Goal: Task Accomplishment & Management: Manage account settings

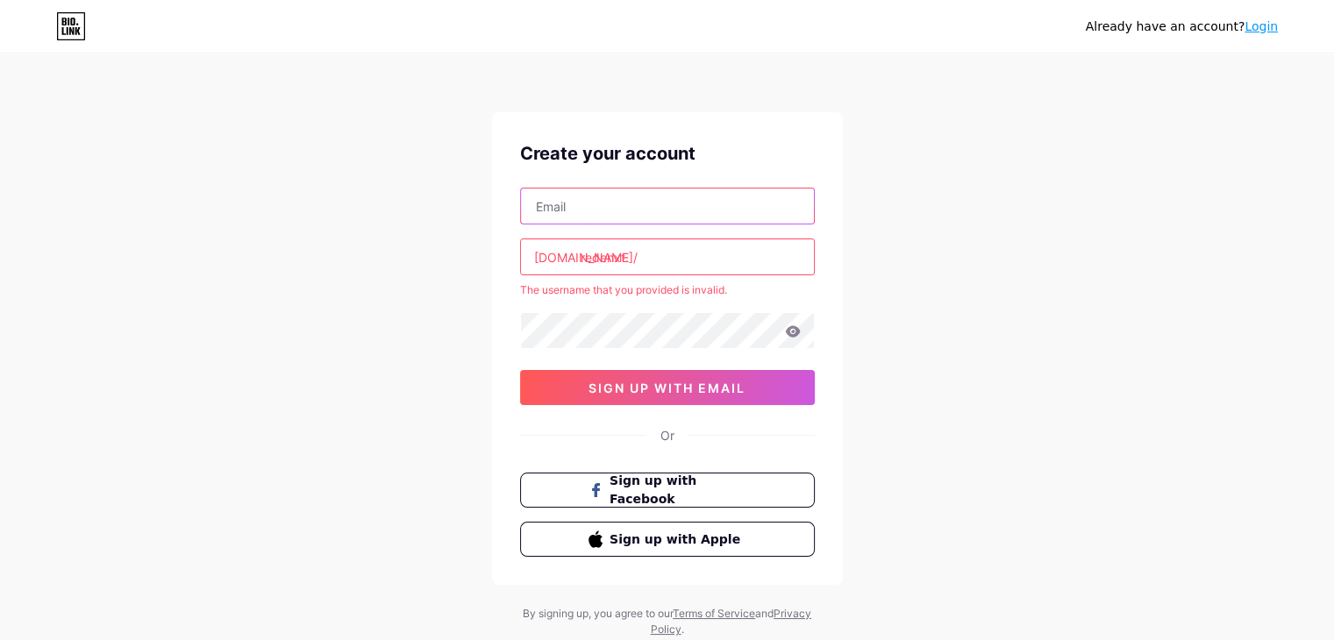
click at [731, 208] on input "text" at bounding box center [667, 206] width 293 height 35
type input "[DOMAIN_NAME][EMAIL_ADDRESS][DOMAIN_NAME]"
click at [657, 257] on input "redenxt." at bounding box center [667, 257] width 293 height 35
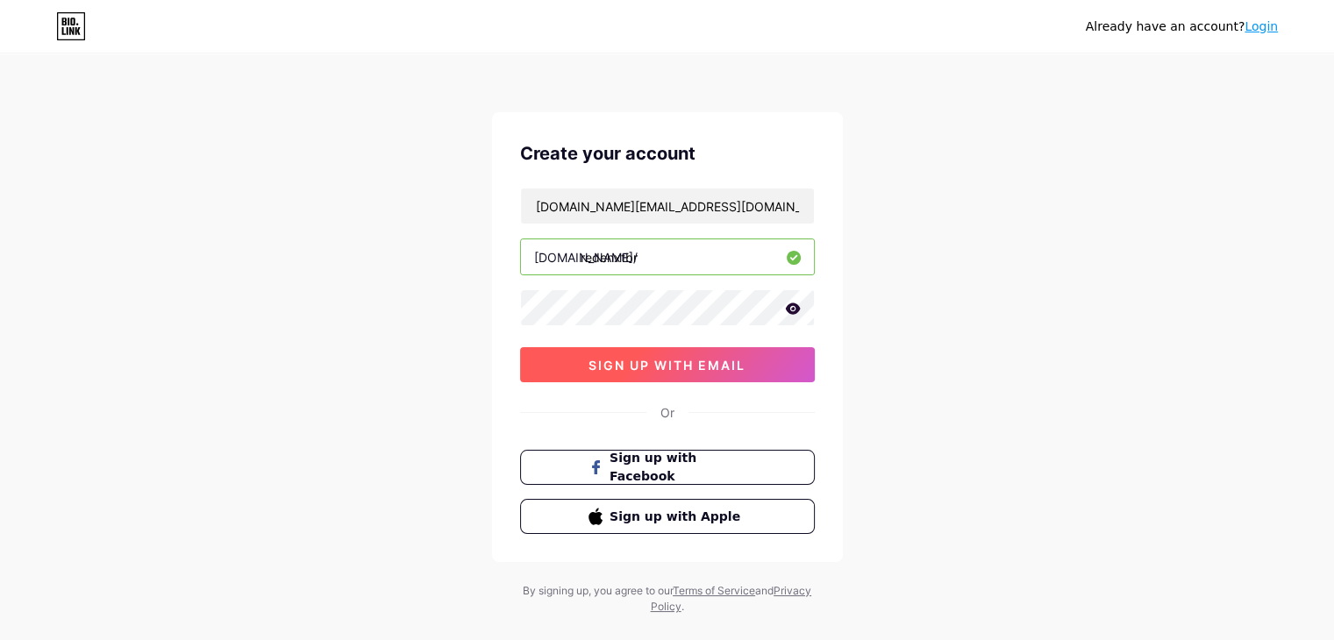
type input "redenxtbr"
click at [738, 372] on button "sign up with email" at bounding box center [667, 364] width 295 height 35
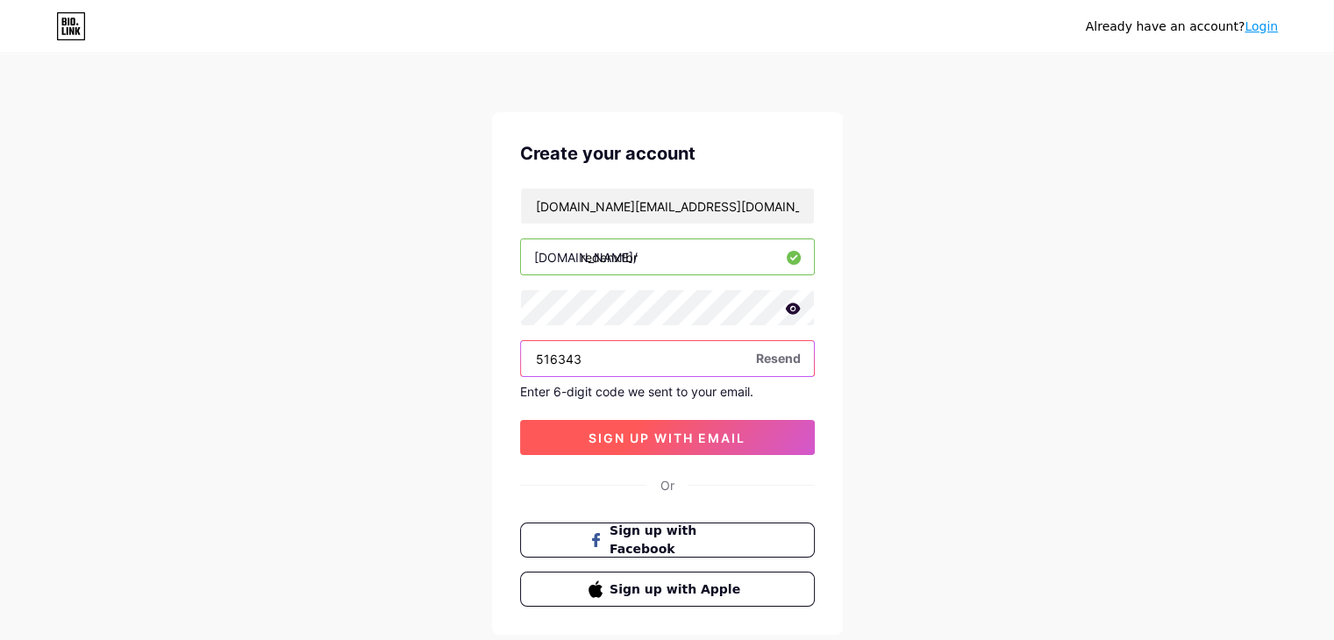
type input "516343"
click at [801, 428] on button "sign up with email" at bounding box center [667, 437] width 295 height 35
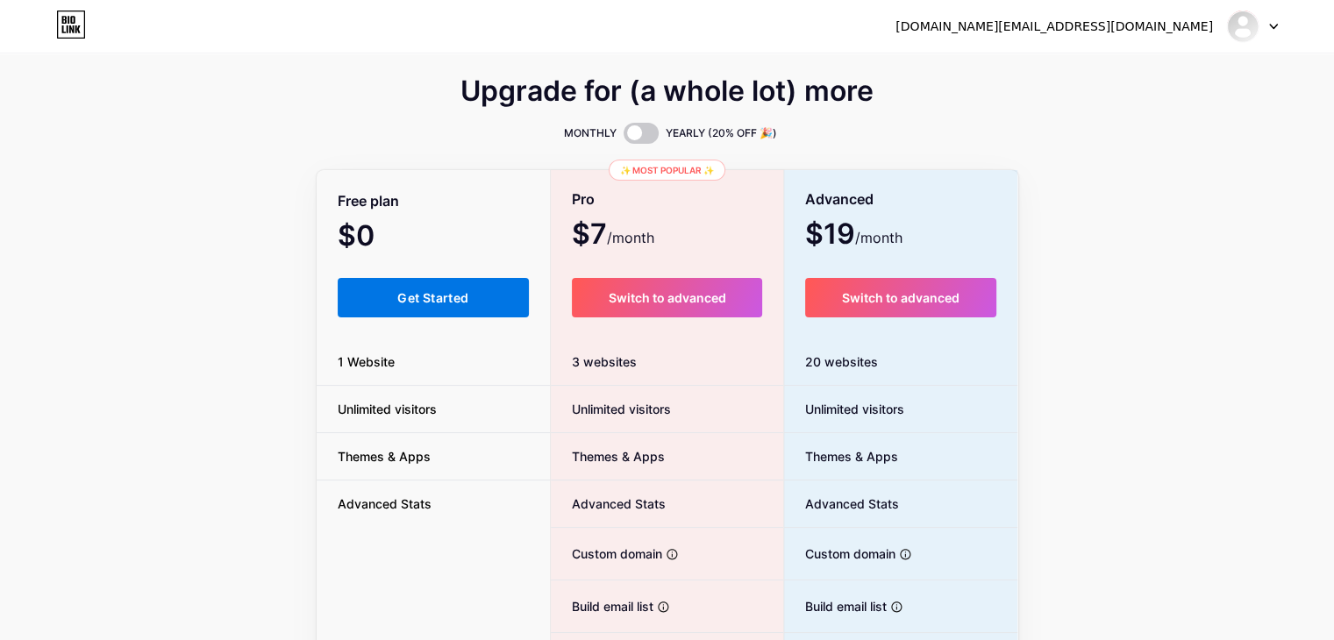
click at [498, 289] on button "Get Started" at bounding box center [434, 297] width 192 height 39
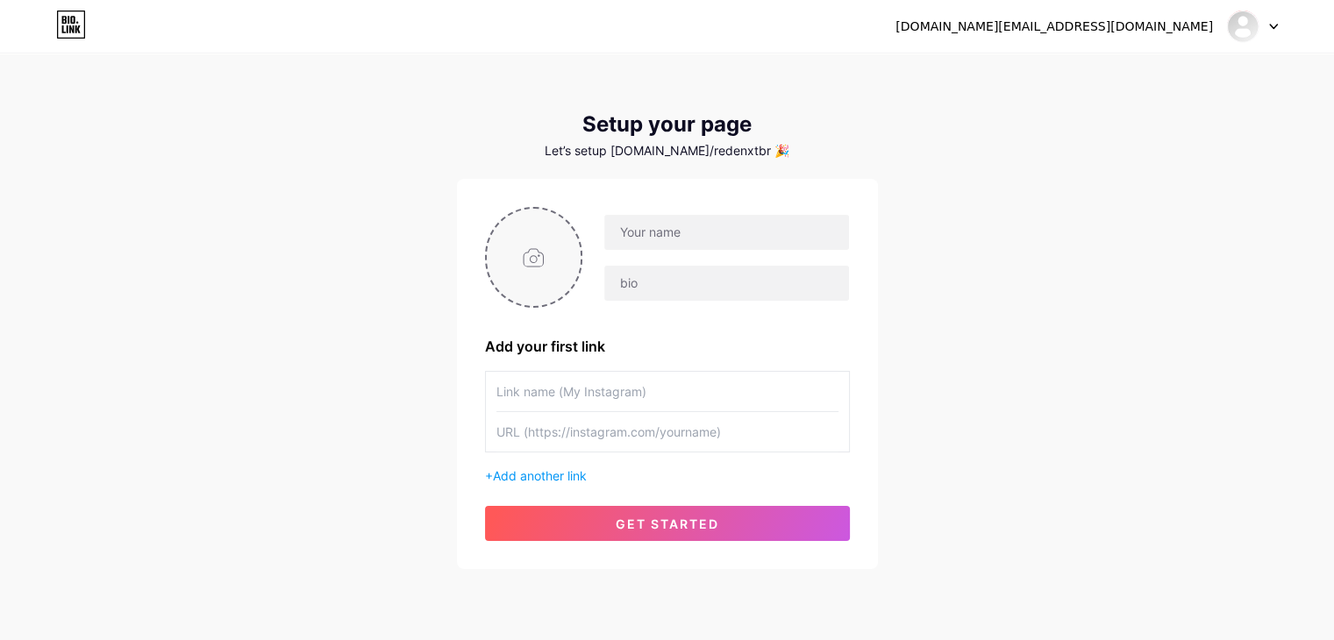
click at [511, 282] on input "file" at bounding box center [534, 257] width 95 height 97
type input "C:\fakepath\perfil nxt.png"
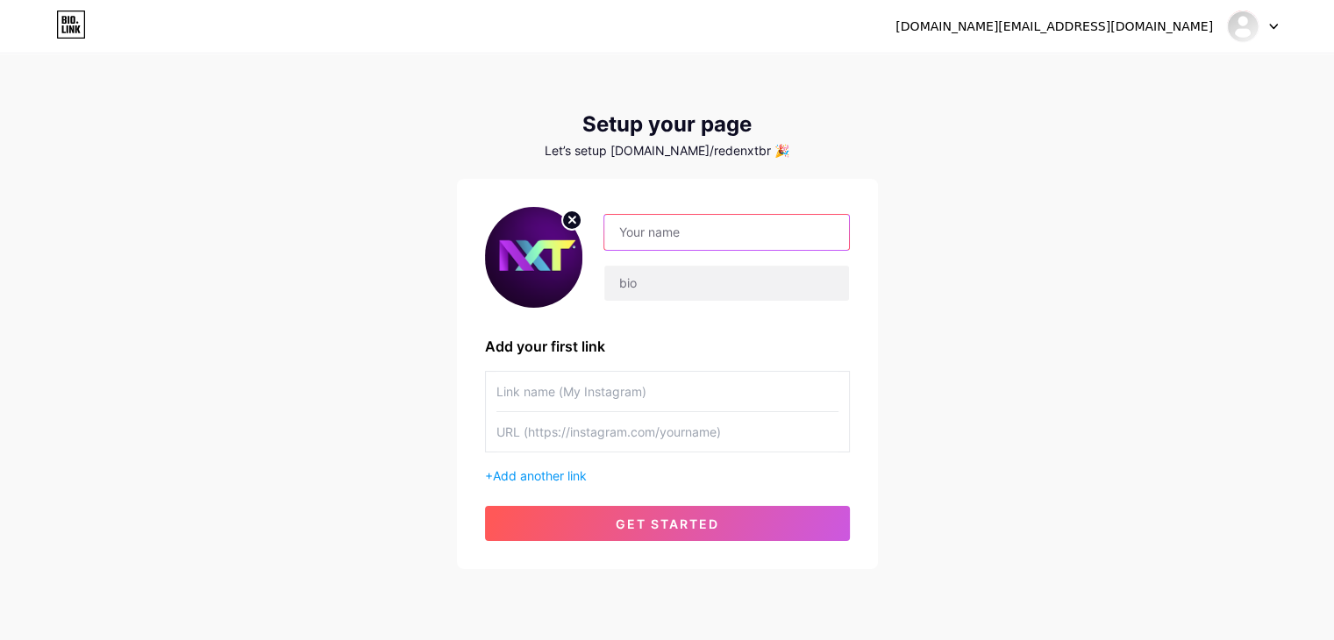
click at [773, 230] on input "text" at bounding box center [726, 232] width 244 height 35
type input "Rede NXT"
click at [769, 278] on input "text" at bounding box center [726, 283] width 244 height 35
paste input "💼🎯REDE NXT e você! Juntos pelo mesmo propósito!"
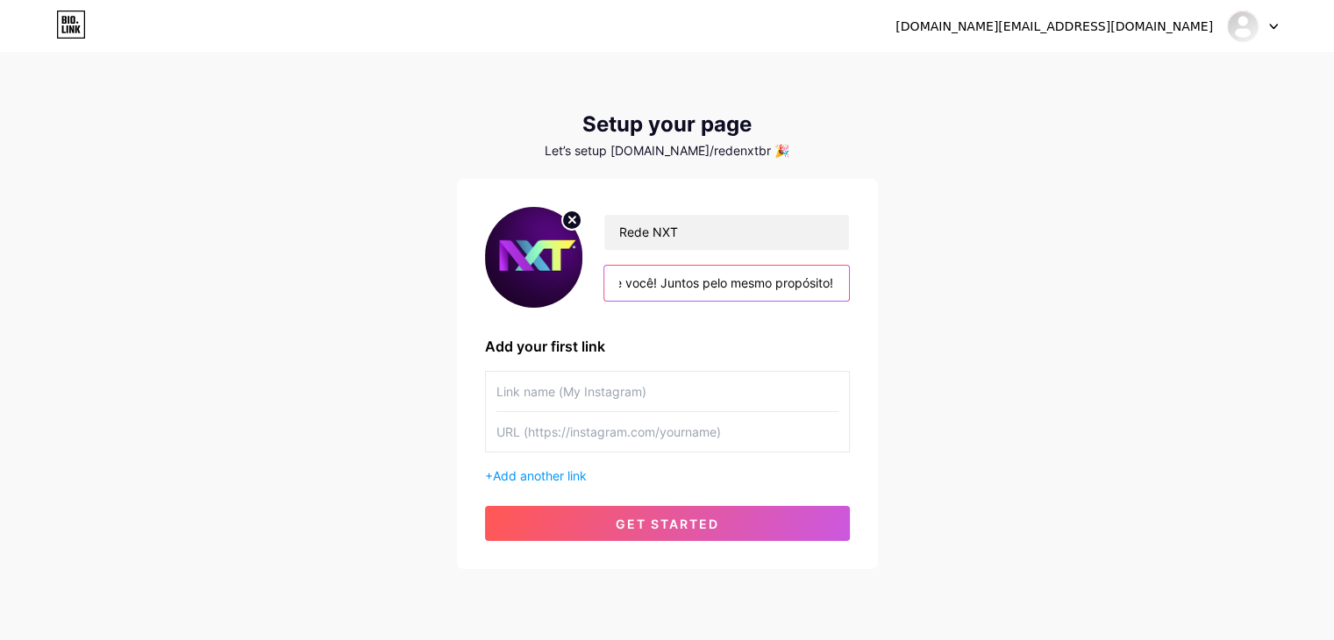
type input "💼🎯REDE NXT e você! Juntos pelo mesmo propósito!"
click at [950, 303] on div "[DOMAIN_NAME][EMAIL_ADDRESS][DOMAIN_NAME] Dashboard Logout Setup your page Let’…" at bounding box center [667, 313] width 1334 height 626
click at [730, 389] on input "text" at bounding box center [668, 391] width 342 height 39
type input "[DOMAIN_NAME]"
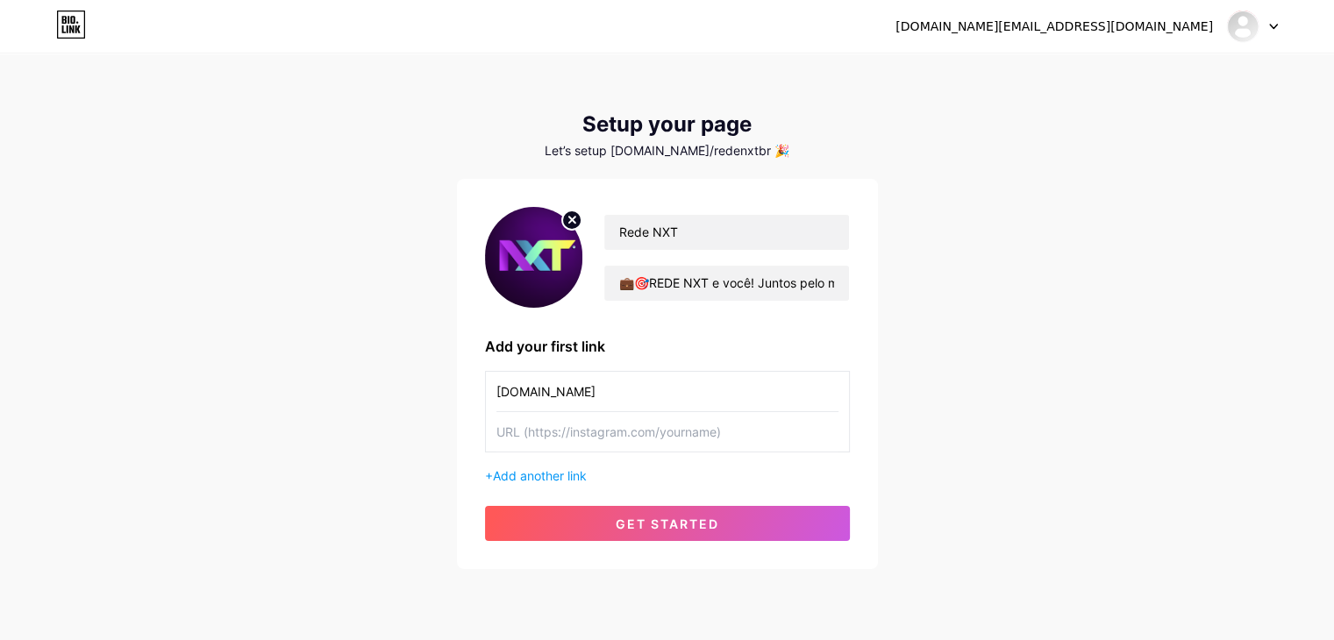
click at [697, 439] on input "text" at bounding box center [668, 431] width 342 height 39
paste input "[URL][DOMAIN_NAME][DOMAIN_NAME]"
type input "[URL][DOMAIN_NAME][DOMAIN_NAME]"
click at [558, 472] on span "Add another link" at bounding box center [540, 476] width 94 height 15
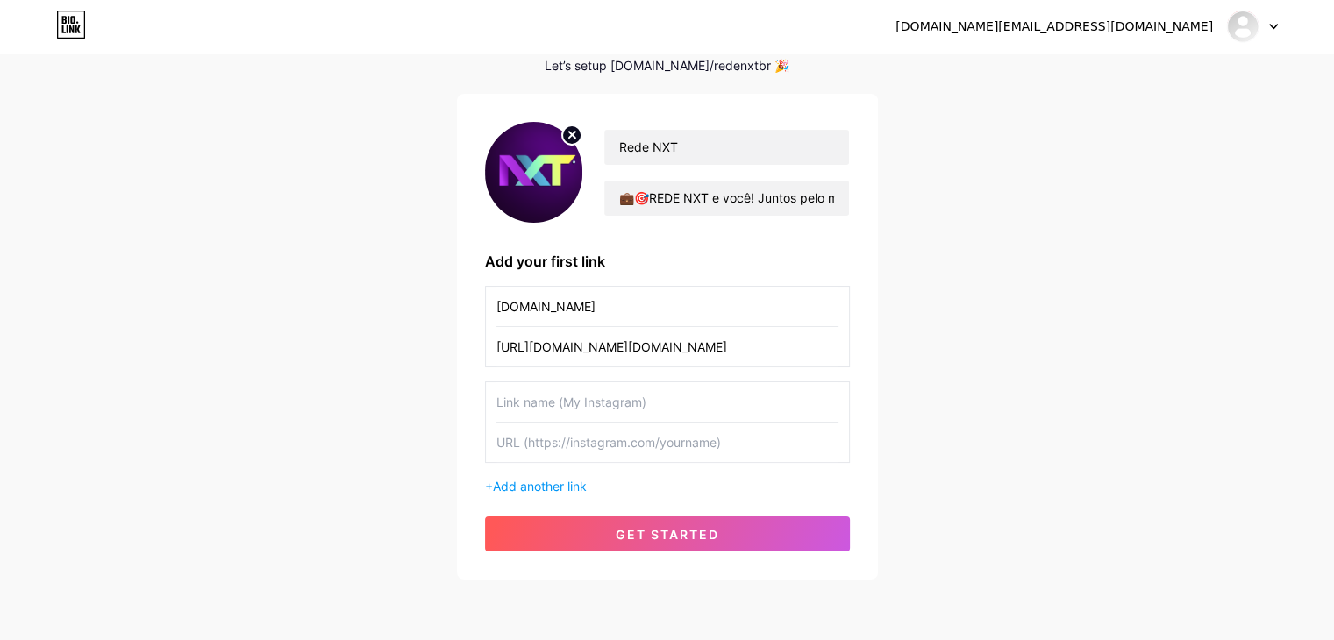
scroll to position [88, 0]
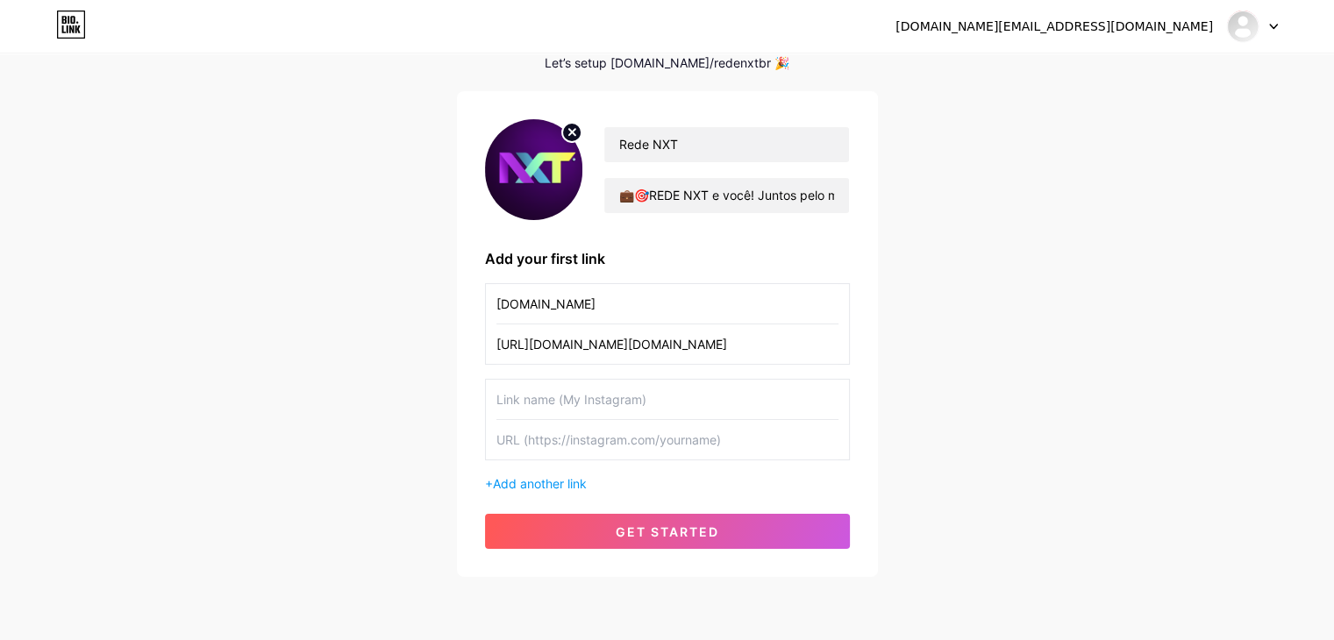
click at [713, 388] on input "text" at bounding box center [668, 399] width 342 height 39
type input "Rede NXT"
click at [786, 442] on input "text" at bounding box center [668, 439] width 342 height 39
paste input "[URL][DOMAIN_NAME]"
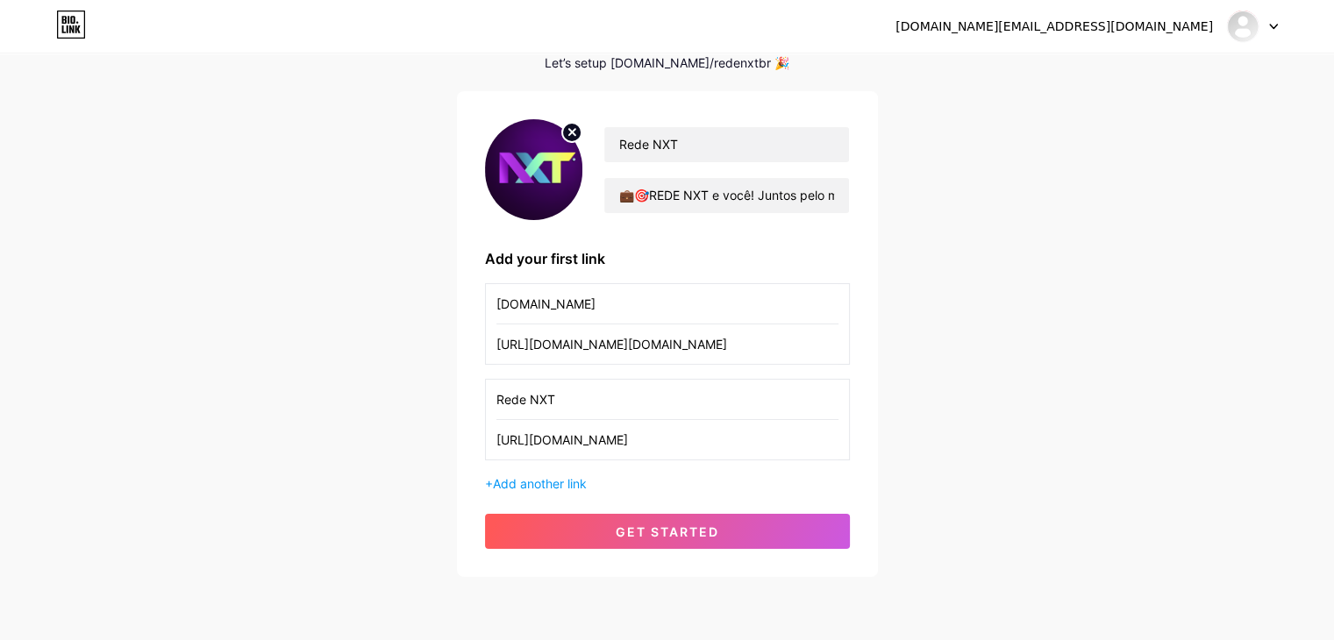
type input "[URL][DOMAIN_NAME]"
click at [951, 409] on div "[DOMAIN_NAME][EMAIL_ADDRESS][DOMAIN_NAME] Dashboard Logout Setup your page Let’…" at bounding box center [667, 272] width 1334 height 721
click at [581, 490] on div "+ Add another link" at bounding box center [667, 484] width 365 height 18
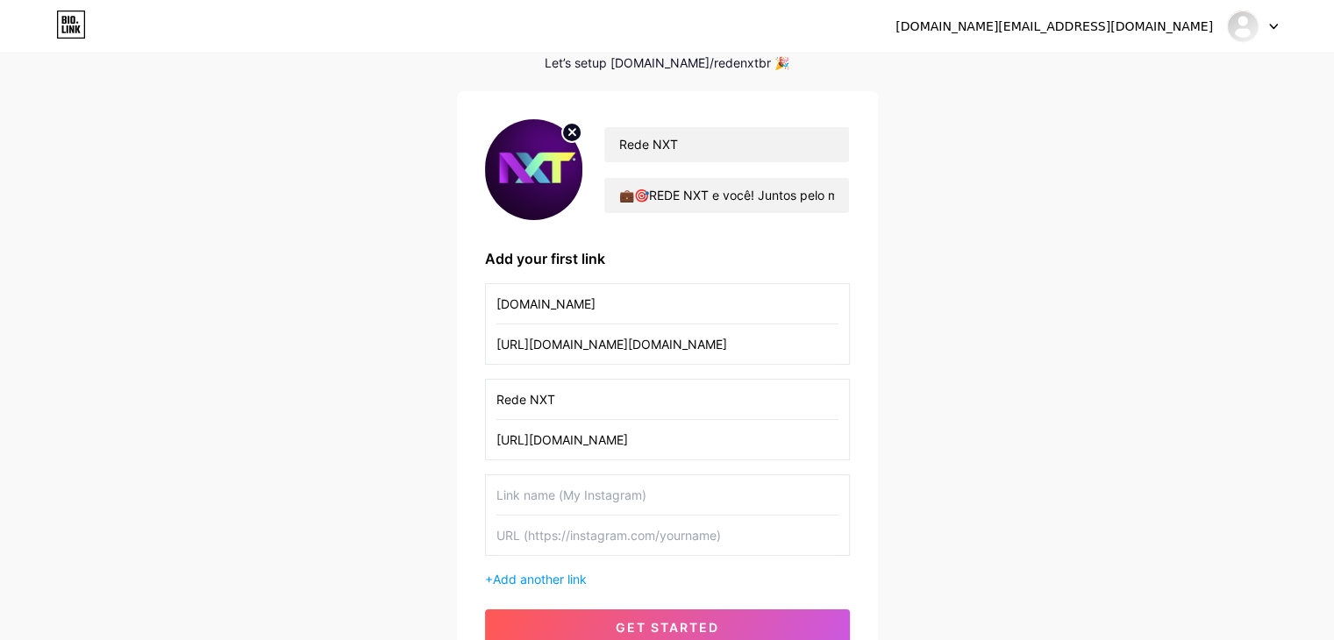
click at [634, 489] on input "text" at bounding box center [668, 495] width 342 height 39
type input "Redenxt"
click at [767, 531] on input "text" at bounding box center [668, 535] width 342 height 39
paste input "[URL][DOMAIN_NAME]"
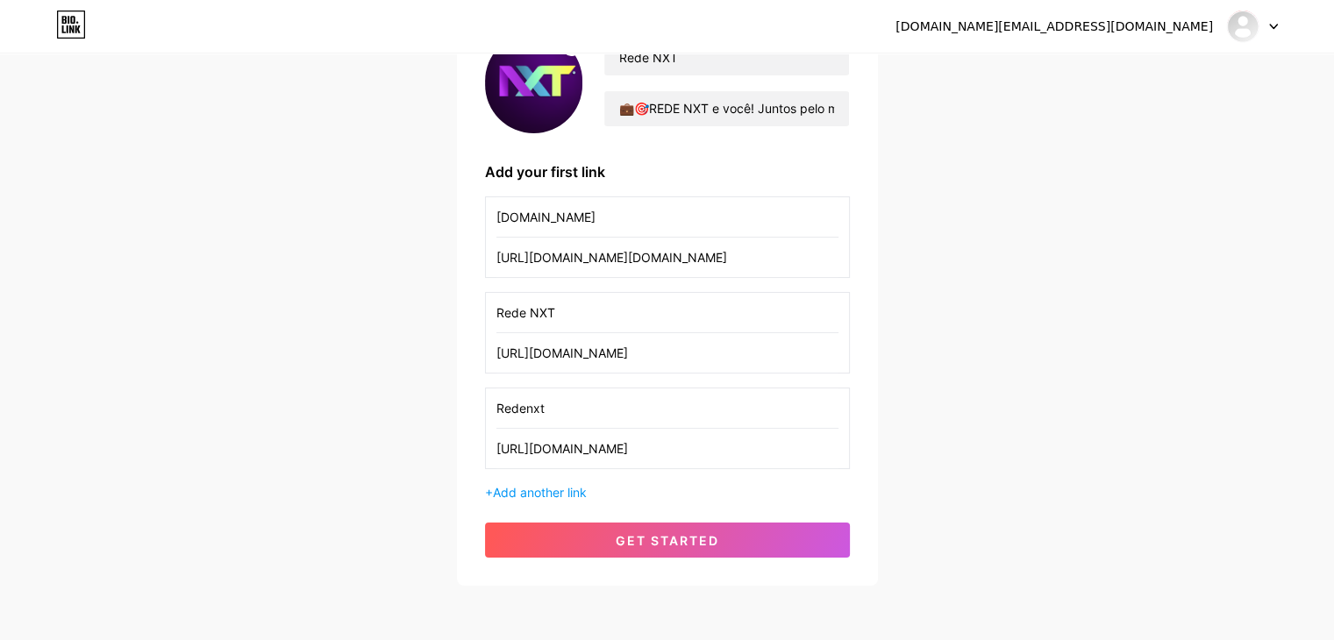
scroll to position [175, 0]
type input "[URL][DOMAIN_NAME]"
click at [561, 218] on input "[DOMAIN_NAME]" at bounding box center [668, 216] width 342 height 39
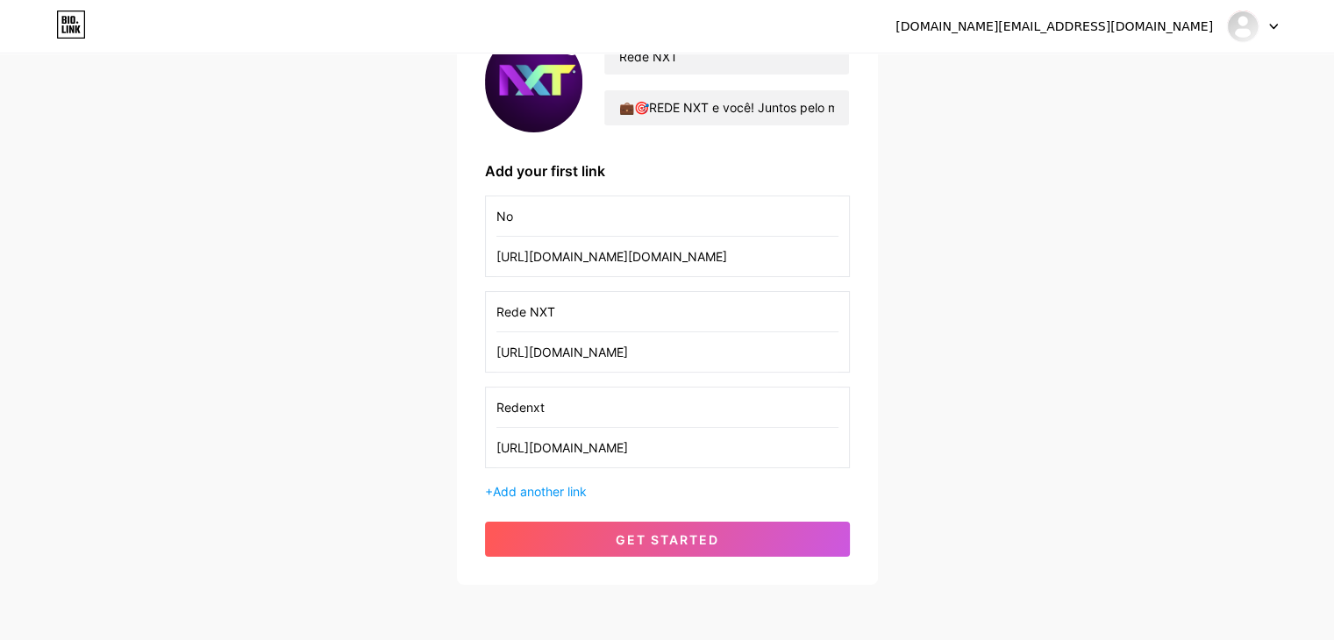
type input "N"
type input "Confira o nosso Instagram!"
click at [569, 313] on input "Rede NXT" at bounding box center [668, 311] width 342 height 39
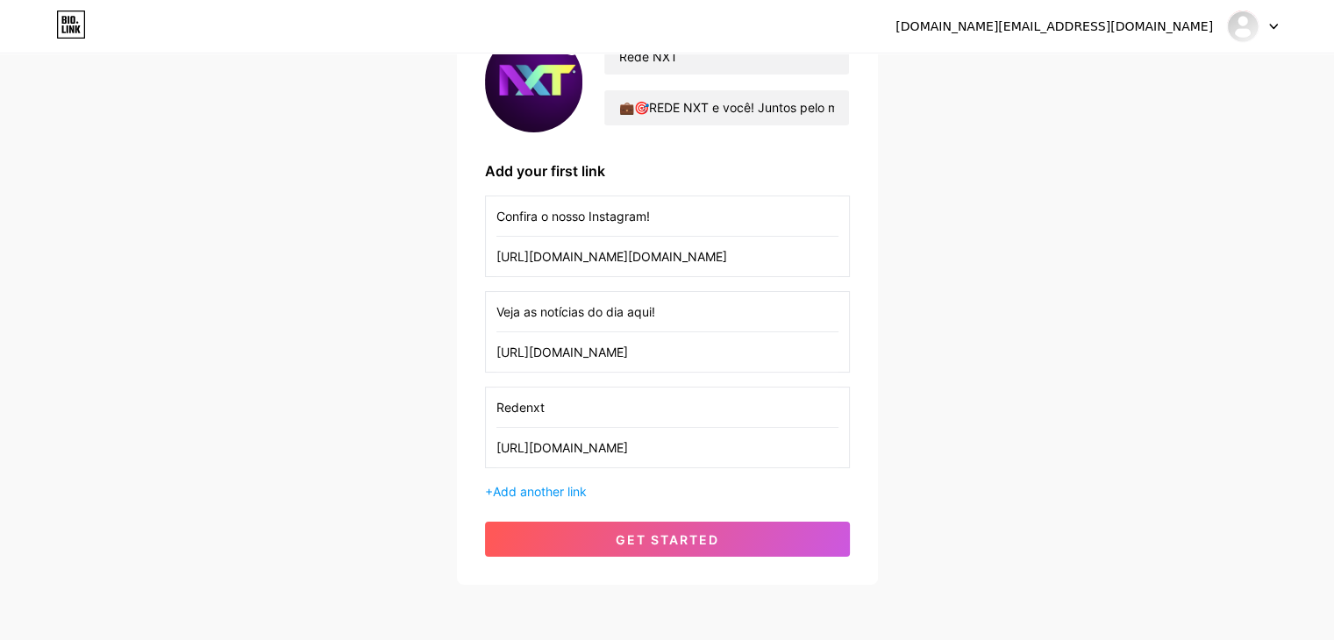
type input "Veja as notícias do dia aqui!"
click at [660, 407] on input "Redenxt" at bounding box center [668, 407] width 342 height 39
type input "Nossa canal no YouTube!"
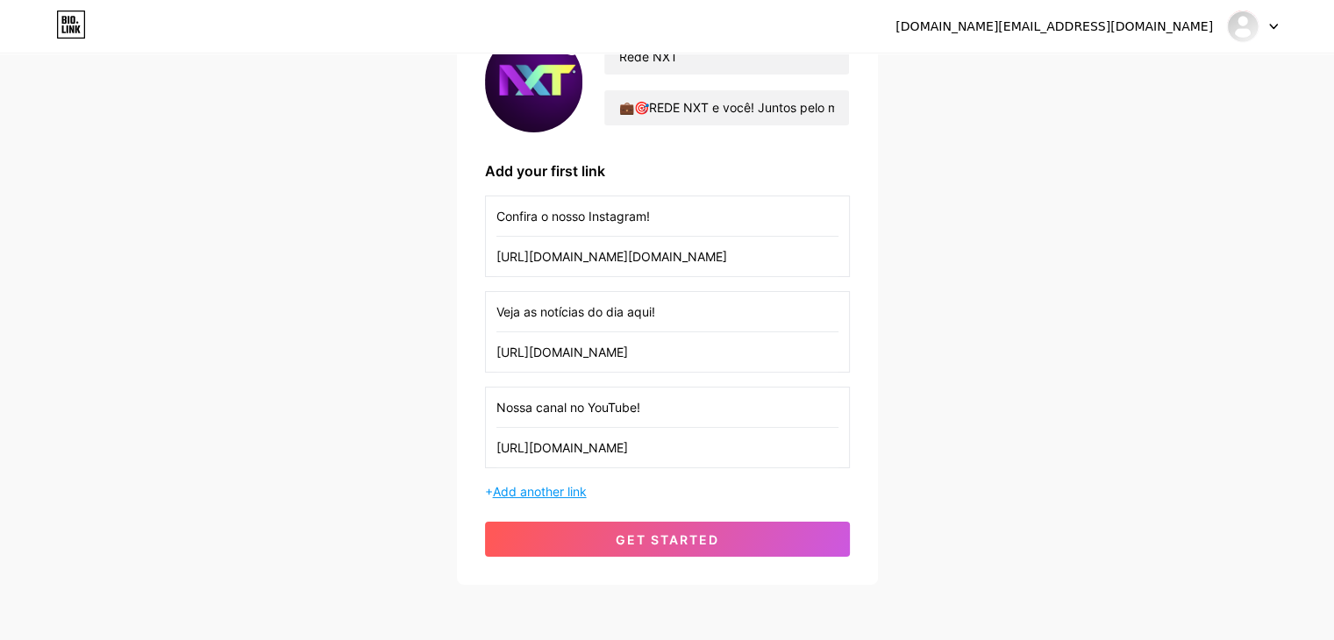
click at [565, 489] on span "Add another link" at bounding box center [540, 491] width 94 height 15
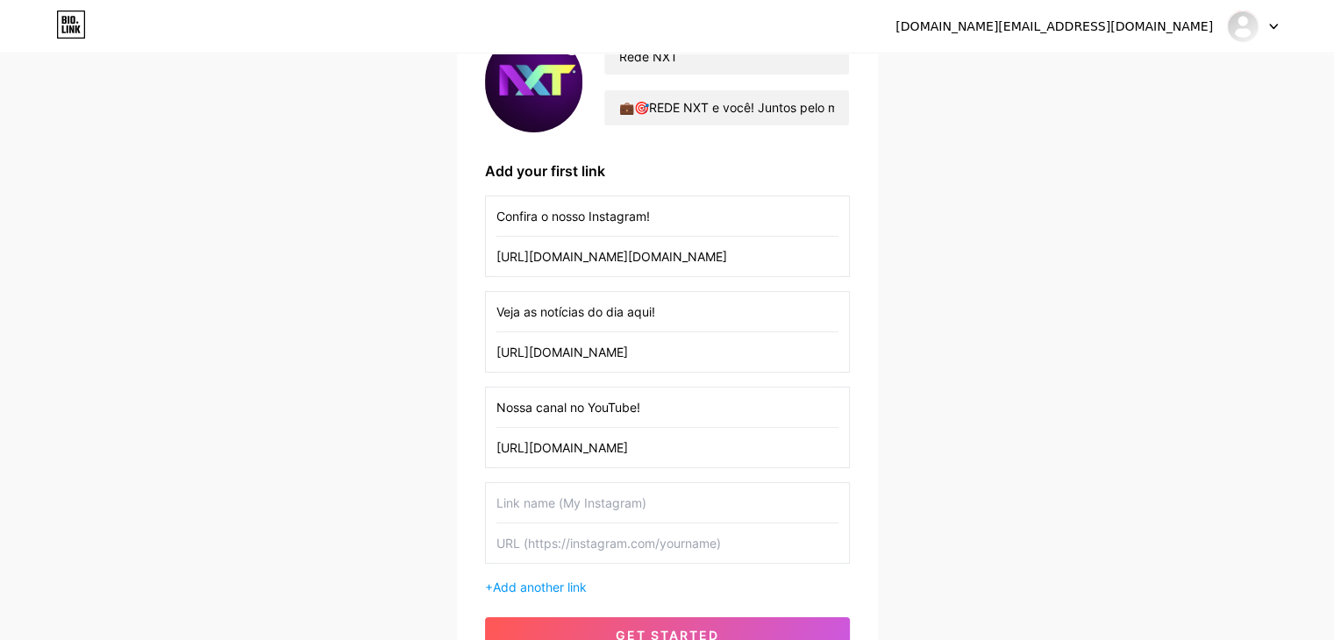
click at [577, 504] on input "text" at bounding box center [668, 502] width 342 height 39
type input "Acesse nosso guia"
click at [599, 533] on input "text" at bounding box center [668, 543] width 342 height 39
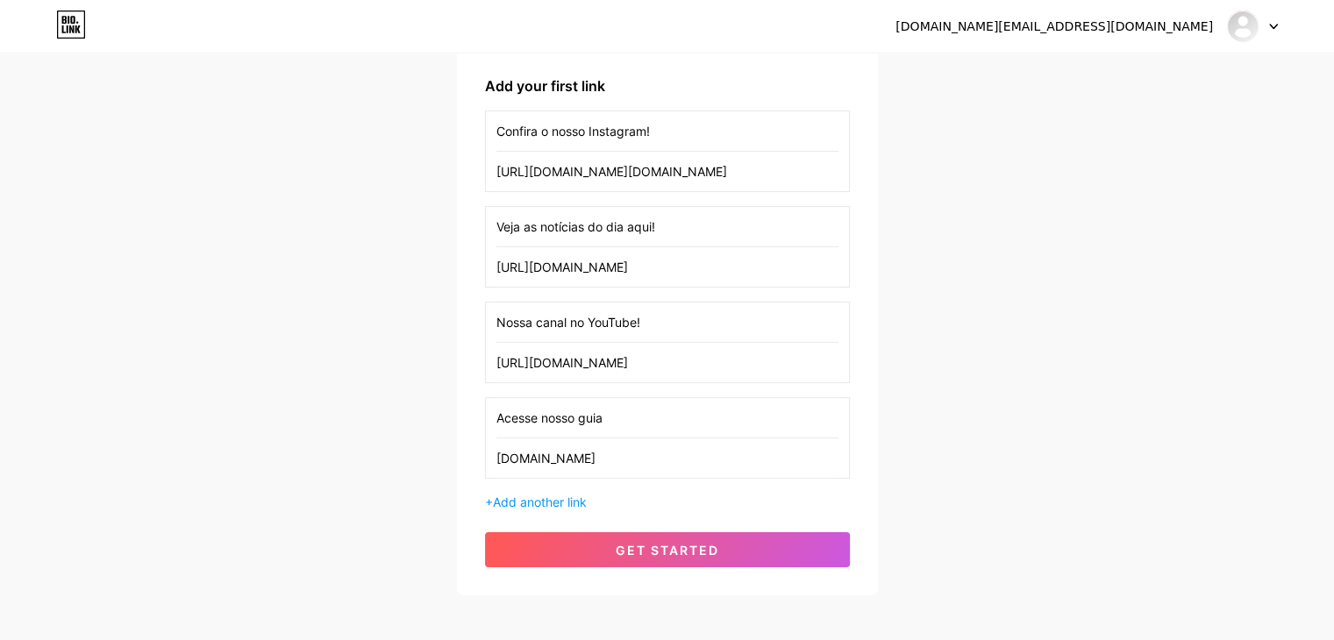
scroll to position [263, 0]
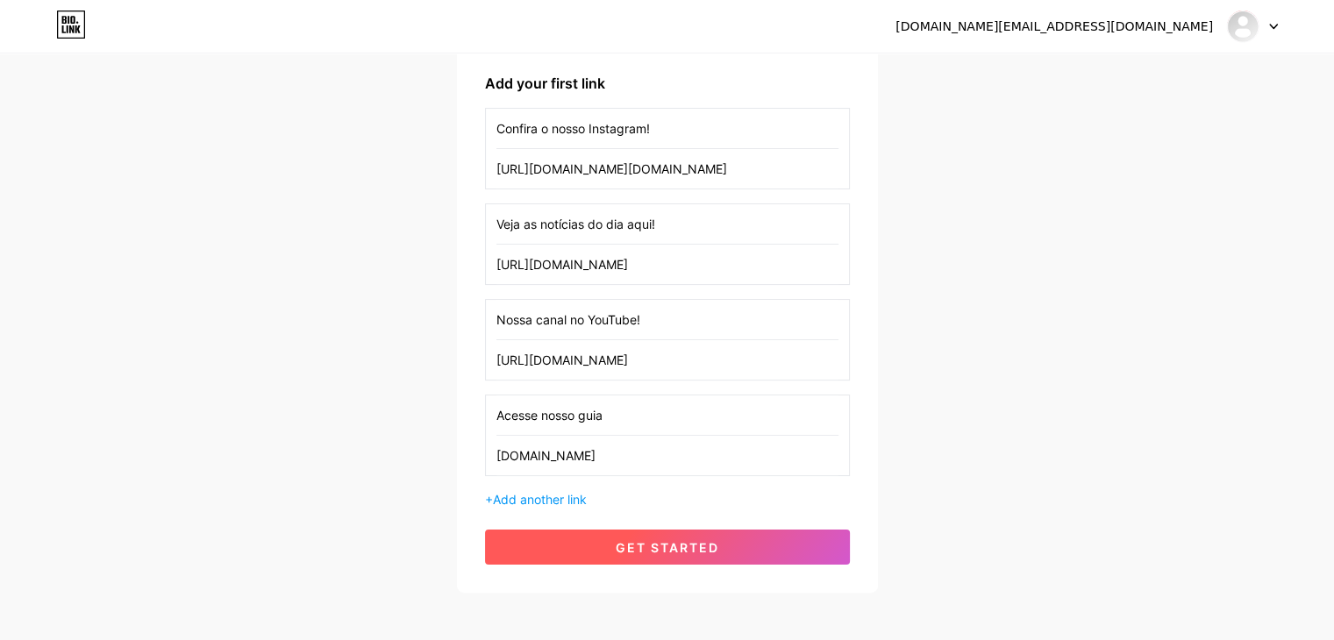
type input "[DOMAIN_NAME]"
click at [654, 555] on button "get started" at bounding box center [667, 547] width 365 height 35
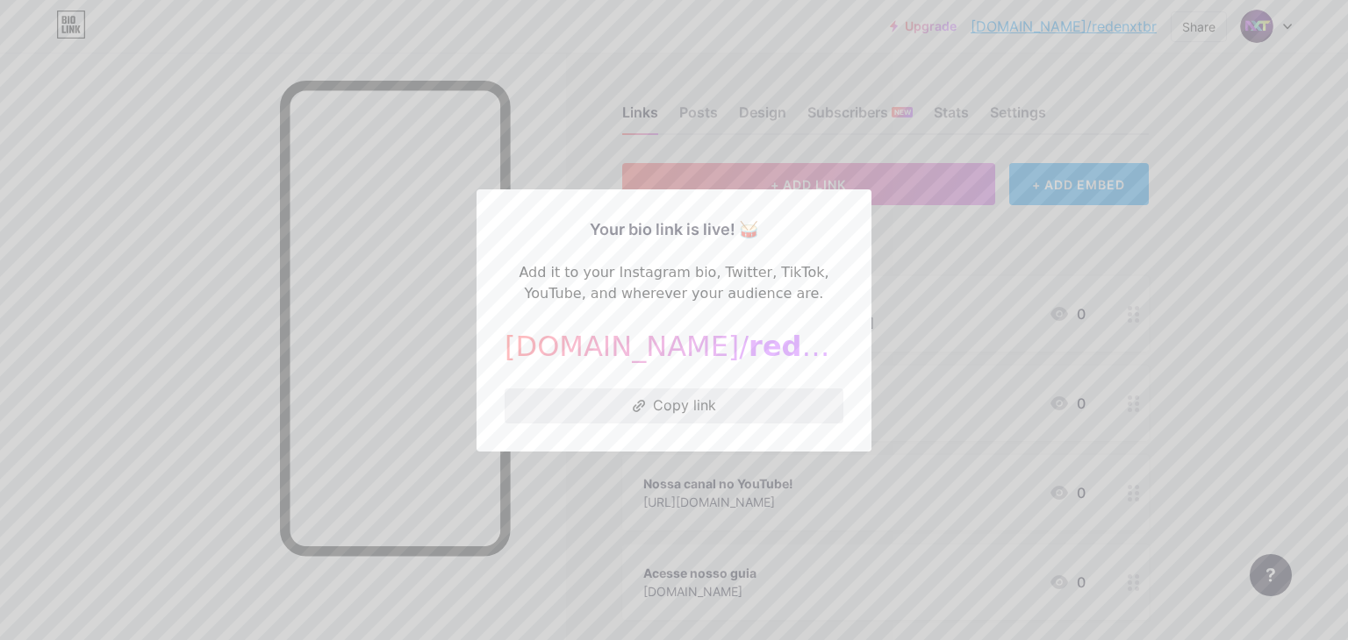
click at [621, 404] on button "Copy link" at bounding box center [673, 406] width 339 height 35
click at [1178, 326] on div at bounding box center [674, 320] width 1348 height 640
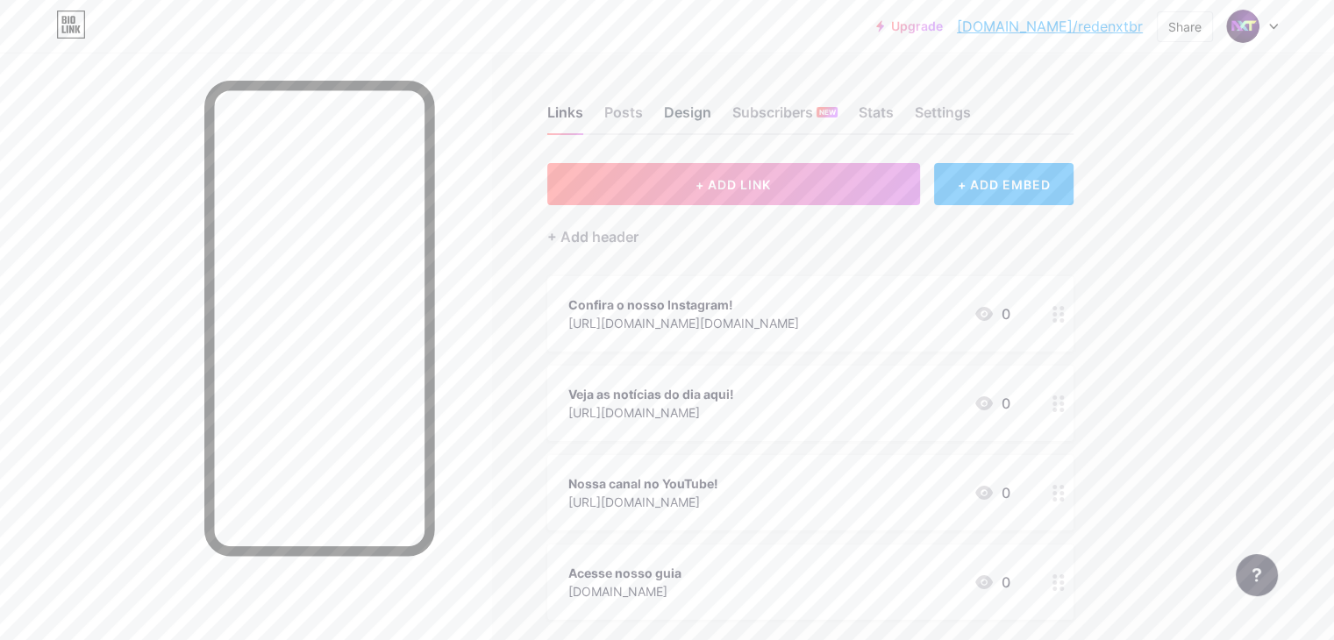
click at [712, 113] on div "Design" at bounding box center [687, 118] width 47 height 32
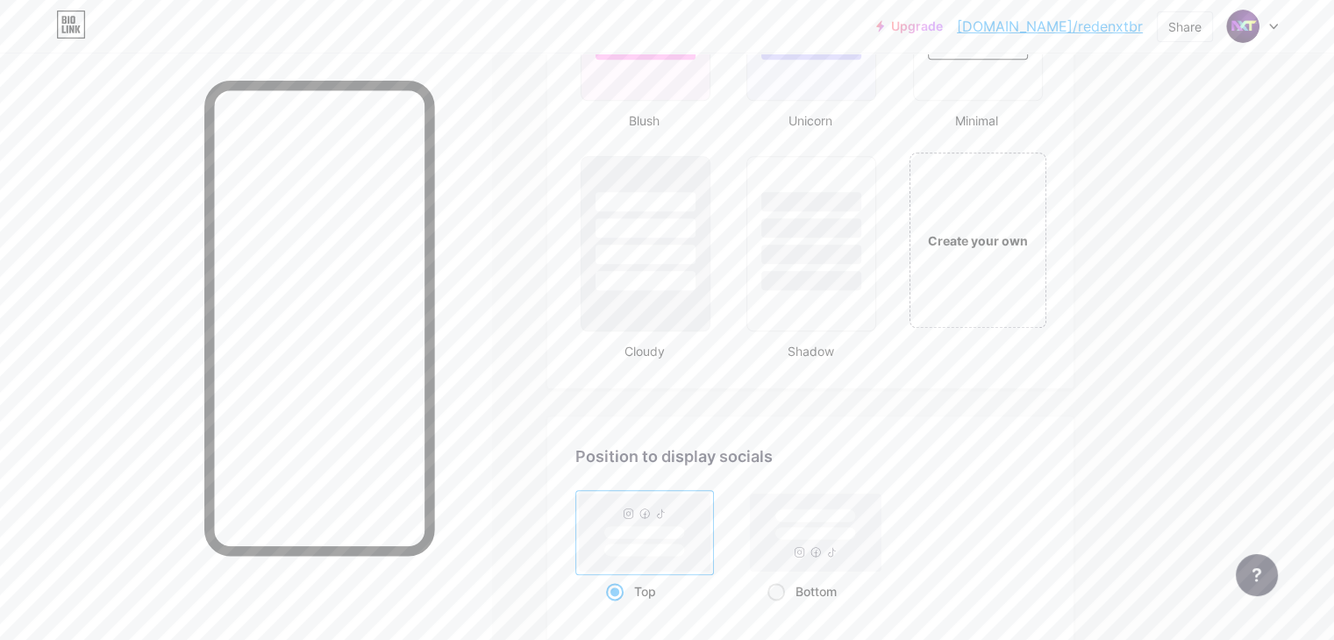
scroll to position [1983, 0]
click at [1048, 267] on div "Create your own" at bounding box center [977, 239] width 141 height 181
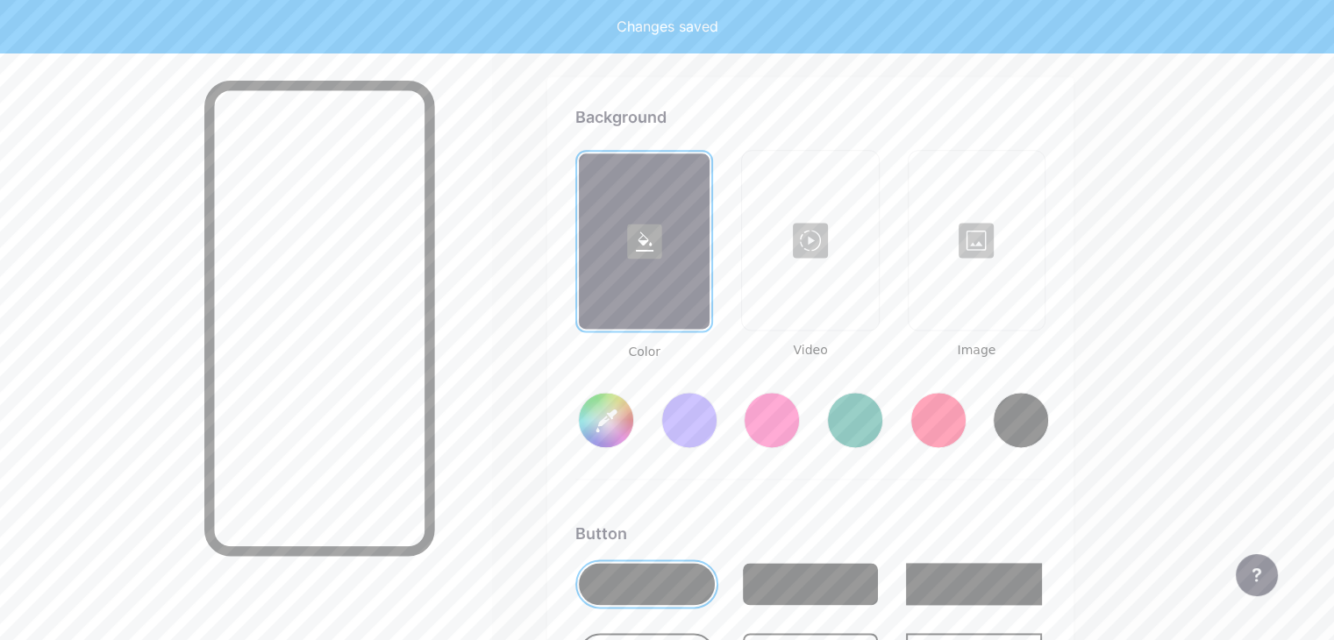
scroll to position [2323, 0]
type input "#ffffff"
type input "#000000"
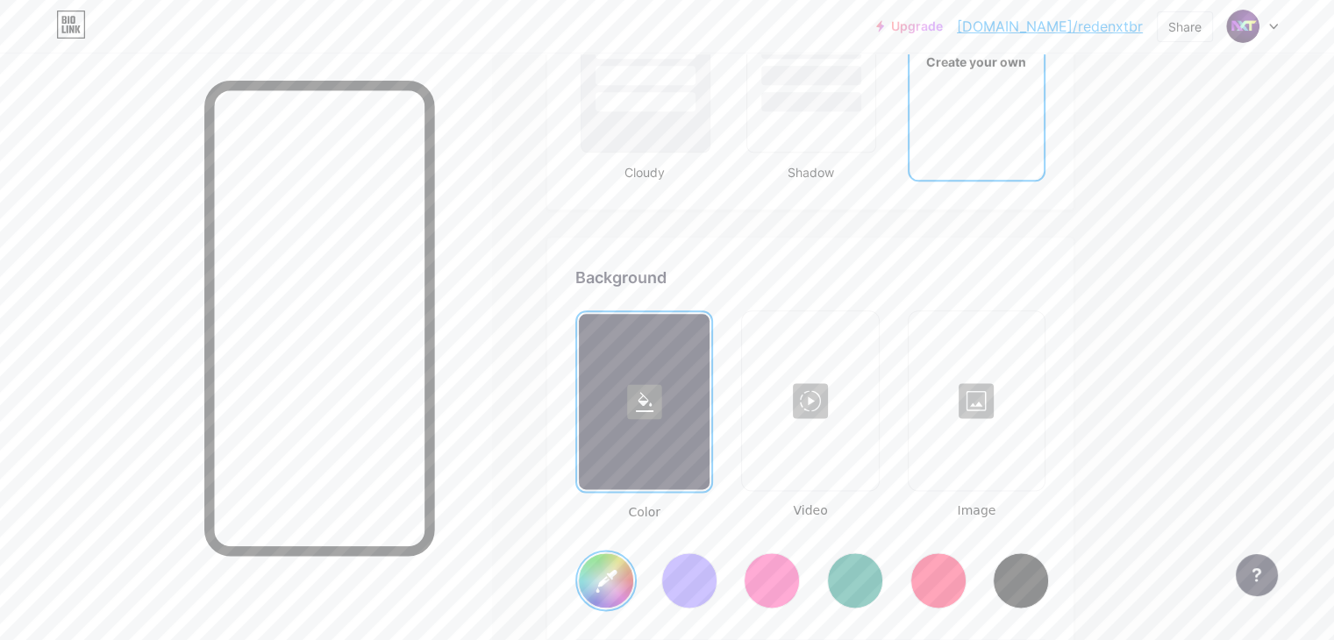
scroll to position [2148, 0]
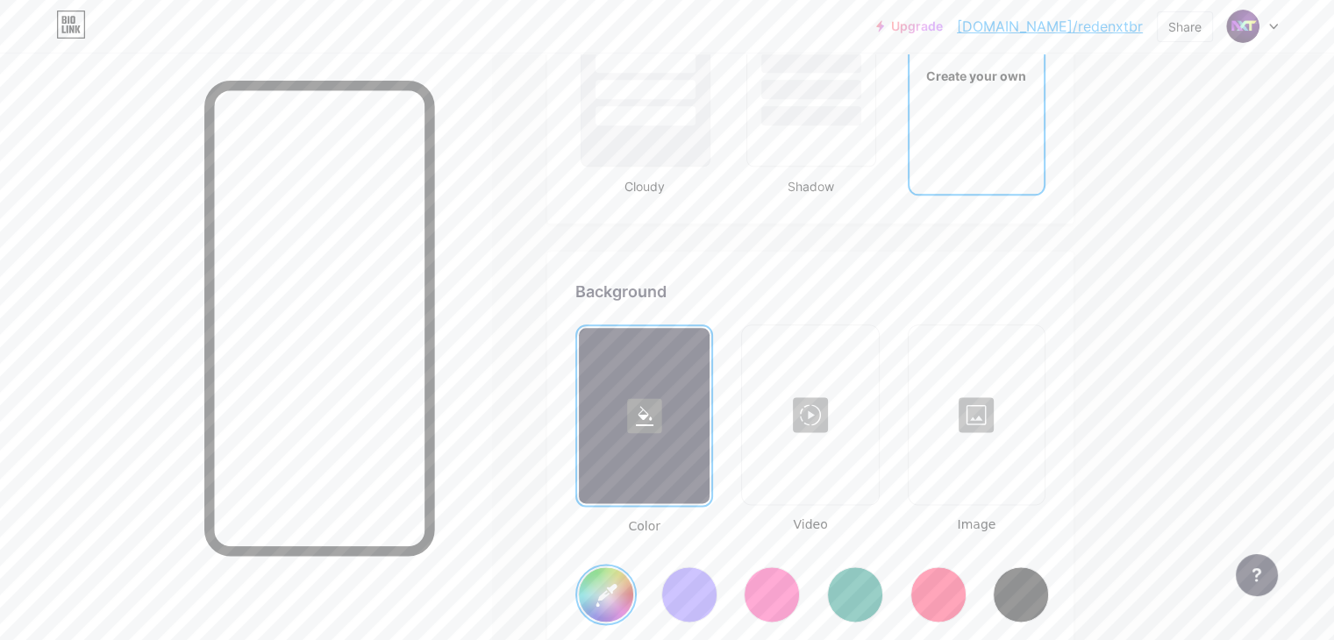
click at [710, 408] on div at bounding box center [644, 415] width 131 height 175
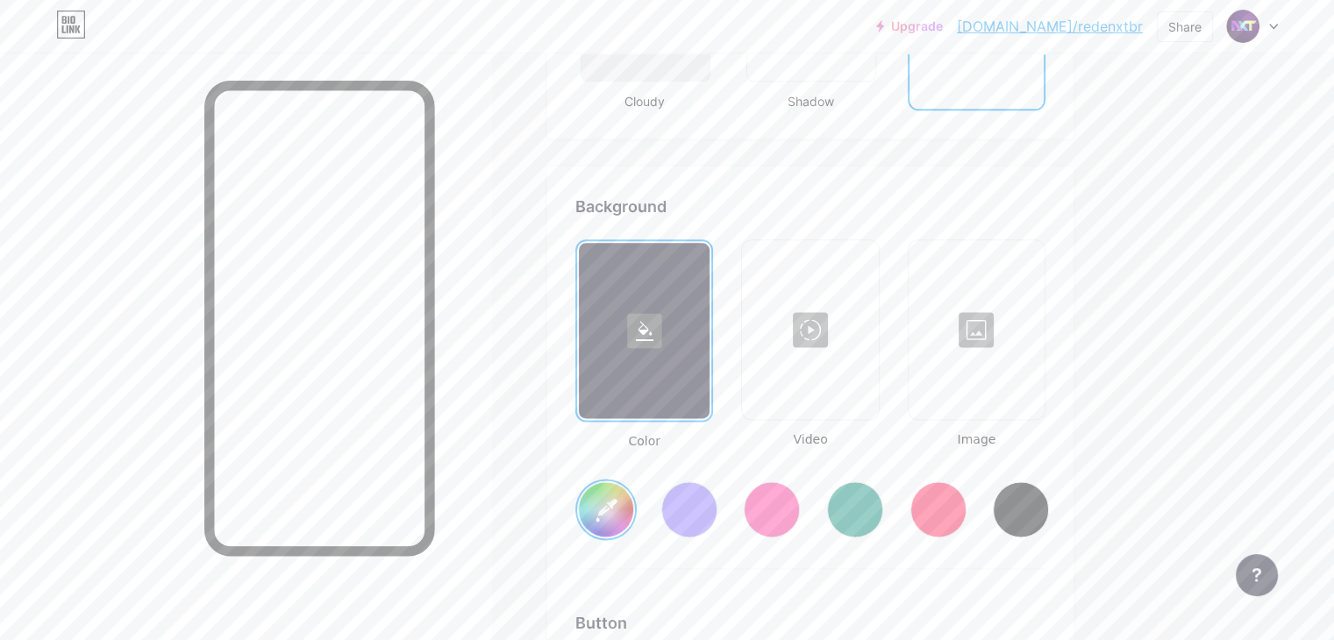
scroll to position [2235, 0]
click at [633, 505] on input "#ffffff" at bounding box center [606, 507] width 54 height 54
click at [718, 506] on div at bounding box center [690, 507] width 56 height 56
click at [718, 492] on div at bounding box center [690, 507] width 56 height 56
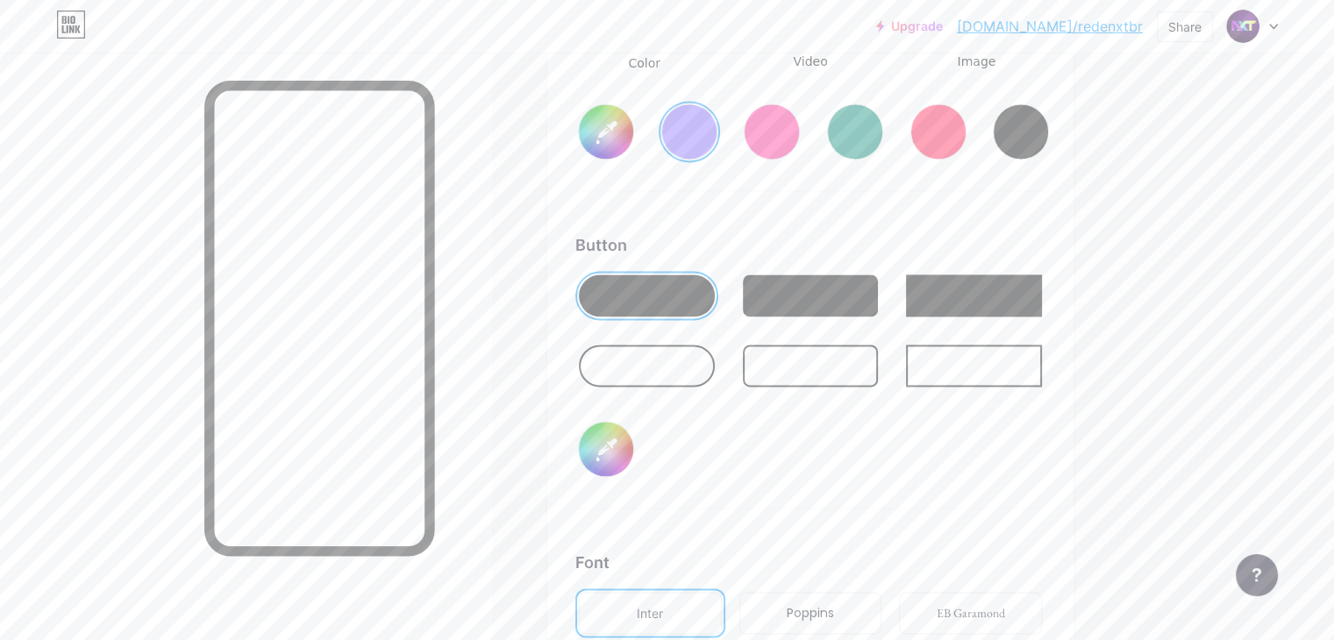
scroll to position [2586, 0]
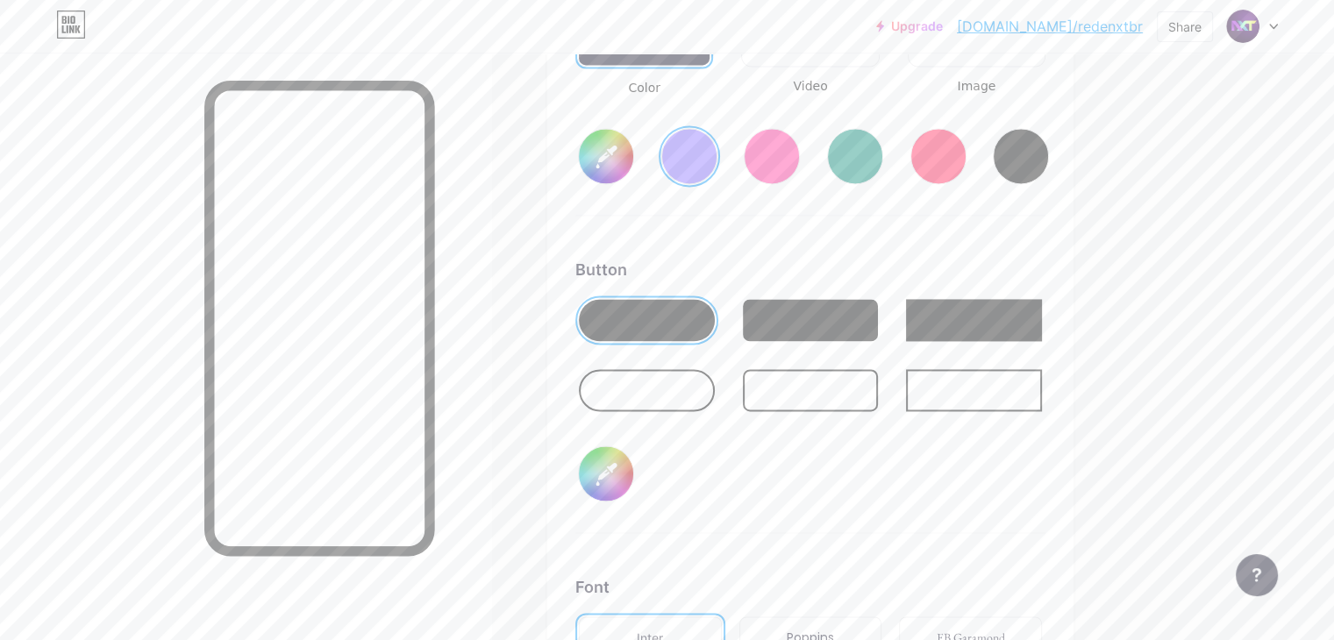
click at [715, 390] on div at bounding box center [647, 390] width 136 height 42
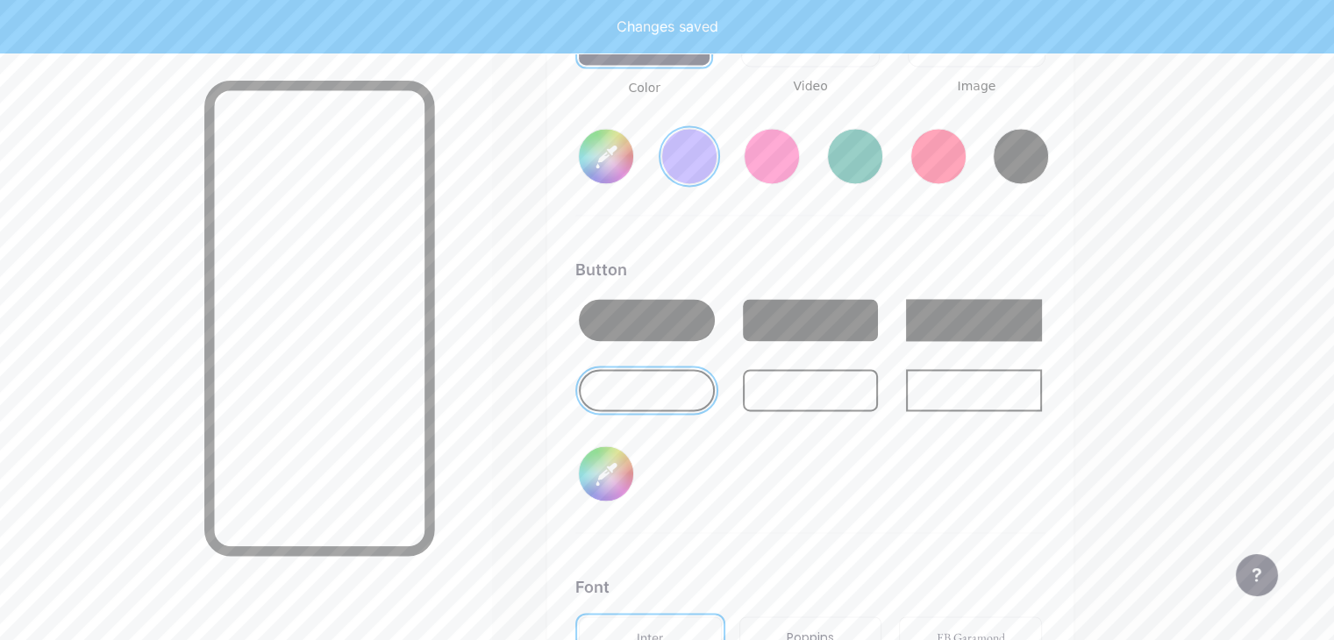
type input "#856bff"
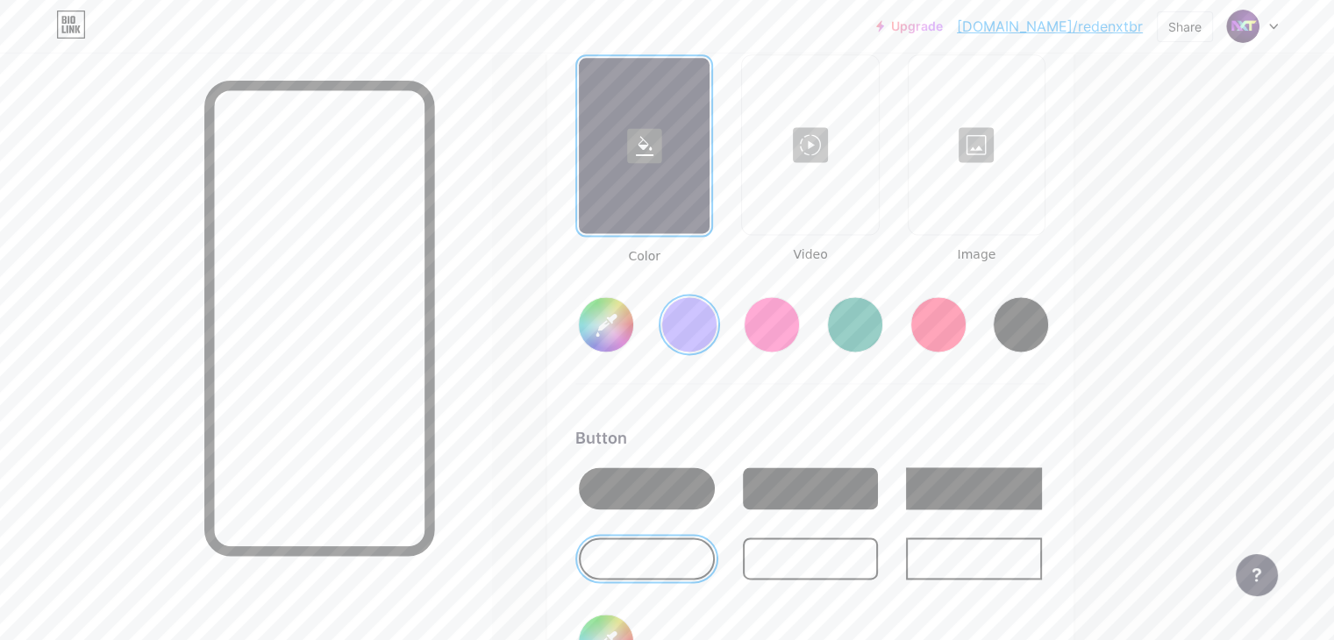
scroll to position [2403, 0]
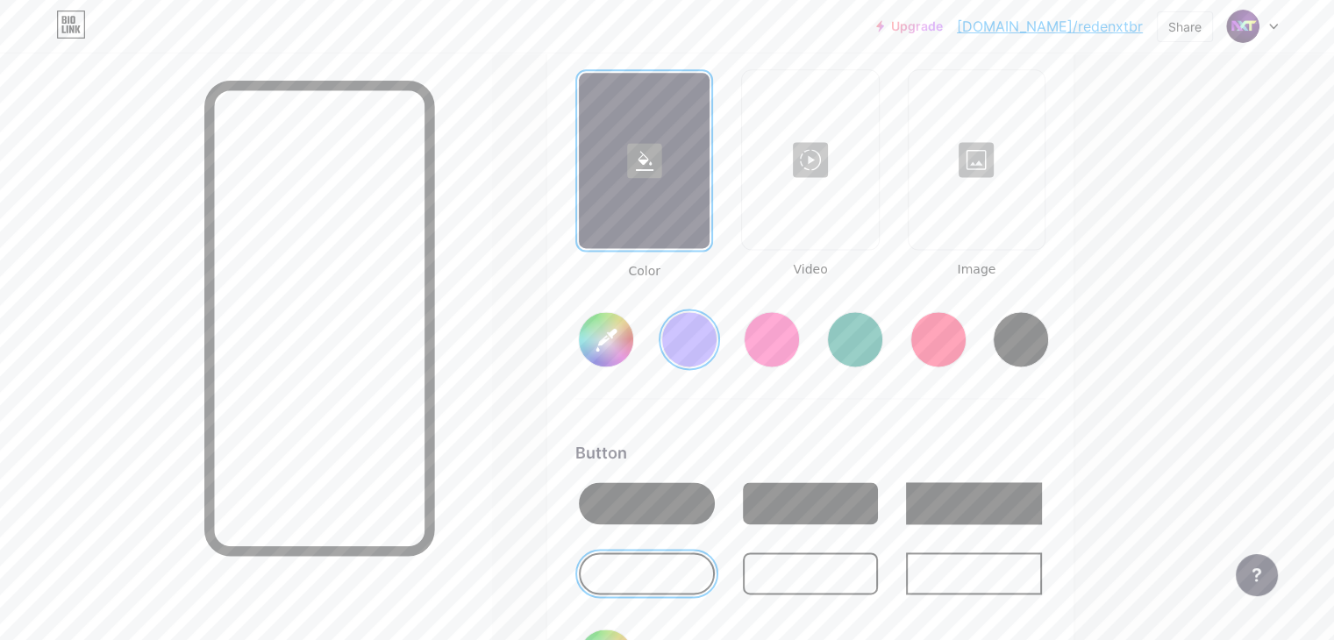
click at [1043, 205] on div at bounding box center [977, 159] width 132 height 175
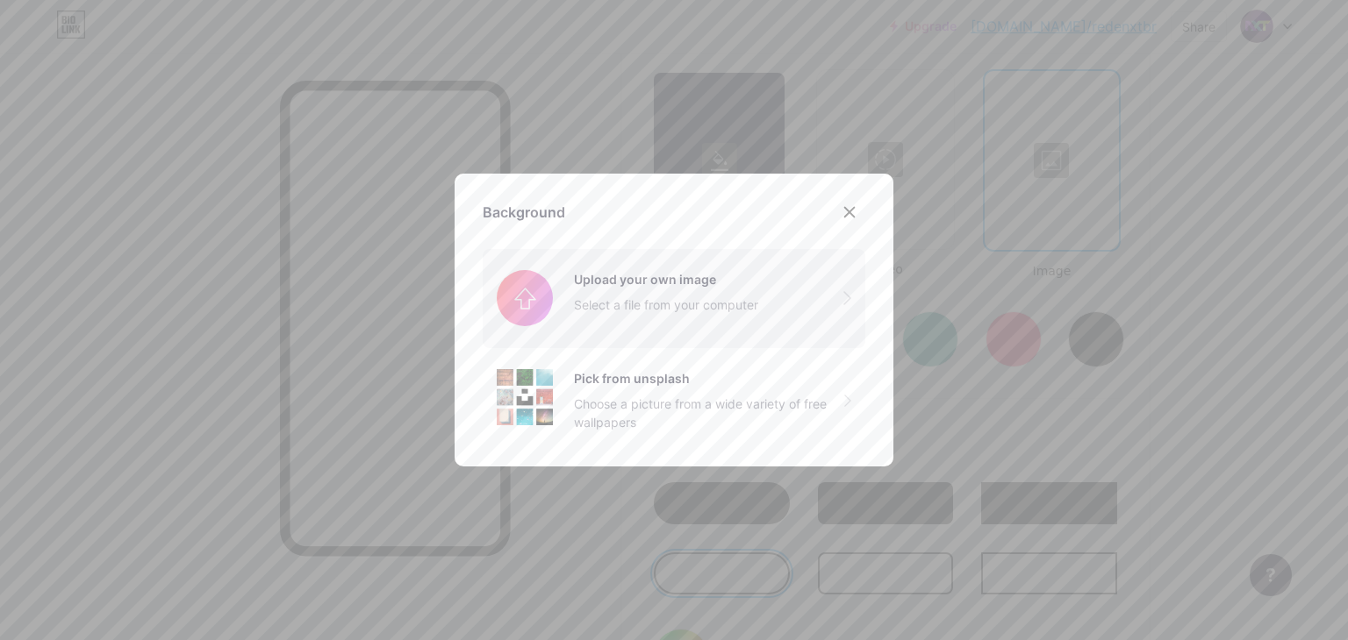
click at [698, 296] on input "file" at bounding box center [674, 298] width 383 height 98
click at [833, 210] on div at bounding box center [849, 213] width 32 height 32
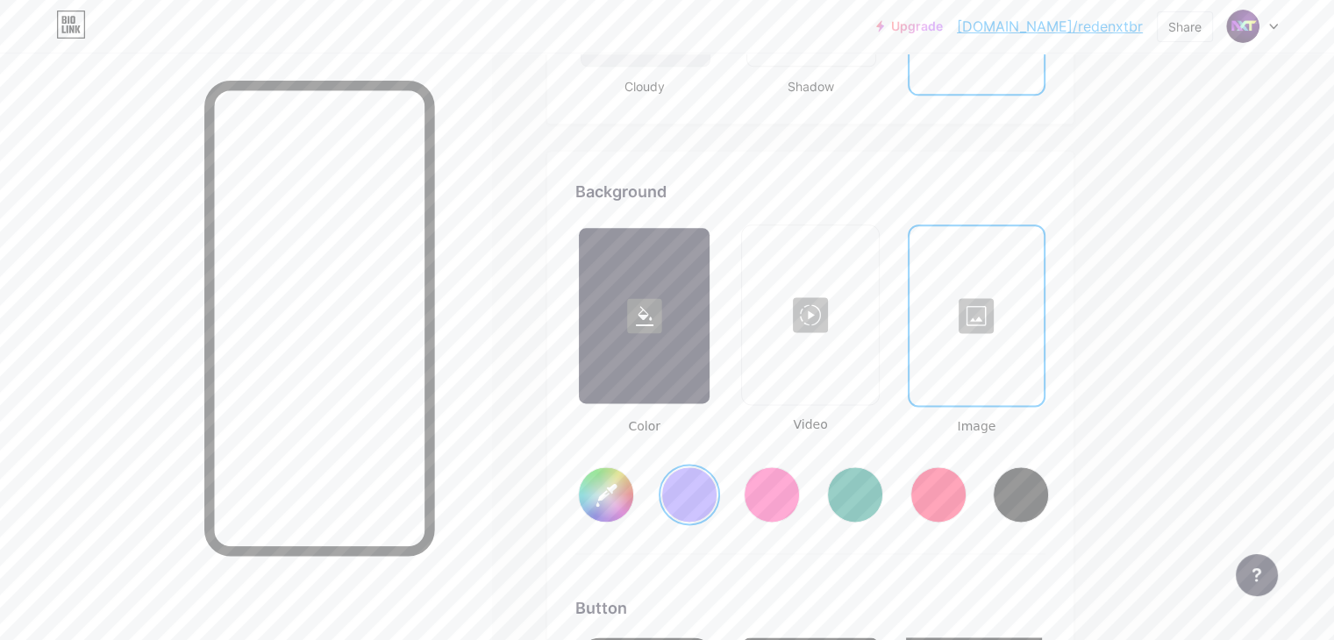
scroll to position [2052, 0]
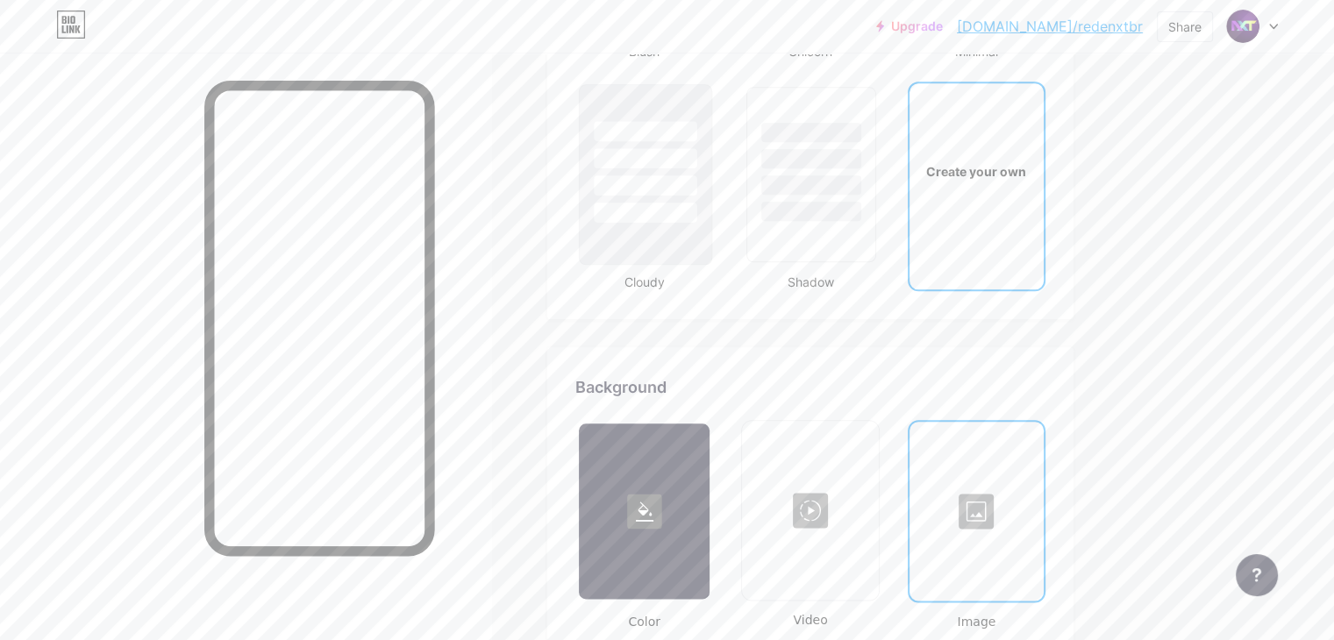
click at [697, 188] on div at bounding box center [645, 185] width 103 height 20
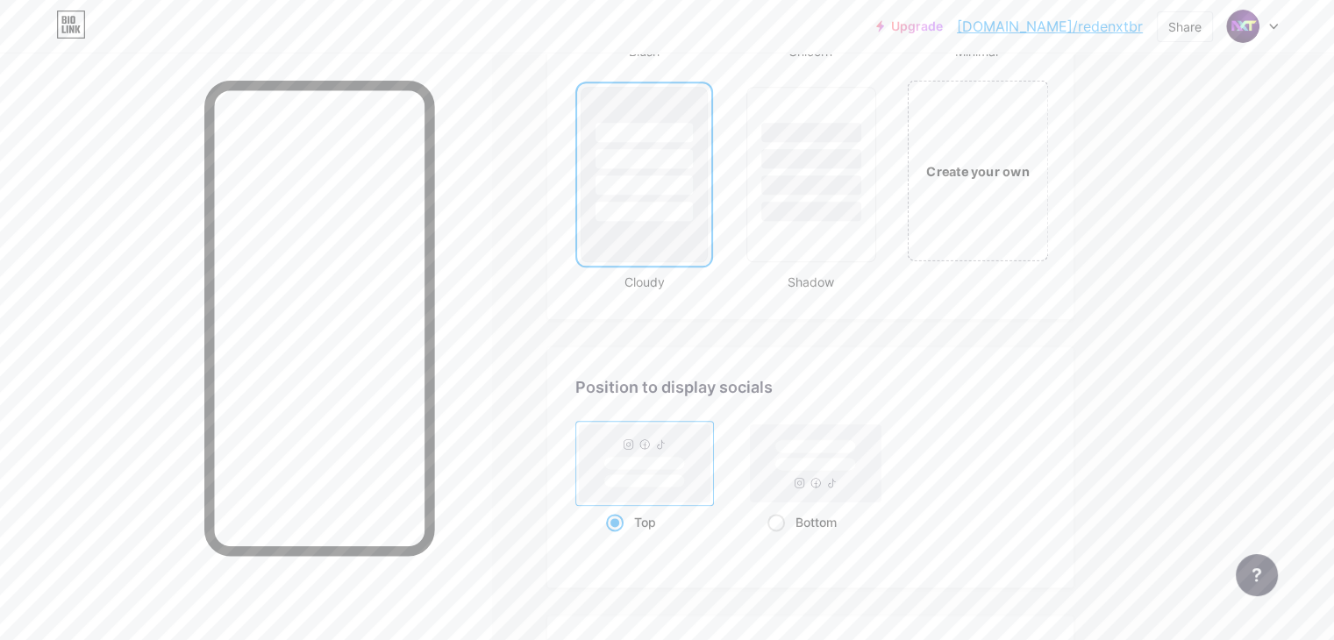
click at [1026, 182] on div "Create your own" at bounding box center [977, 170] width 141 height 181
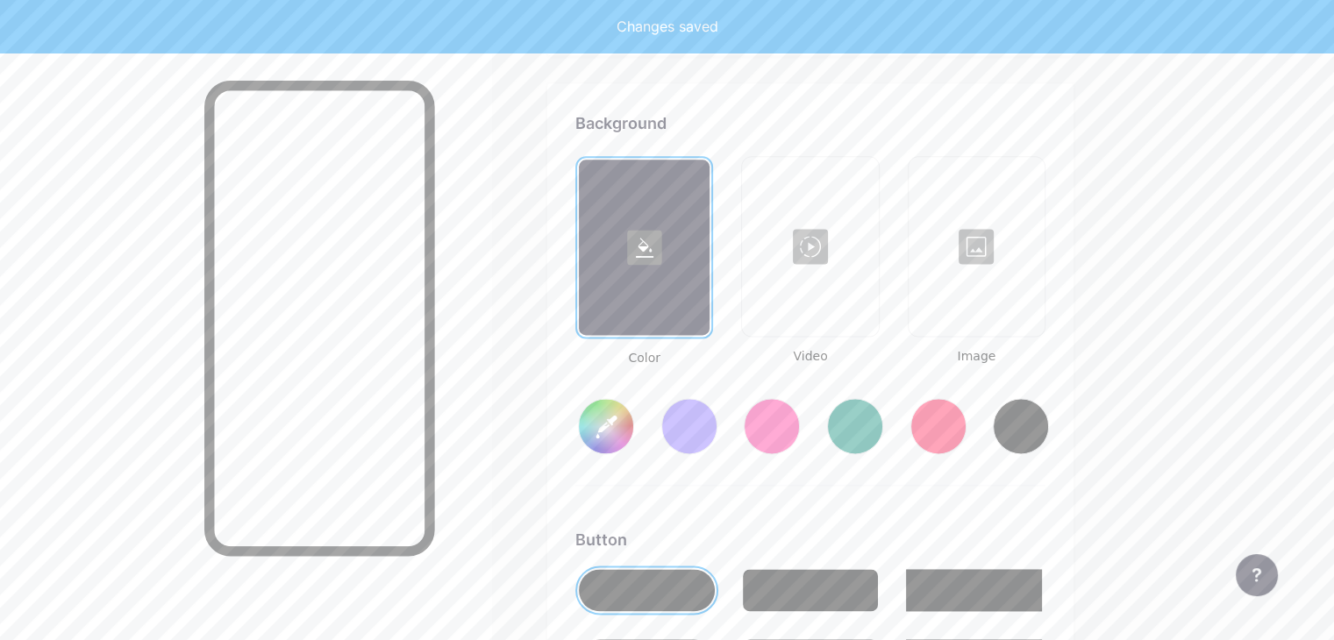
scroll to position [2323, 0]
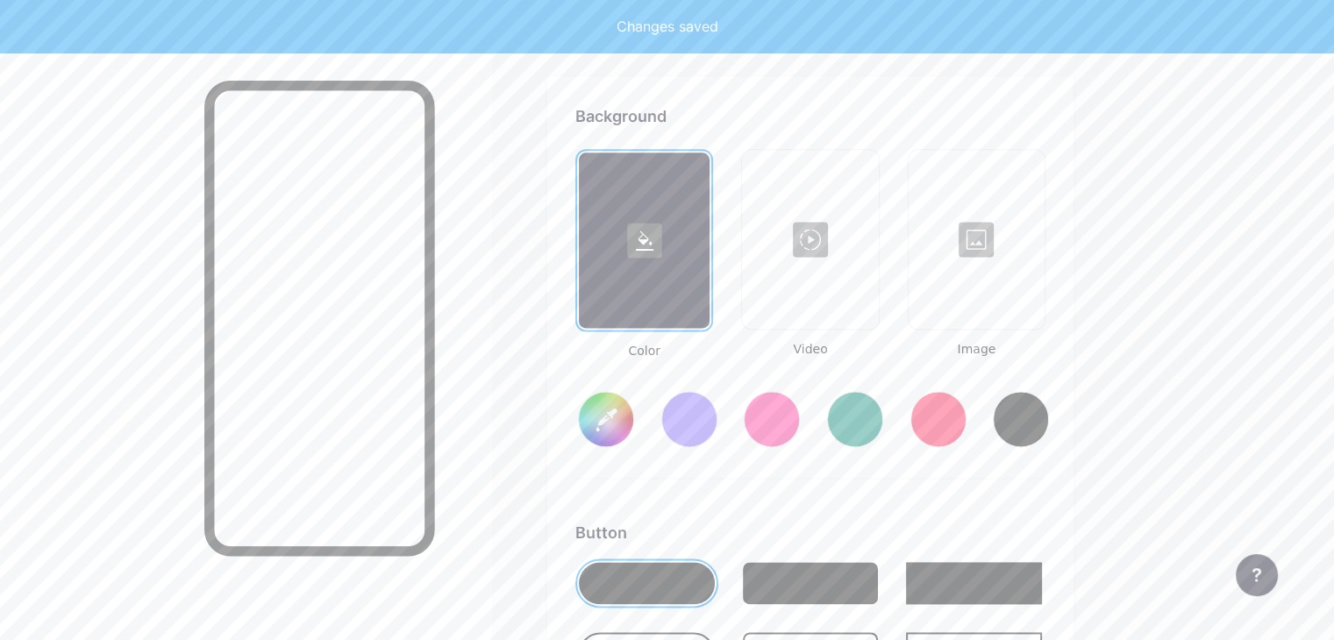
type input "#ffffff"
type input "#000000"
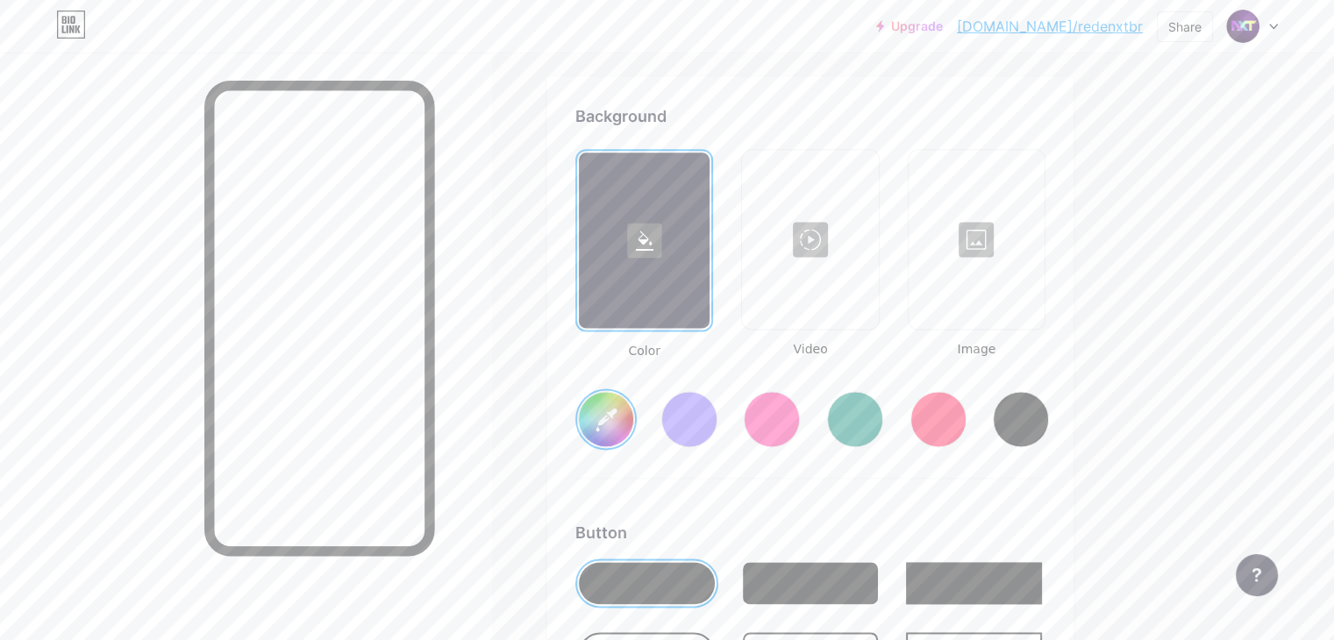
click at [1034, 301] on div at bounding box center [977, 239] width 132 height 175
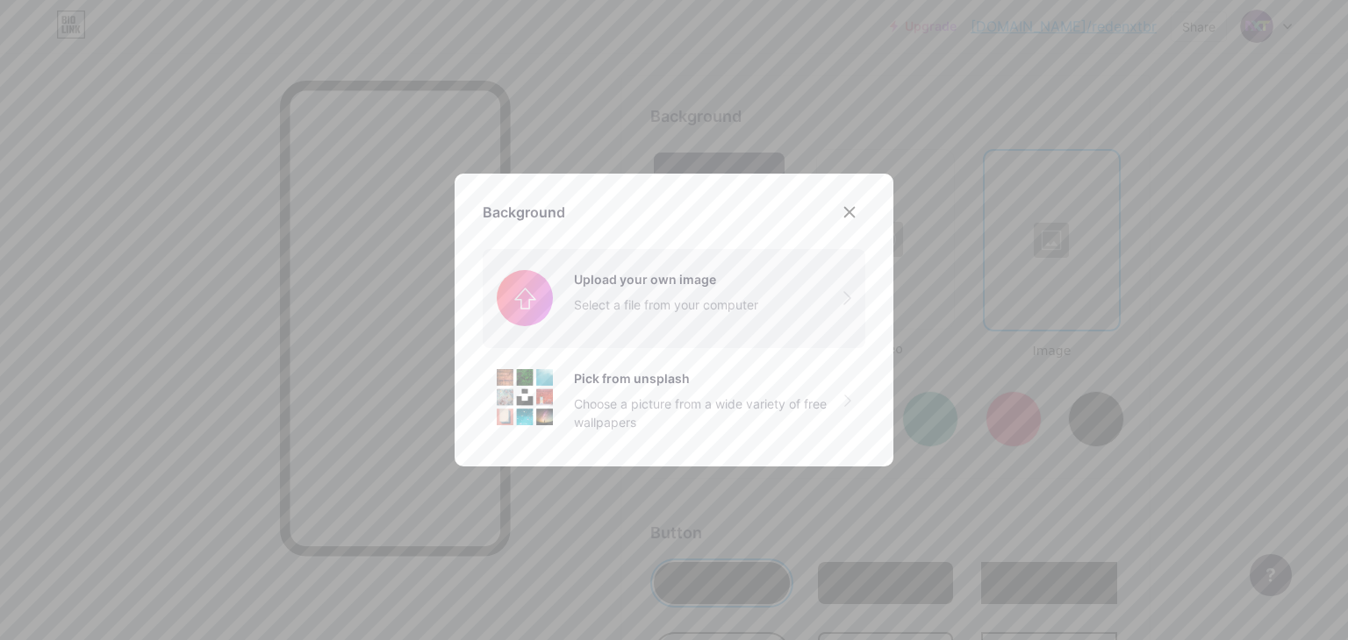
click at [657, 307] on input "file" at bounding box center [674, 298] width 383 height 98
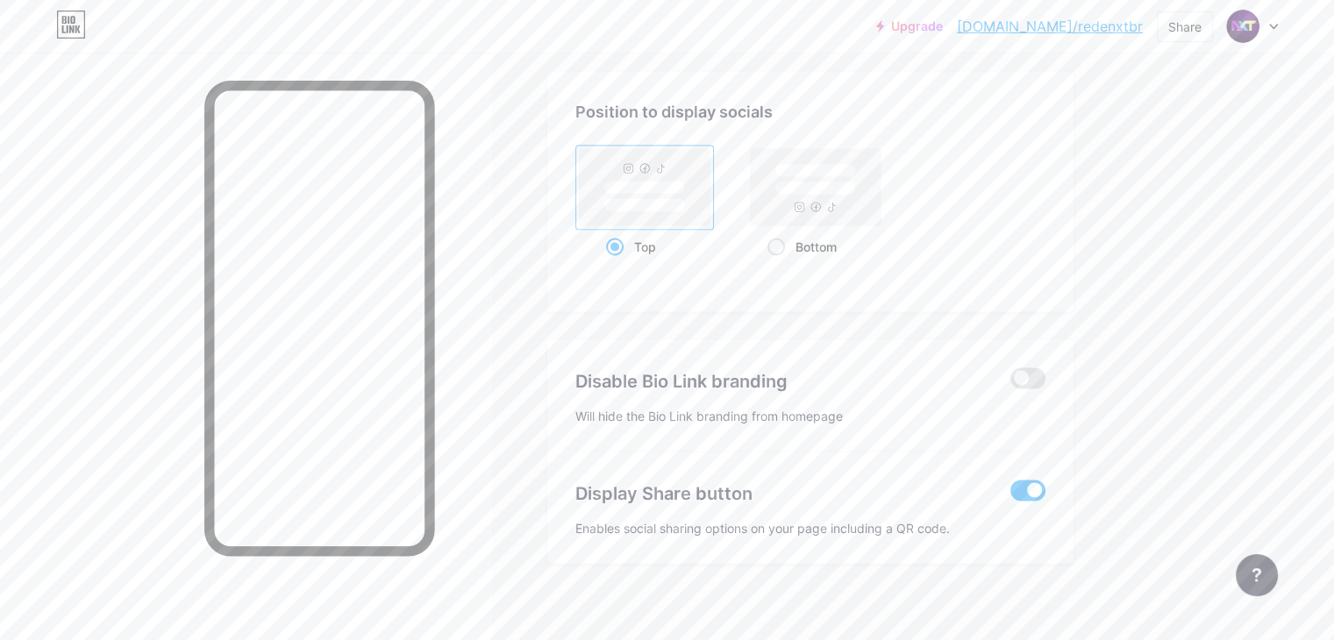
scroll to position [3366, 0]
click at [785, 236] on span at bounding box center [777, 243] width 18 height 18
click at [779, 259] on input "Bottom" at bounding box center [773, 264] width 11 height 11
radio input "true"
click at [684, 236] on div "Top" at bounding box center [645, 242] width 78 height 32
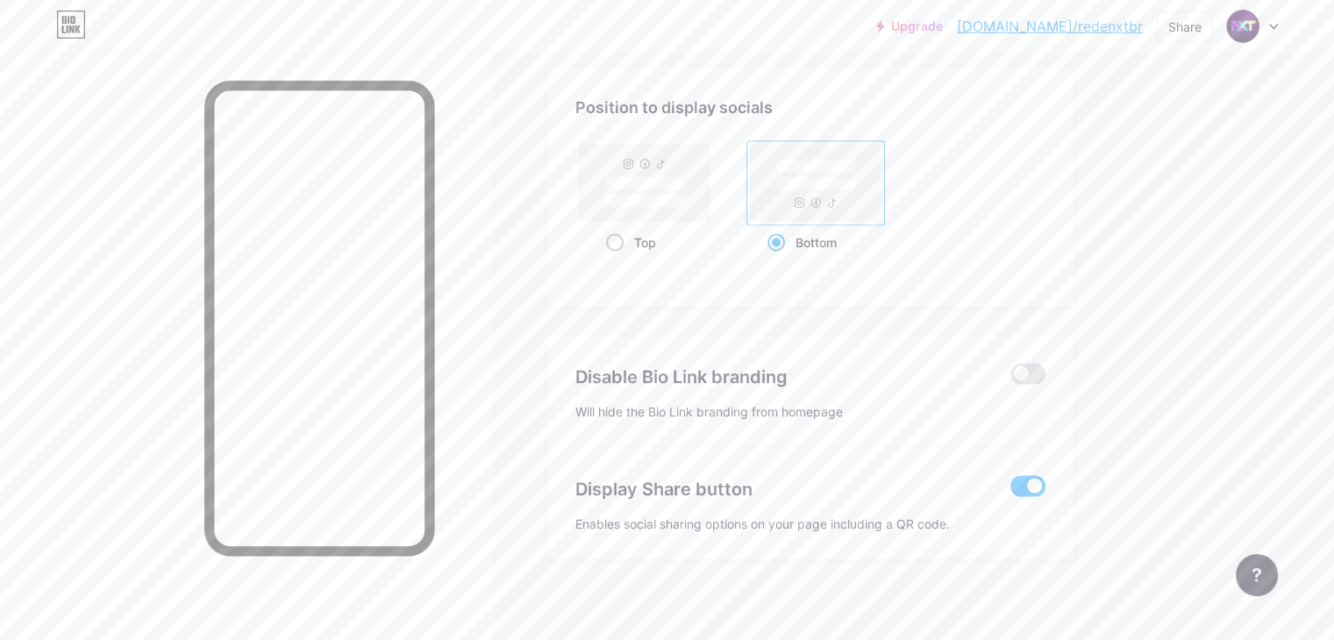
click at [618, 259] on input "Top" at bounding box center [611, 264] width 11 height 11
radio input "true"
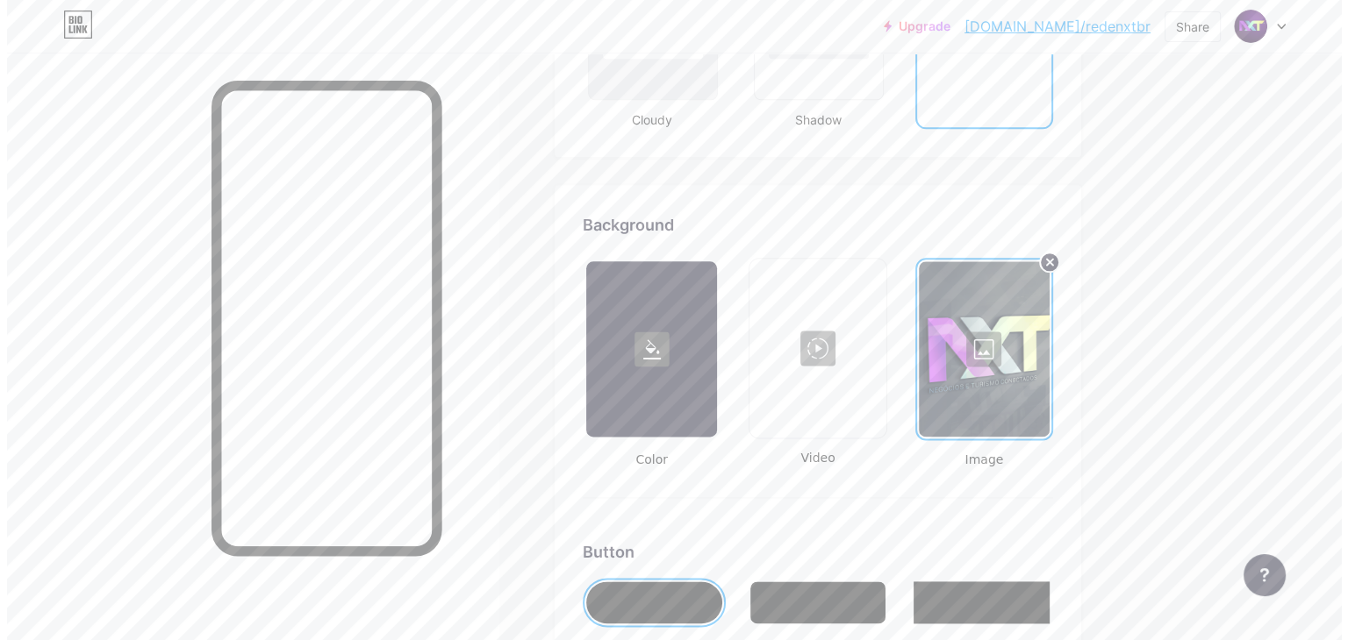
scroll to position [2225, 0]
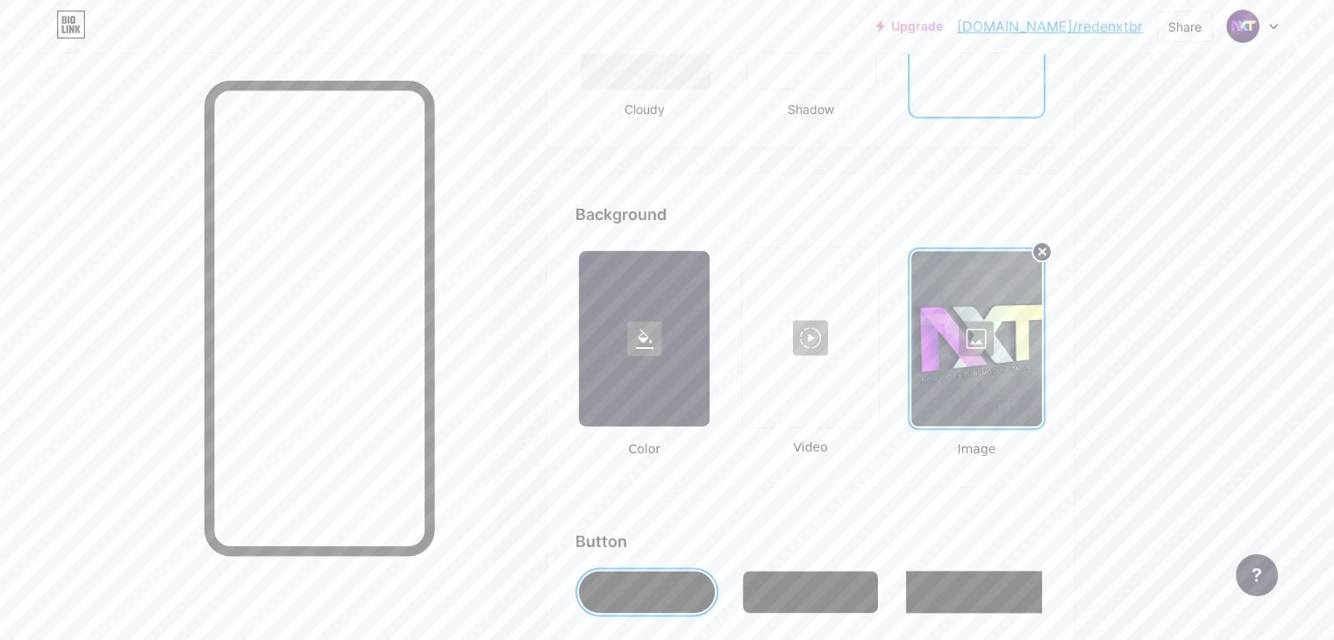
click at [1042, 334] on div at bounding box center [977, 338] width 131 height 175
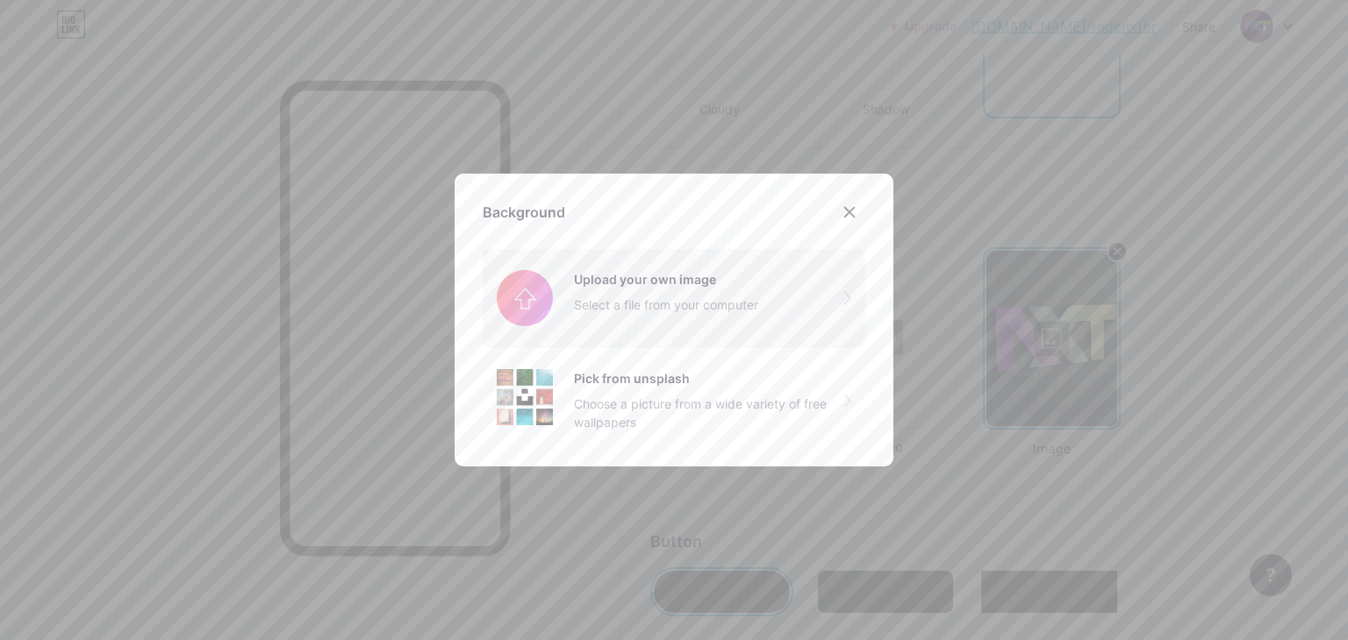
click at [666, 316] on input "file" at bounding box center [674, 298] width 383 height 98
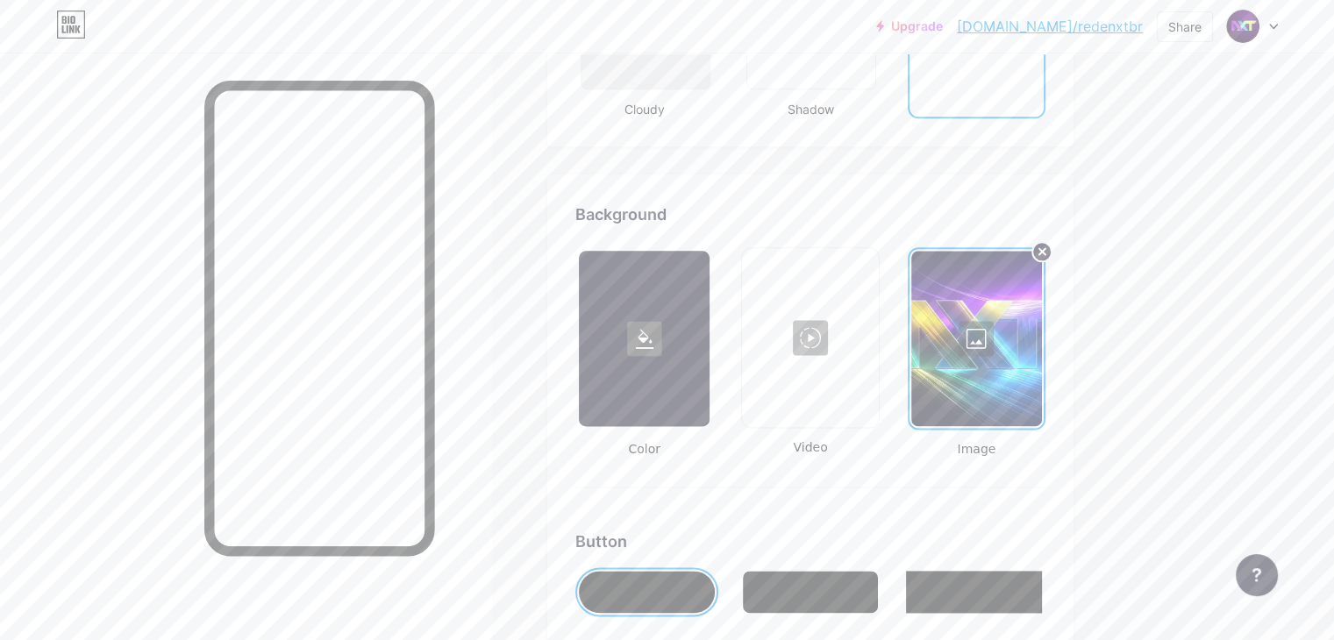
click at [876, 333] on div at bounding box center [810, 337] width 132 height 175
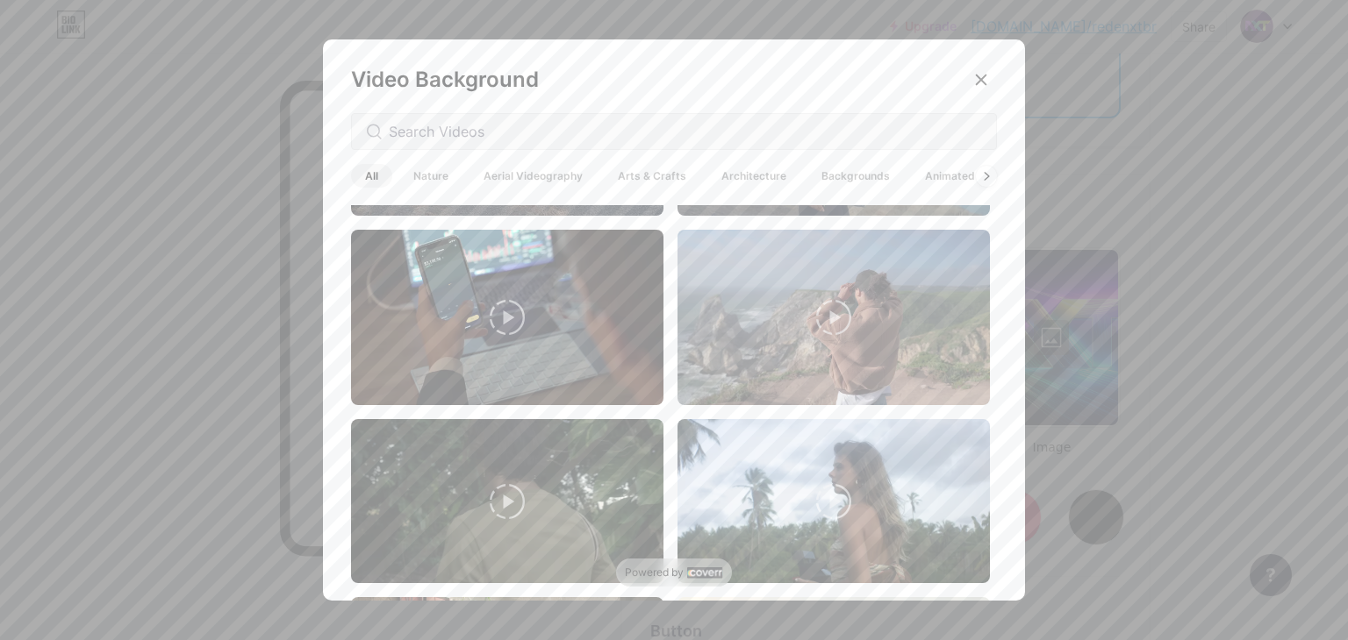
scroll to position [1316, 0]
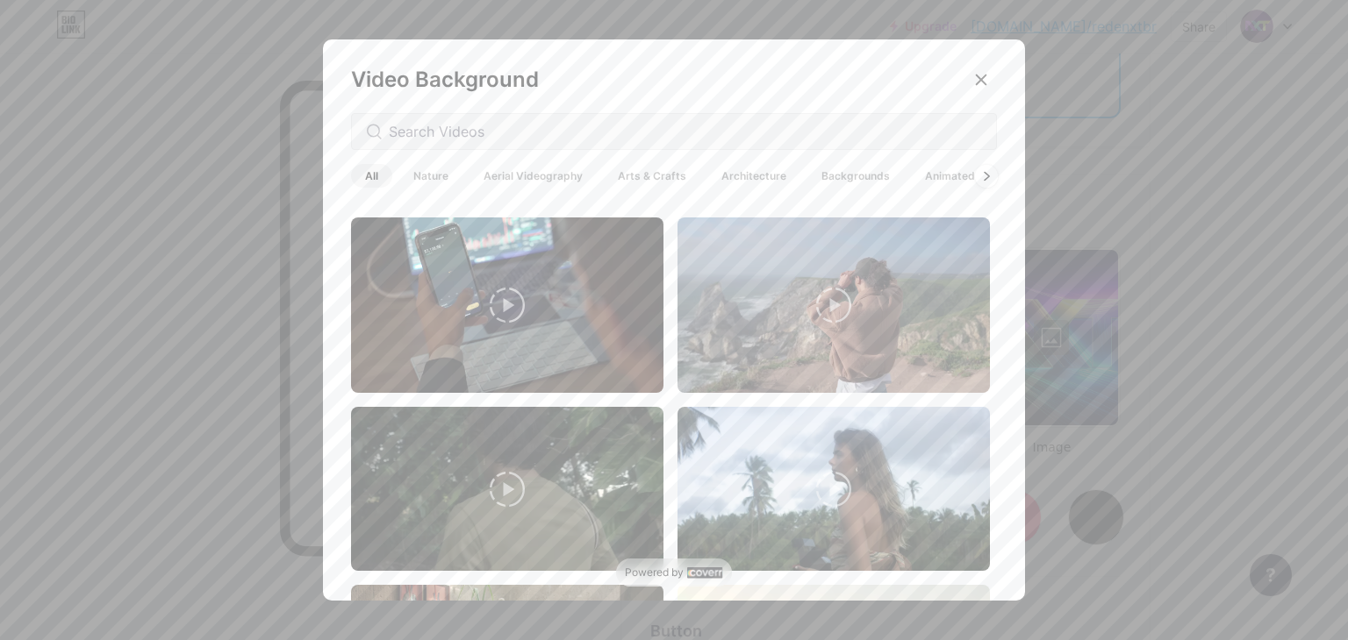
click at [984, 173] on icon at bounding box center [986, 176] width 4 height 8
click at [981, 182] on div at bounding box center [986, 175] width 23 height 23
click at [975, 174] on div at bounding box center [986, 175] width 23 height 23
click at [983, 180] on icon at bounding box center [986, 176] width 7 height 10
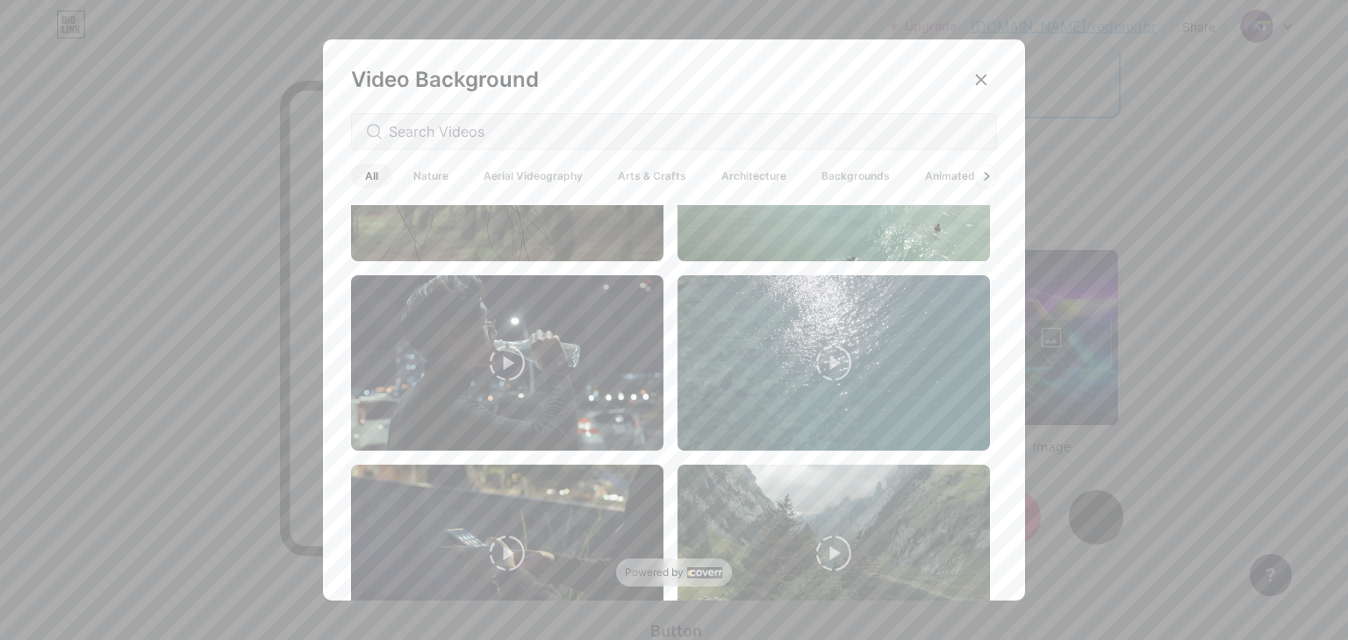
scroll to position [4303, 0]
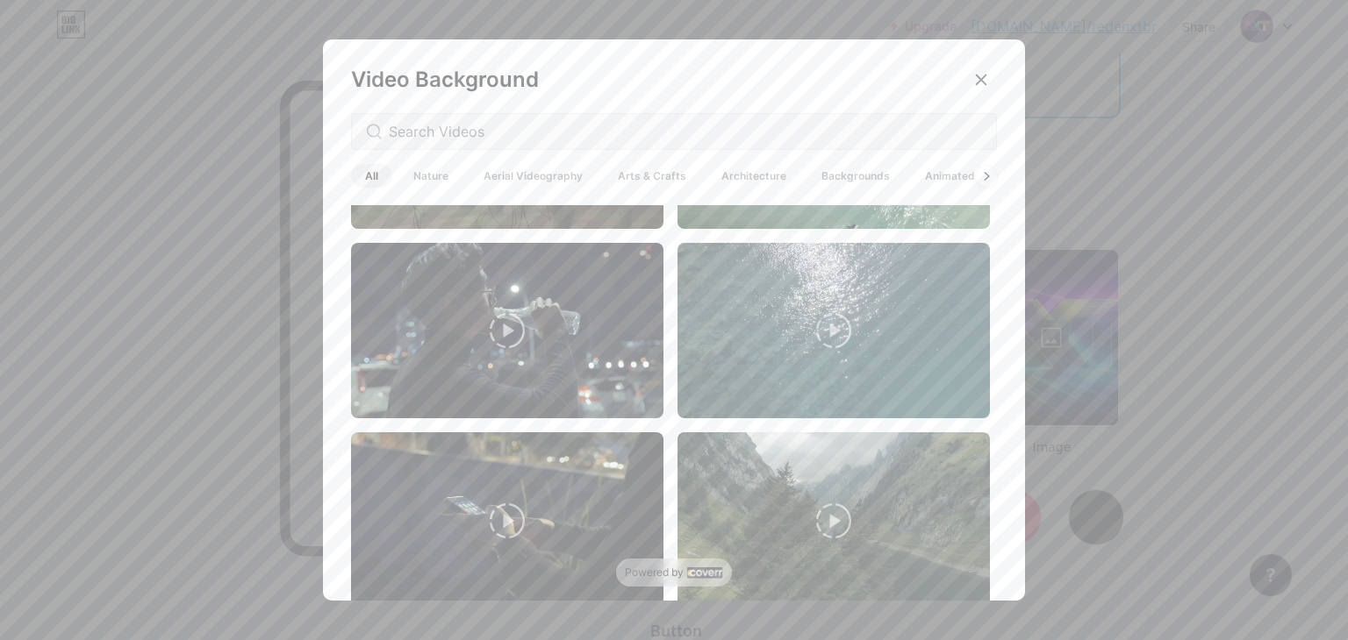
click at [859, 179] on span "Backgrounds" at bounding box center [855, 176] width 97 height 24
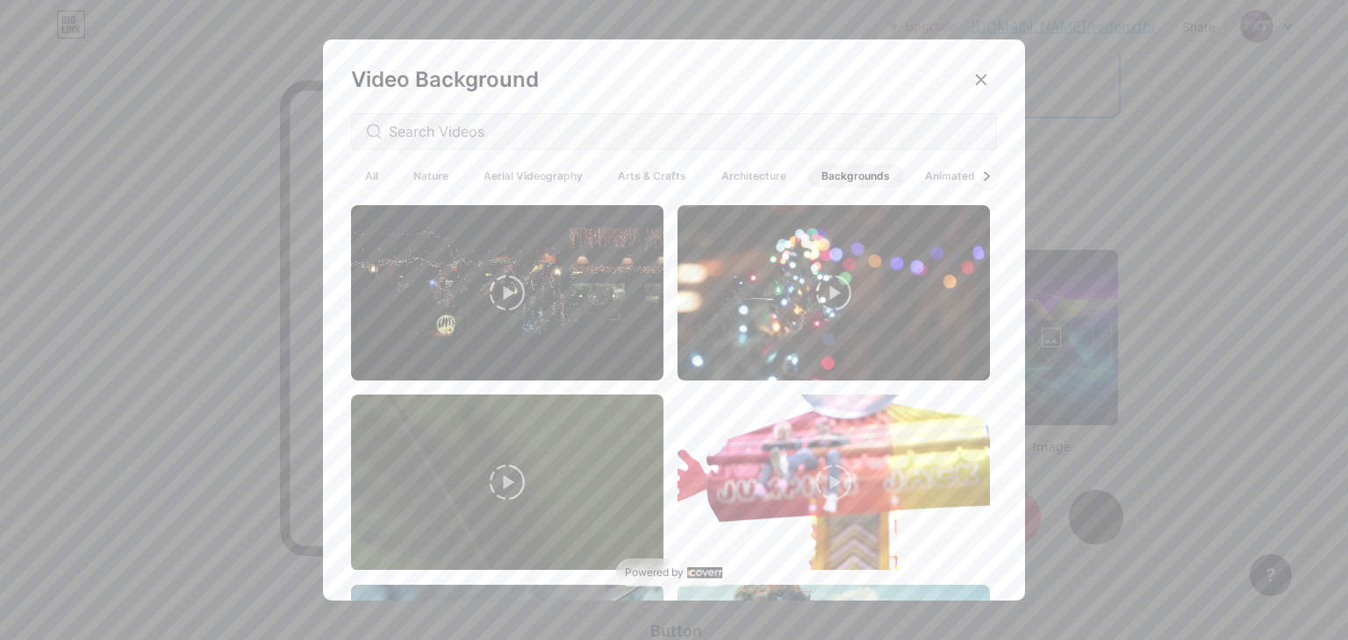
click at [975, 177] on div at bounding box center [986, 175] width 23 height 23
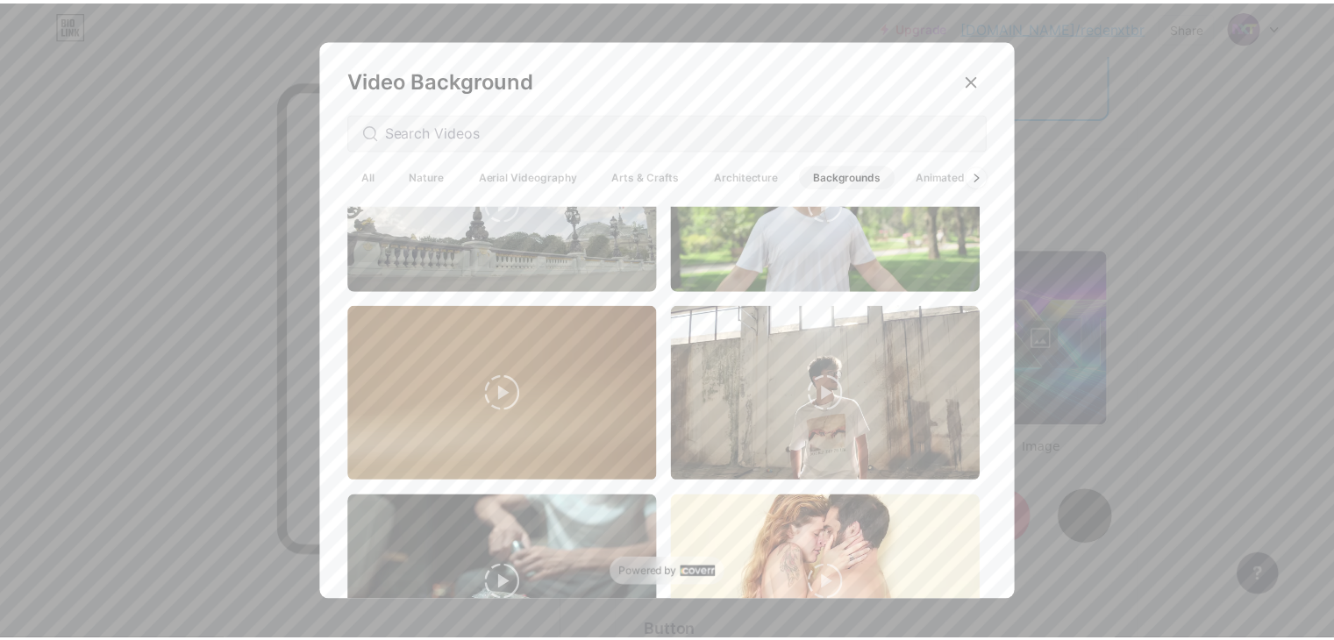
scroll to position [4292, 0]
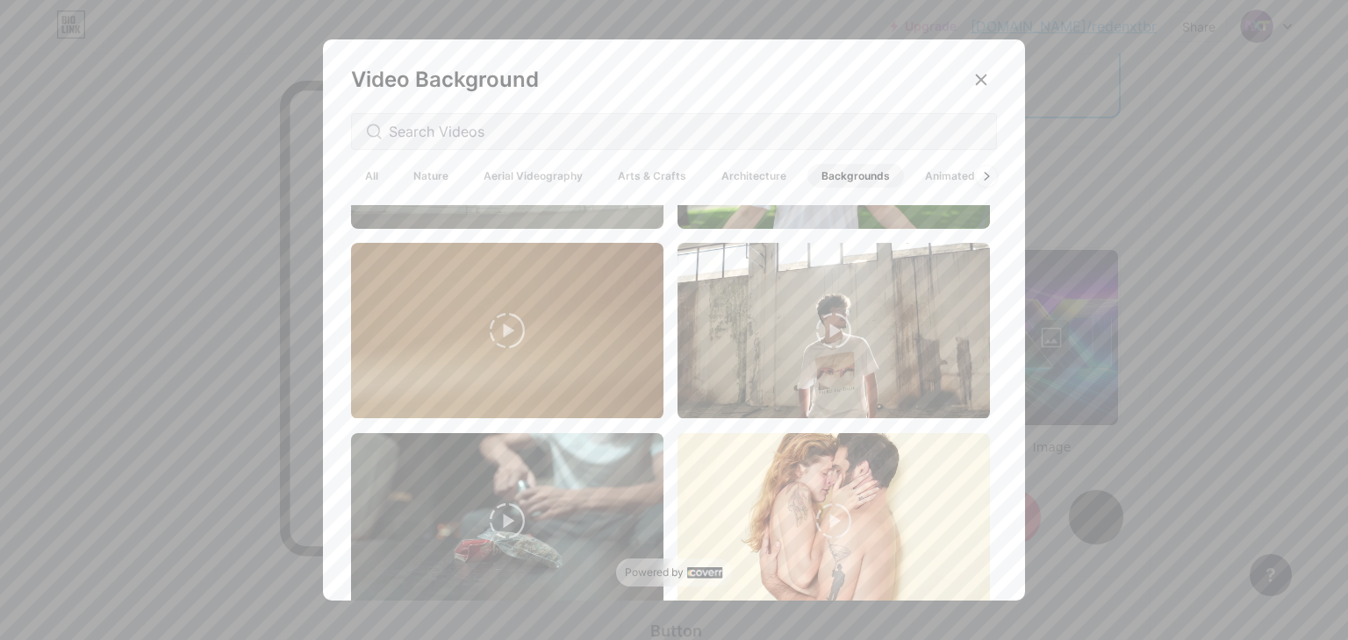
click at [1197, 256] on div at bounding box center [674, 320] width 1348 height 640
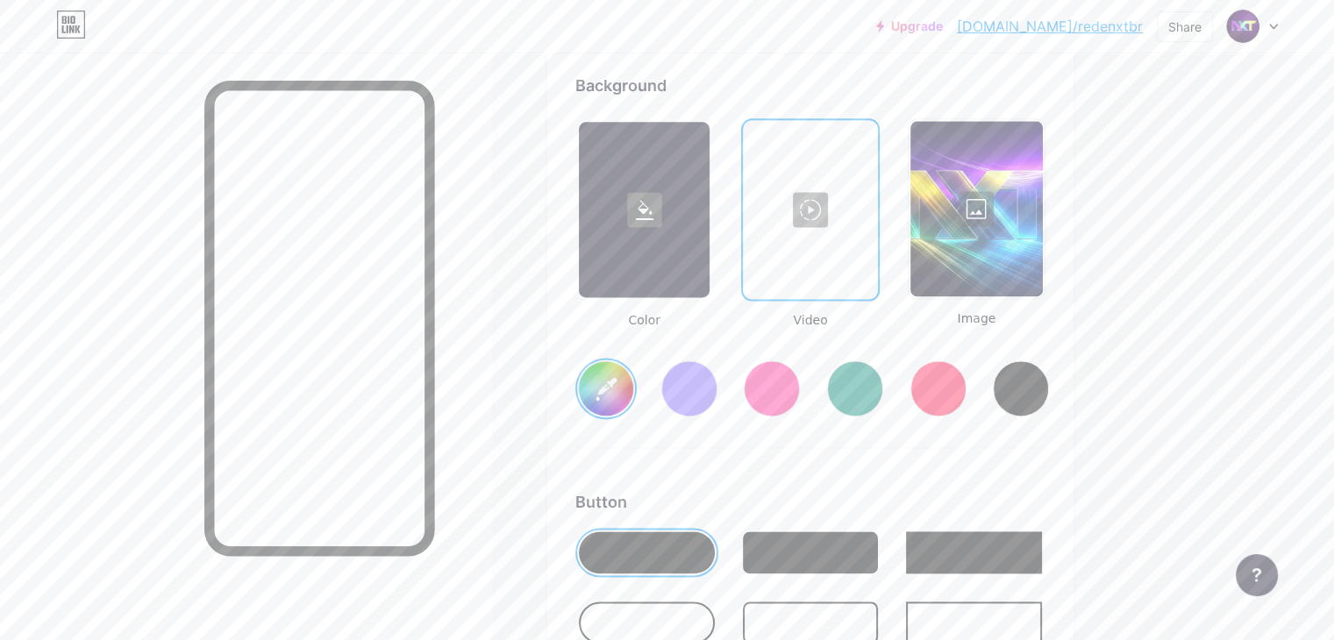
scroll to position [2400, 0]
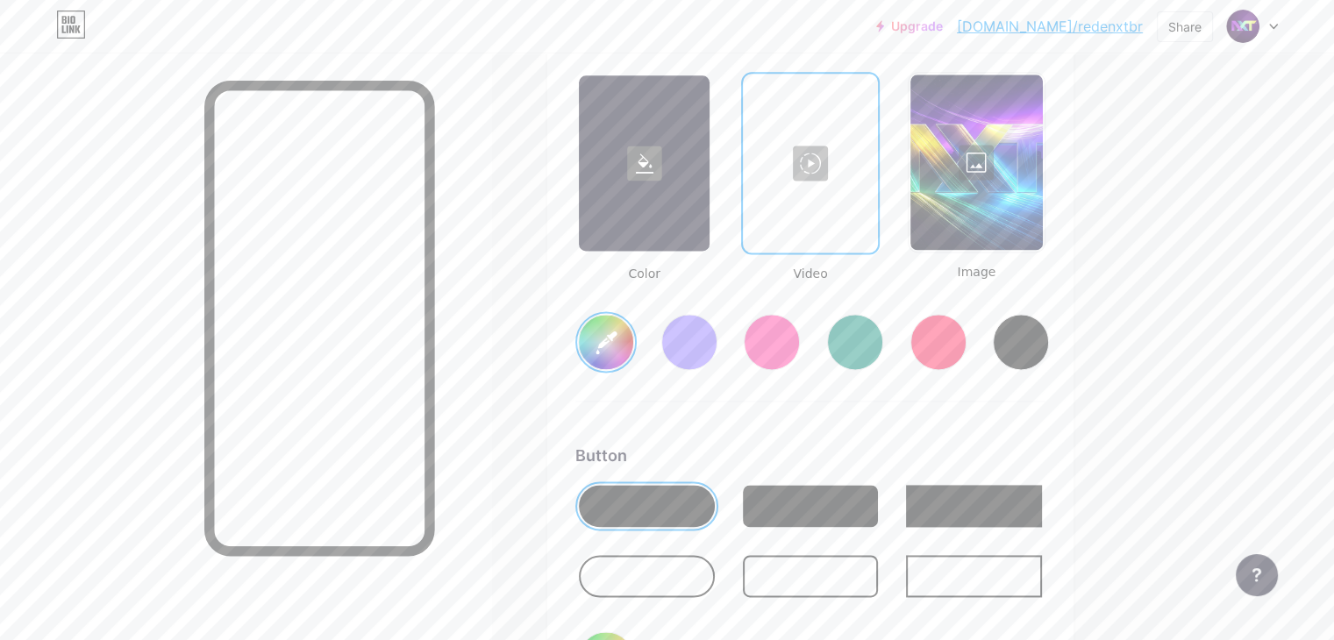
click at [1032, 111] on div at bounding box center [977, 162] width 132 height 175
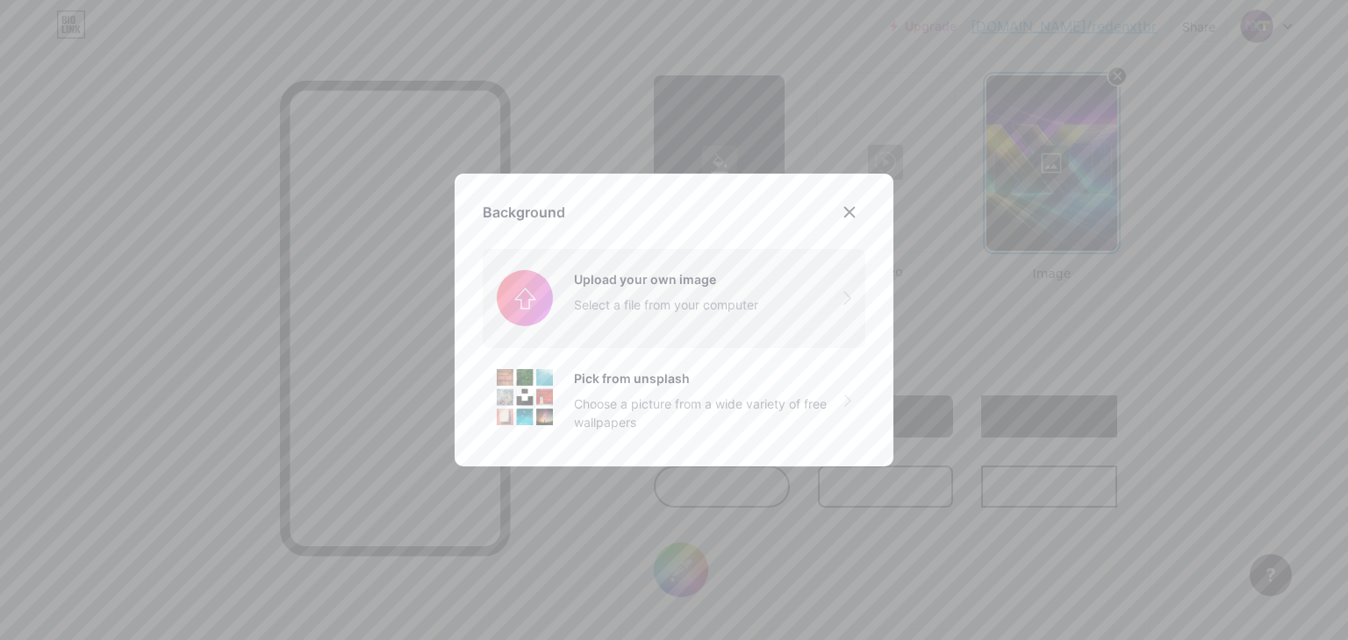
click at [686, 279] on input "file" at bounding box center [674, 298] width 383 height 98
click at [704, 289] on input "file" at bounding box center [674, 298] width 383 height 98
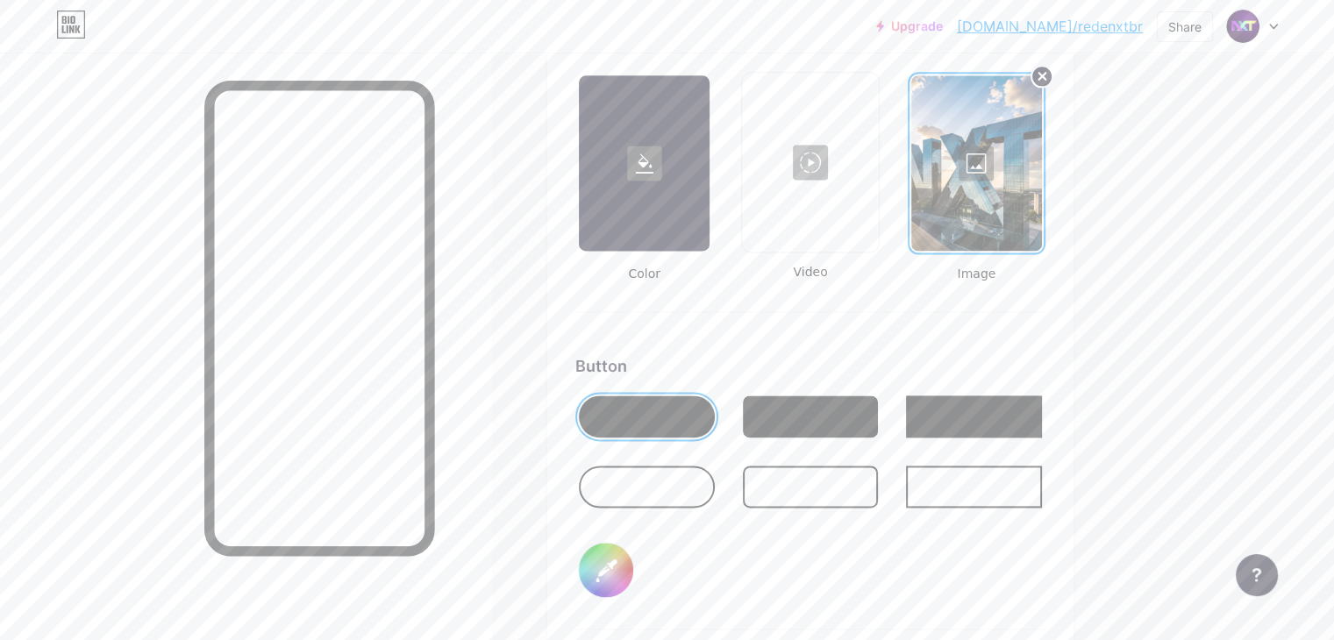
click at [1053, 68] on circle at bounding box center [1042, 76] width 21 height 21
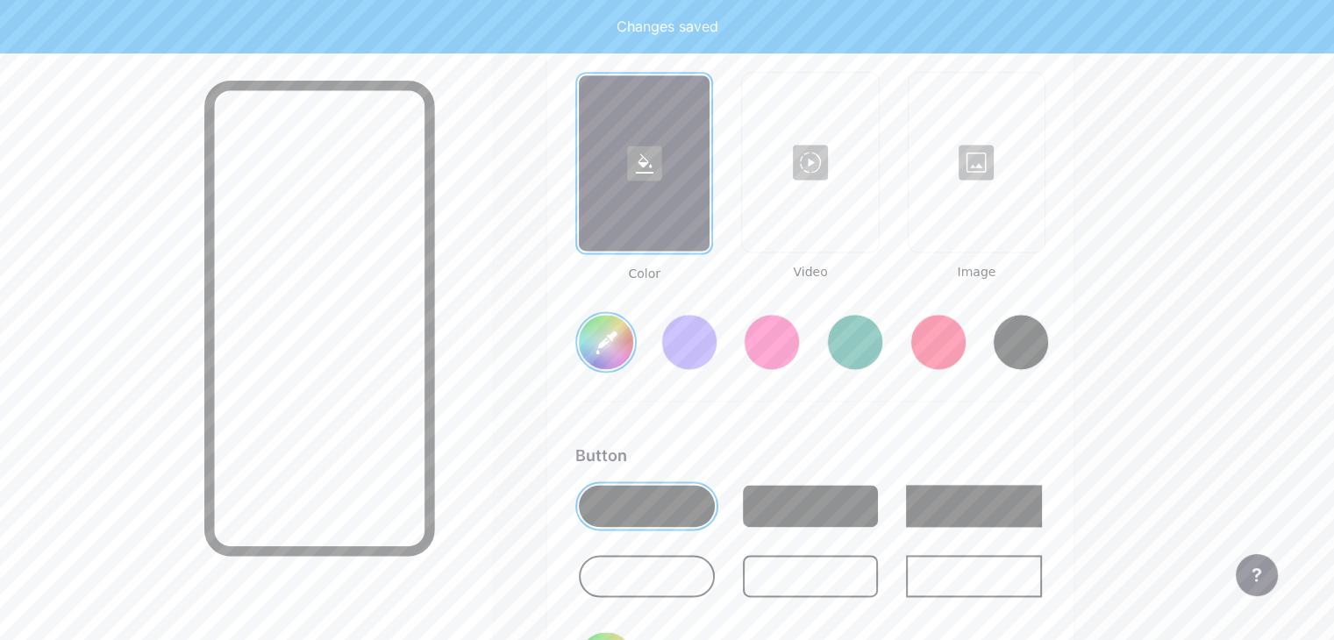
type input "#ffffff"
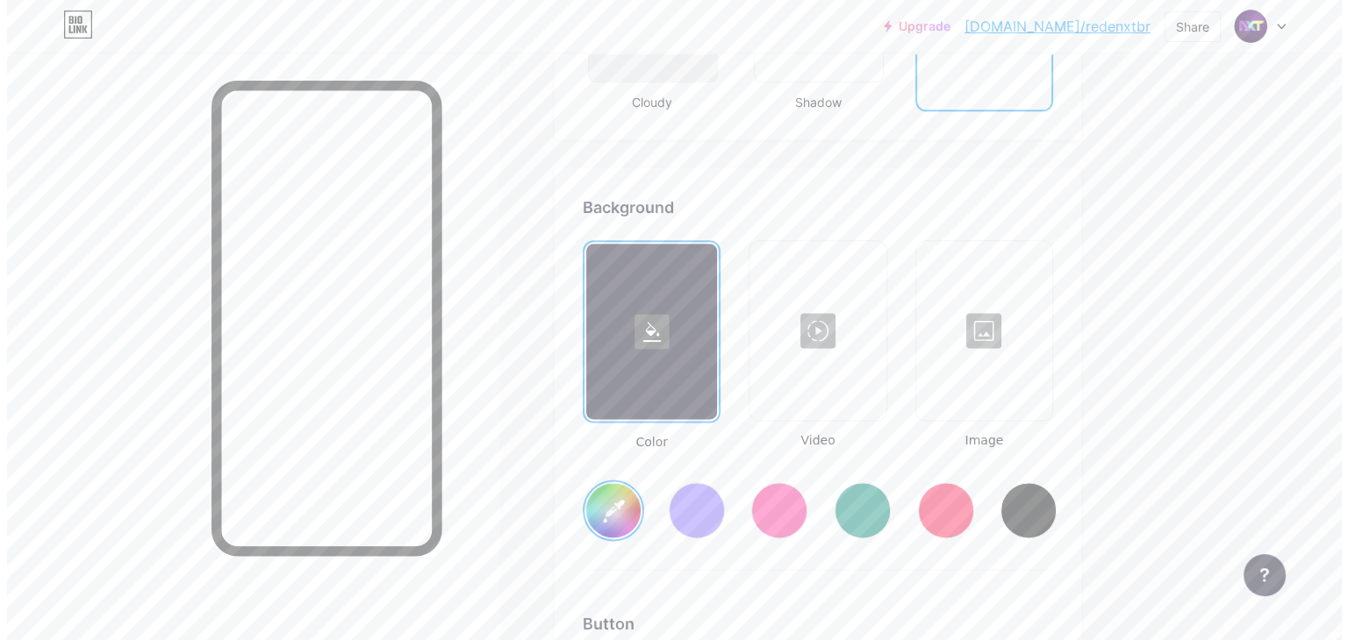
scroll to position [2281, 0]
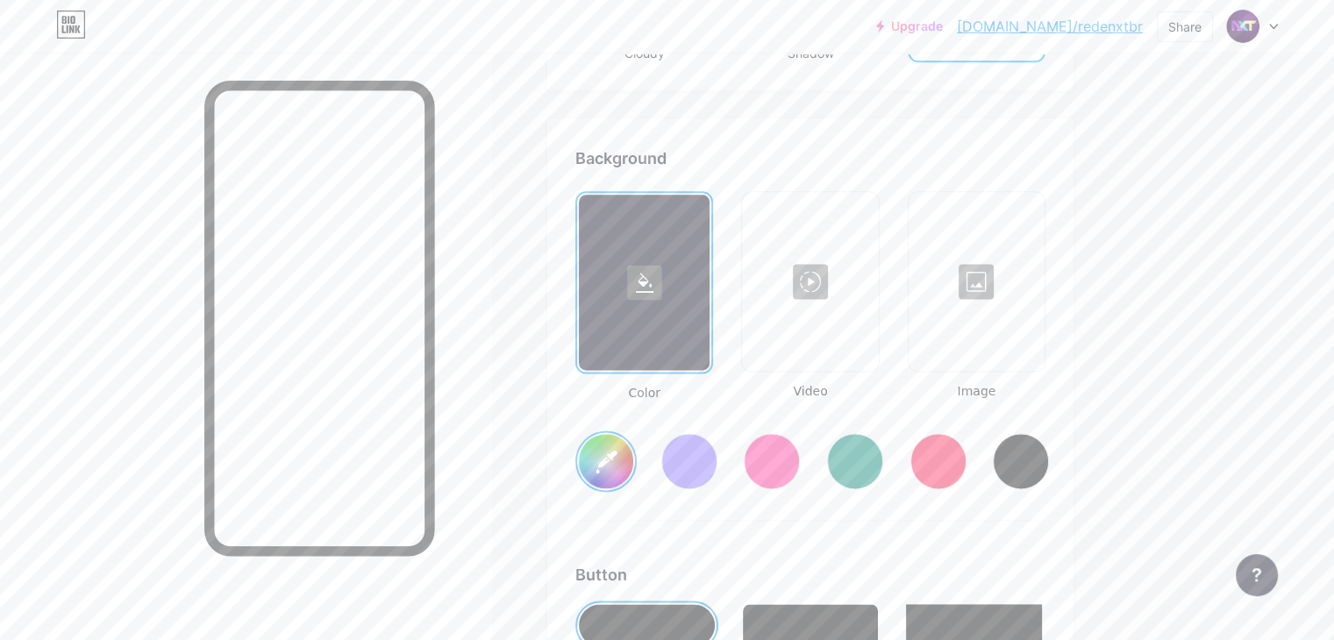
click at [871, 254] on div at bounding box center [810, 281] width 132 height 175
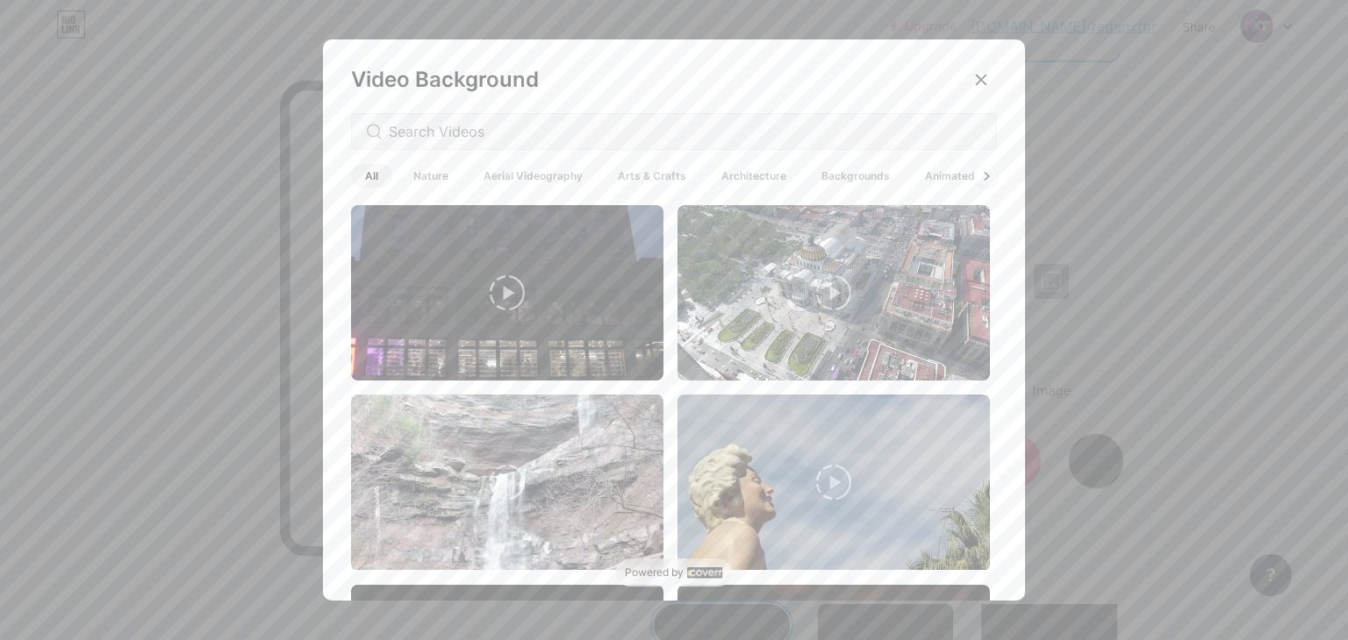
click at [916, 176] on span "Animated" at bounding box center [950, 176] width 78 height 24
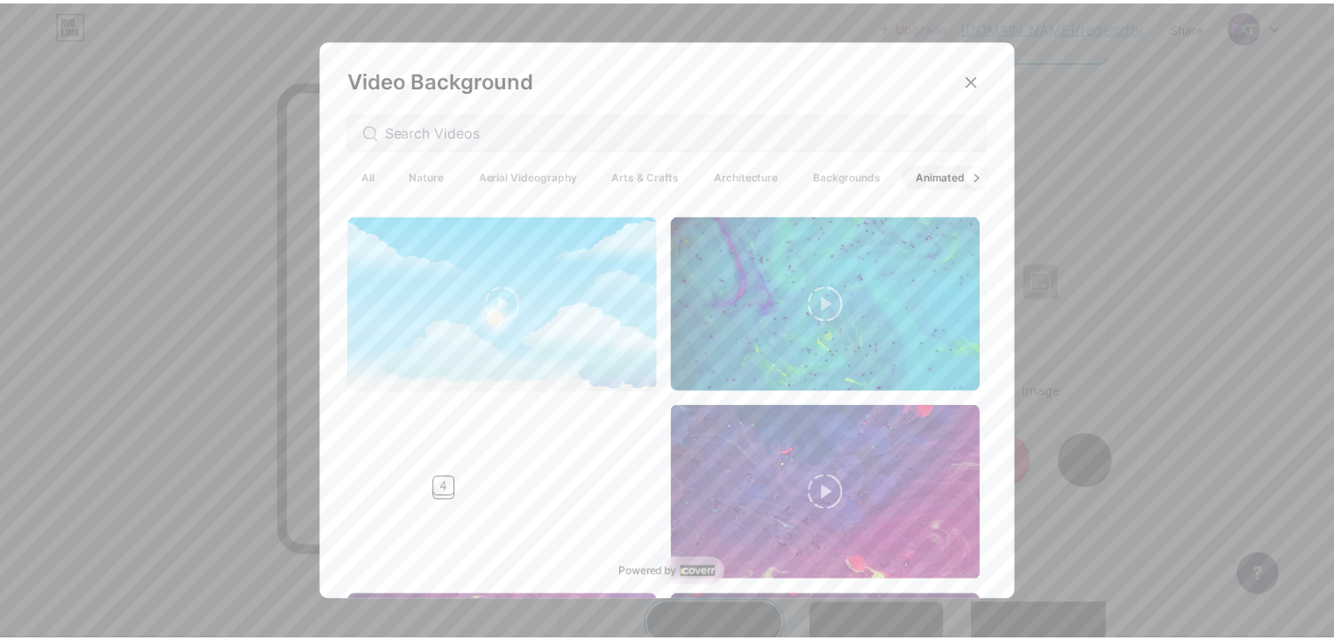
scroll to position [1065, 0]
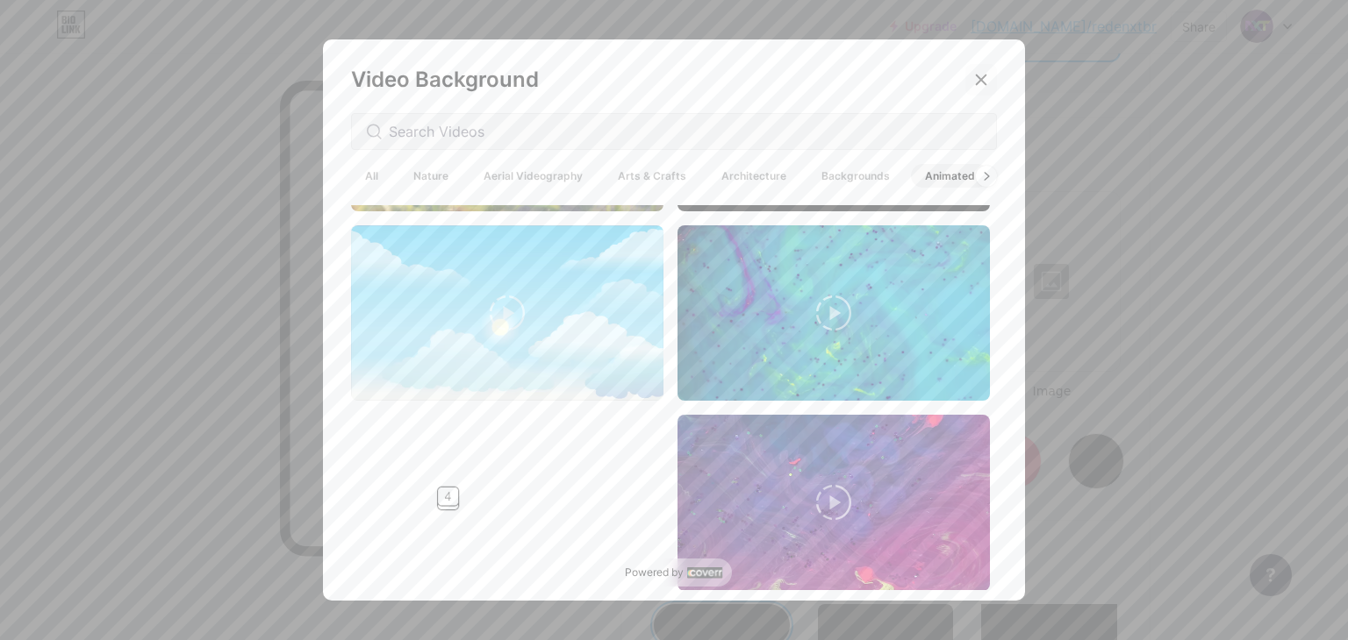
click at [976, 75] on icon at bounding box center [981, 80] width 14 height 14
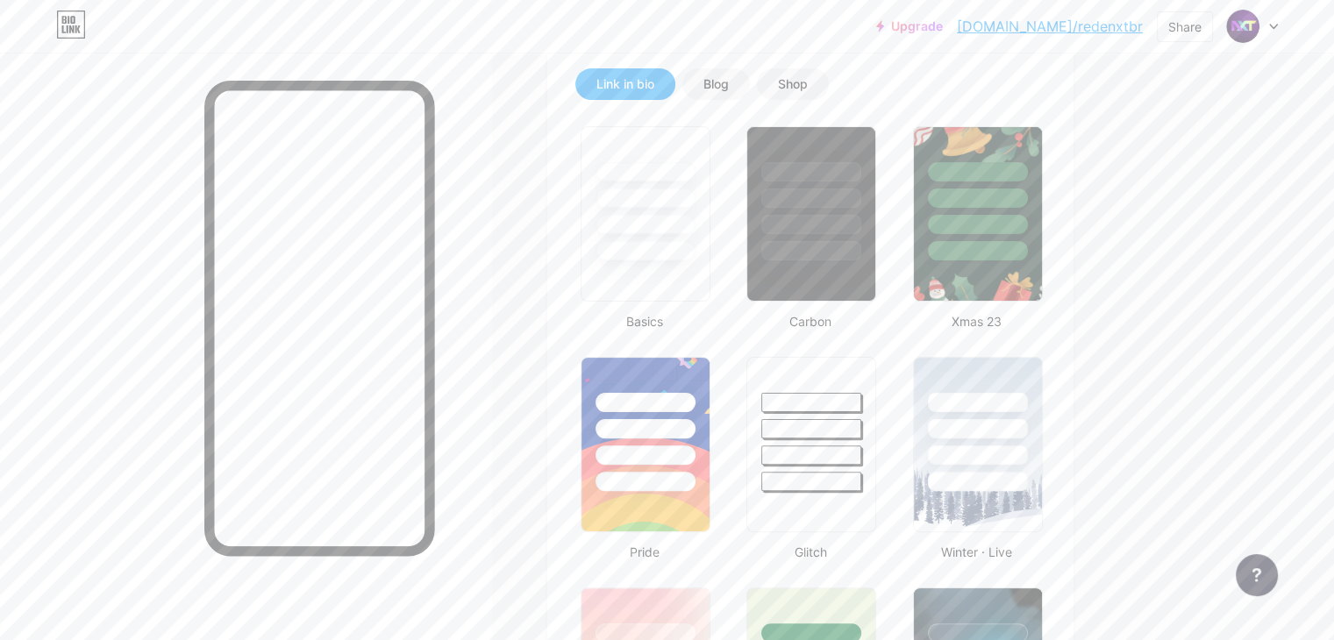
scroll to position [88, 0]
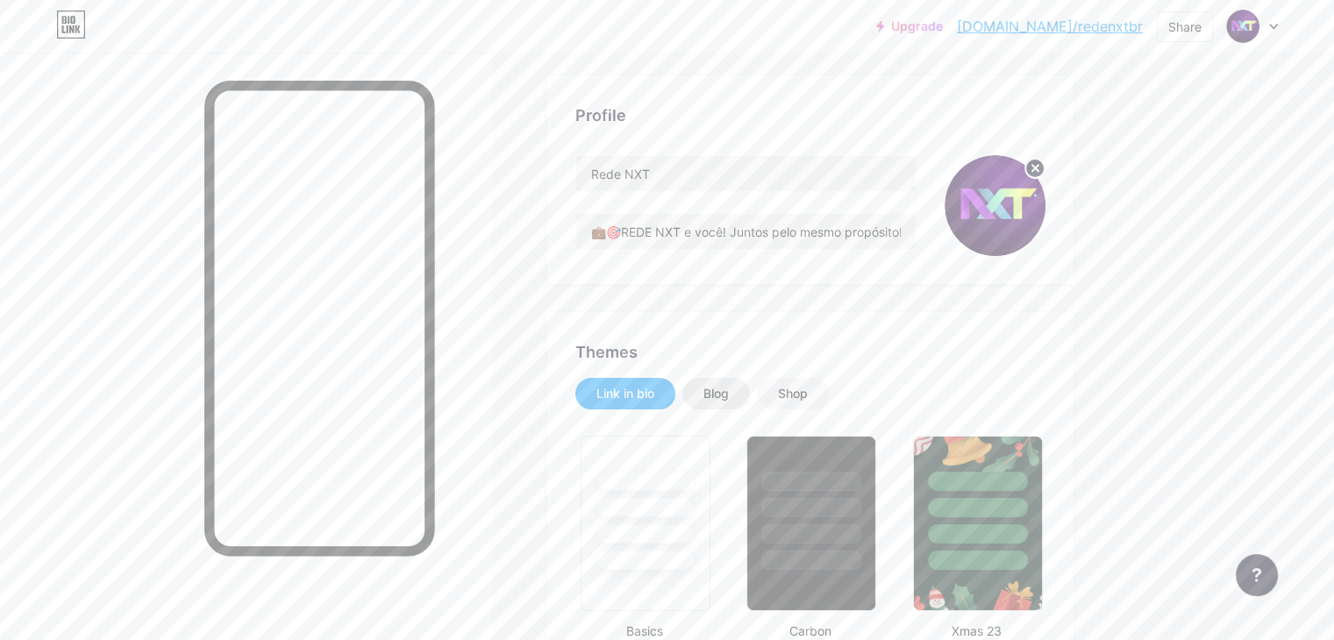
click at [729, 390] on div "Blog" at bounding box center [716, 394] width 25 height 18
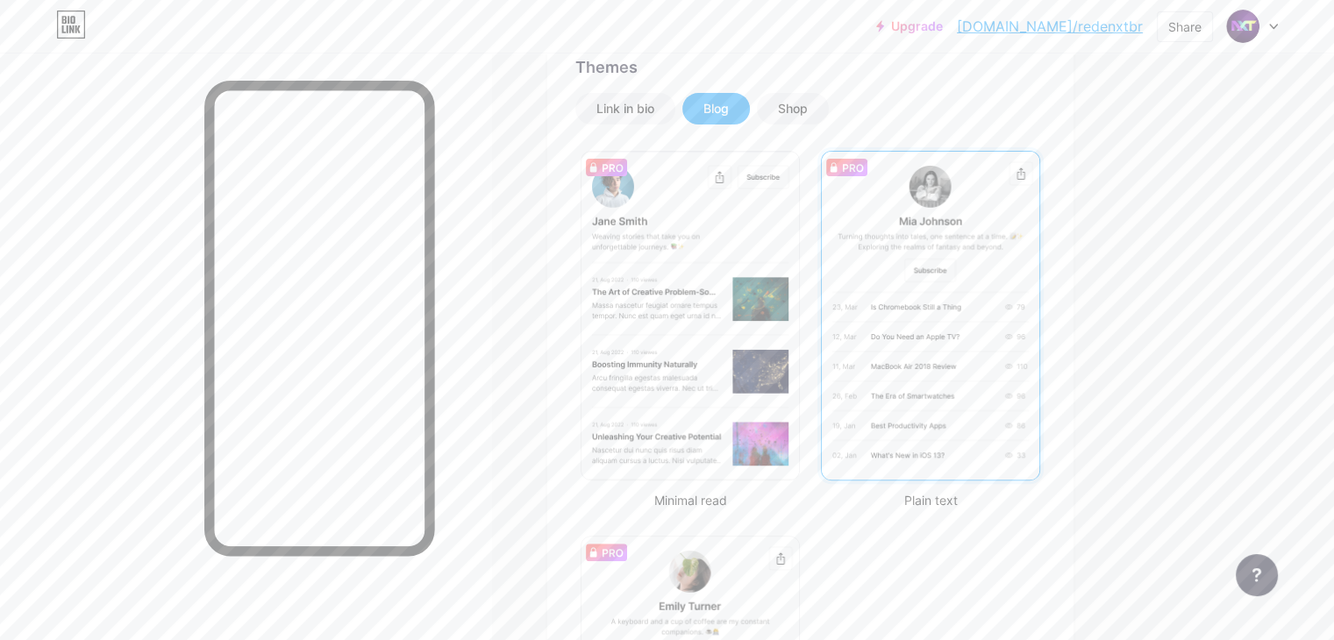
scroll to position [351, 0]
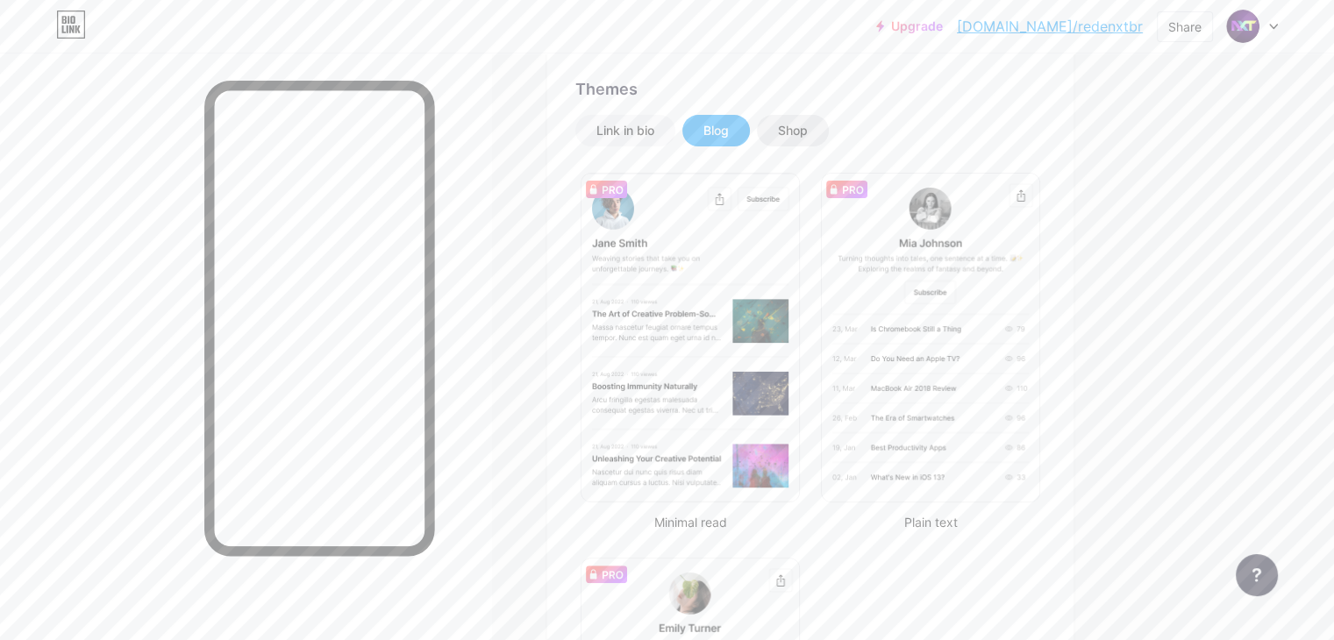
click at [808, 124] on div "Shop" at bounding box center [793, 131] width 30 height 18
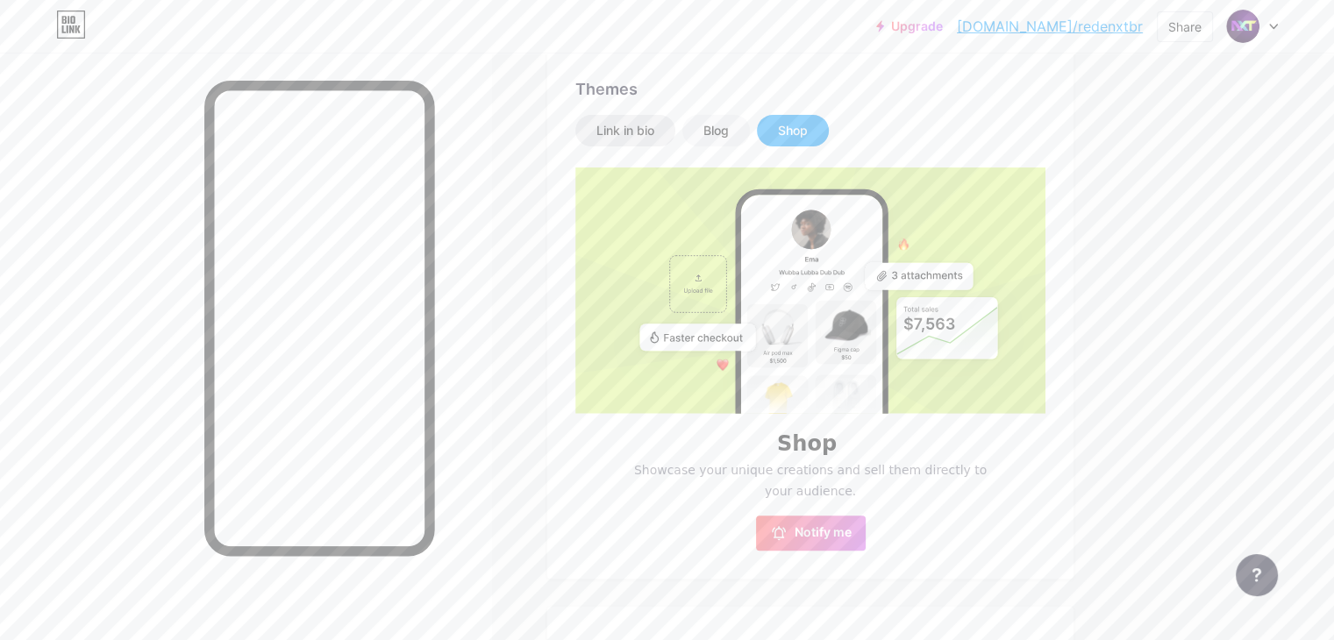
click at [655, 135] on div "Link in bio" at bounding box center [626, 131] width 58 height 18
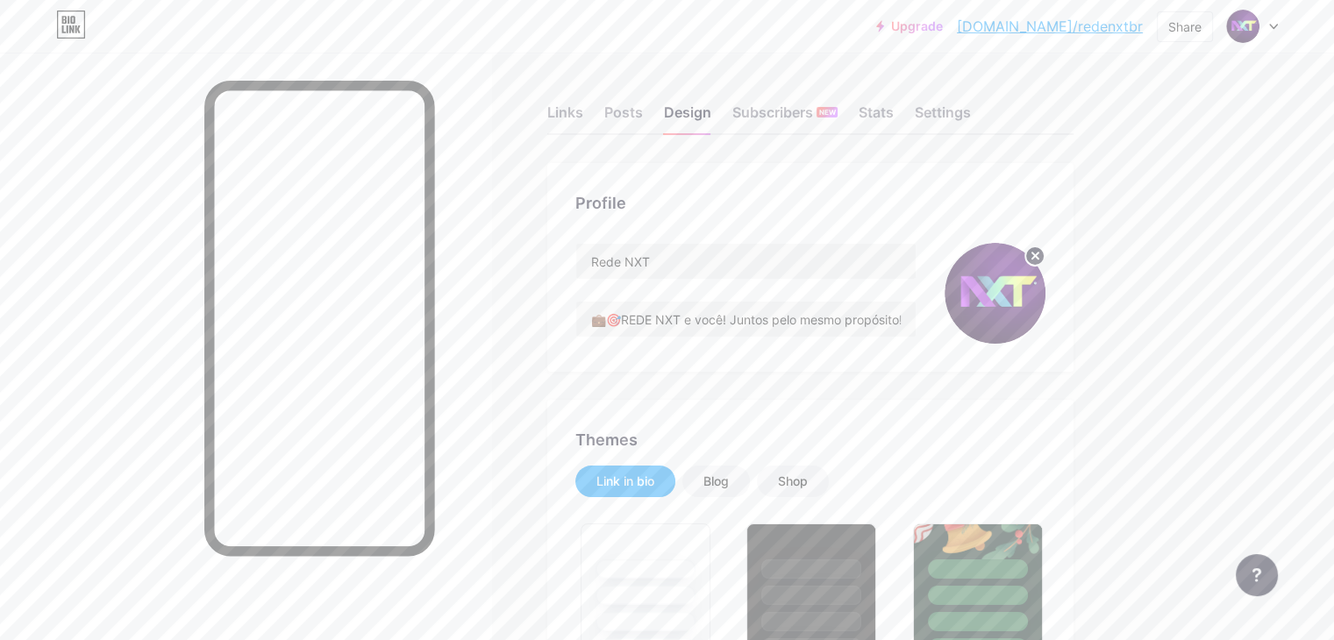
scroll to position [0, 0]
click at [971, 105] on div "Settings" at bounding box center [943, 118] width 56 height 32
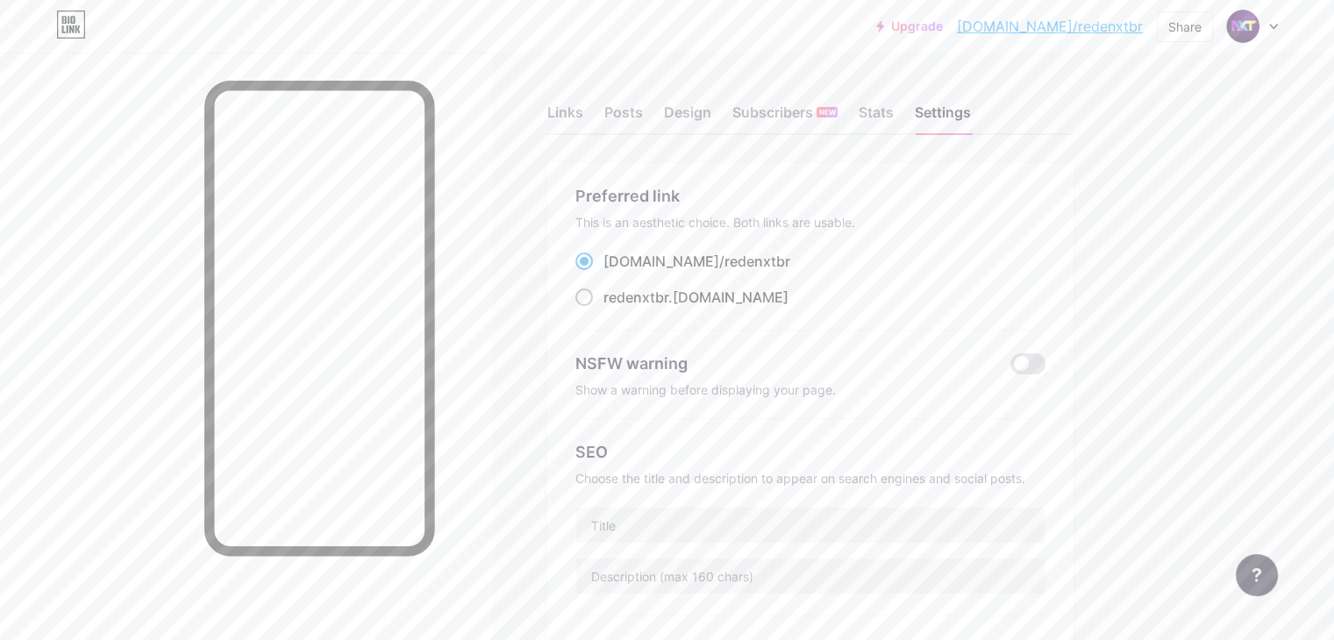
click at [663, 306] on label "redenxtbr .[DOMAIN_NAME]" at bounding box center [682, 297] width 213 height 21
click at [615, 308] on input "redenxtbr .[DOMAIN_NAME]" at bounding box center [609, 313] width 11 height 11
radio input "true"
click at [643, 127] on div "Posts" at bounding box center [623, 118] width 39 height 32
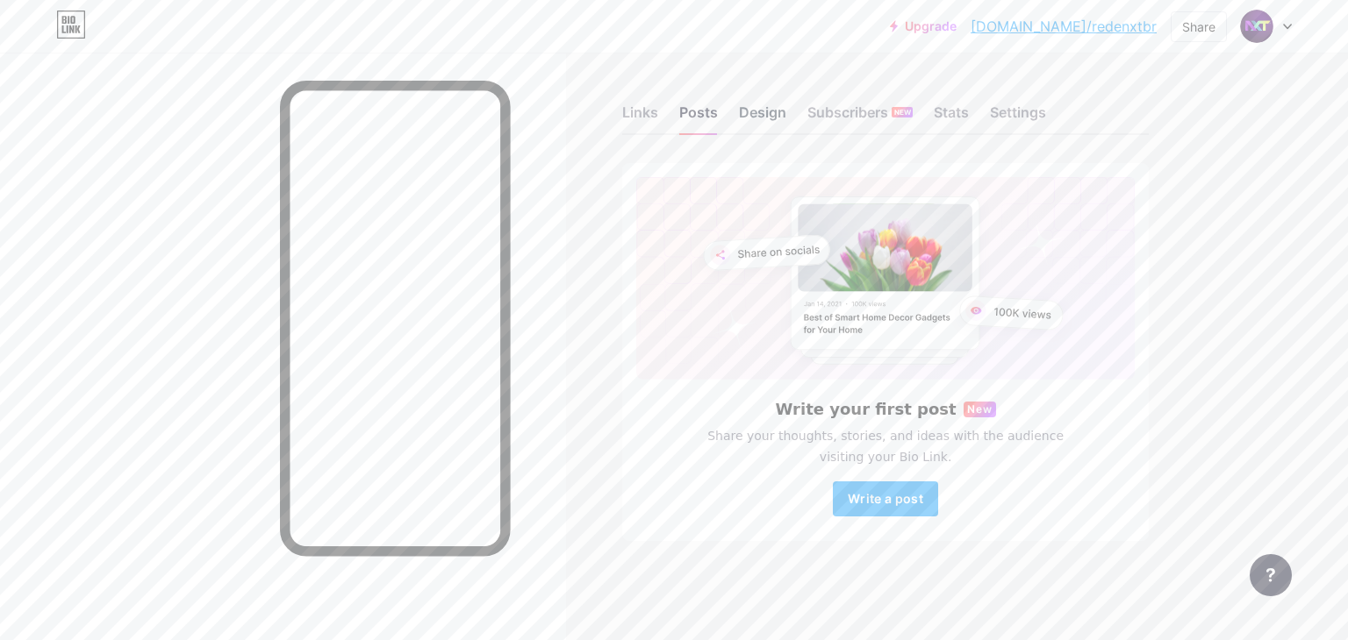
click at [765, 127] on div "Design" at bounding box center [762, 118] width 47 height 32
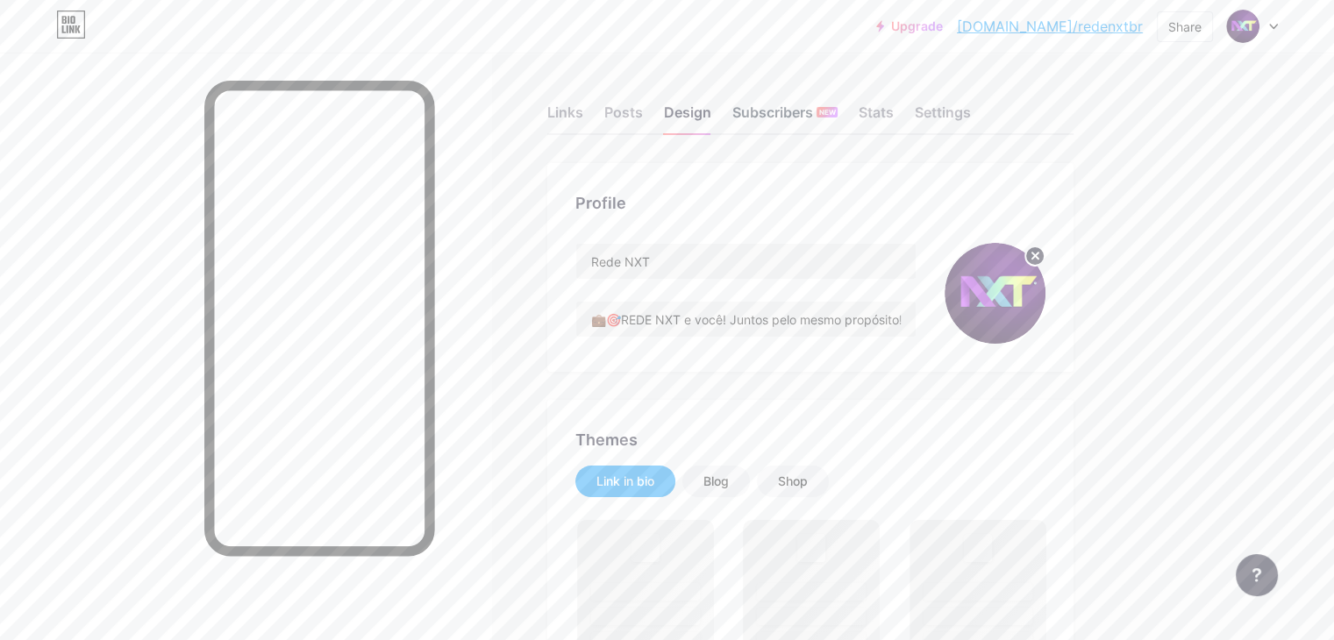
click at [838, 127] on div "Subscribers NEW" at bounding box center [785, 118] width 105 height 32
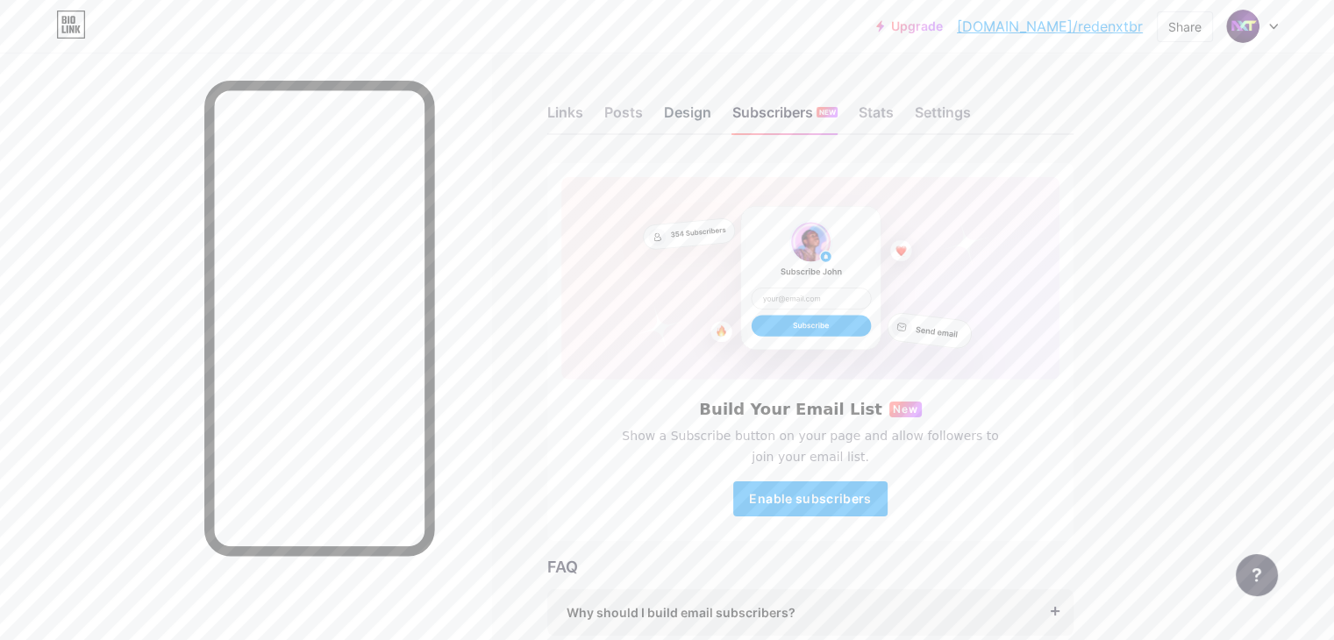
click at [712, 111] on div "Design" at bounding box center [687, 118] width 47 height 32
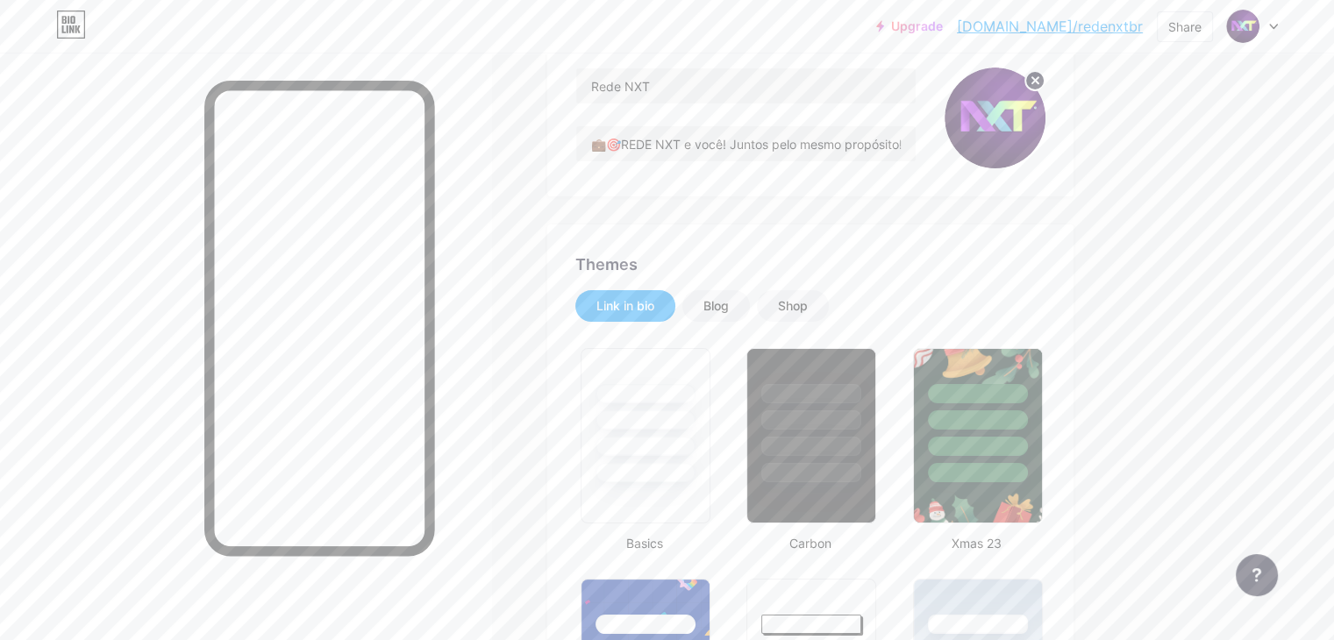
type input "#ffffff"
type input "#000000"
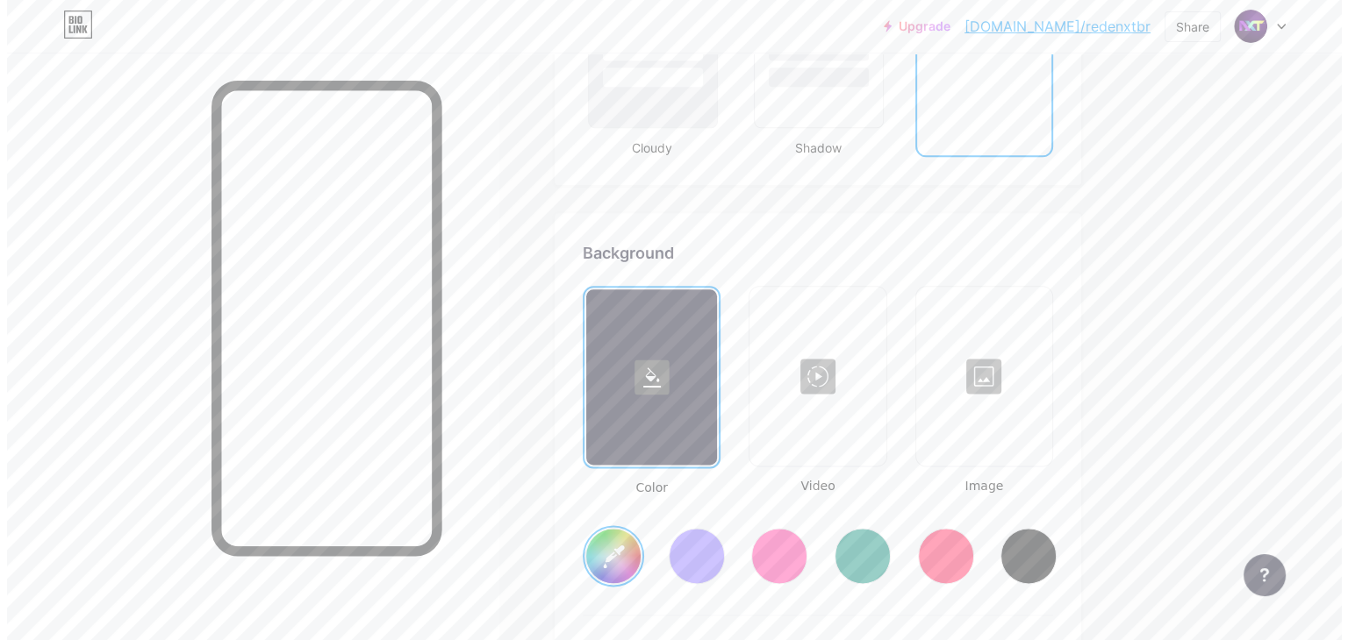
scroll to position [2281, 0]
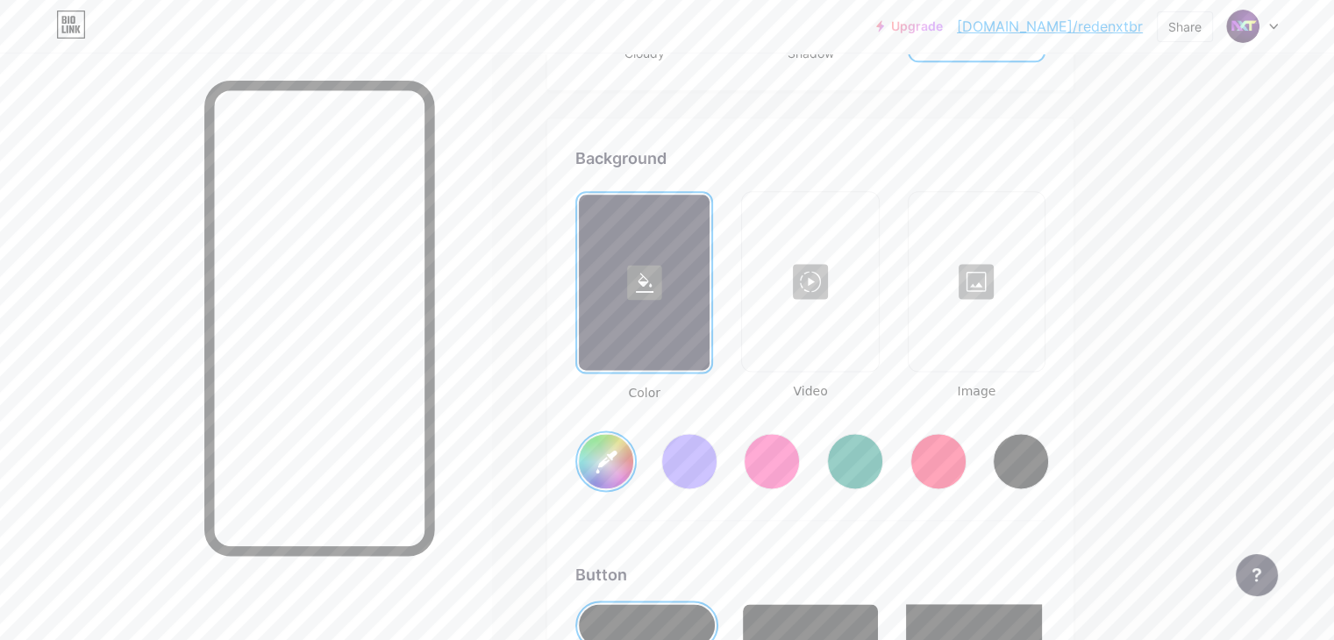
click at [1022, 299] on div at bounding box center [977, 281] width 132 height 175
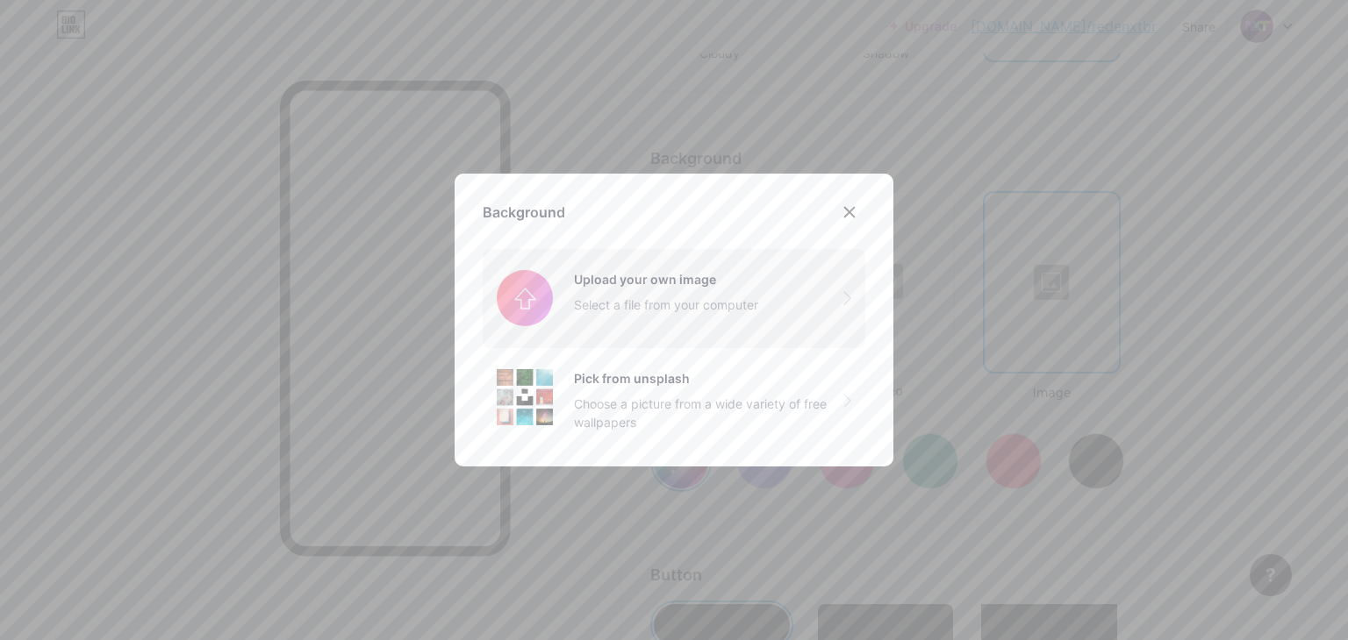
click at [771, 303] on input "file" at bounding box center [674, 298] width 383 height 98
click at [844, 217] on icon at bounding box center [849, 212] width 14 height 14
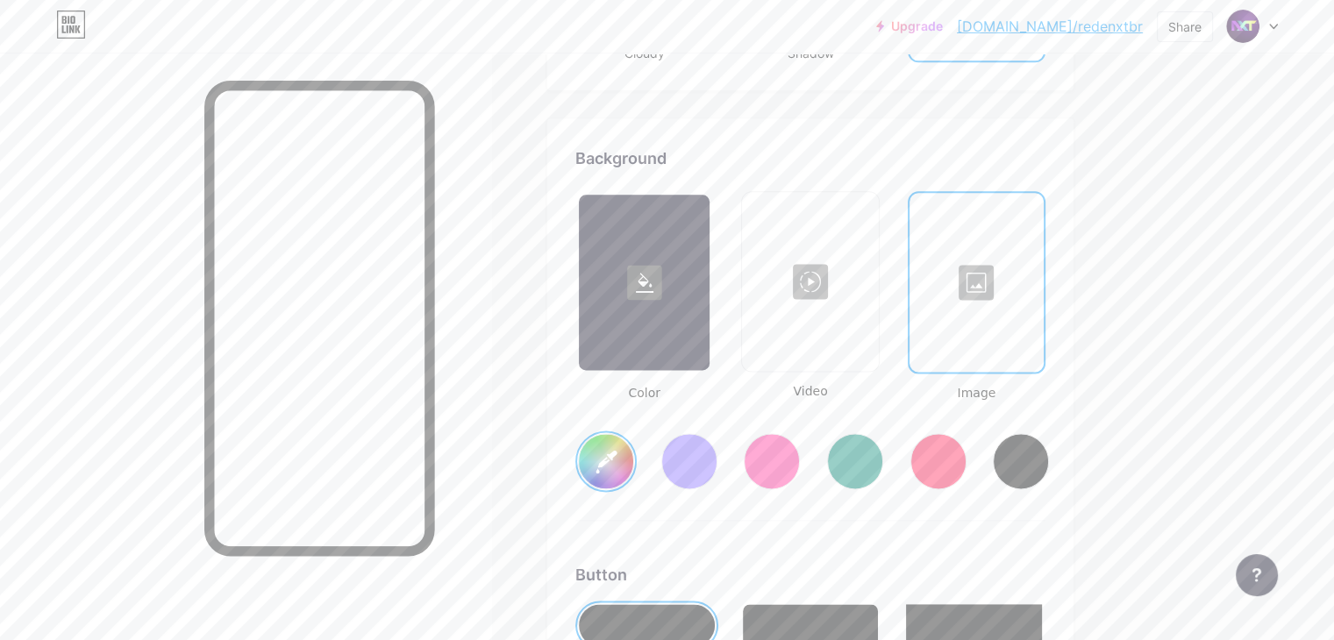
click at [876, 291] on div at bounding box center [810, 281] width 132 height 175
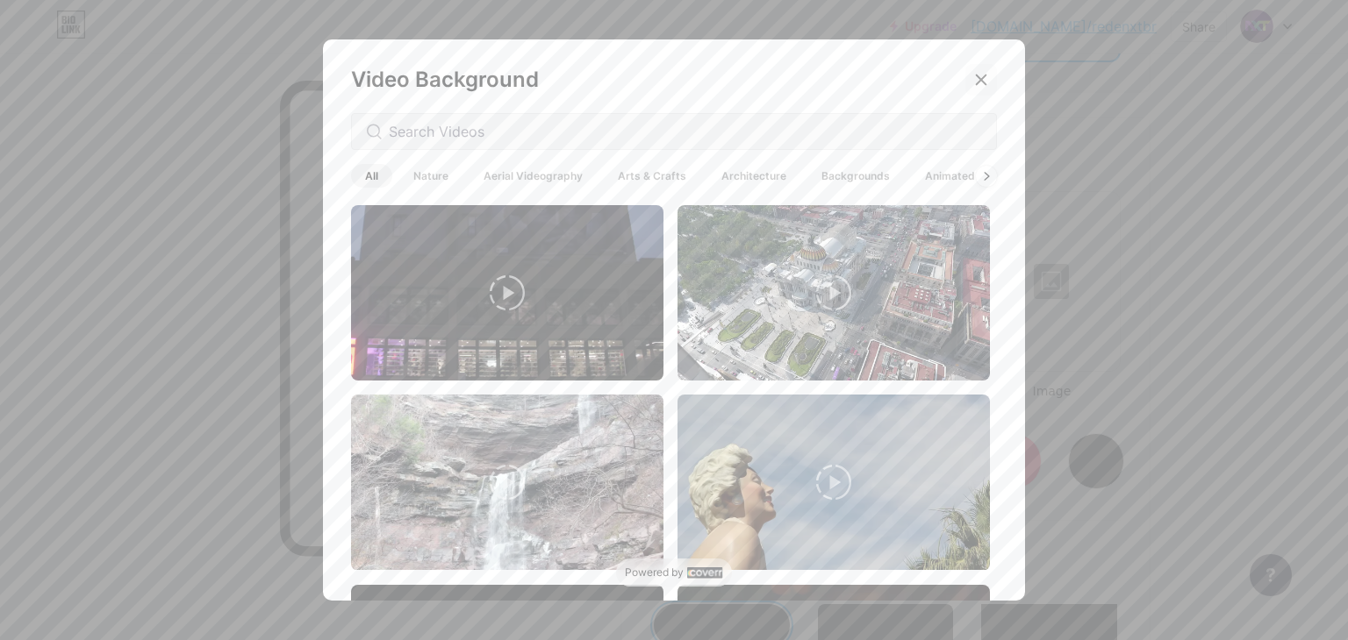
click at [974, 76] on icon at bounding box center [981, 80] width 14 height 14
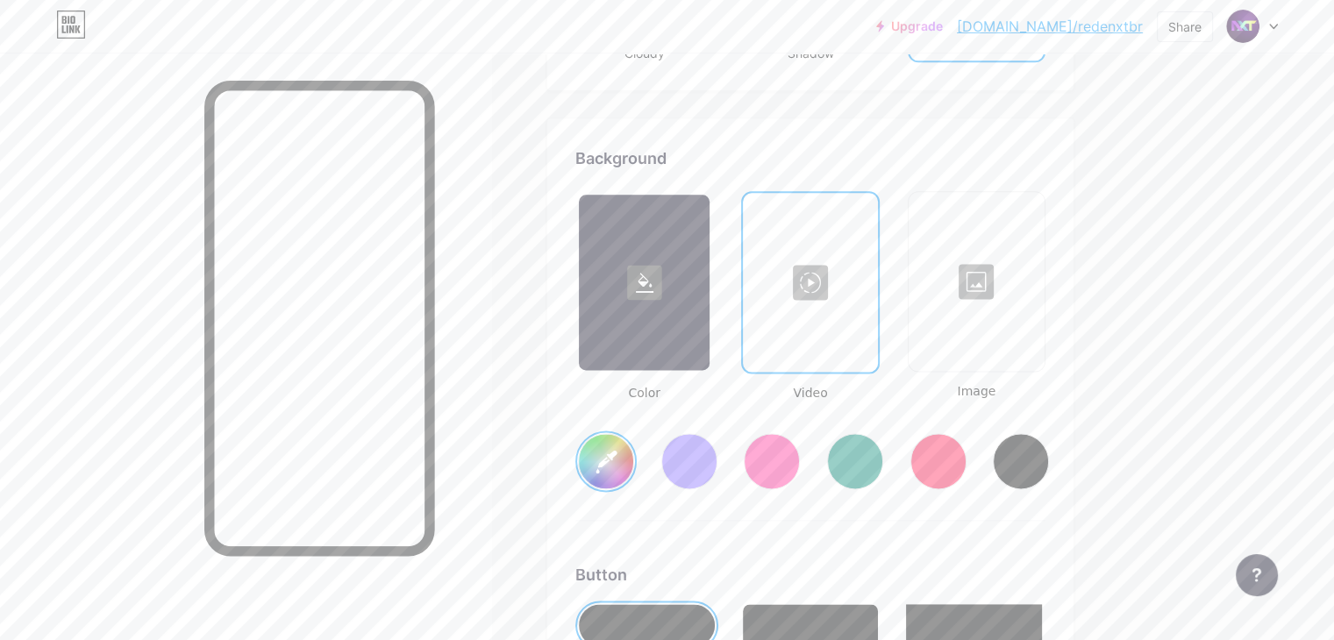
drag, startPoint x: 906, startPoint y: 296, endPoint x: 1184, endPoint y: 138, distance: 319.8
click at [876, 307] on div at bounding box center [810, 282] width 131 height 175
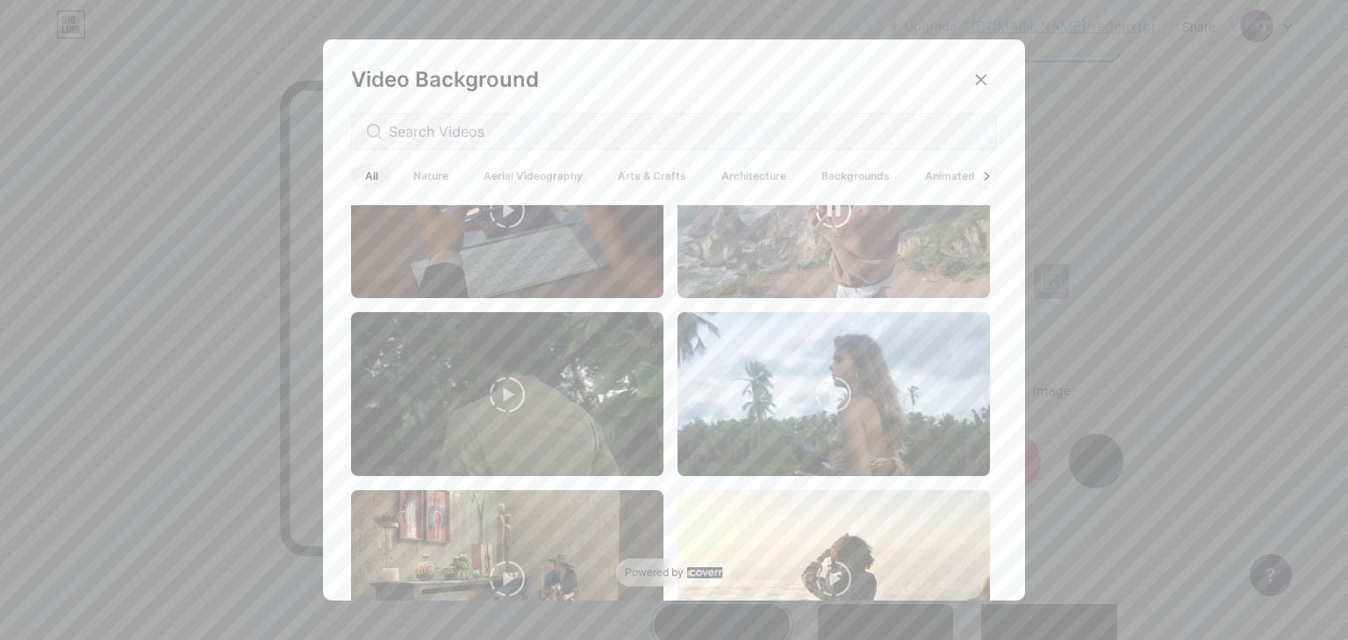
scroll to position [2106, 0]
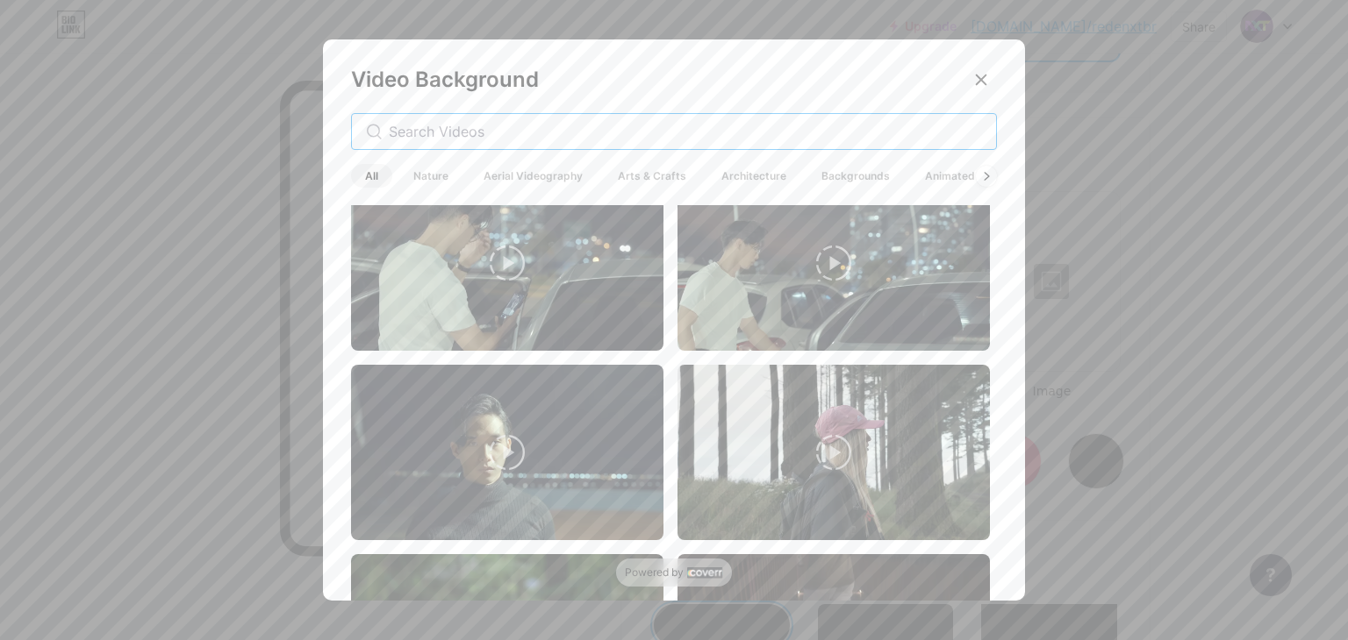
click at [425, 131] on input "text" at bounding box center [685, 131] width 593 height 21
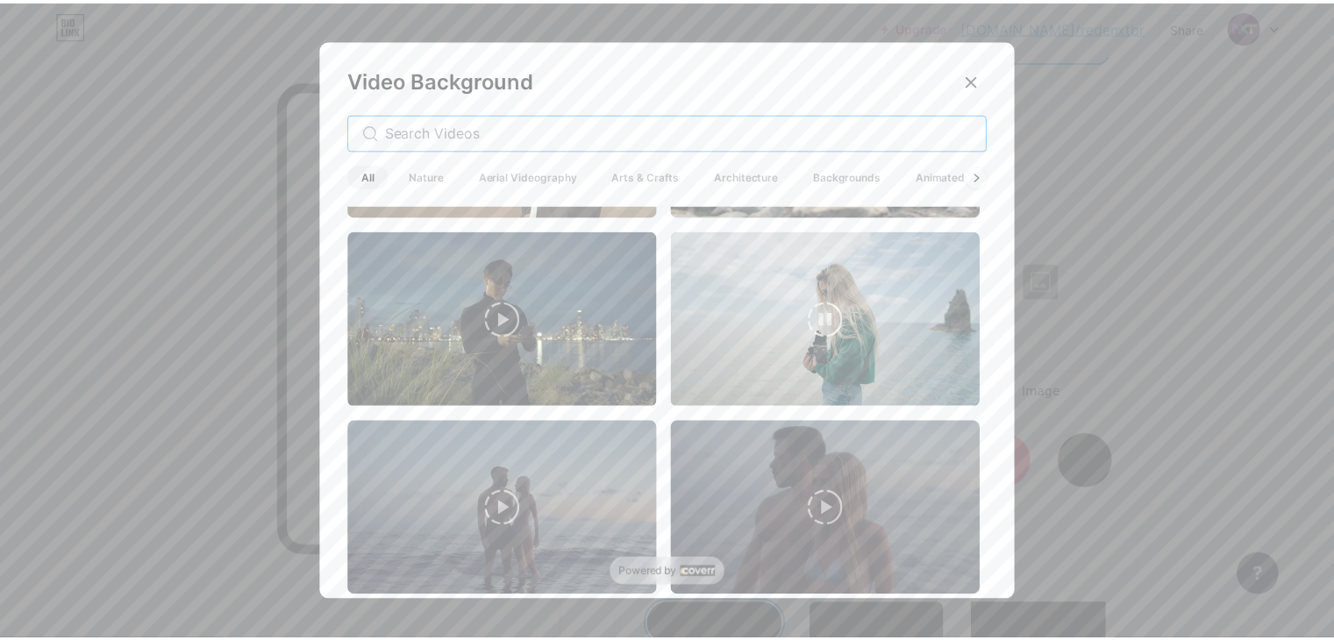
scroll to position [2373, 0]
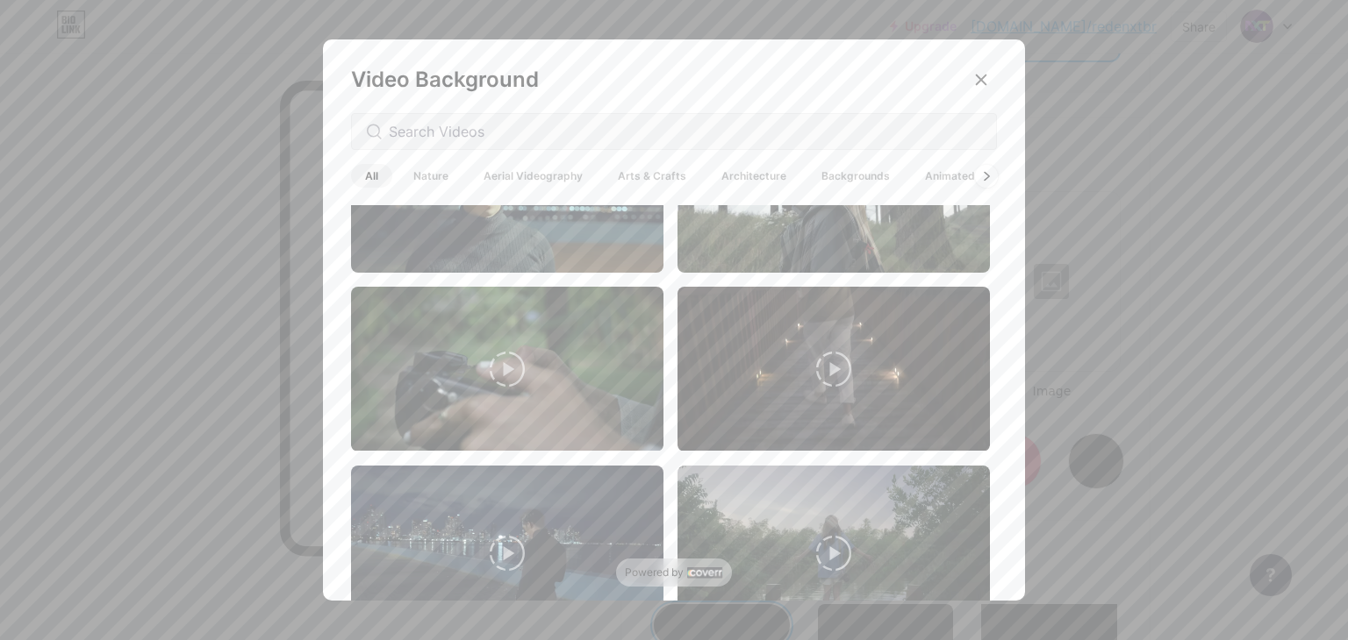
click at [979, 182] on div at bounding box center [986, 175] width 23 height 23
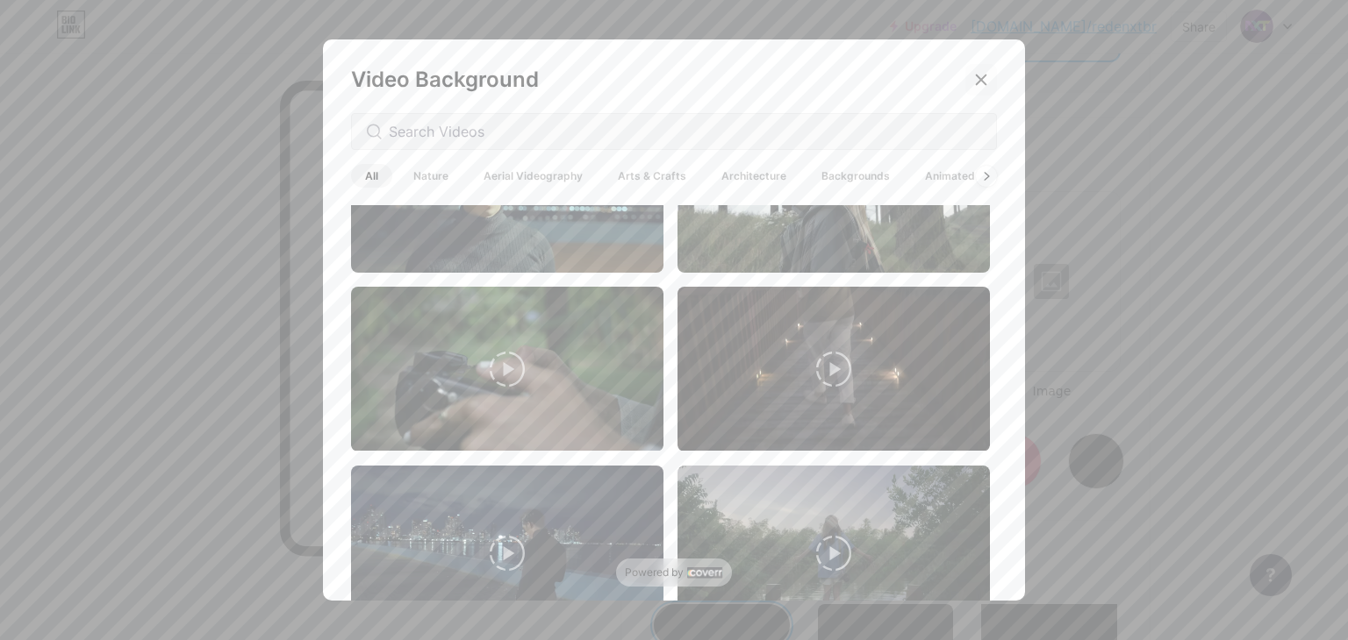
click at [974, 77] on icon at bounding box center [981, 80] width 14 height 14
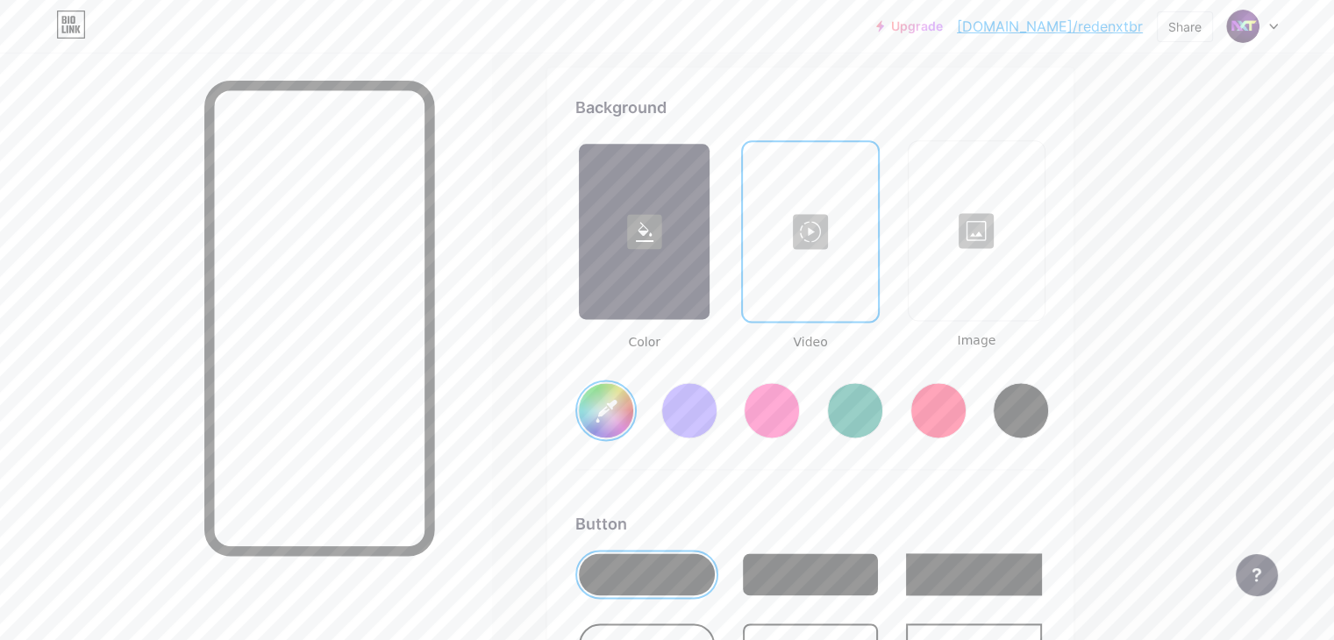
scroll to position [2315, 0]
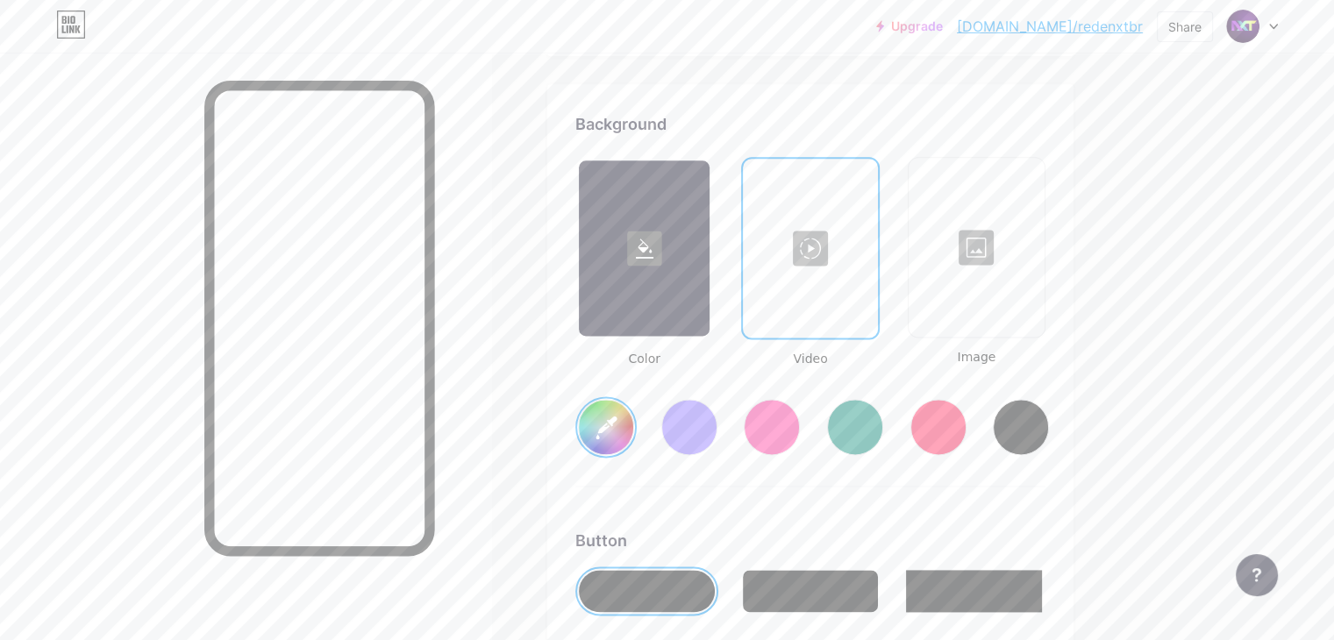
click at [1031, 278] on div at bounding box center [977, 247] width 132 height 175
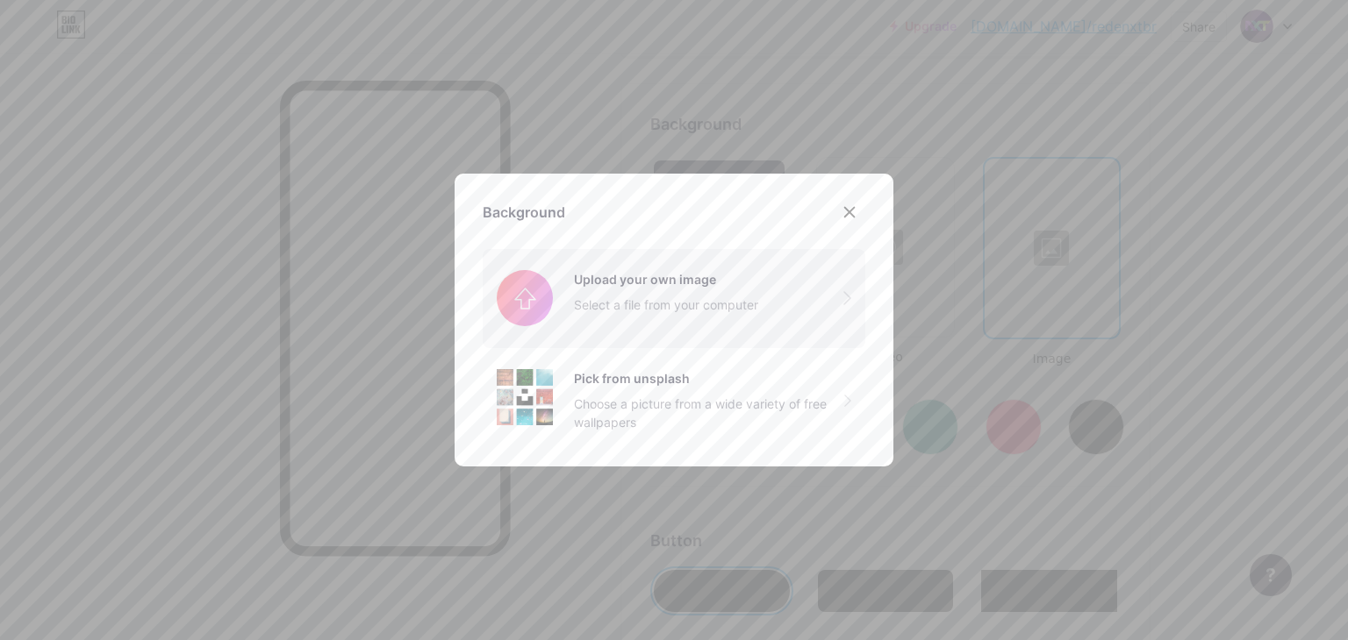
click at [648, 324] on input "file" at bounding box center [674, 298] width 383 height 98
click at [848, 213] on icon at bounding box center [849, 212] width 14 height 14
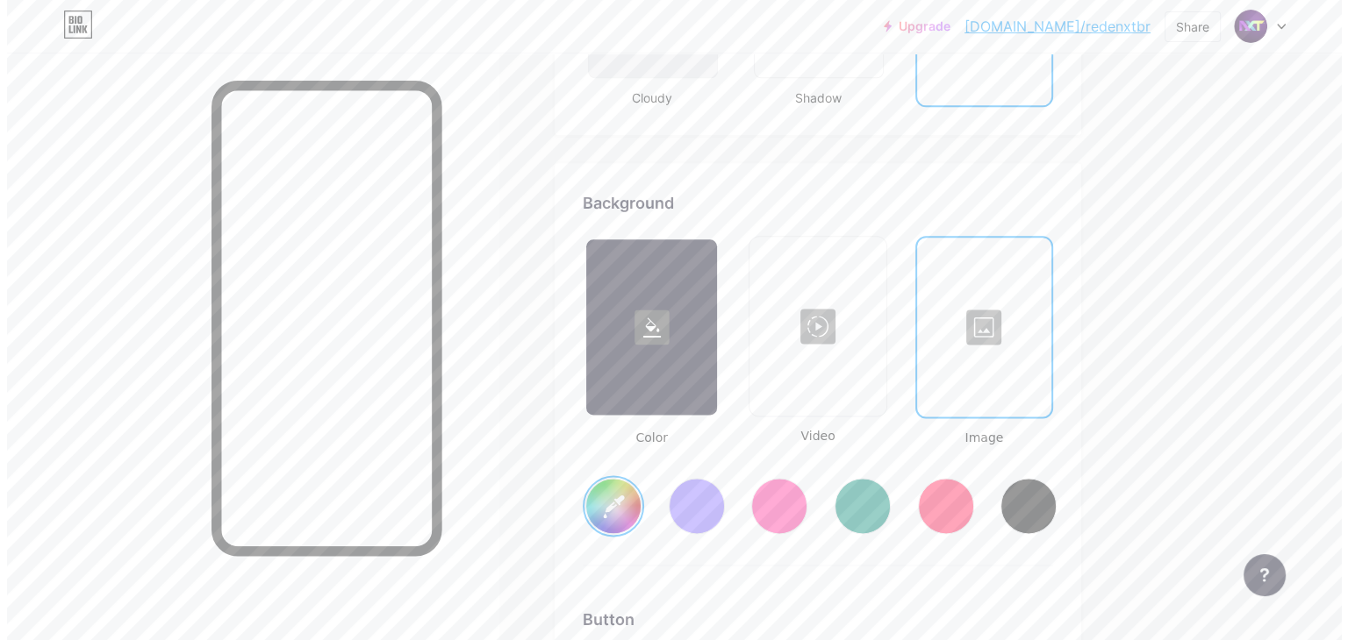
scroll to position [2228, 0]
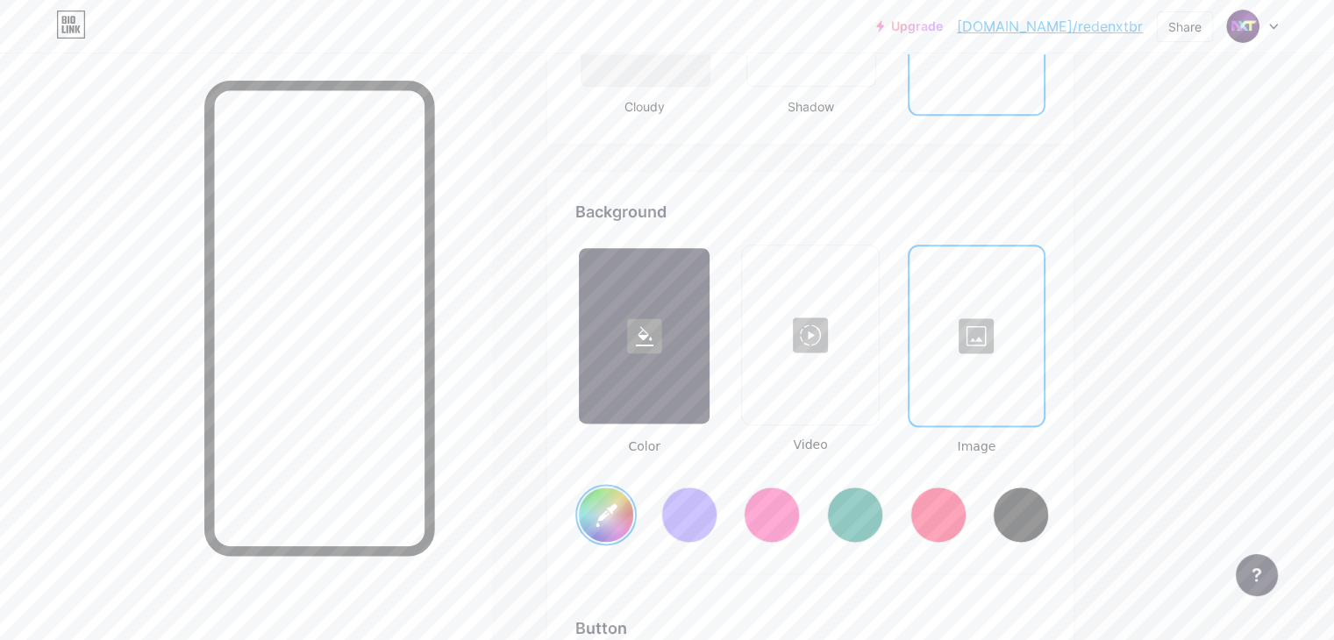
click at [876, 301] on div at bounding box center [810, 334] width 132 height 175
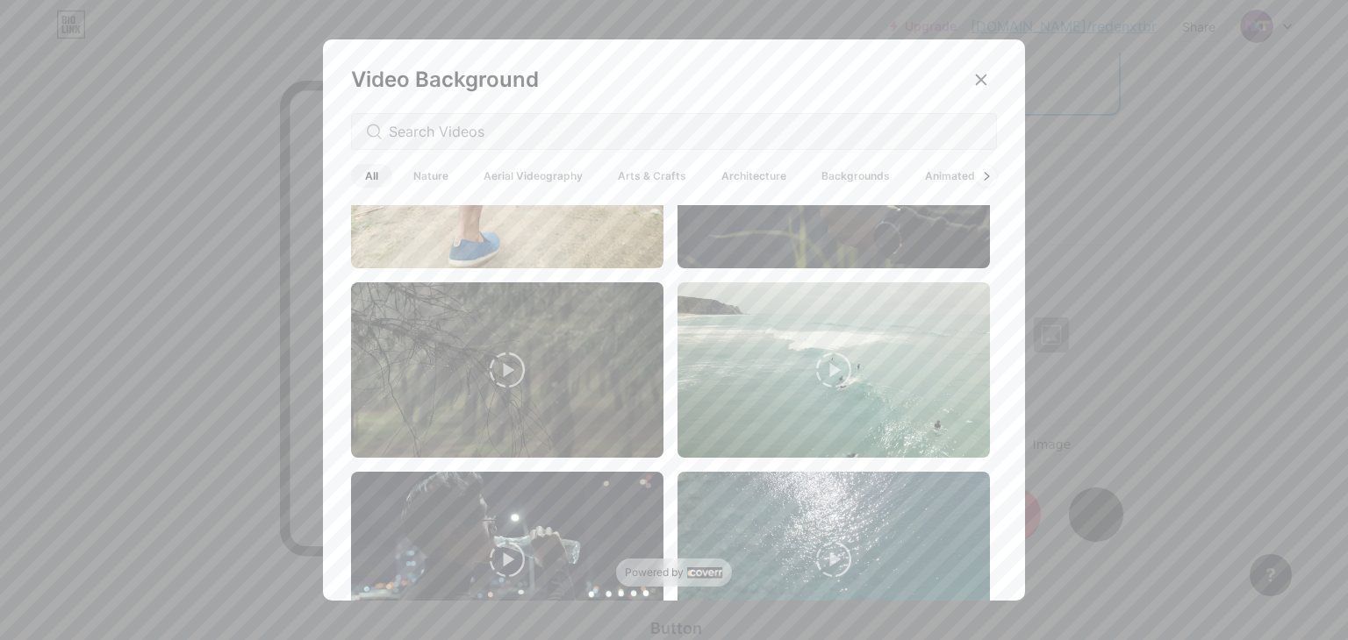
scroll to position [4303, 0]
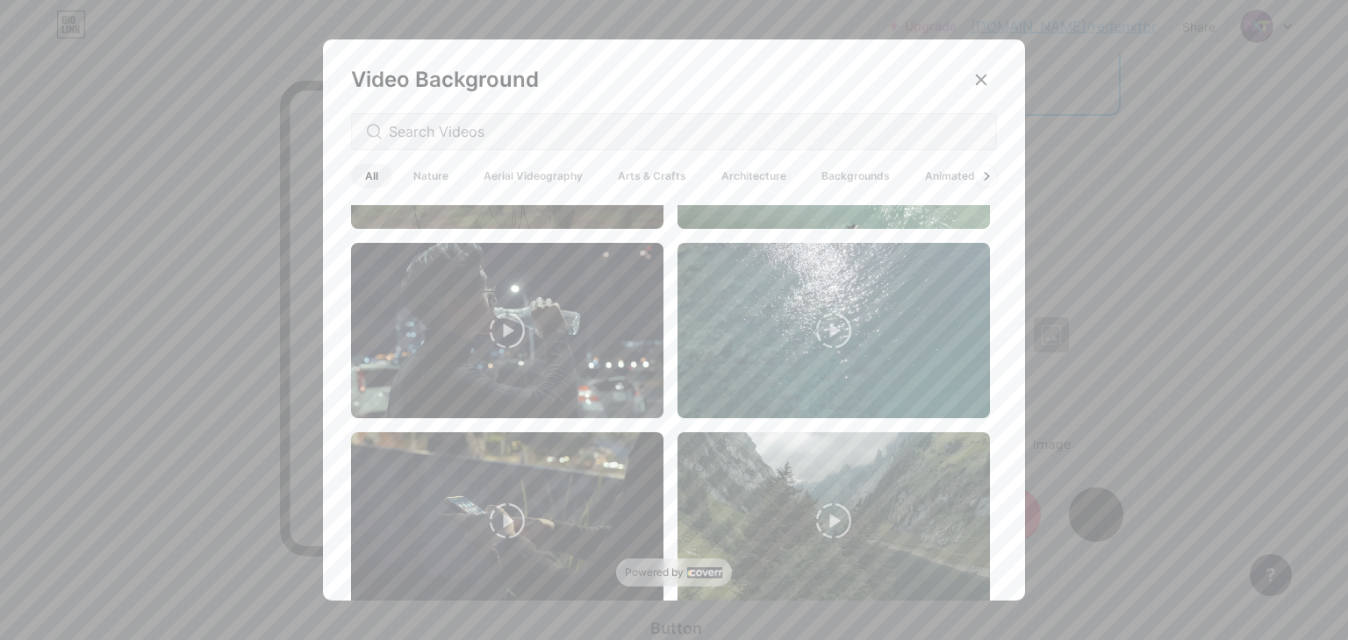
click at [928, 176] on span "Animated" at bounding box center [950, 176] width 78 height 24
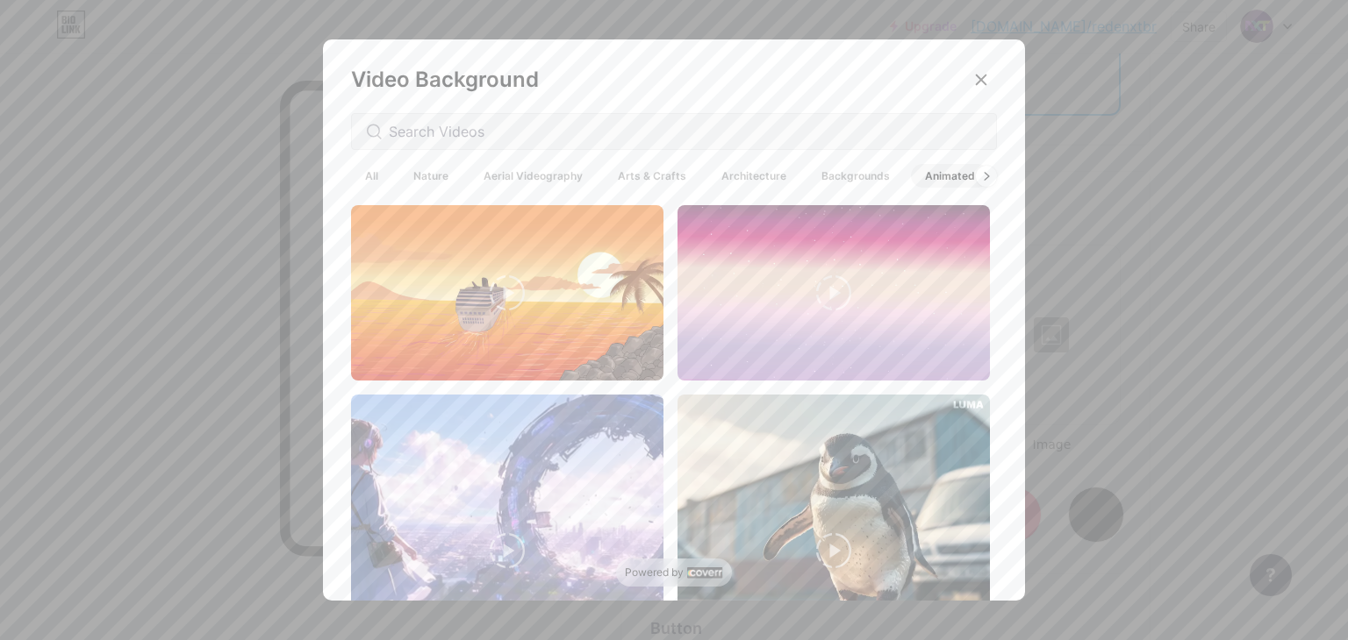
click at [815, 175] on span "Backgrounds" at bounding box center [855, 176] width 97 height 24
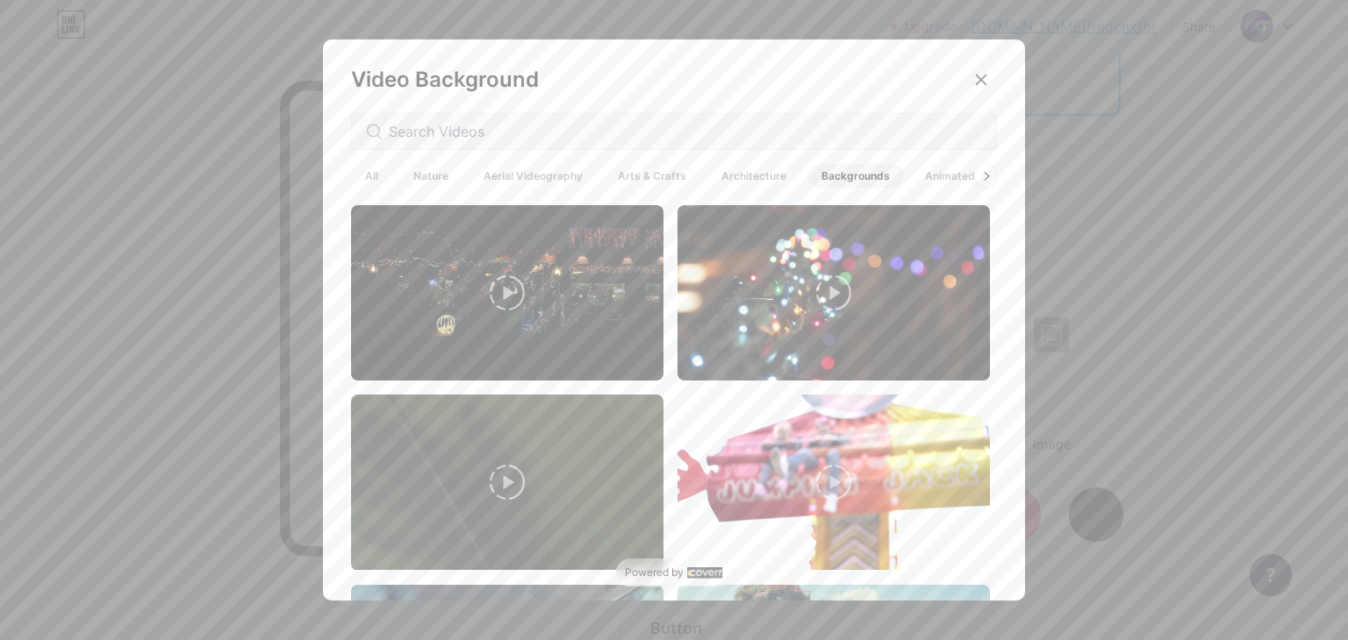
click at [733, 171] on span "Architecture" at bounding box center [753, 176] width 93 height 24
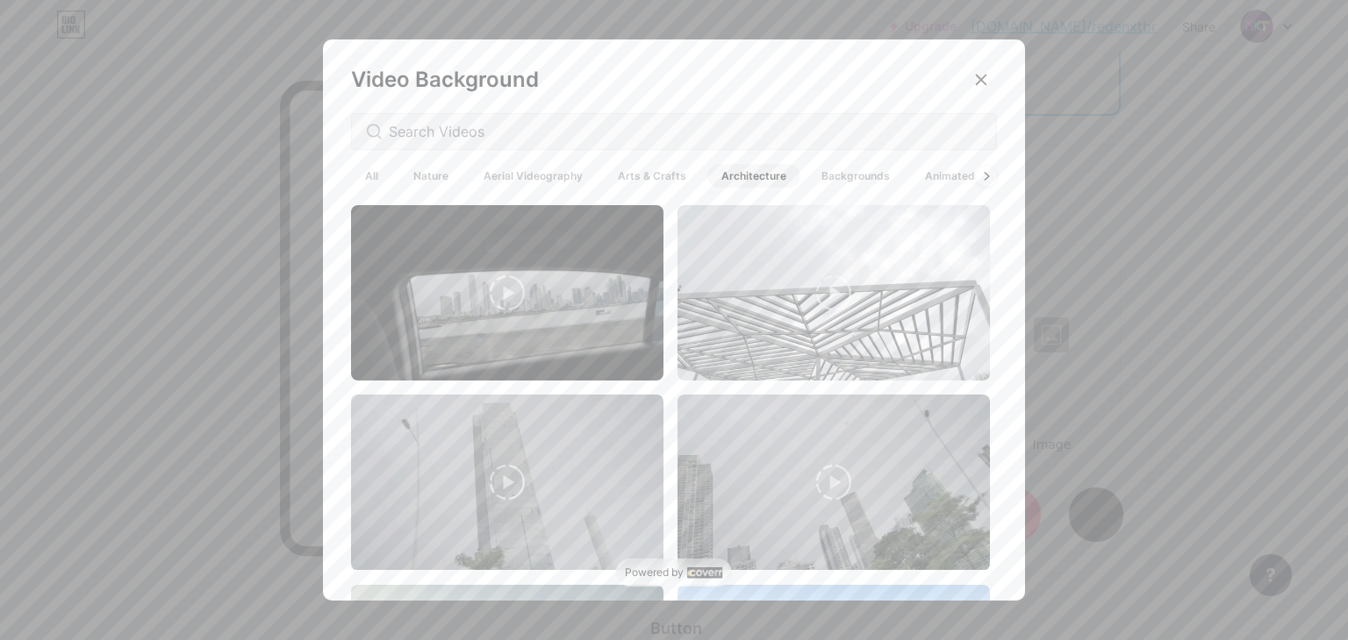
click at [647, 172] on span "Arts & Crafts" at bounding box center [652, 176] width 97 height 24
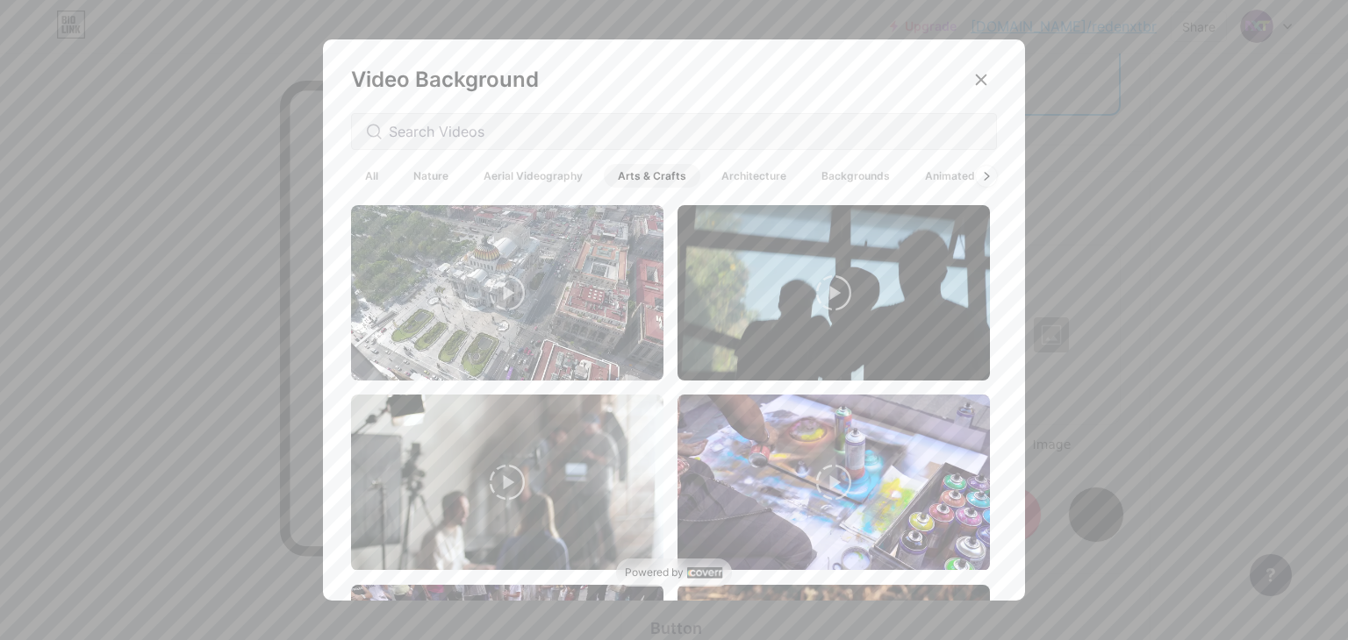
click at [719, 180] on span "Architecture" at bounding box center [753, 176] width 93 height 24
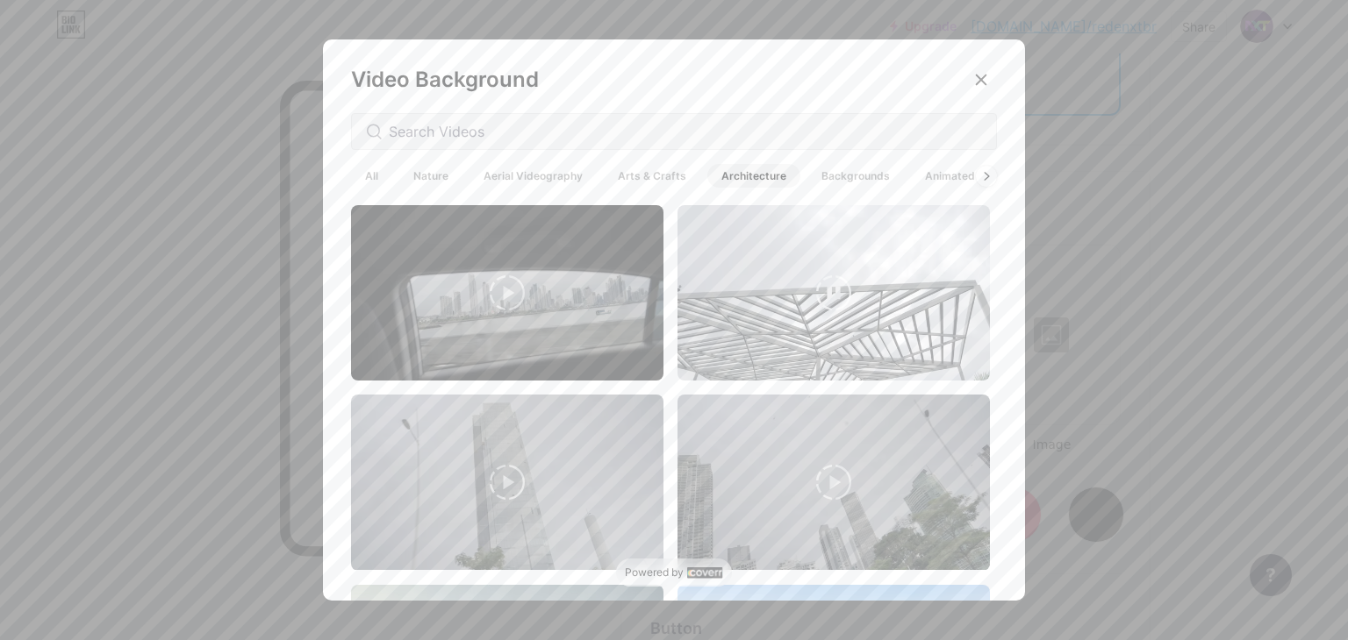
click at [801, 331] on video at bounding box center [833, 292] width 312 height 175
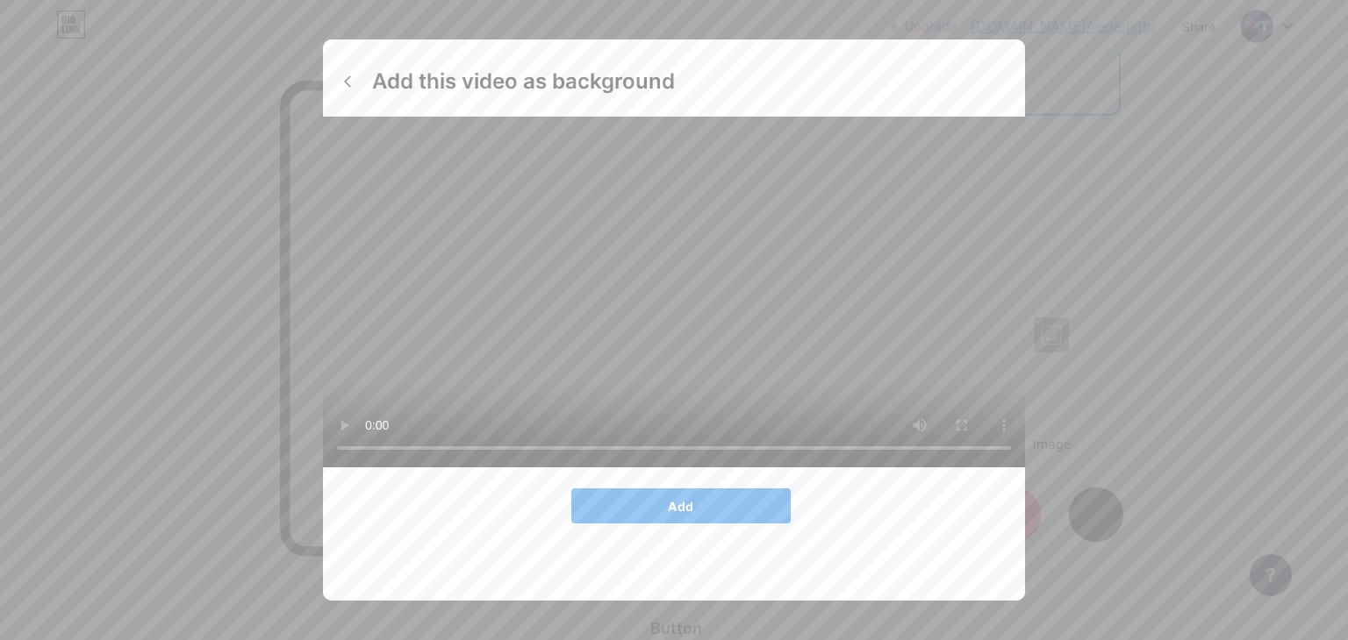
click at [741, 524] on button "Add" at bounding box center [680, 506] width 219 height 35
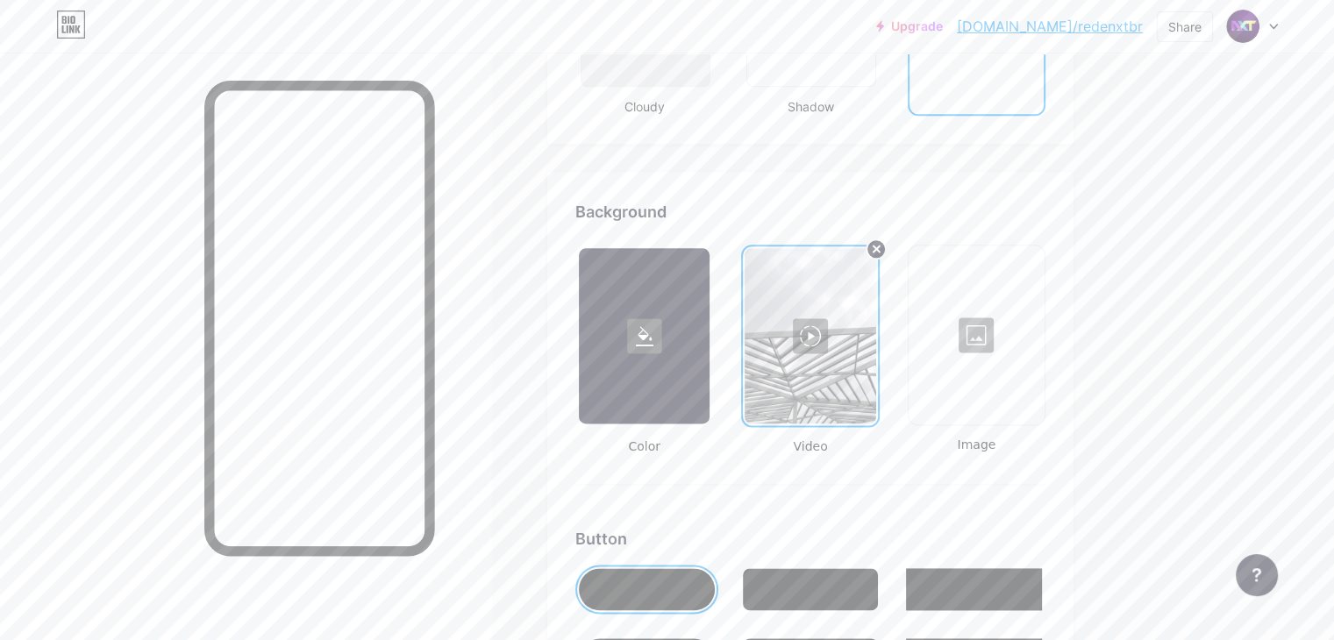
click at [876, 310] on div at bounding box center [810, 335] width 131 height 175
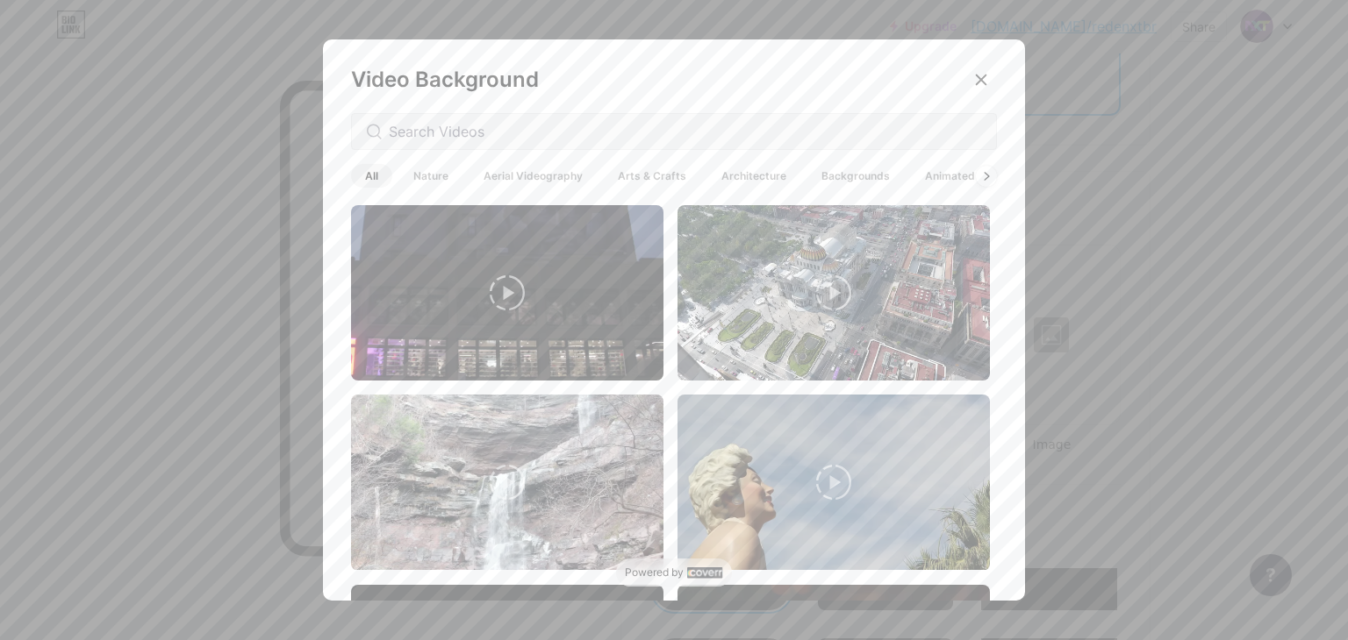
click at [723, 177] on span "Architecture" at bounding box center [753, 176] width 93 height 24
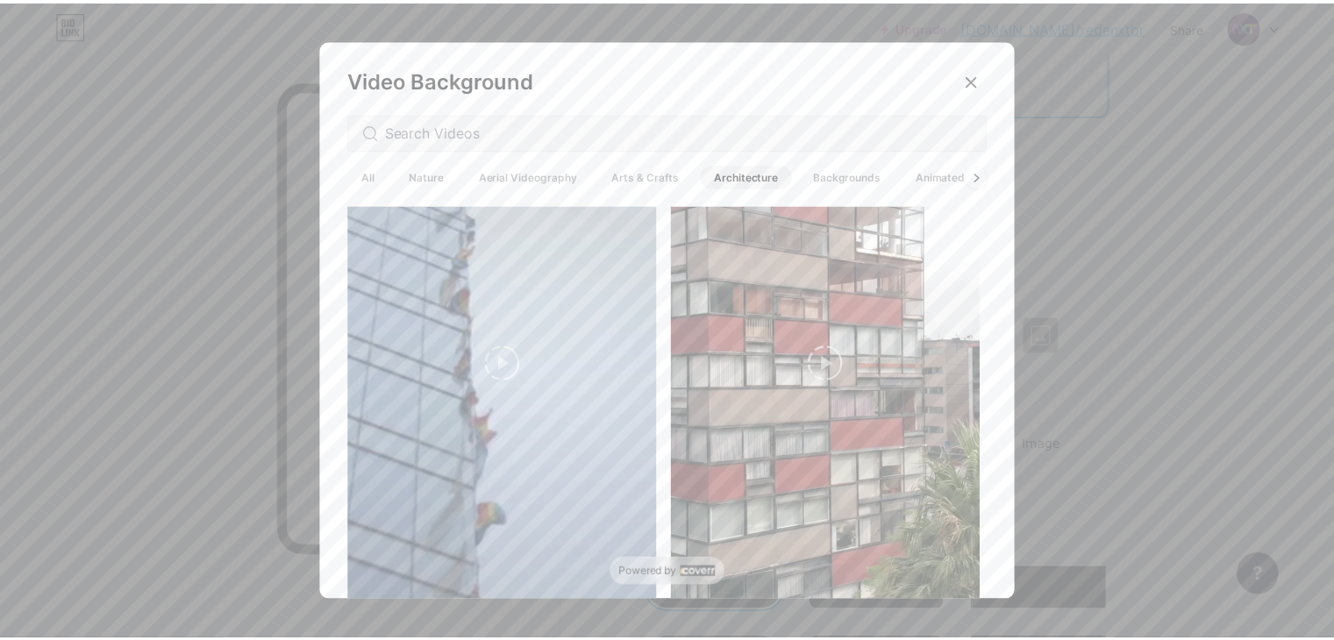
scroll to position [4170, 0]
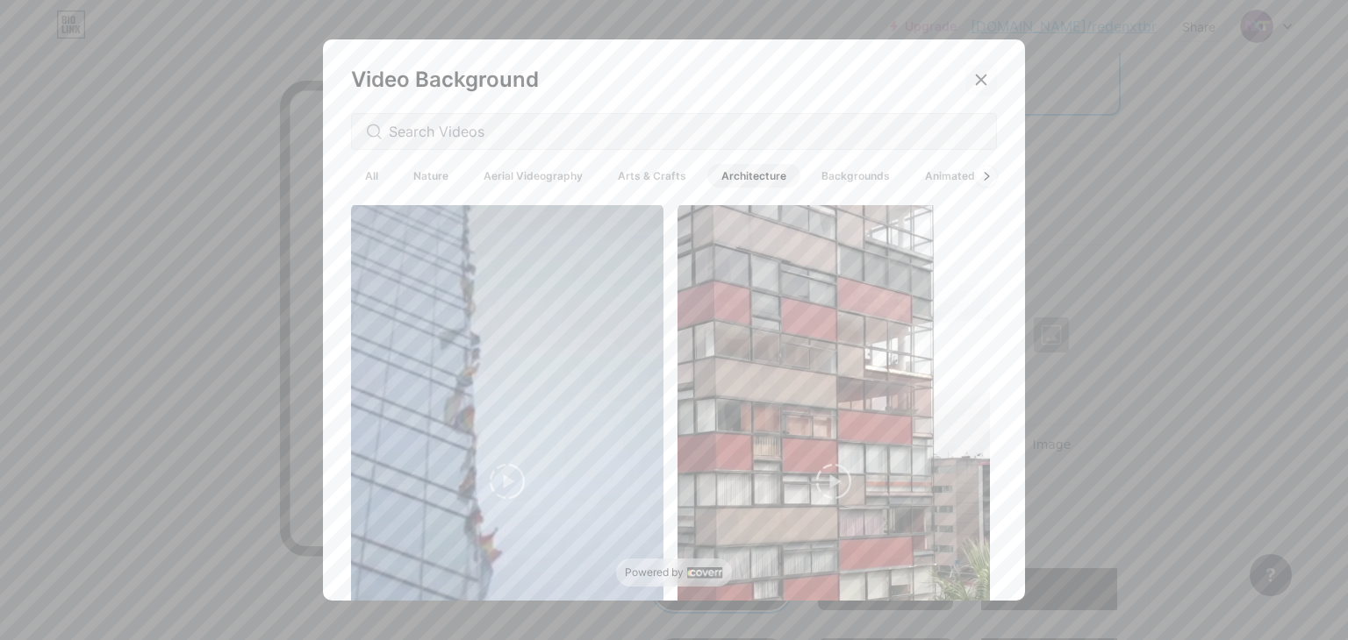
click at [974, 82] on icon at bounding box center [981, 80] width 14 height 14
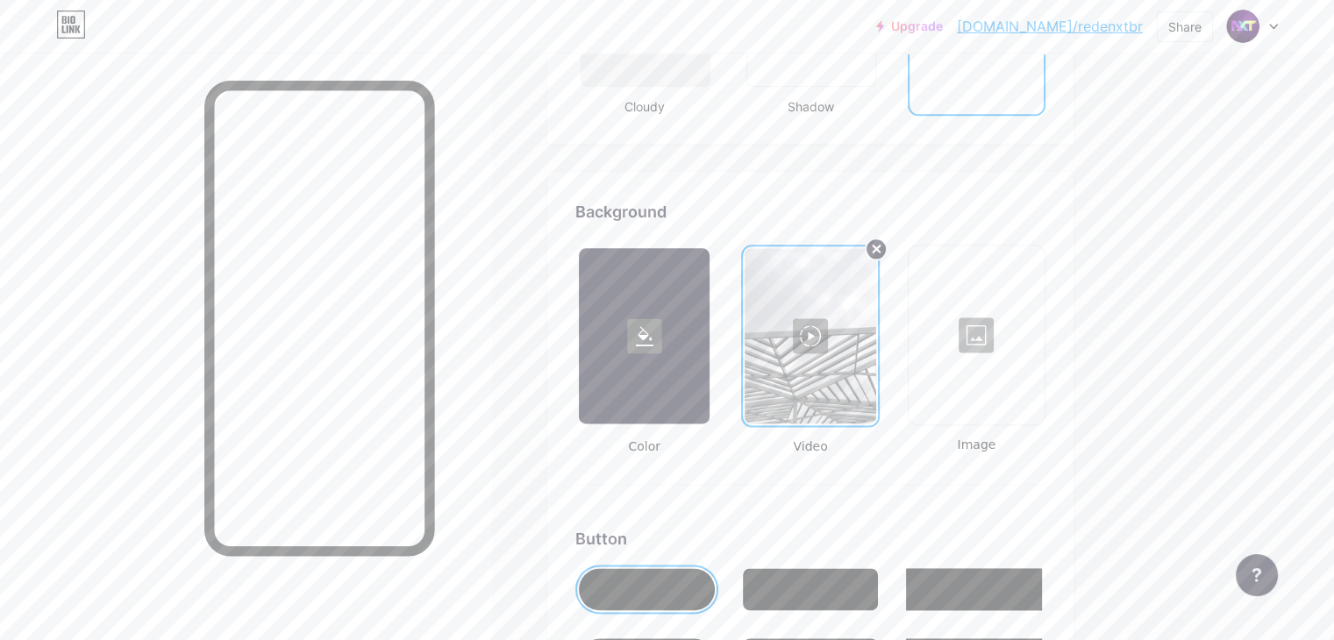
click at [880, 246] on icon at bounding box center [876, 249] width 7 height 7
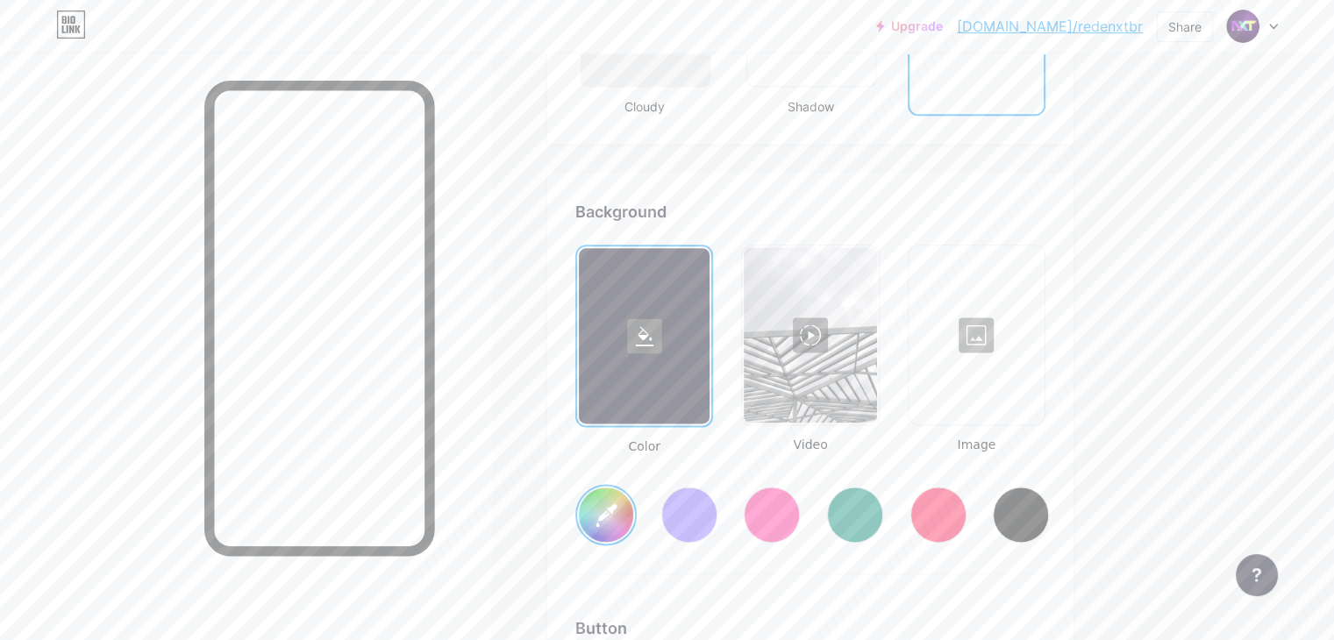
click at [1043, 376] on div at bounding box center [977, 334] width 132 height 175
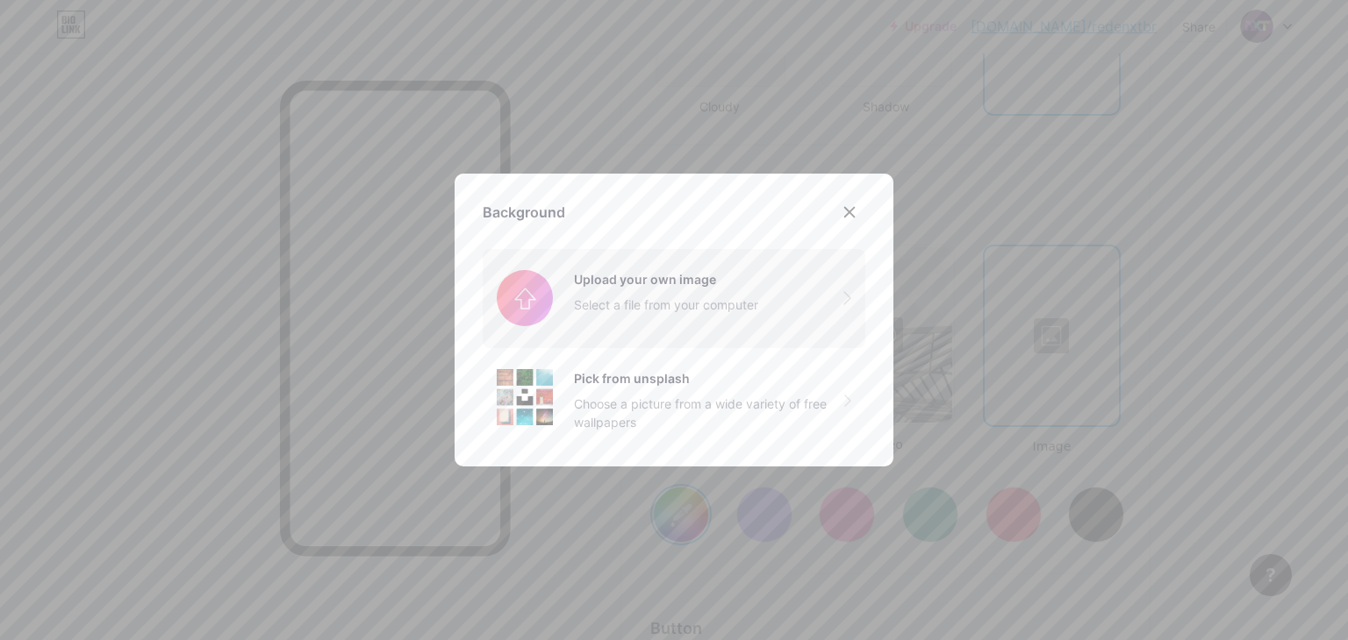
click at [597, 301] on input "file" at bounding box center [674, 298] width 383 height 98
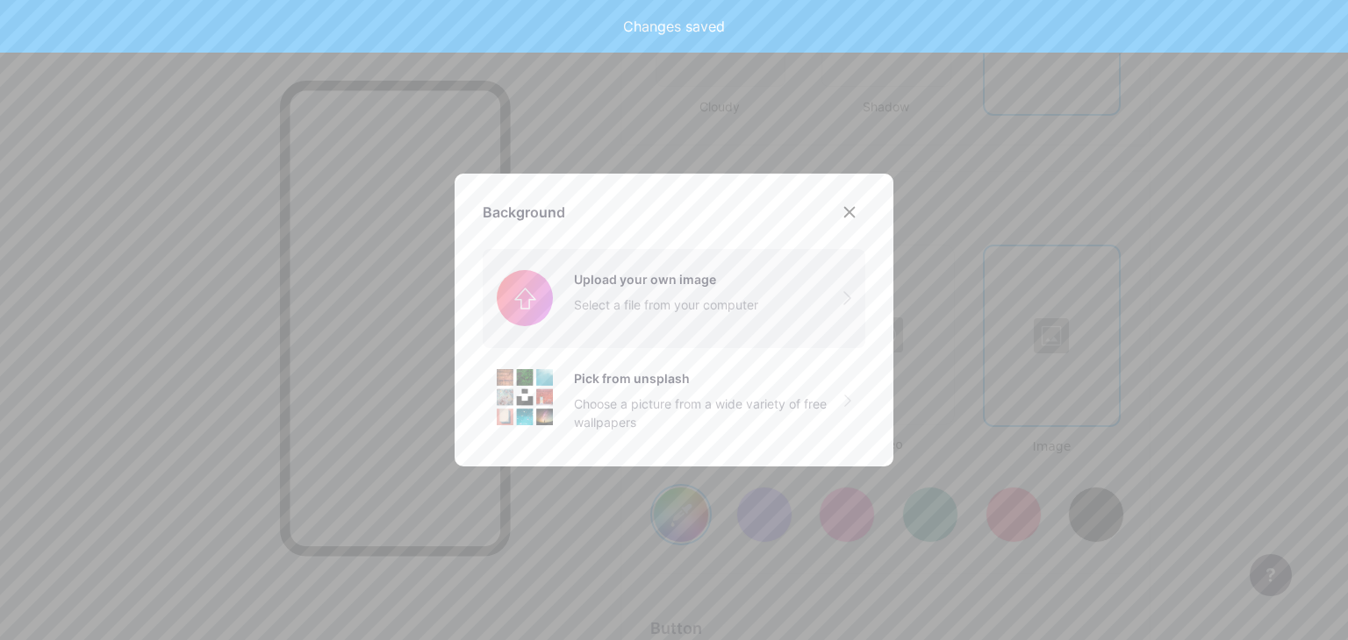
type input "#ffffff"
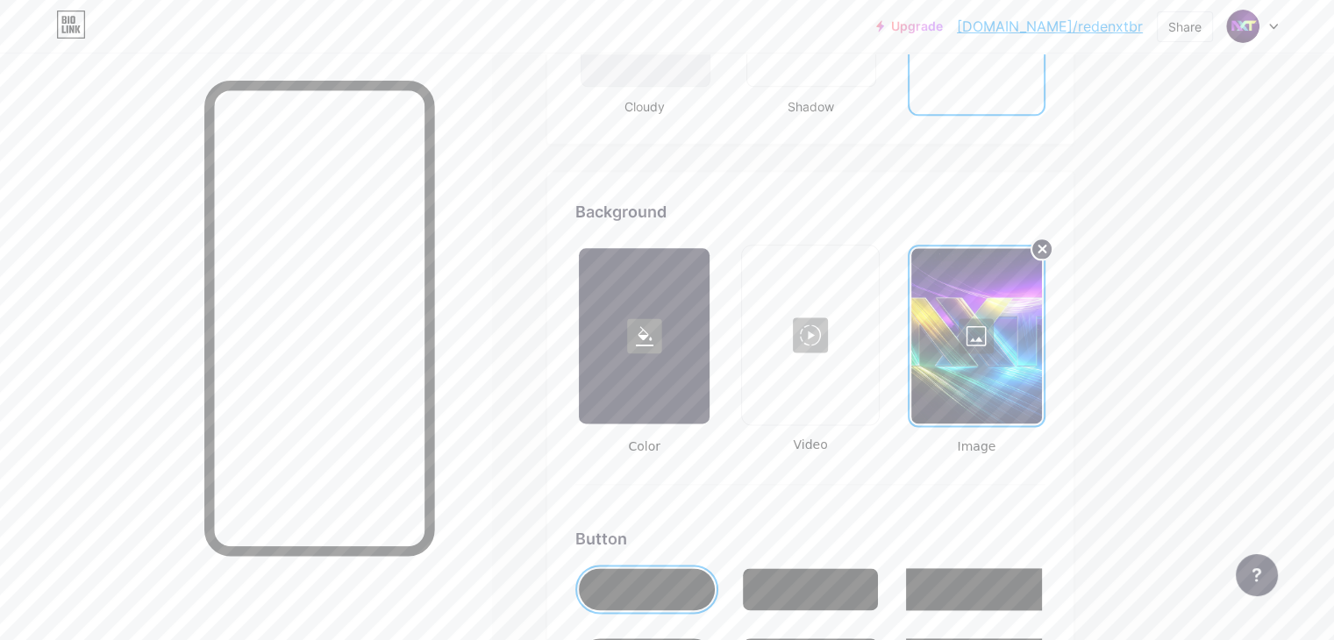
click at [1053, 242] on circle at bounding box center [1042, 249] width 21 height 21
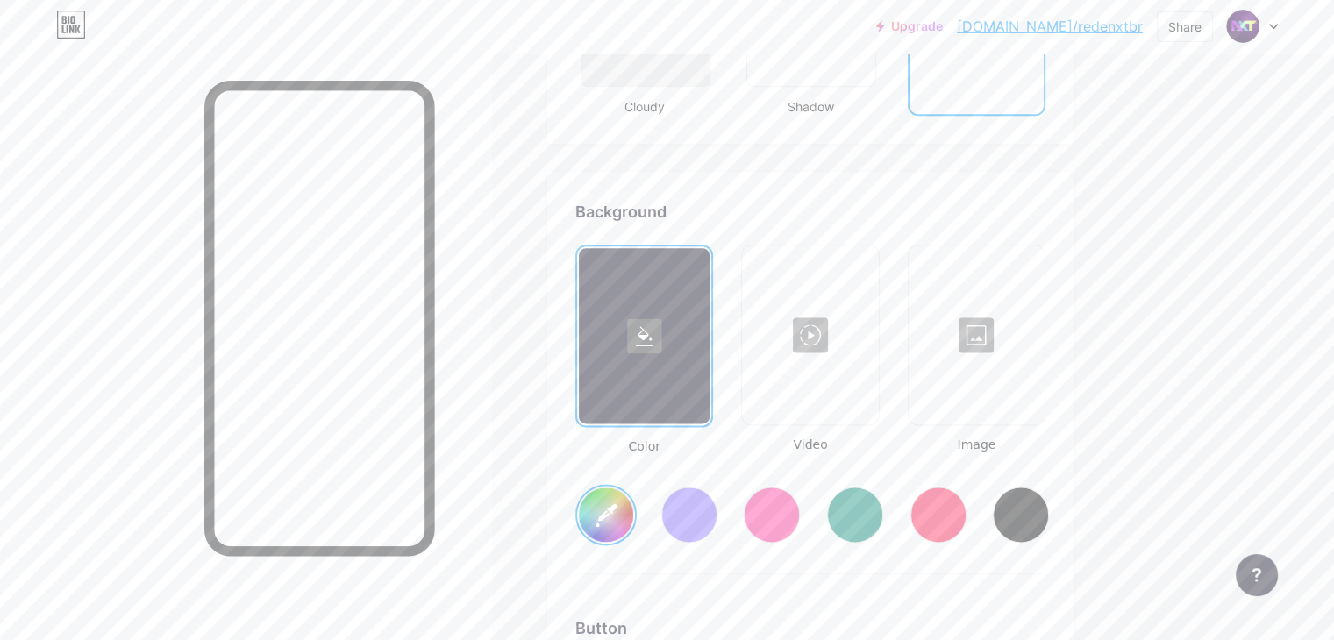
click at [1043, 366] on div at bounding box center [977, 334] width 132 height 175
type input "#ffffff"
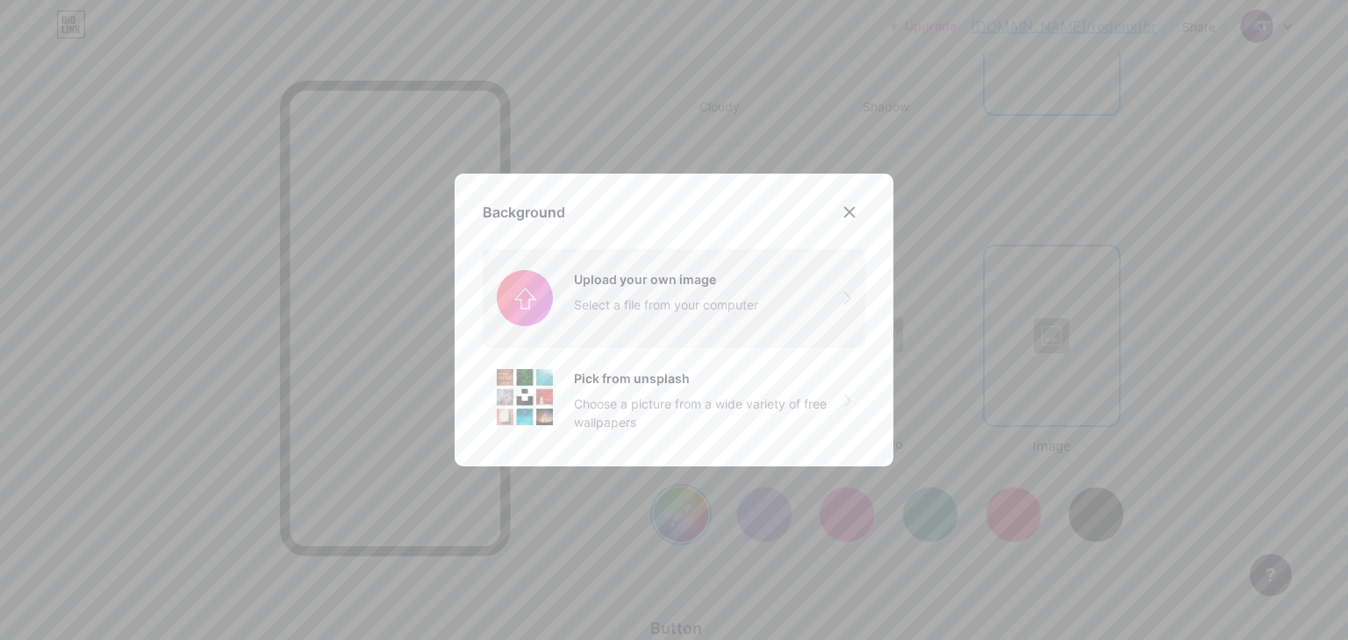
click at [644, 327] on input "file" at bounding box center [674, 298] width 383 height 98
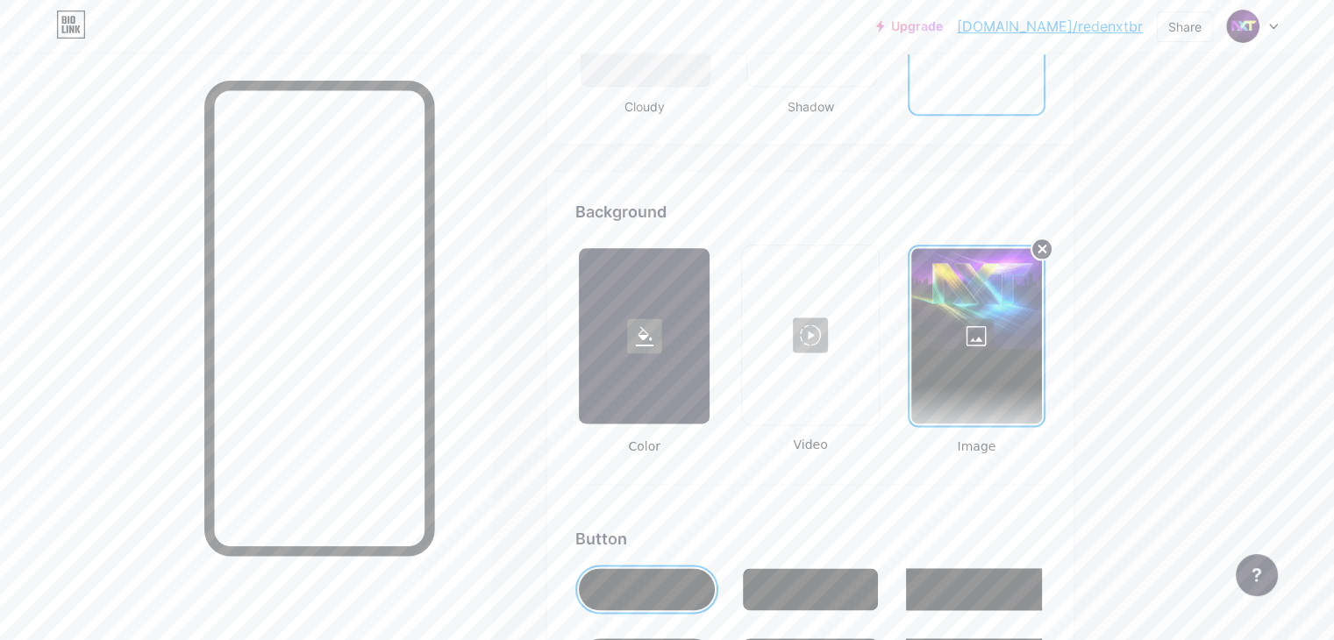
click at [1047, 246] on icon at bounding box center [1043, 249] width 7 height 7
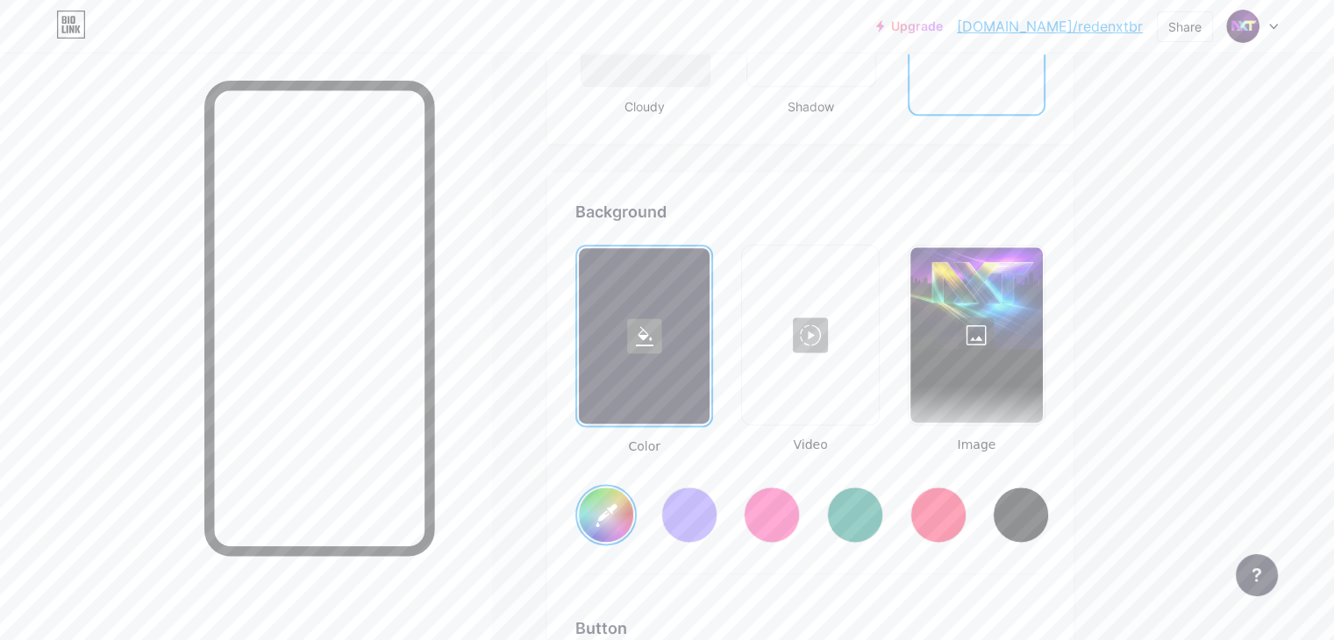
click at [1043, 383] on div at bounding box center [977, 334] width 132 height 175
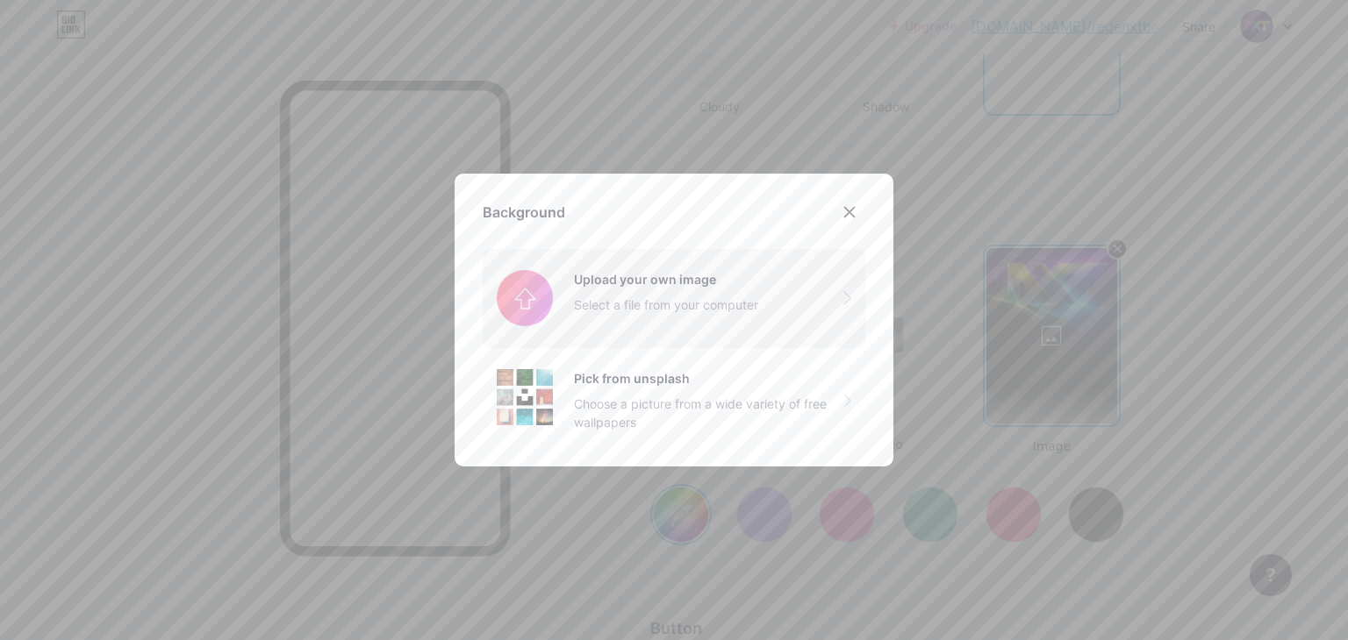
click at [619, 312] on input "file" at bounding box center [674, 298] width 383 height 98
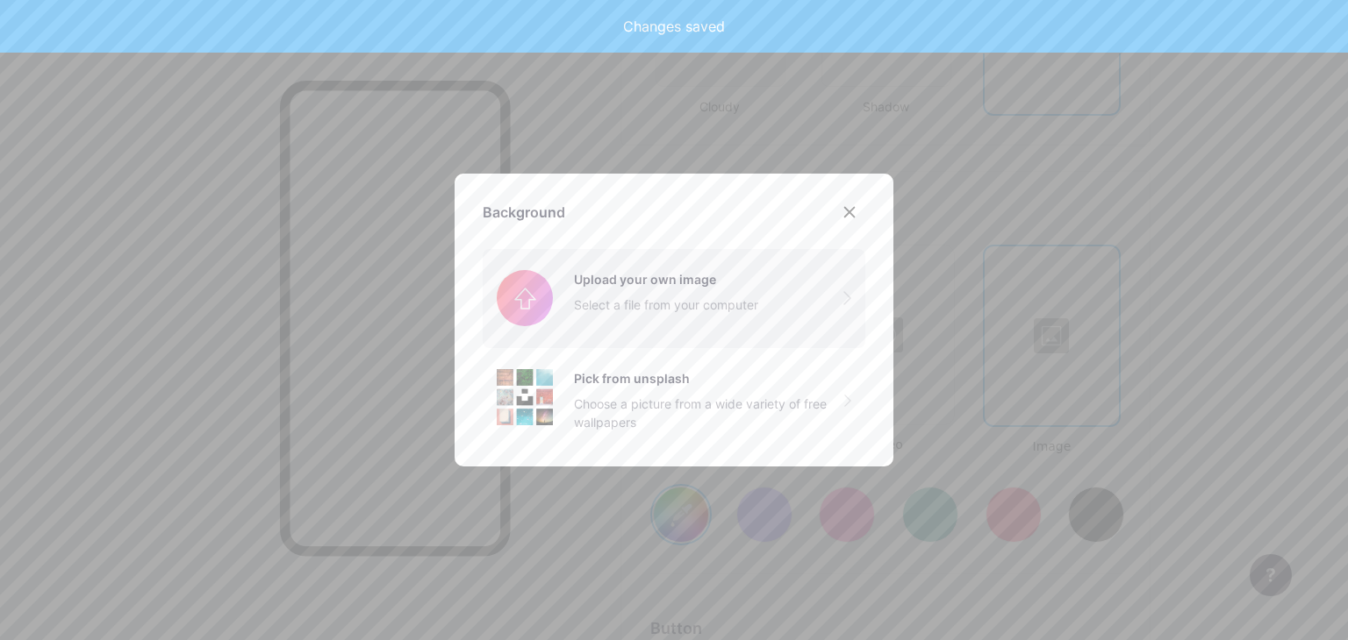
type input "#ffffff"
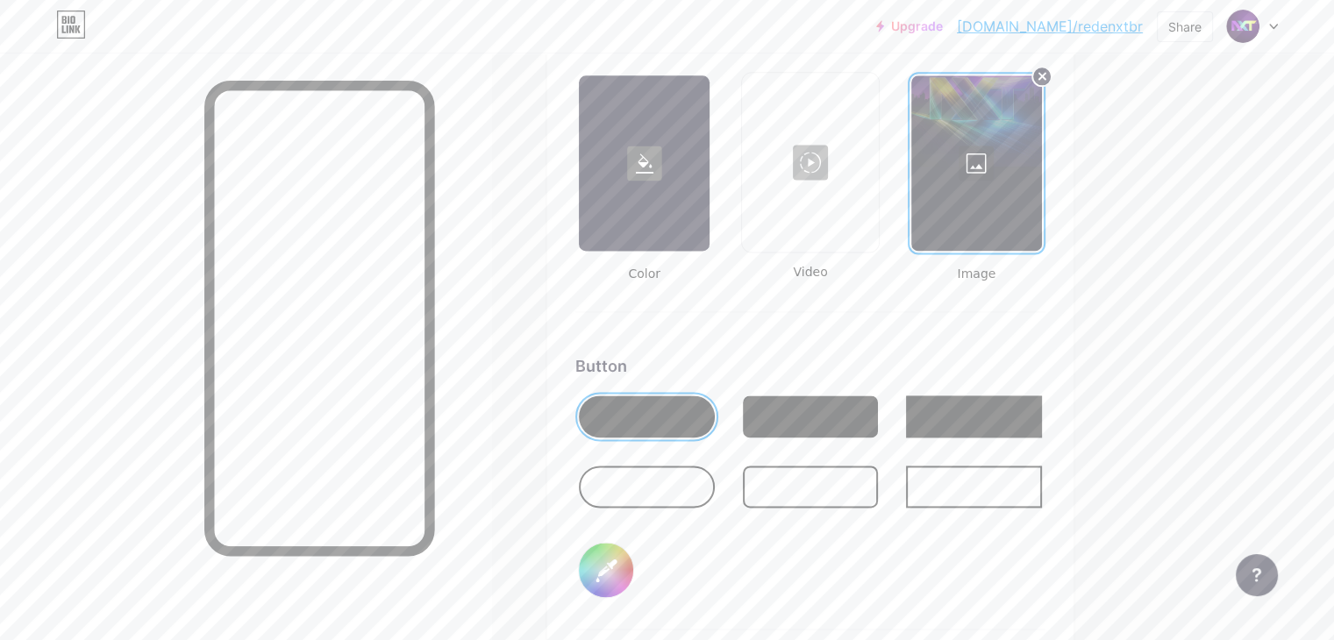
scroll to position [2403, 0]
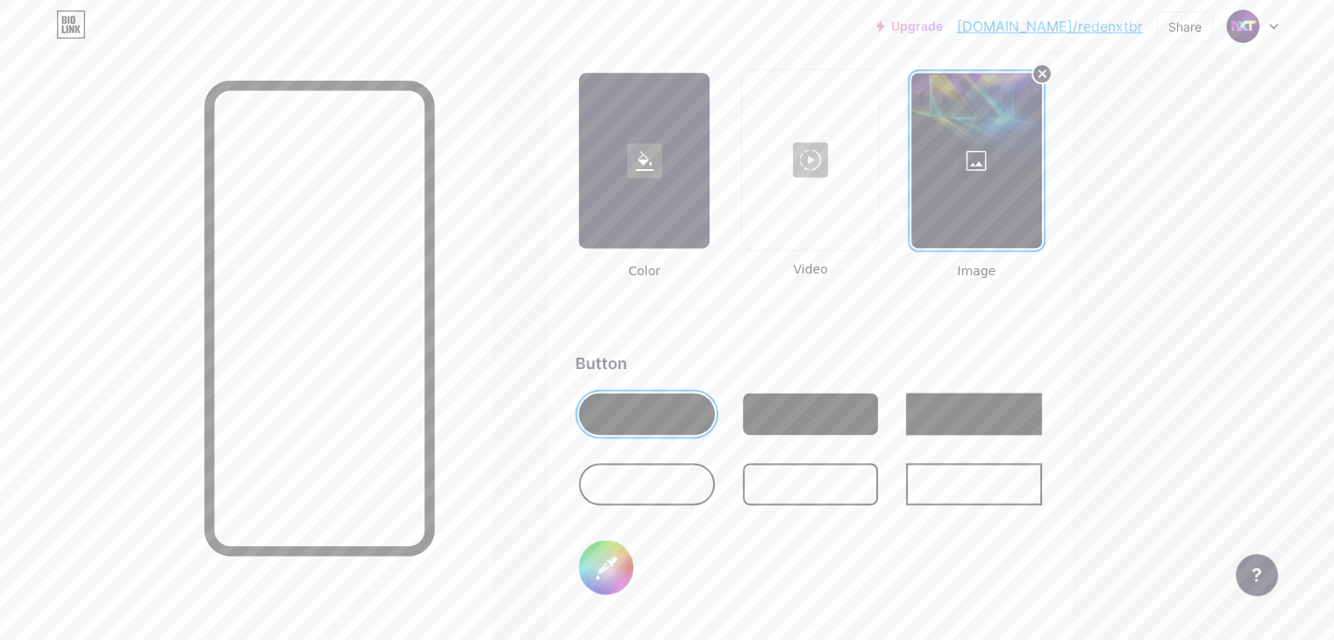
click at [688, 479] on div at bounding box center [647, 484] width 136 height 42
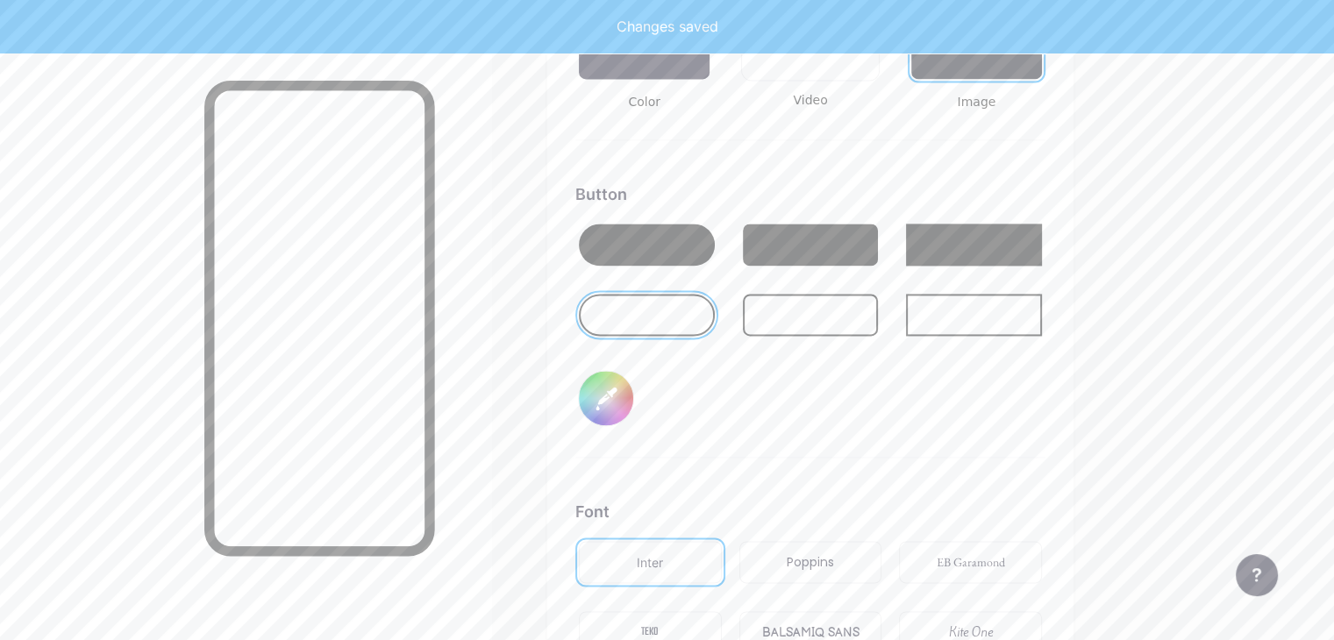
scroll to position [2579, 0]
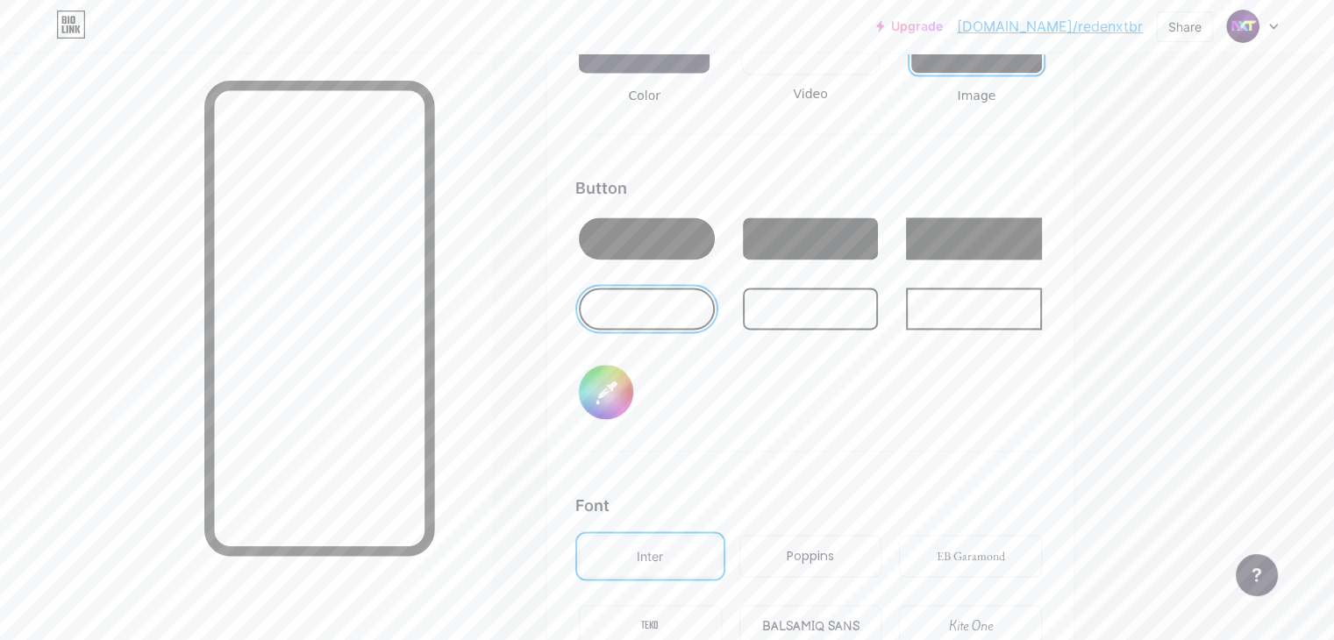
click at [633, 395] on input "#000000" at bounding box center [606, 392] width 54 height 54
type input "#ffffff"
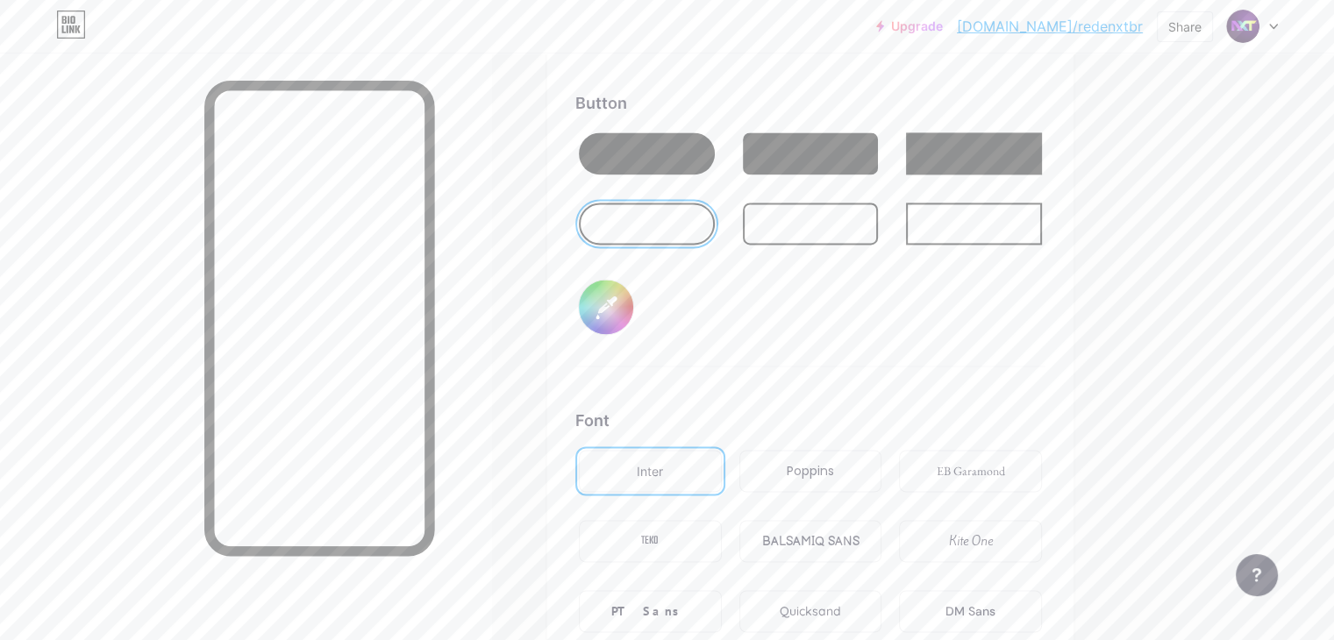
scroll to position [2666, 0]
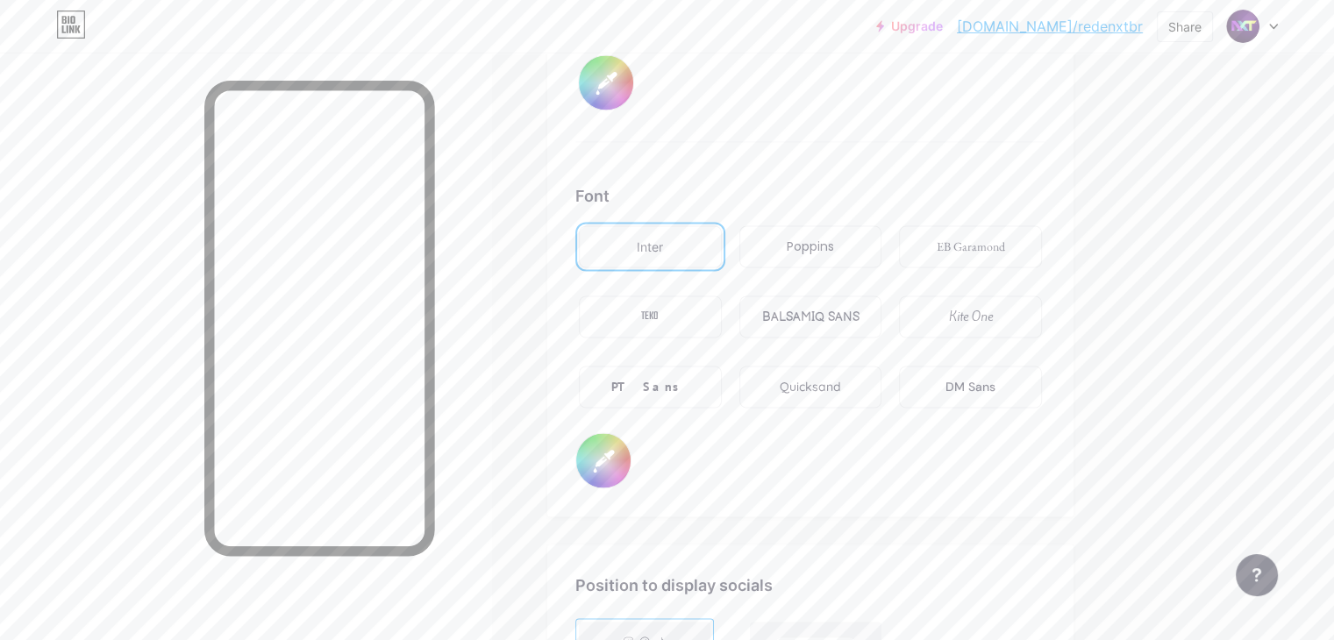
scroll to position [2929, 0]
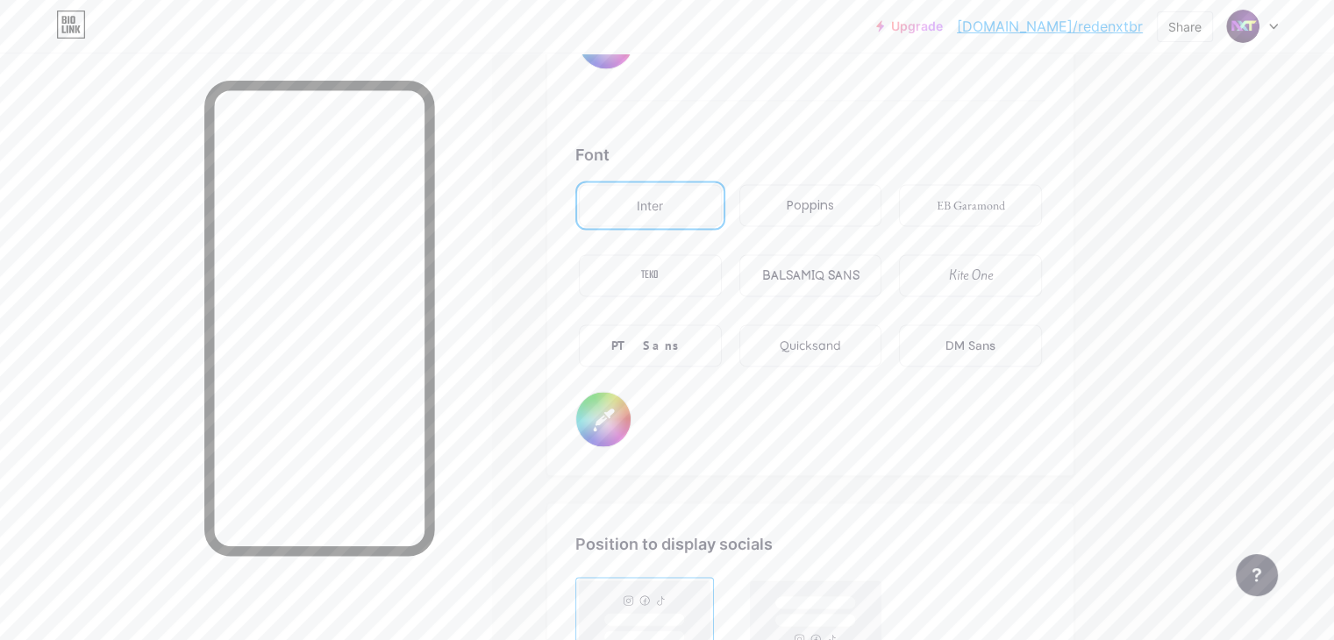
click at [631, 404] on input "#000000" at bounding box center [603, 419] width 54 height 54
type input "#ffffff"
click at [834, 203] on div "Poppins" at bounding box center [810, 206] width 47 height 18
click at [841, 338] on div "Quicksand" at bounding box center [810, 346] width 61 height 18
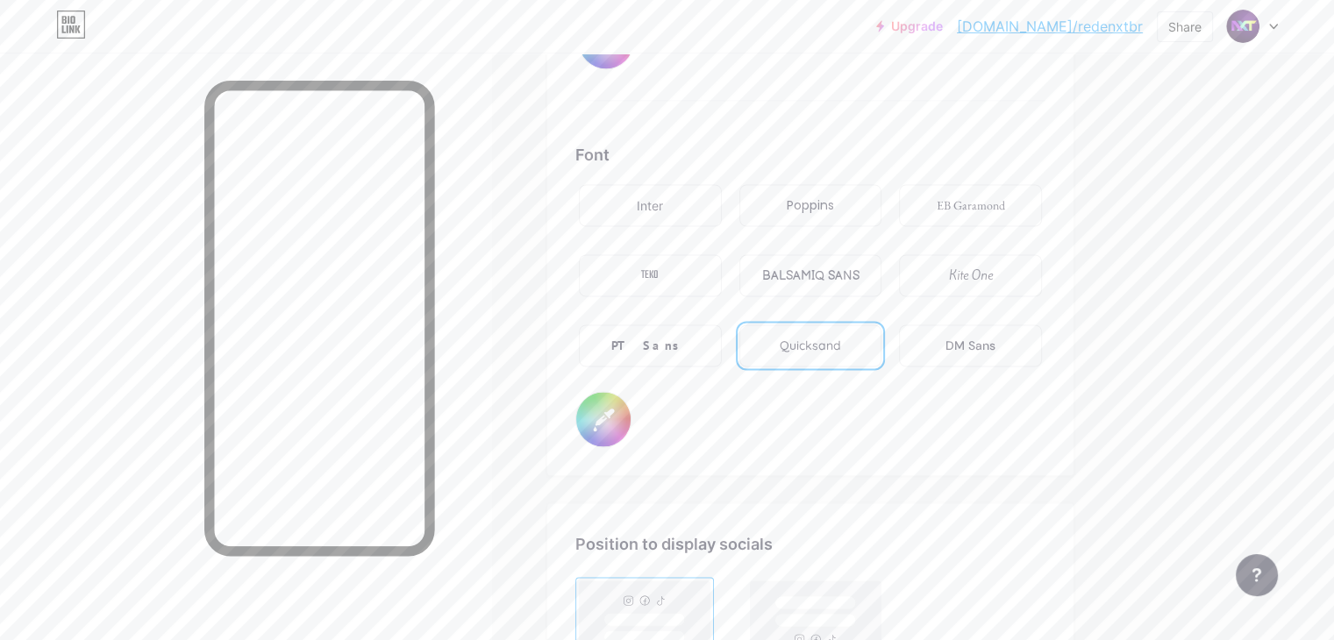
click at [834, 204] on div "Poppins" at bounding box center [810, 206] width 47 height 18
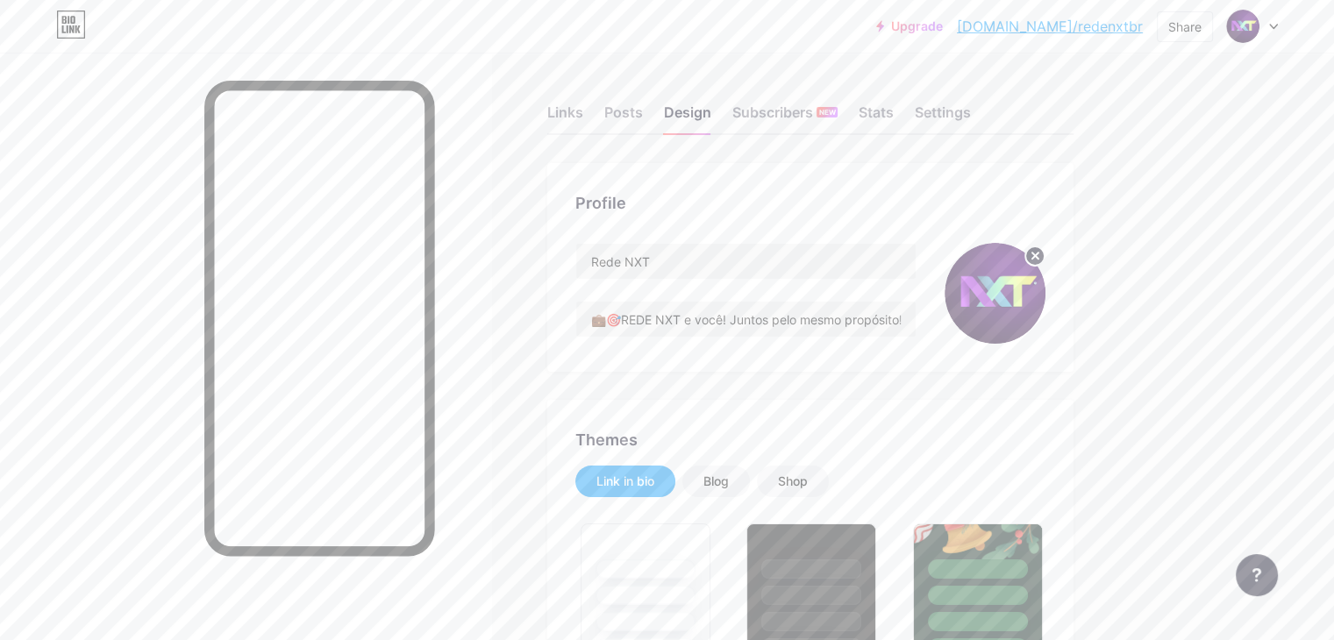
scroll to position [0, 0]
click at [583, 104] on div "Links" at bounding box center [565, 118] width 36 height 32
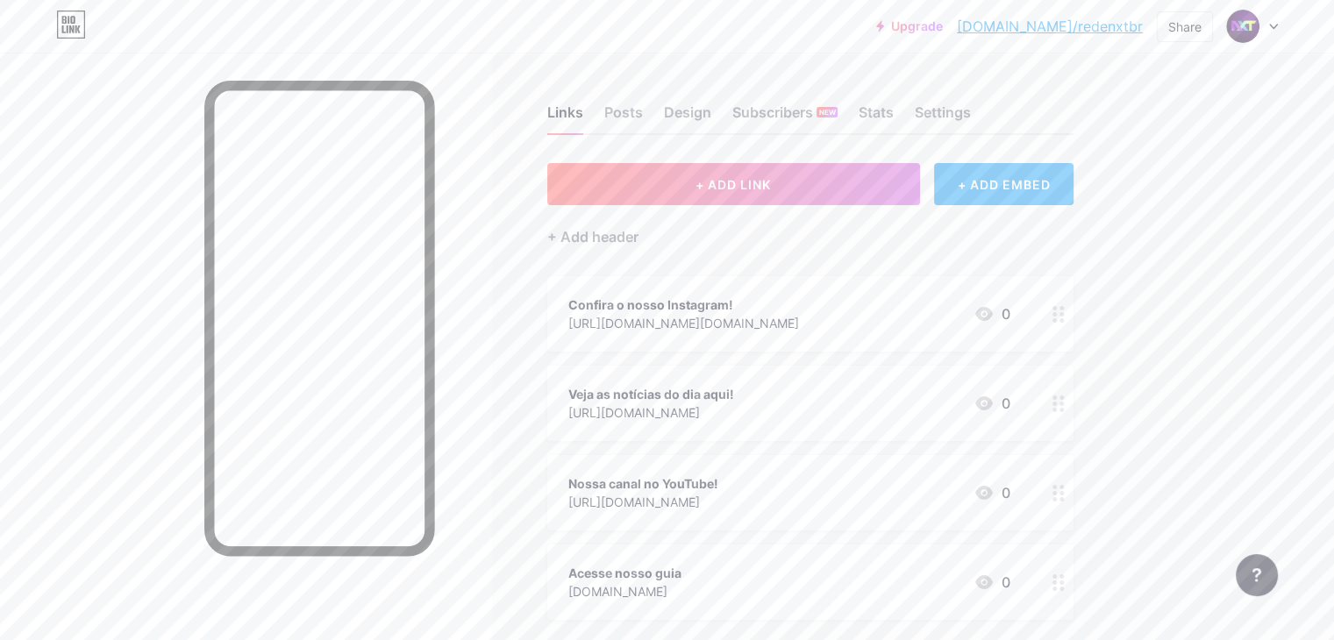
click at [682, 573] on div "Acesse nosso guia" at bounding box center [625, 573] width 113 height 18
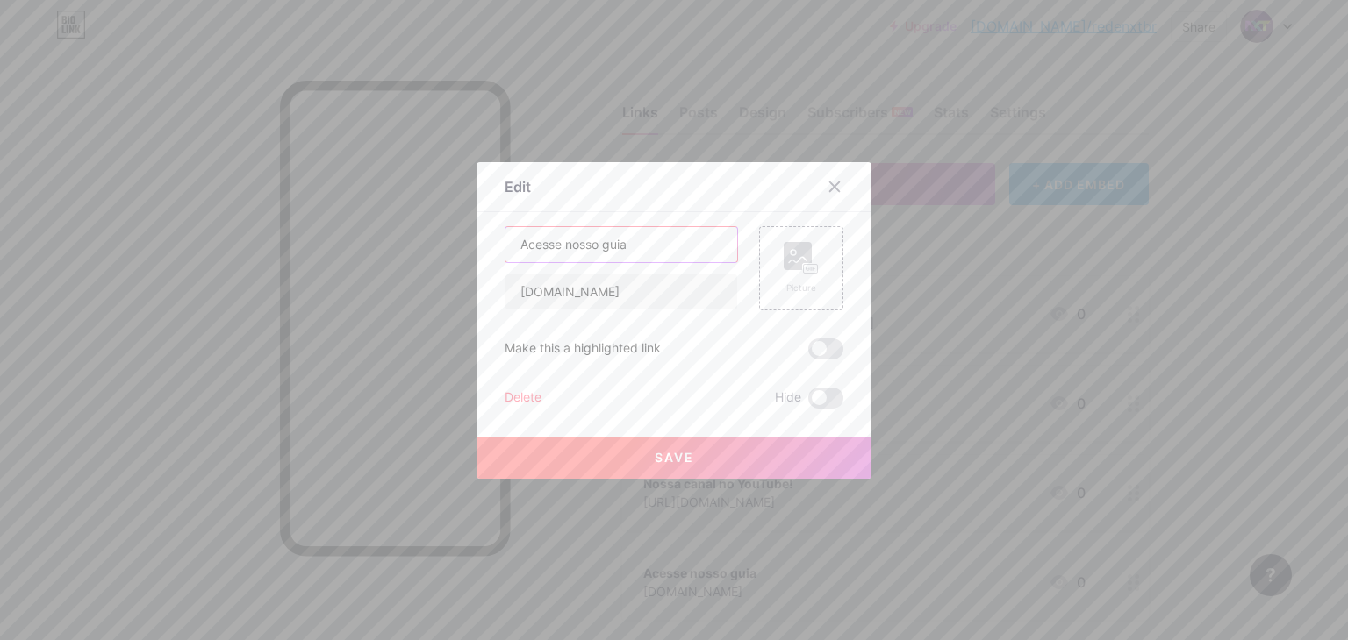
click at [663, 244] on input "Acesse nosso guia" at bounding box center [621, 244] width 232 height 35
type input "Acesse nosso site"
click at [827, 184] on icon at bounding box center [834, 187] width 14 height 14
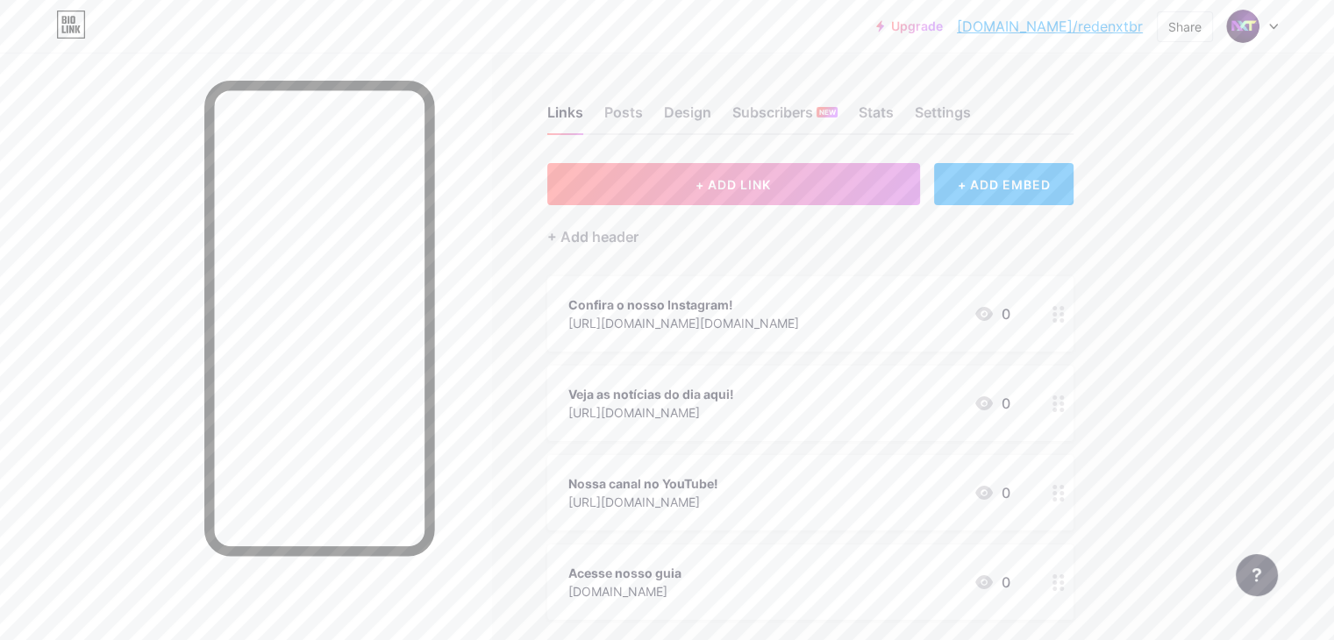
click at [1249, 393] on div "Upgrade [DOMAIN_NAME]/redenx... [DOMAIN_NAME]/redenxtbr Share Switch accounts R…" at bounding box center [667, 412] width 1334 height 825
click at [734, 401] on div "Veja as notícias do dia aqui!" at bounding box center [652, 394] width 166 height 18
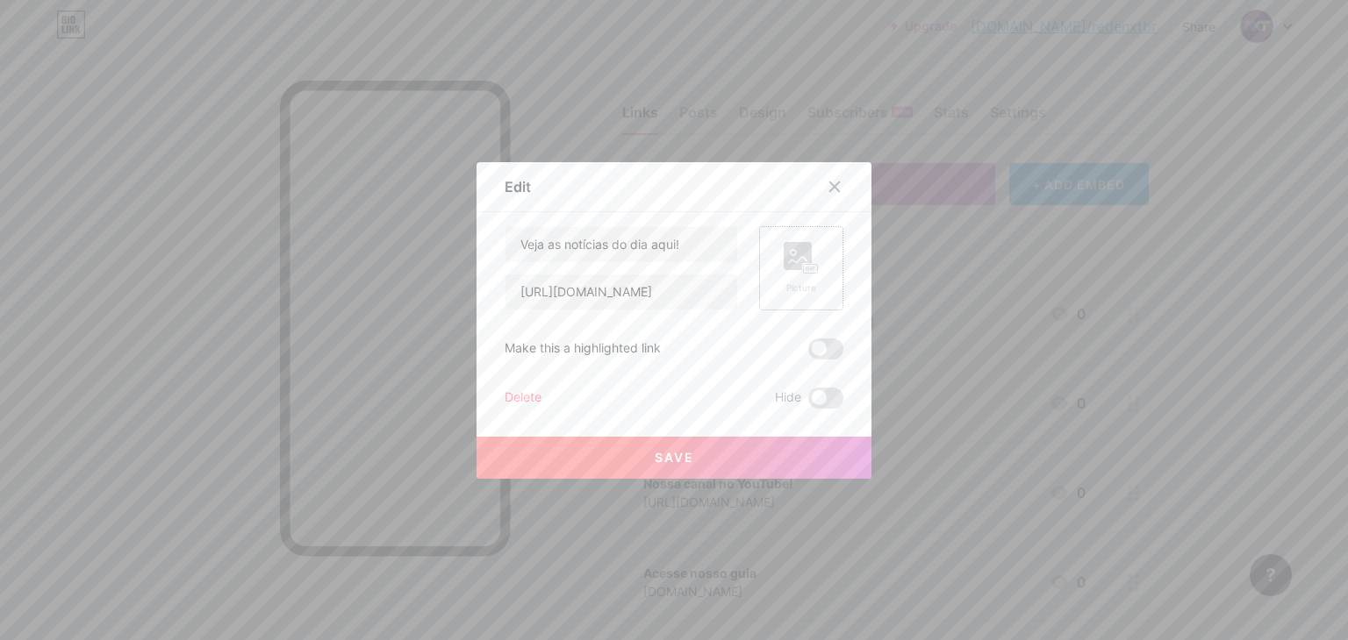
click at [803, 259] on rect at bounding box center [797, 256] width 28 height 28
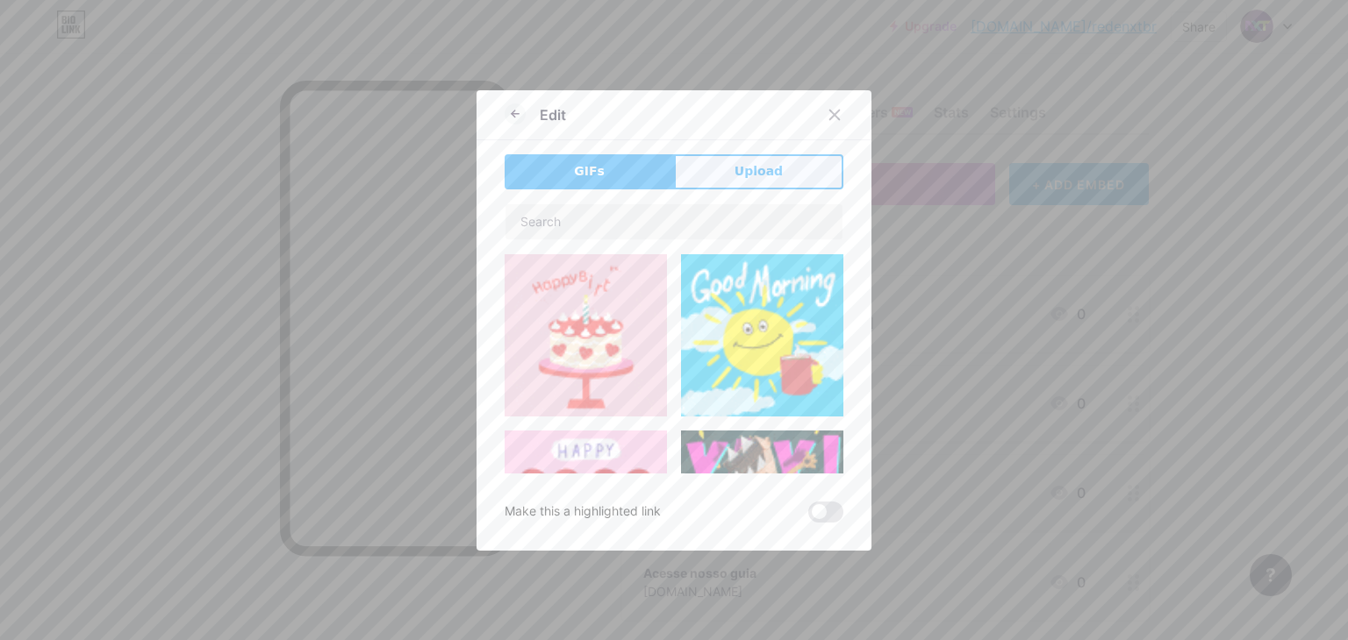
click at [734, 175] on span "Upload" at bounding box center [758, 171] width 48 height 18
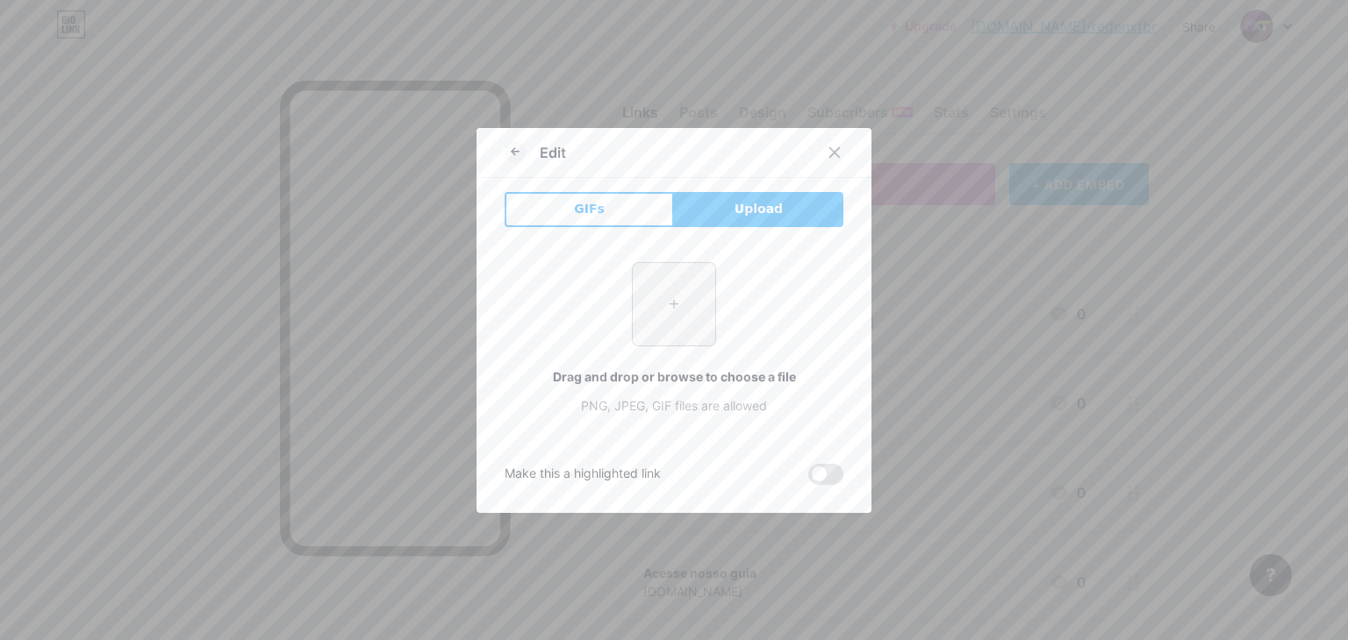
click at [689, 310] on input "file" at bounding box center [674, 304] width 82 height 82
type input "C:\fakepath\vecteezy_linkedin-logo-png-linkedin-icon-transparent-png_18930480.p…"
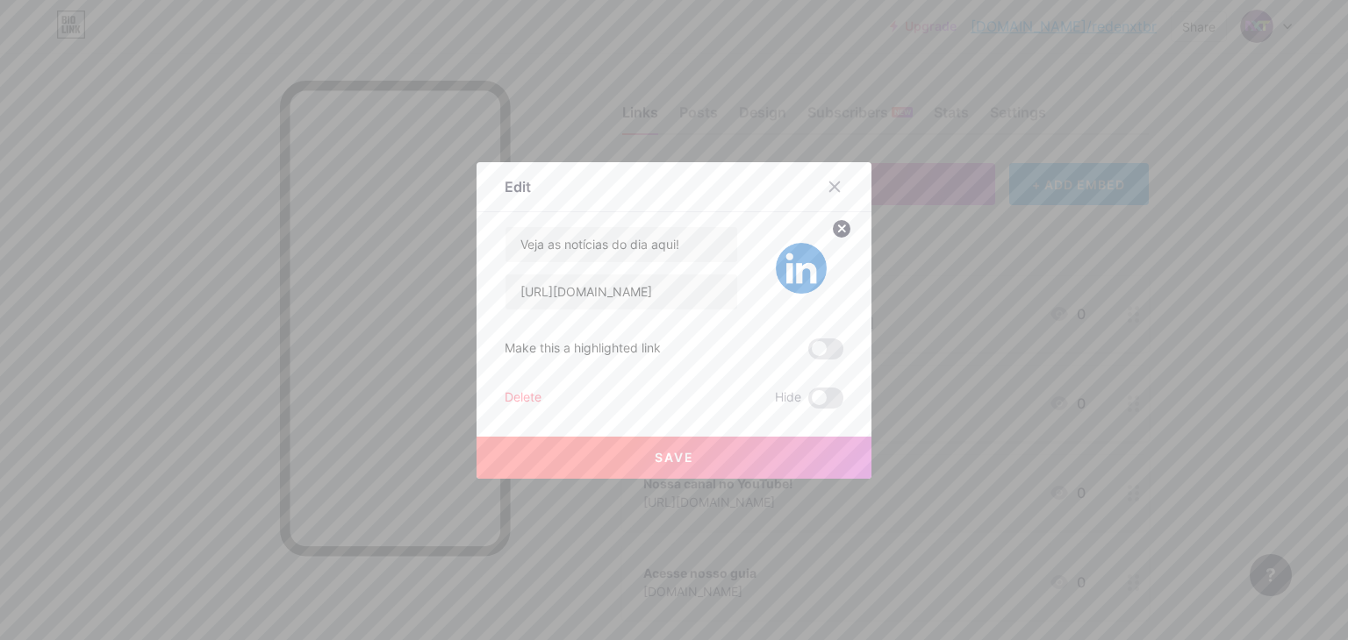
click at [736, 450] on button "Save" at bounding box center [673, 458] width 395 height 42
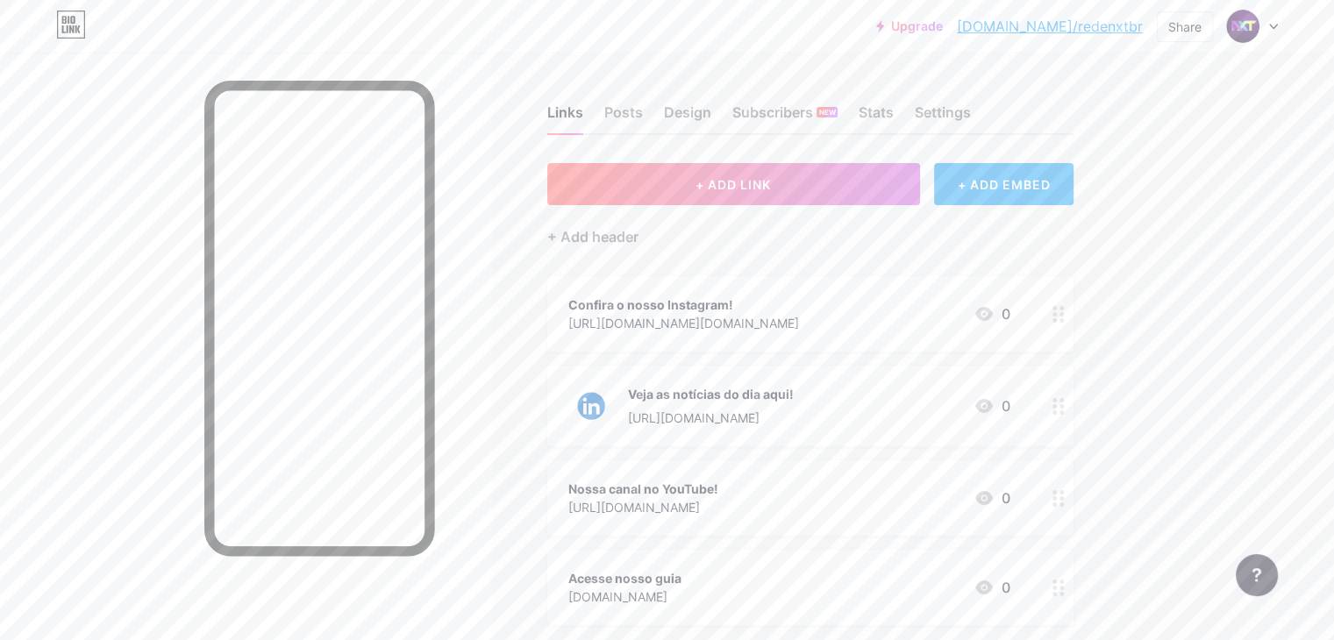
click at [799, 296] on div "Confira o nosso Instagram!" at bounding box center [684, 305] width 231 height 18
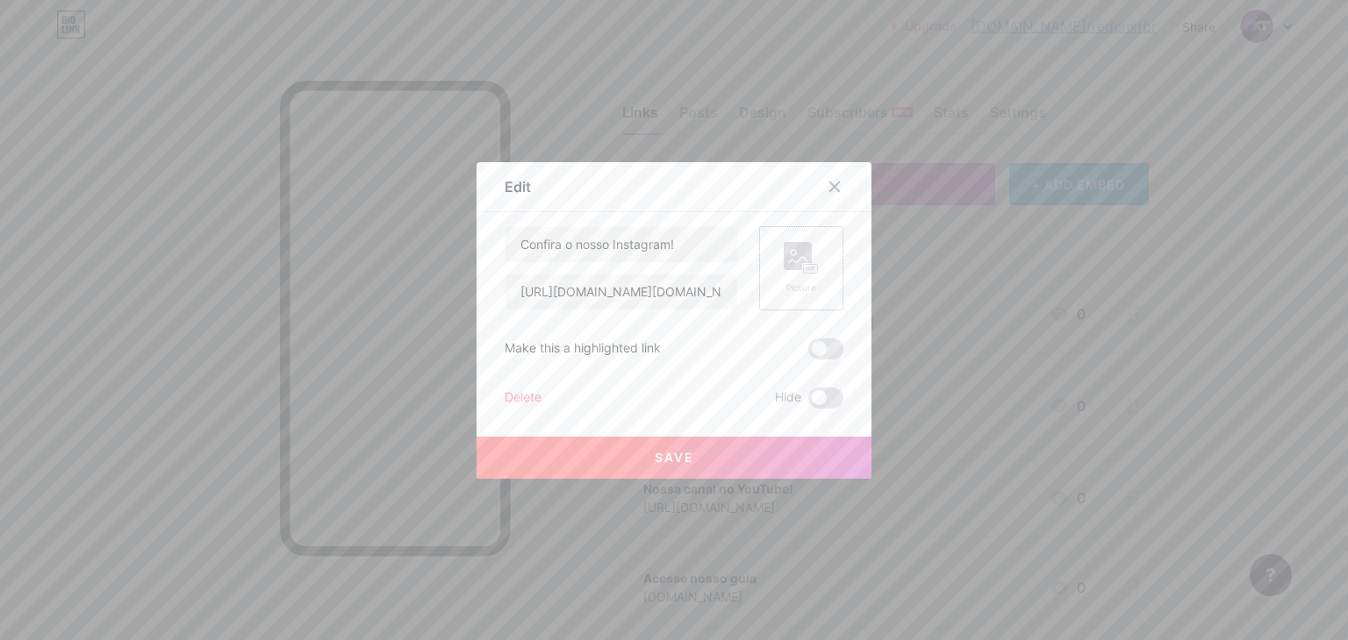
click at [783, 265] on rect at bounding box center [797, 256] width 28 height 28
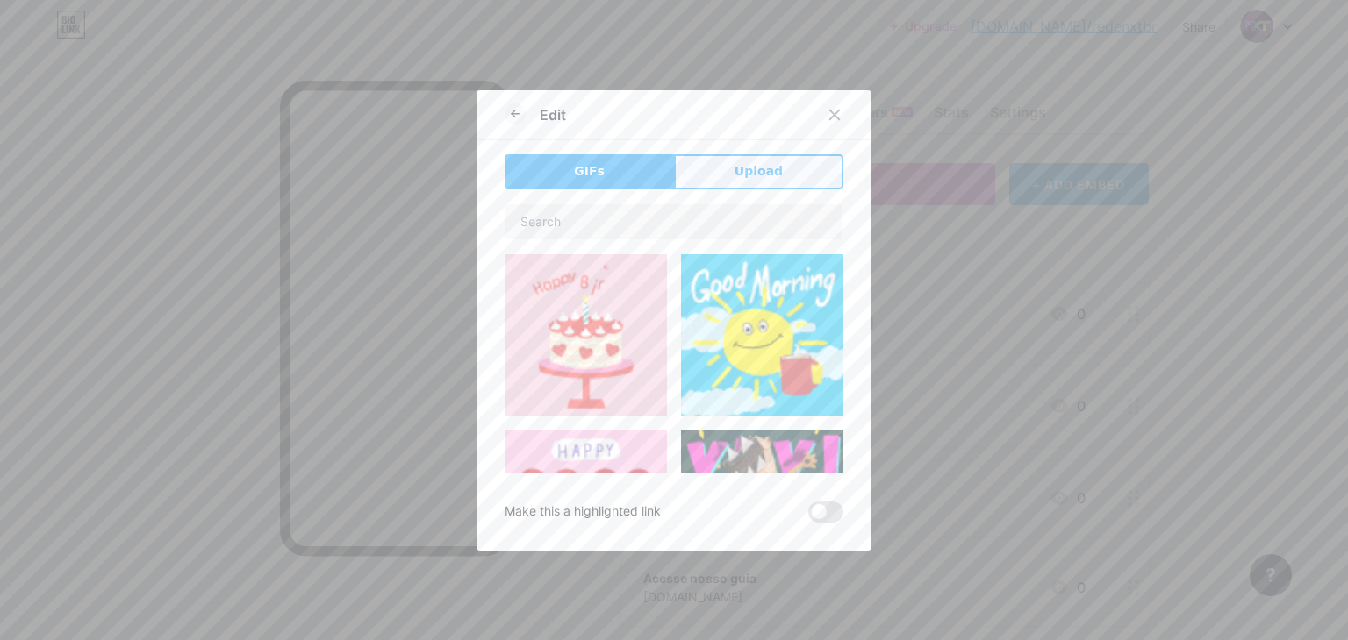
click at [748, 175] on span "Upload" at bounding box center [758, 171] width 48 height 18
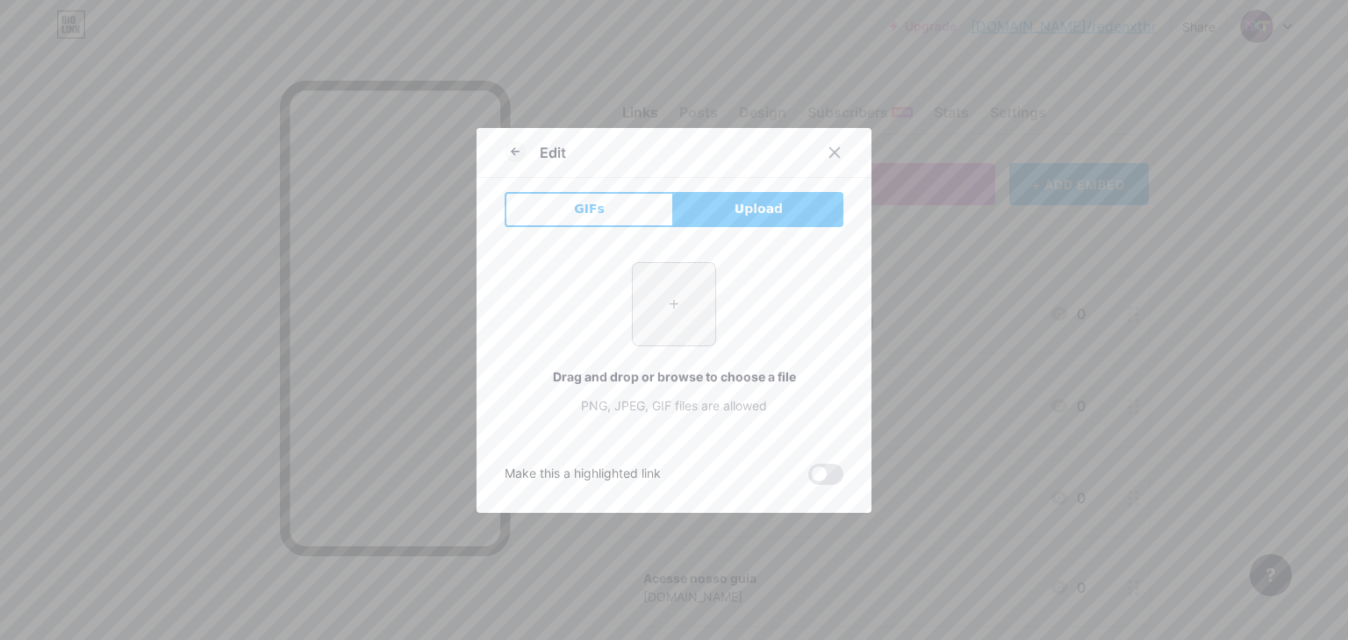
click at [651, 327] on input "file" at bounding box center [674, 304] width 82 height 82
type input "C:\fakepath\vecteezy_instagram-logo-png-instagram-icon-transparent_18930413.png"
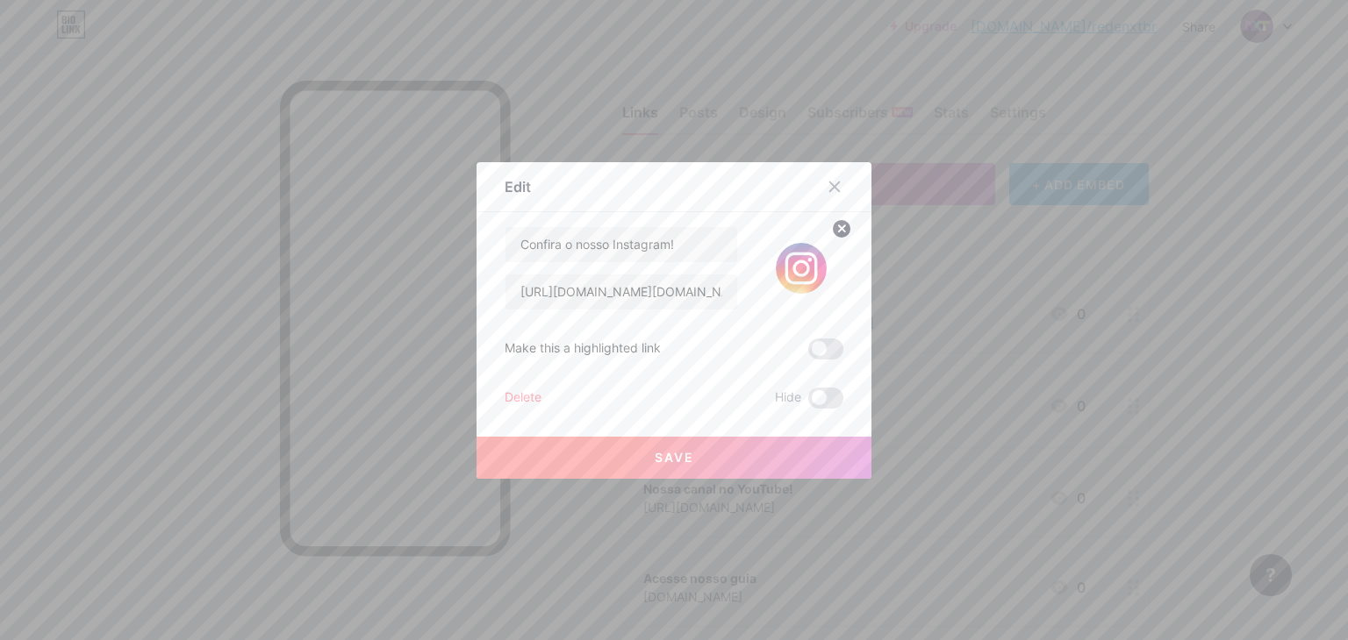
click at [712, 450] on button "Save" at bounding box center [673, 458] width 395 height 42
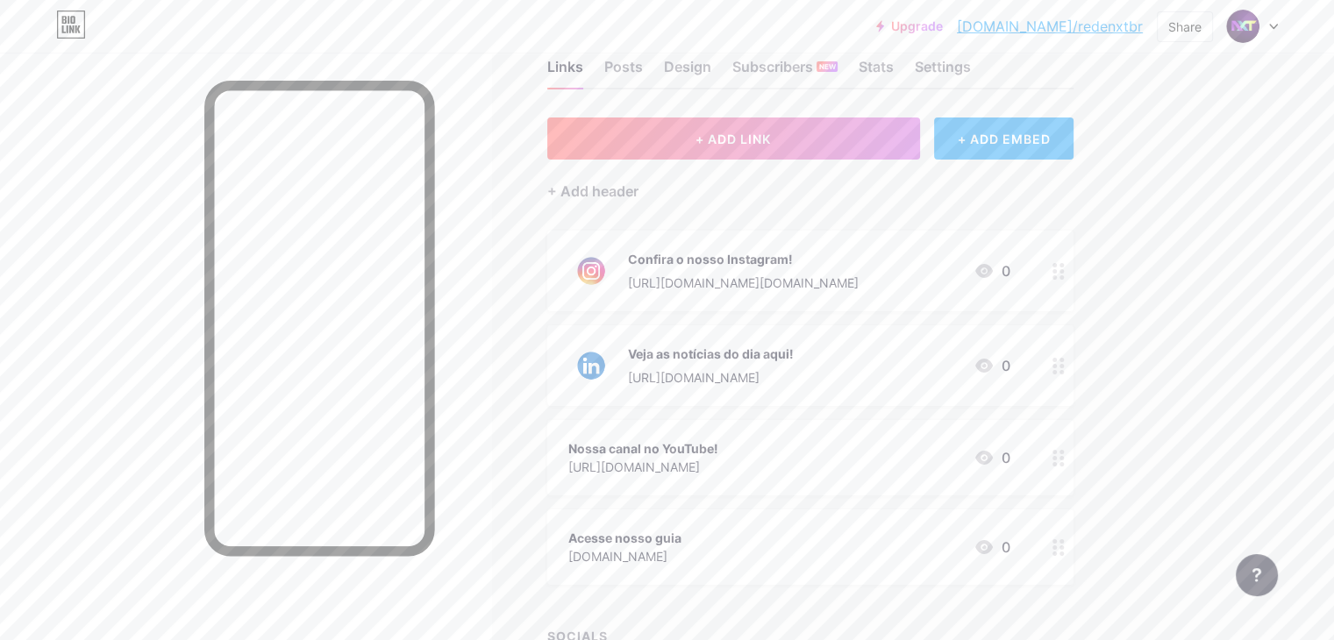
scroll to position [175, 0]
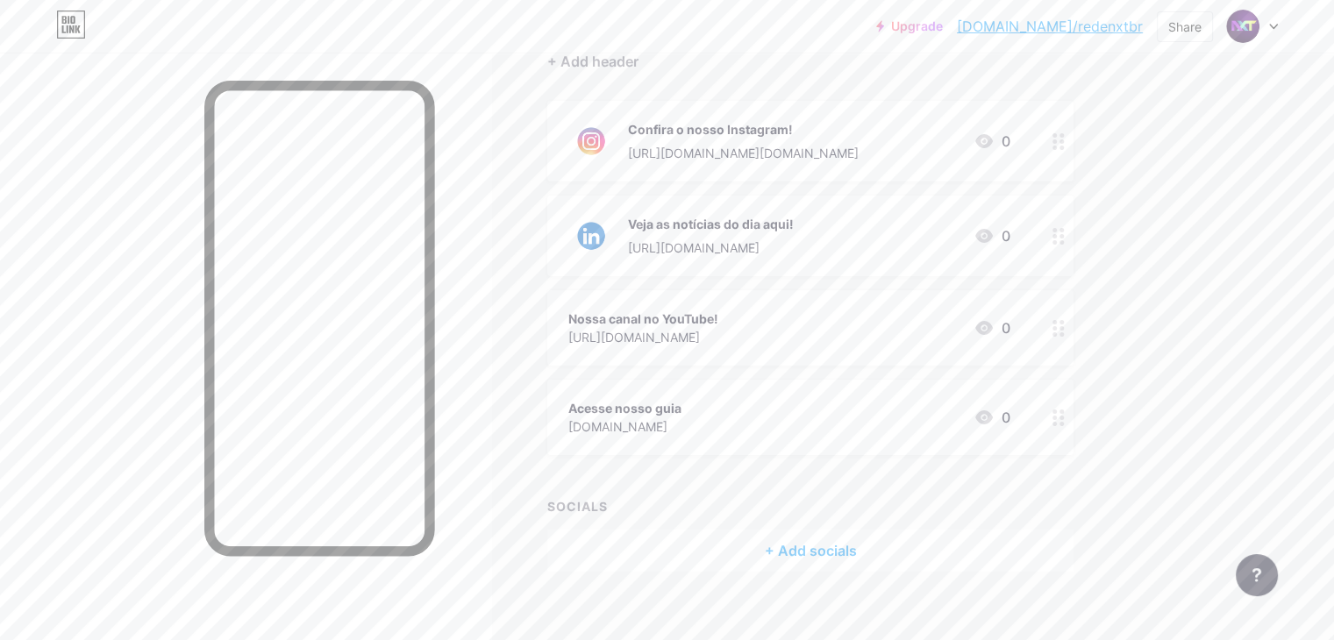
click at [776, 298] on div "Nossa canal no YouTube! [URL][DOMAIN_NAME] 0" at bounding box center [810, 327] width 526 height 75
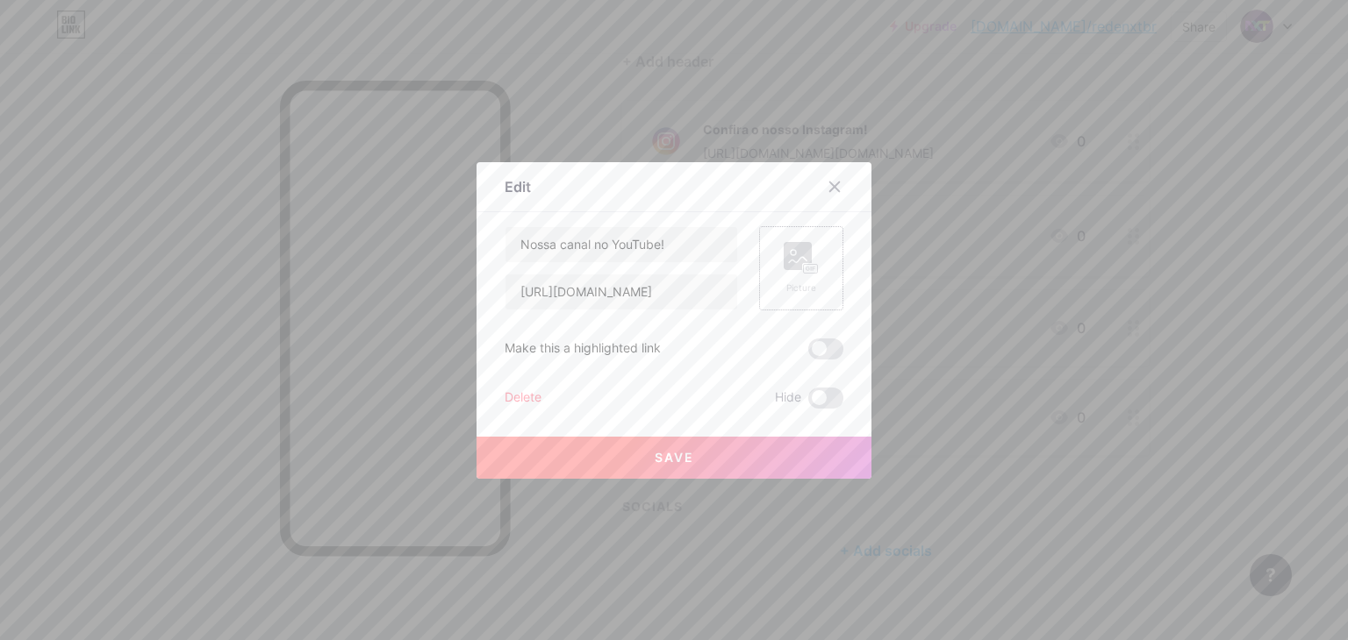
click at [790, 254] on circle at bounding box center [792, 252] width 5 height 5
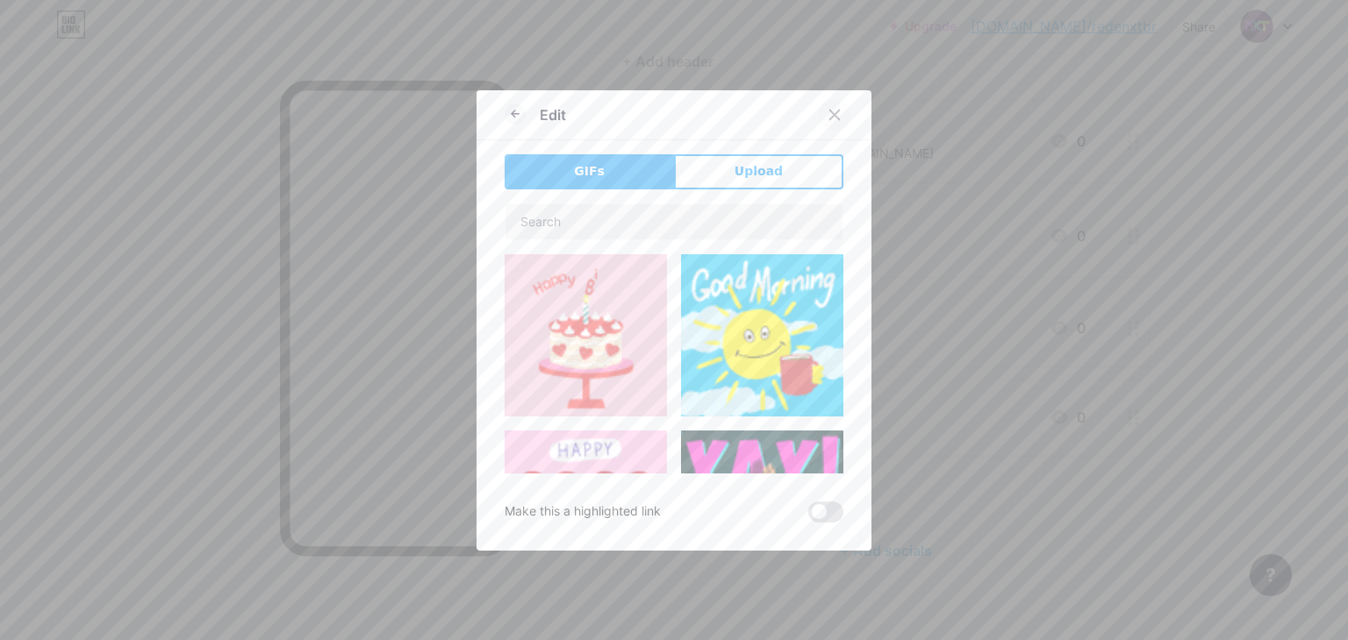
click at [830, 117] on icon at bounding box center [835, 115] width 10 height 10
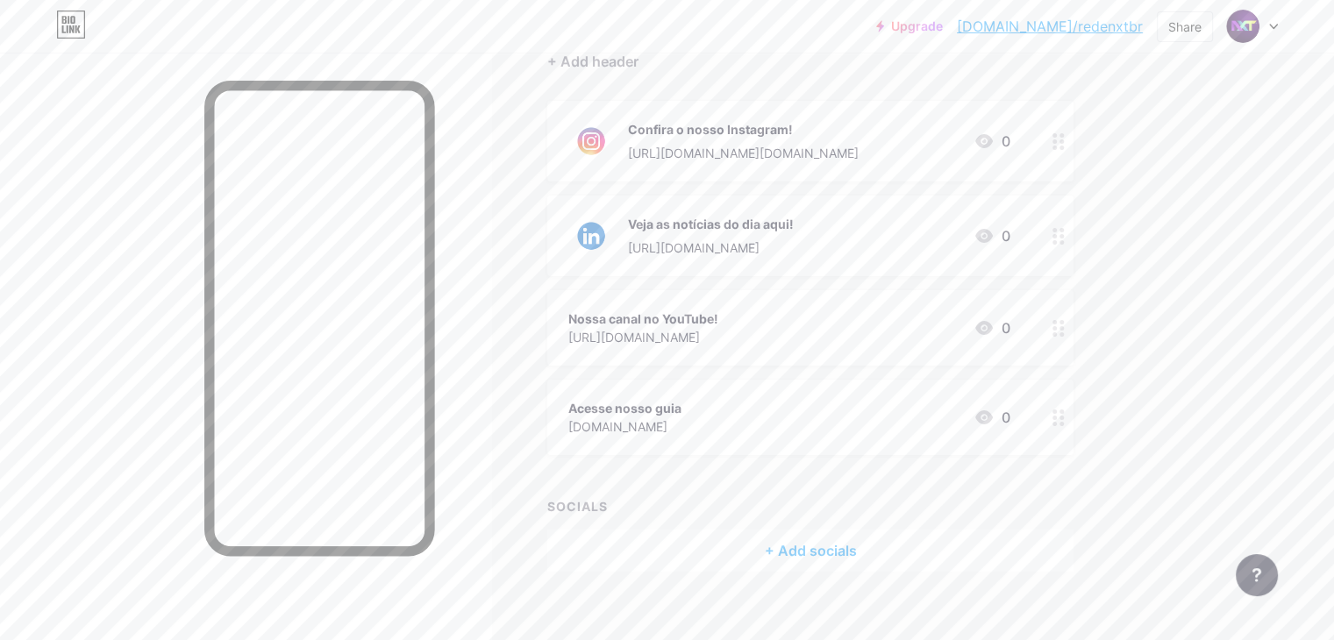
click at [862, 331] on div "Nossa canal no YouTube! [URL][DOMAIN_NAME] 0" at bounding box center [790, 328] width 442 height 40
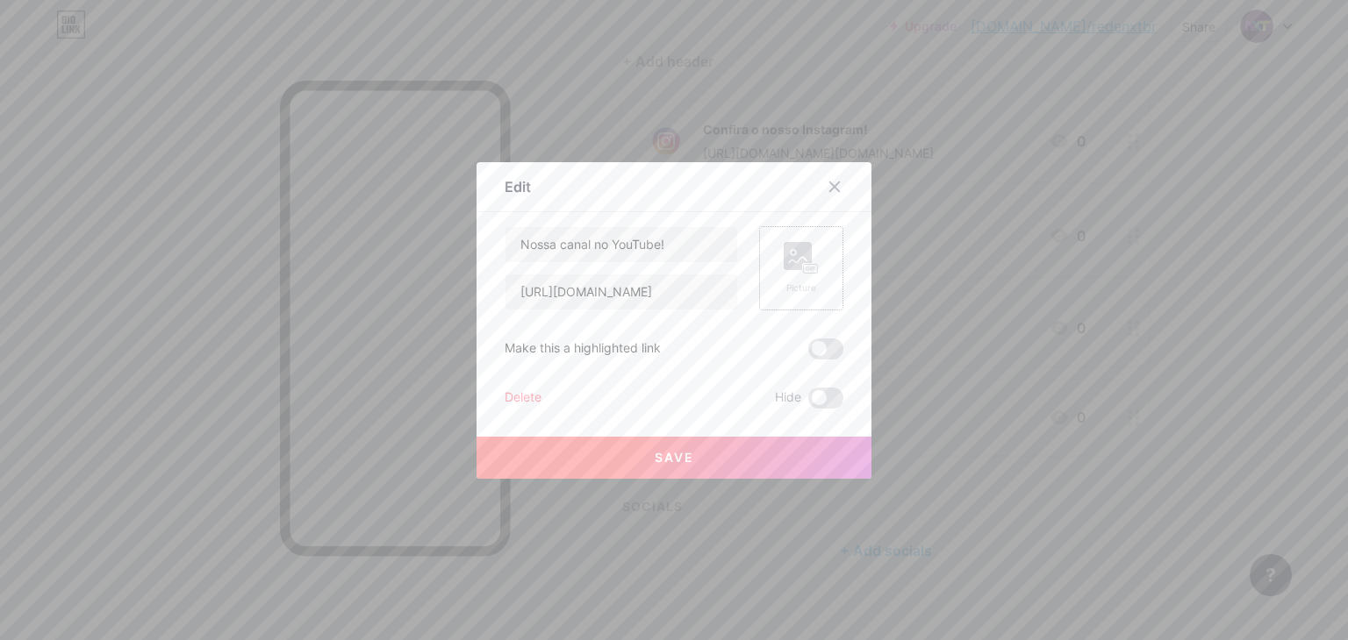
click at [803, 274] on div "Picture" at bounding box center [800, 268] width 35 height 53
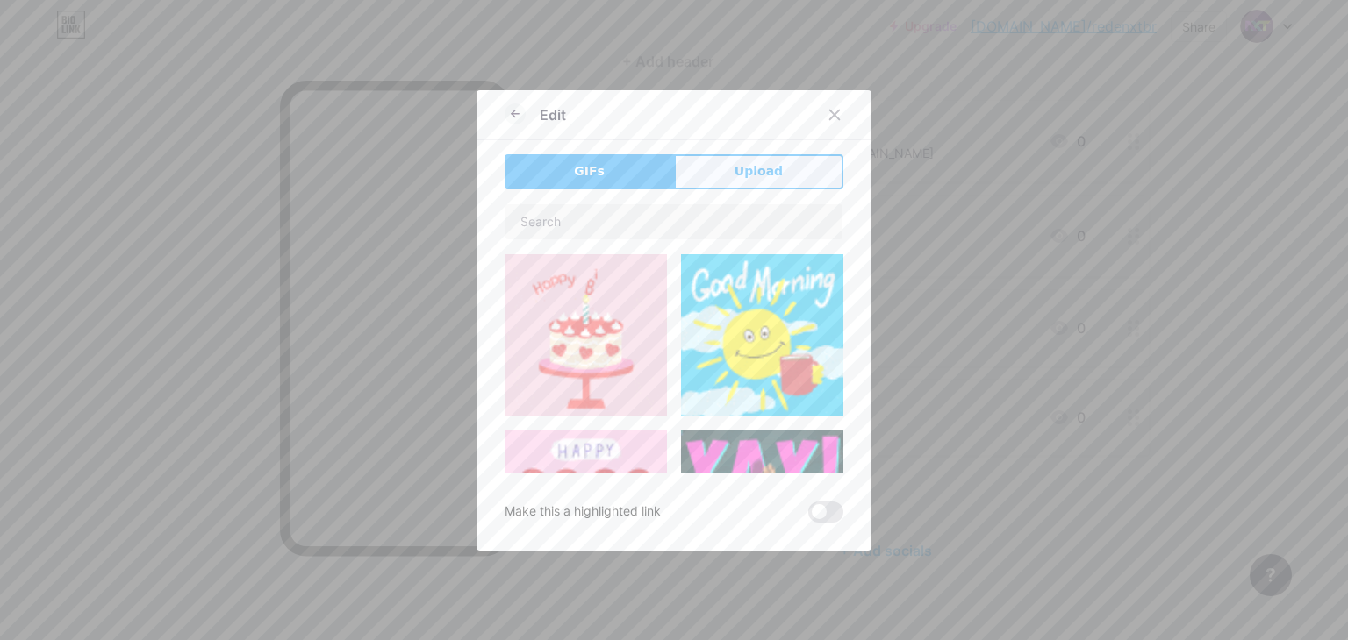
click at [786, 176] on button "Upload" at bounding box center [758, 171] width 169 height 35
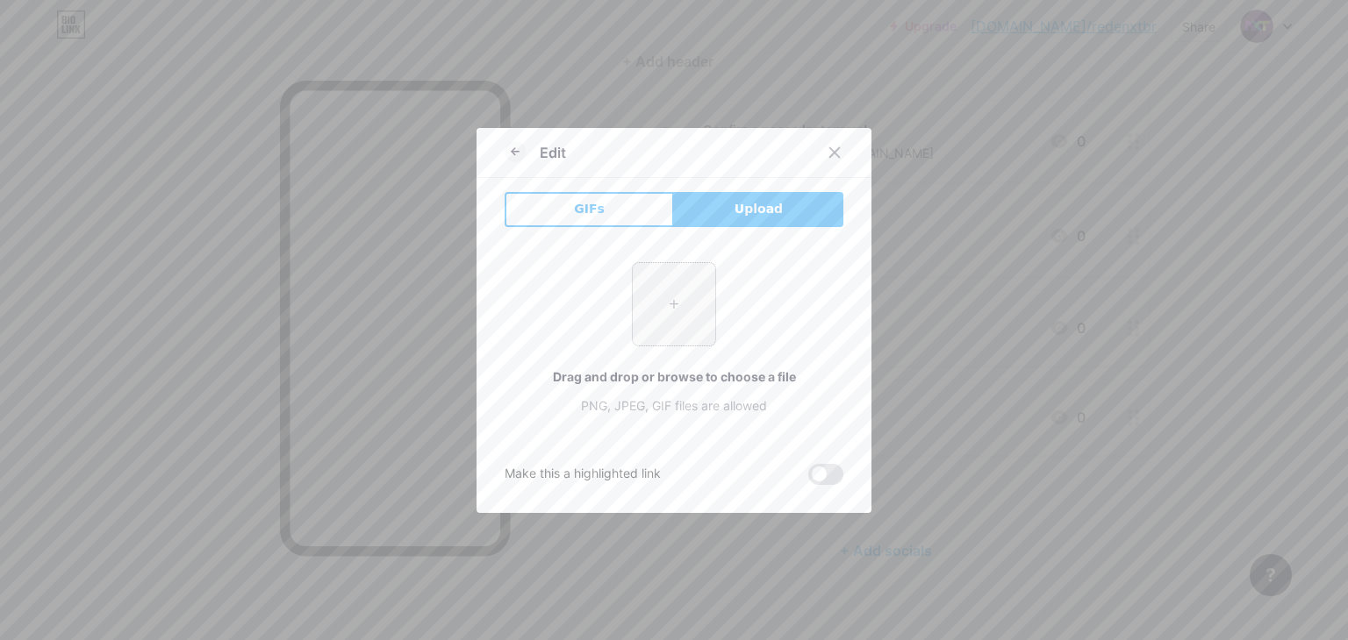
click at [696, 327] on input "file" at bounding box center [674, 304] width 82 height 82
type input "C:\fakepath\vecteezy_youtube-logo-png-youtube-icon-transparent_18930575.png"
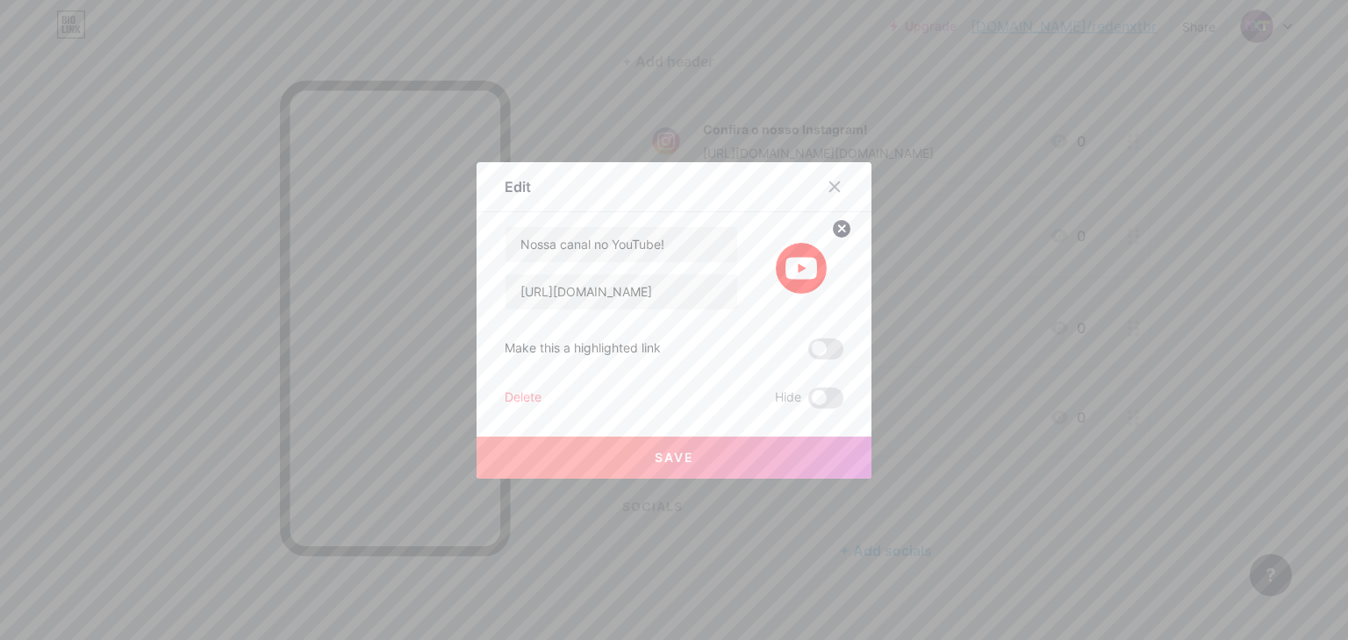
click at [756, 454] on button "Save" at bounding box center [673, 458] width 395 height 42
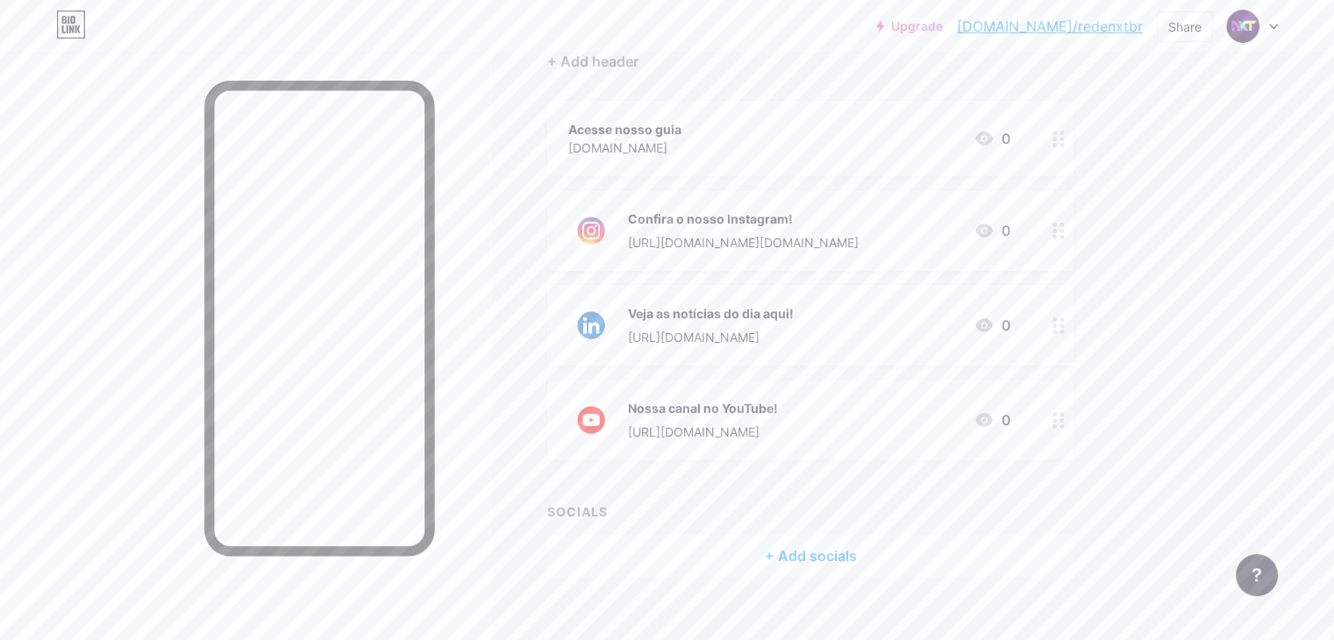
click at [840, 132] on div "Acesse nosso guia [DOMAIN_NAME] 0" at bounding box center [790, 138] width 442 height 40
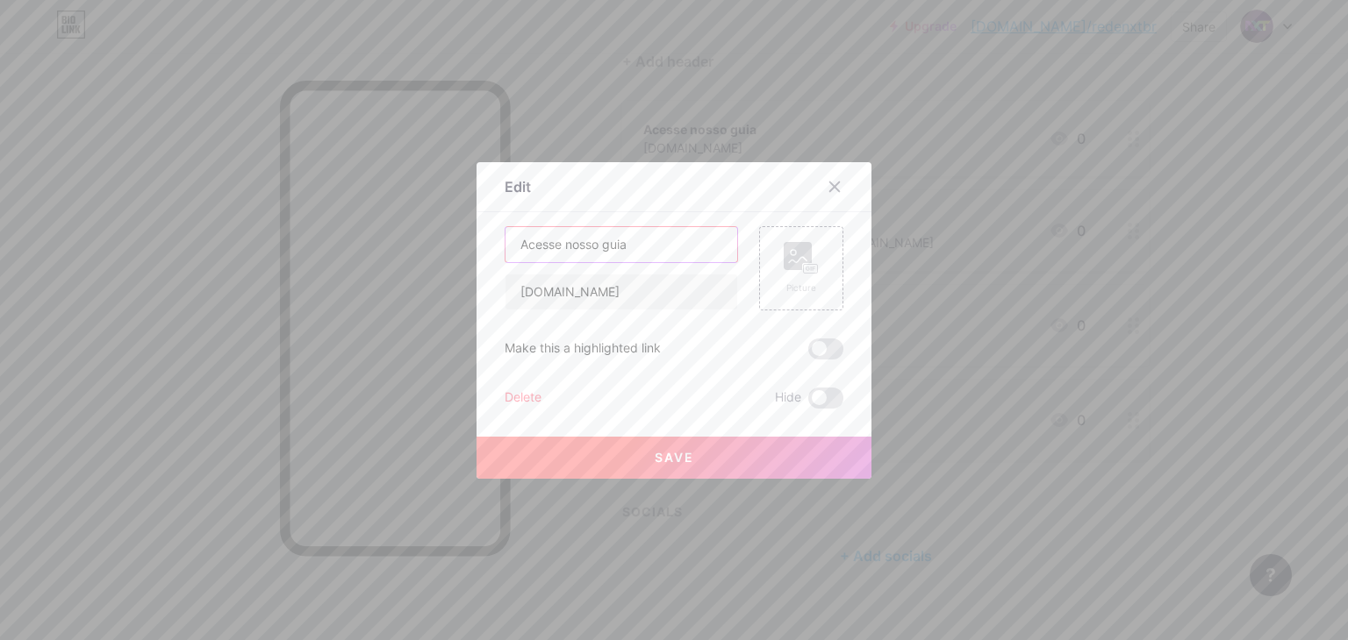
click at [671, 243] on input "Acesse nosso guia" at bounding box center [621, 244] width 232 height 35
type input "Acesse nosso site!"
click at [690, 455] on button "Save" at bounding box center [673, 458] width 395 height 42
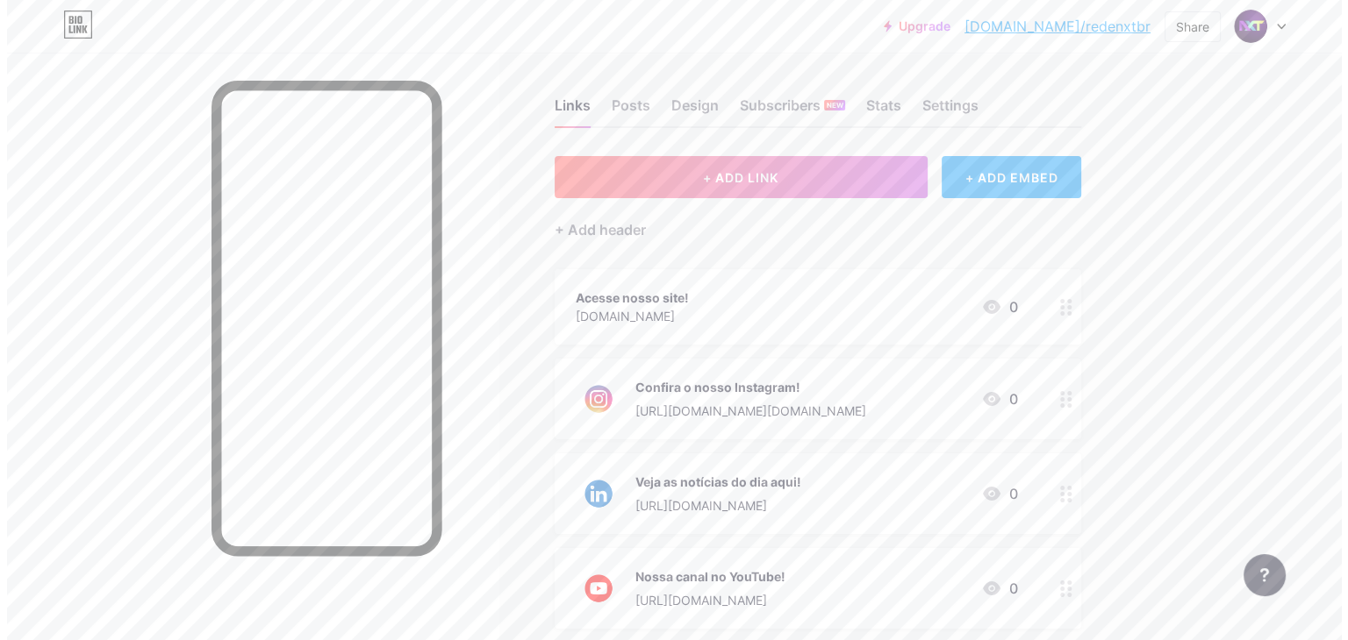
scroll to position [0, 0]
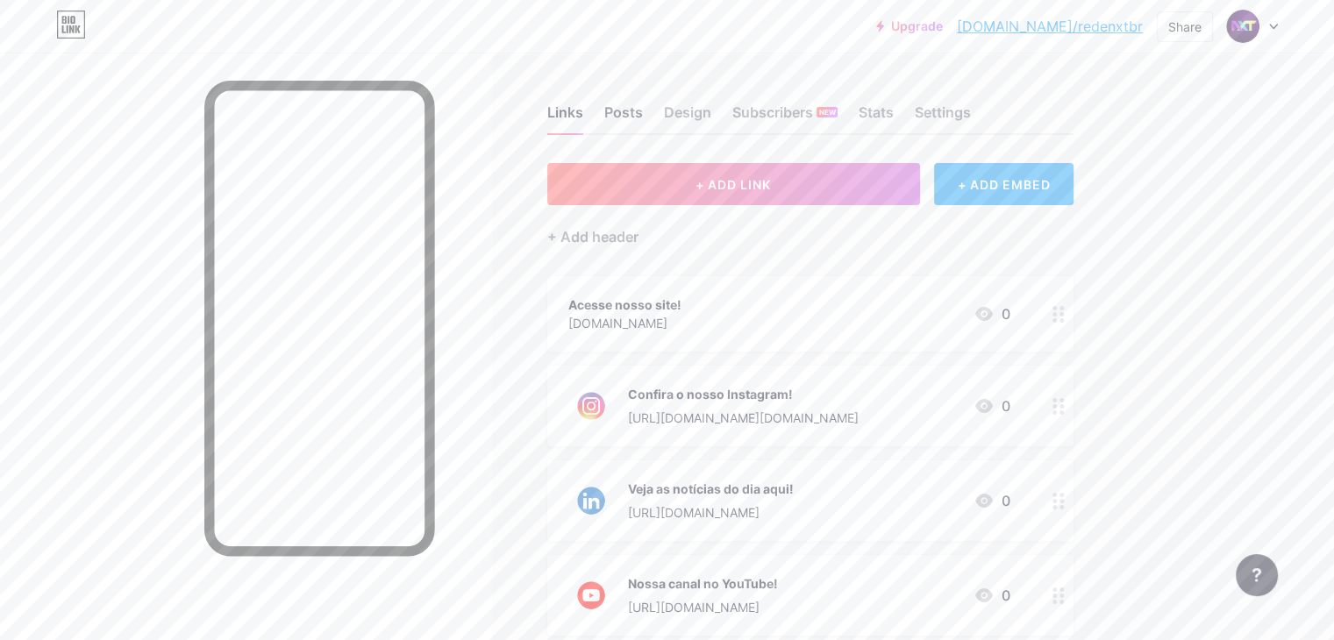
click at [643, 111] on div "Posts" at bounding box center [623, 118] width 39 height 32
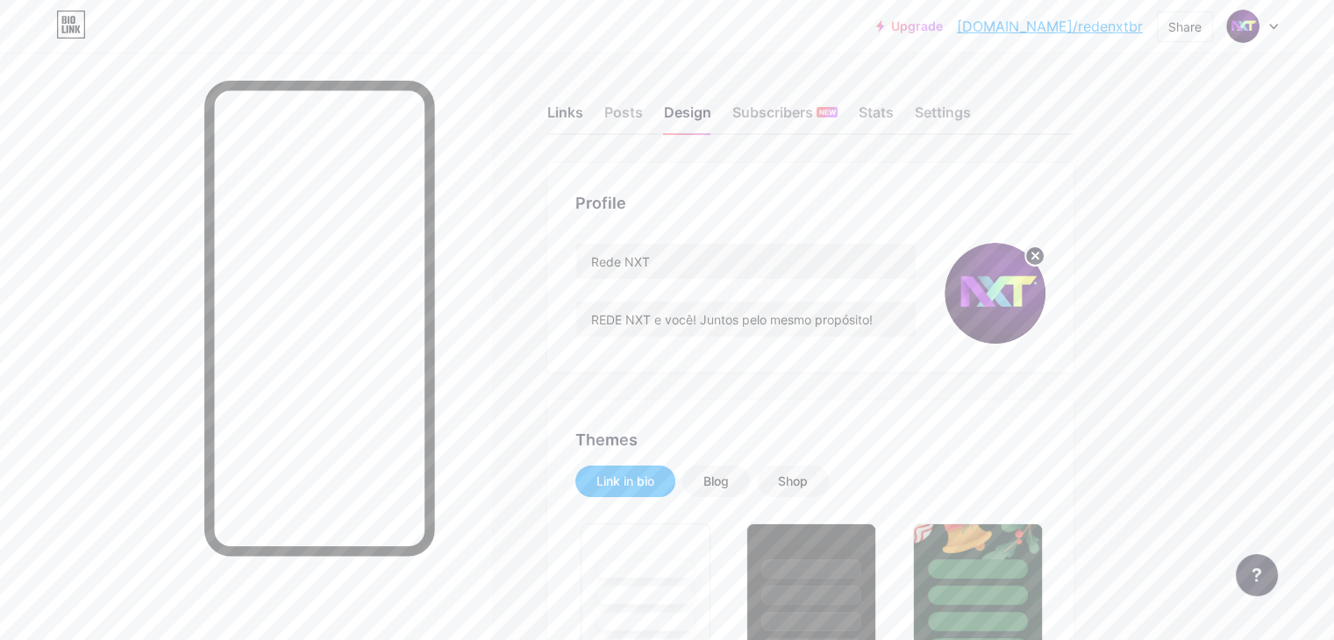
click at [583, 113] on div "Links" at bounding box center [565, 118] width 36 height 32
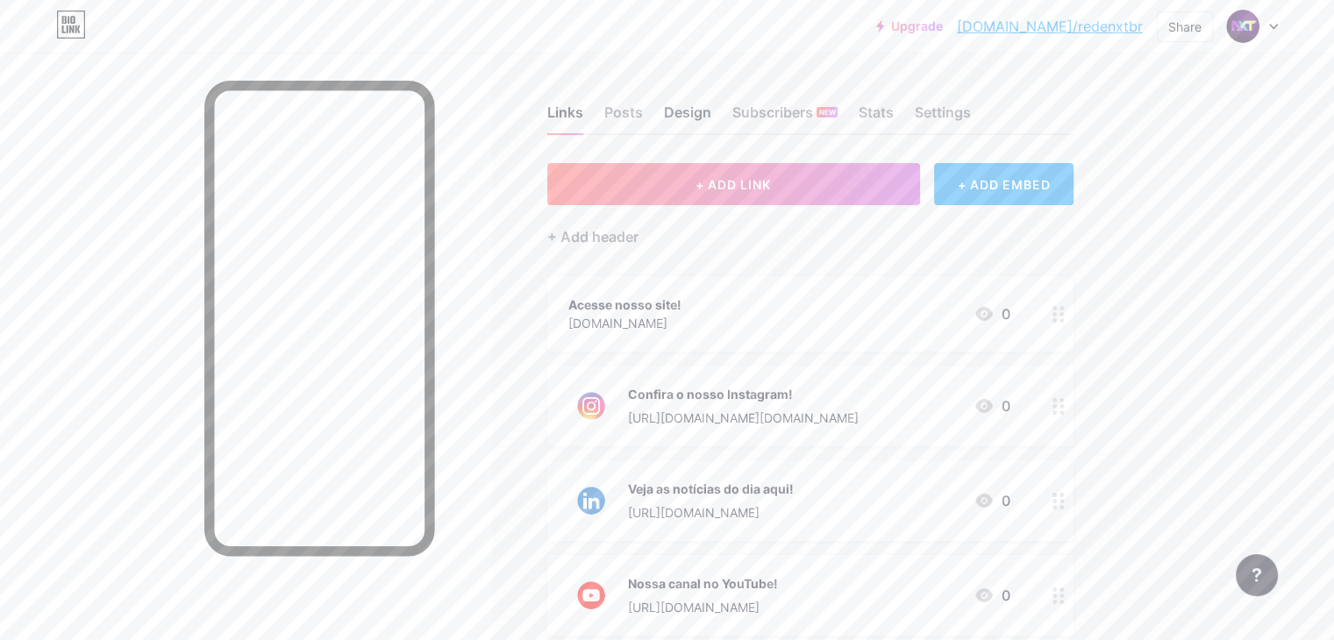
click at [712, 106] on div "Design" at bounding box center [687, 118] width 47 height 32
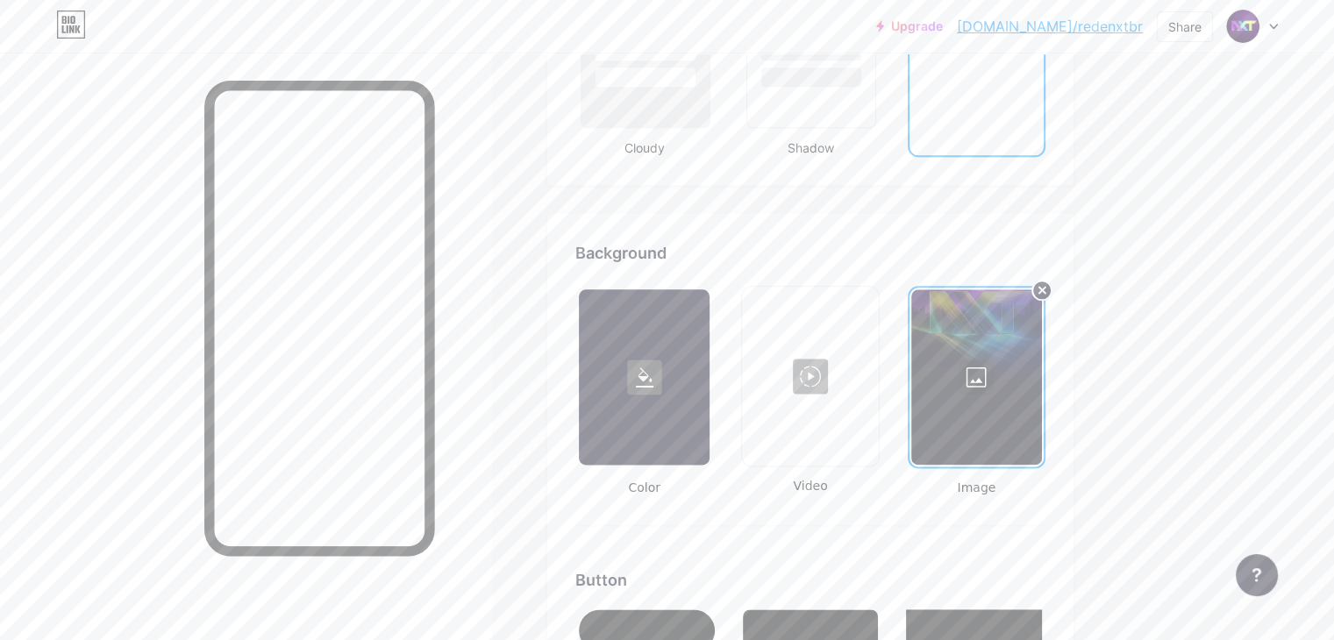
scroll to position [2193, 0]
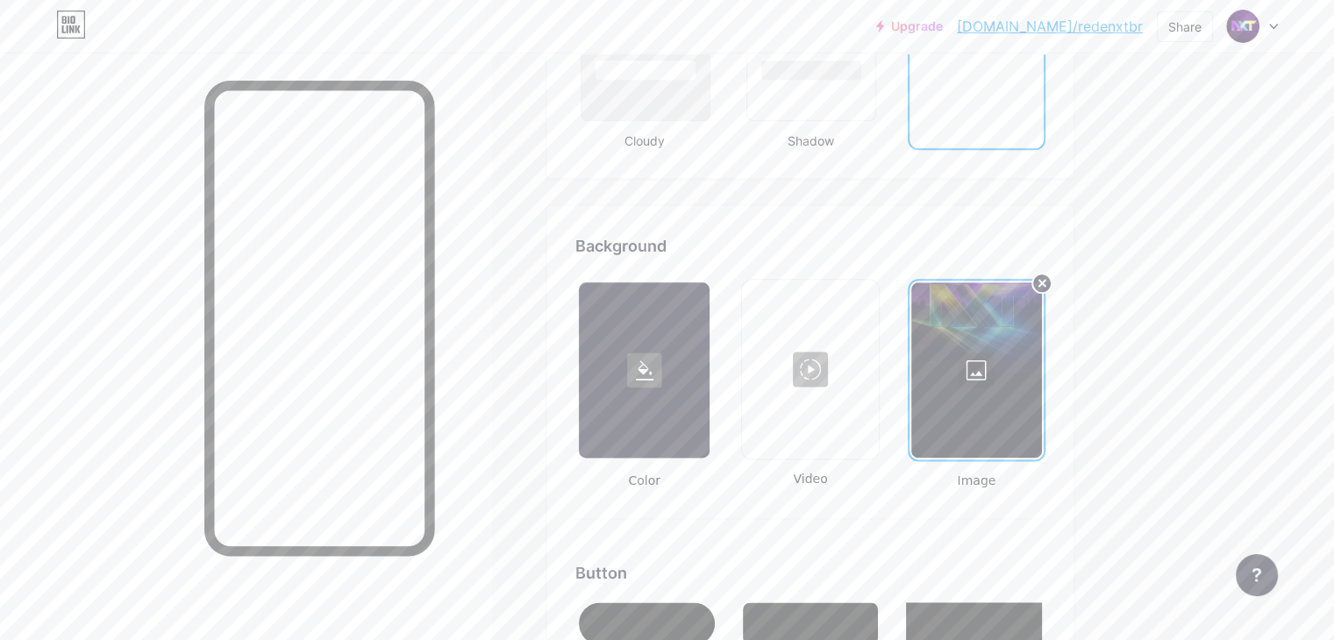
click at [1042, 341] on div at bounding box center [977, 370] width 131 height 175
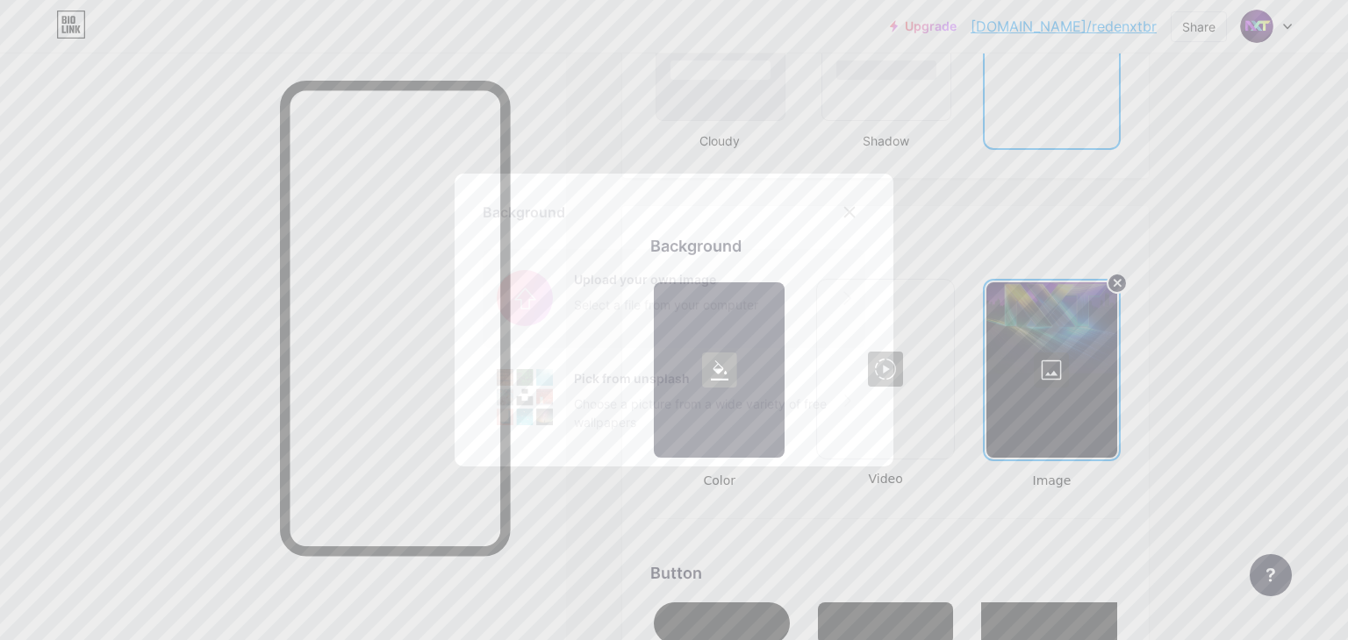
click at [758, 275] on input "file" at bounding box center [674, 298] width 383 height 98
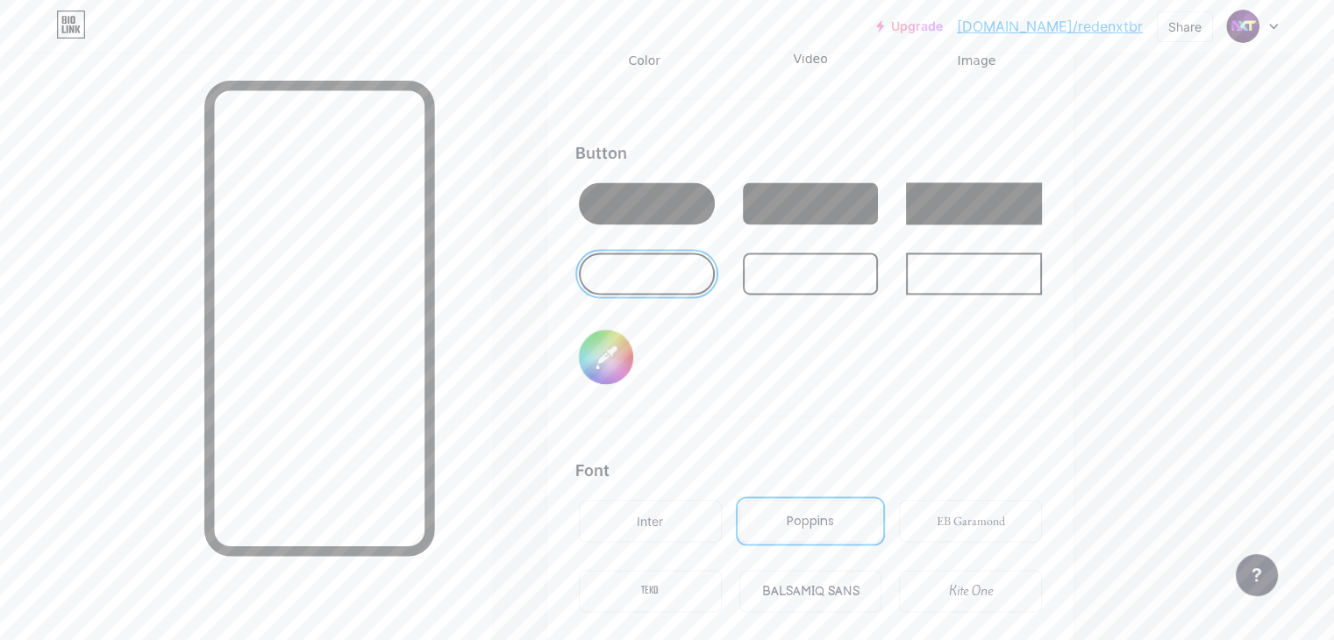
scroll to position [2576, 0]
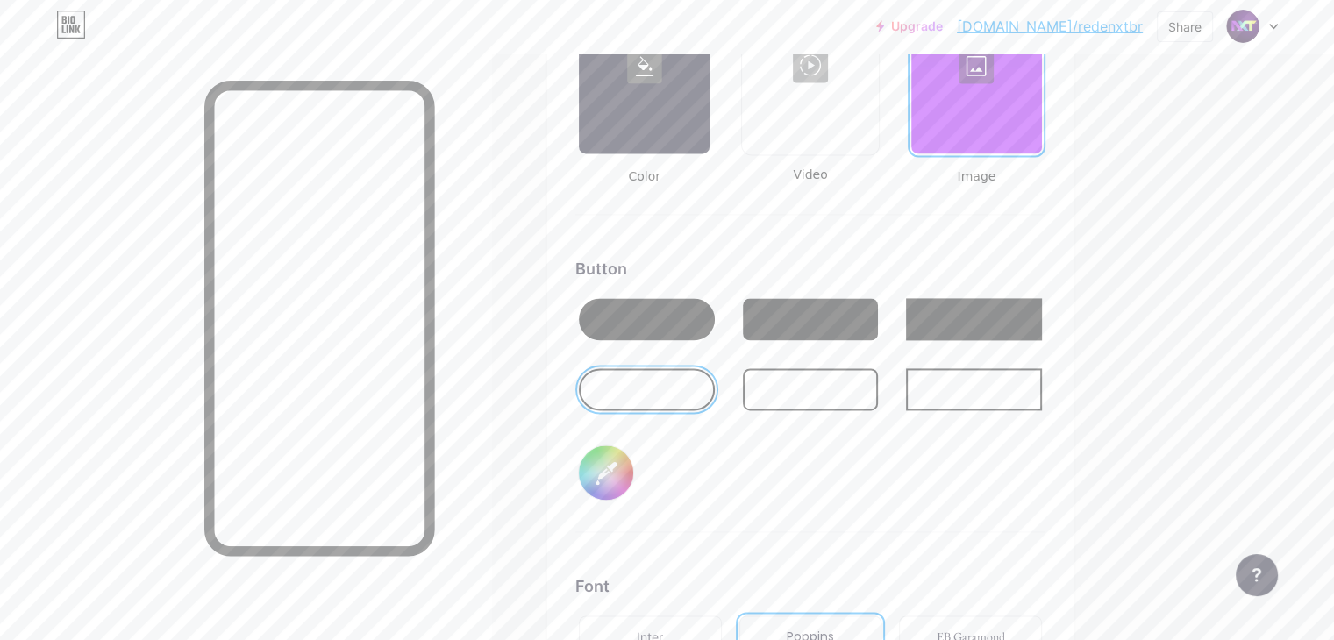
scroll to position [2544, 0]
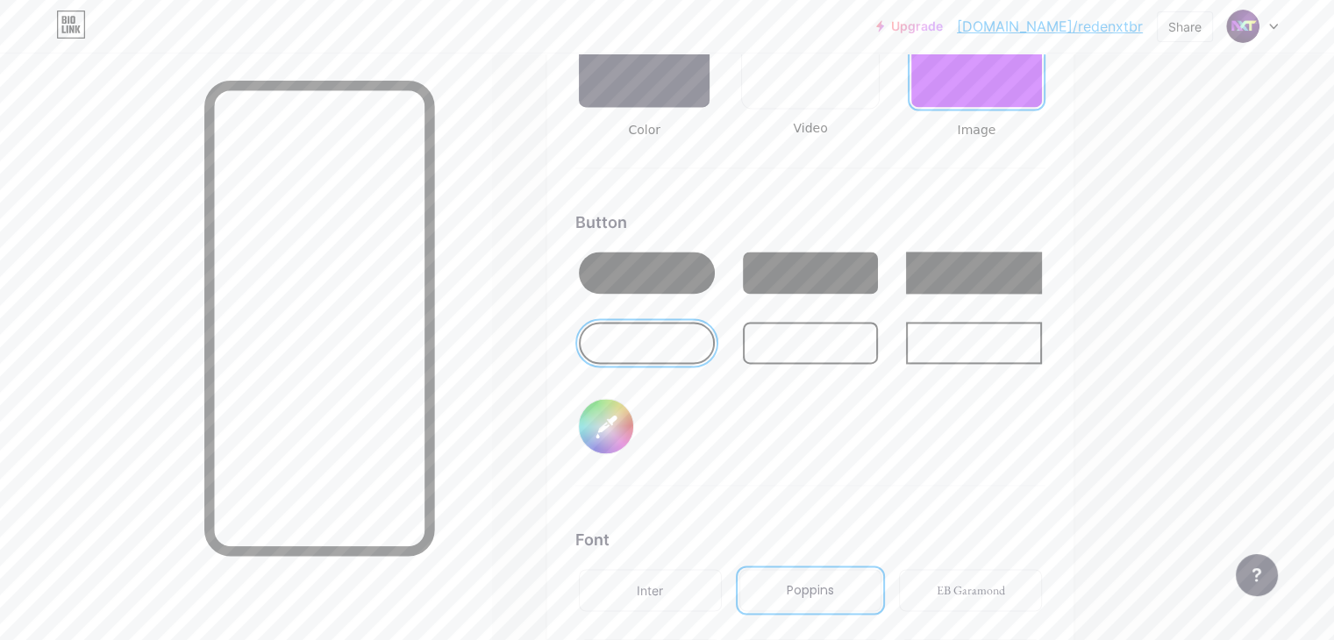
click at [879, 266] on div at bounding box center [811, 273] width 136 height 42
click at [715, 266] on div at bounding box center [647, 273] width 136 height 42
click at [633, 427] on input "#ffffff" at bounding box center [606, 426] width 54 height 54
click at [858, 426] on div "Button #47105c" at bounding box center [811, 348] width 470 height 275
type input "#47105c"
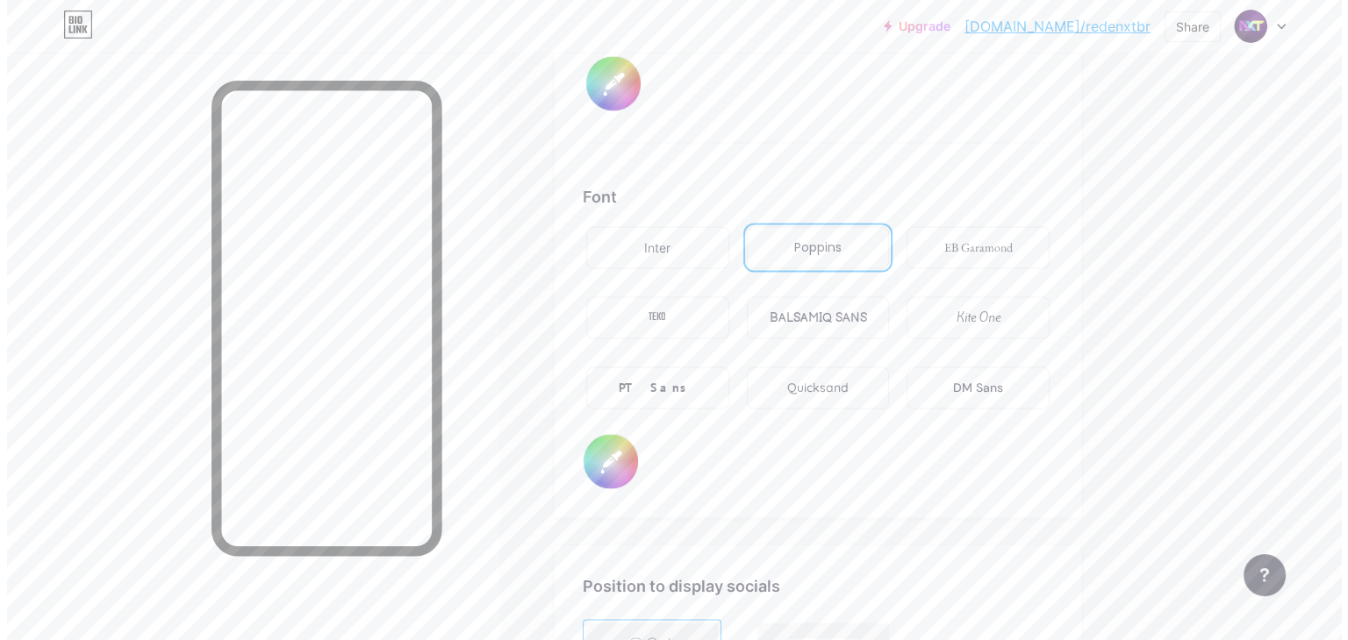
scroll to position [3366, 0]
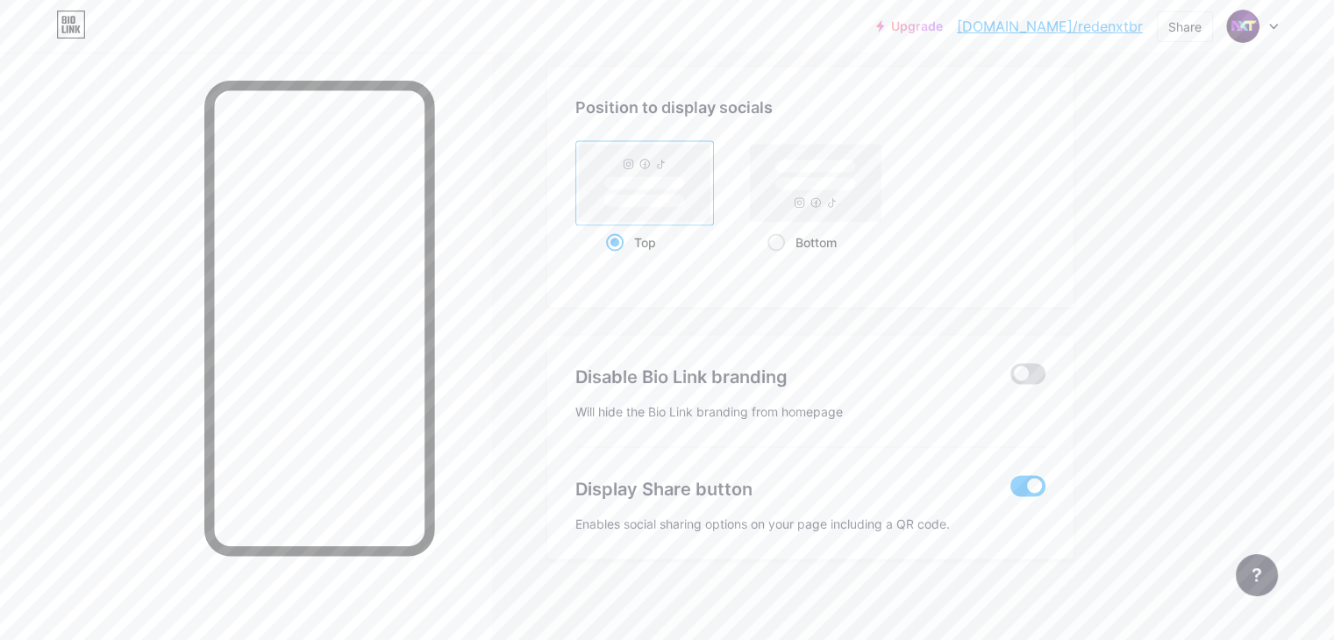
click at [1046, 366] on span at bounding box center [1028, 374] width 35 height 21
click at [1011, 379] on input "checkbox" at bounding box center [1011, 379] width 0 height 0
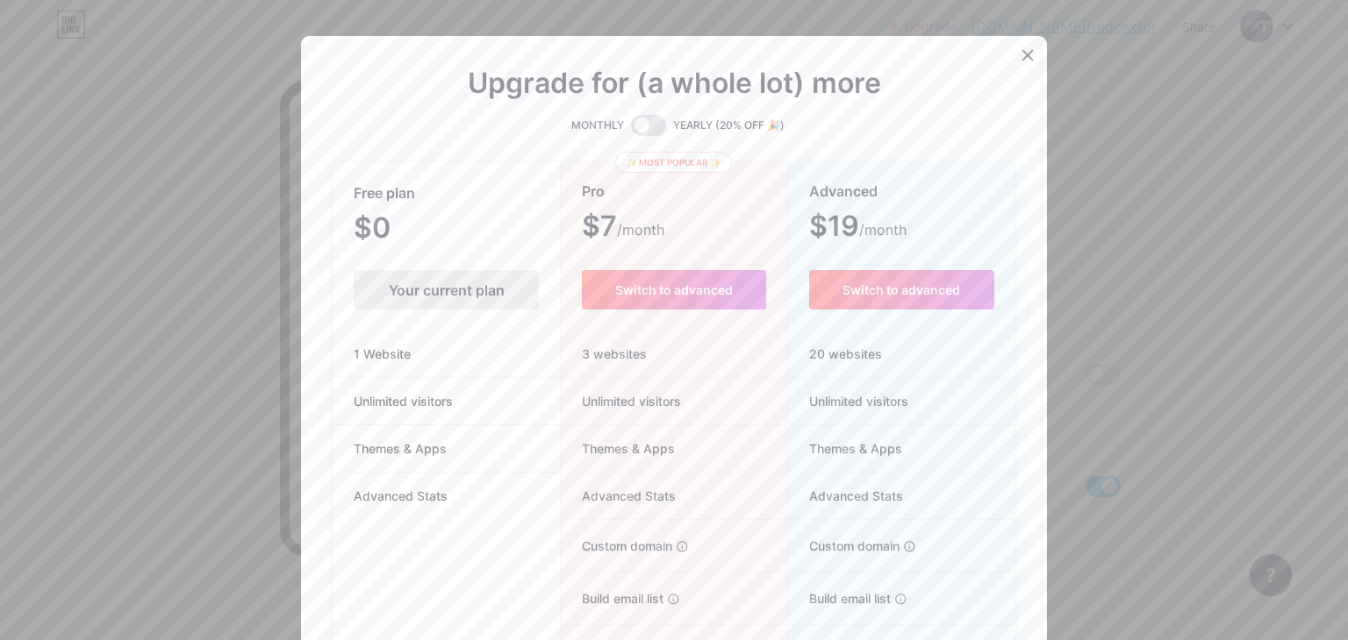
click at [435, 290] on div "Your current plan" at bounding box center [446, 289] width 185 height 39
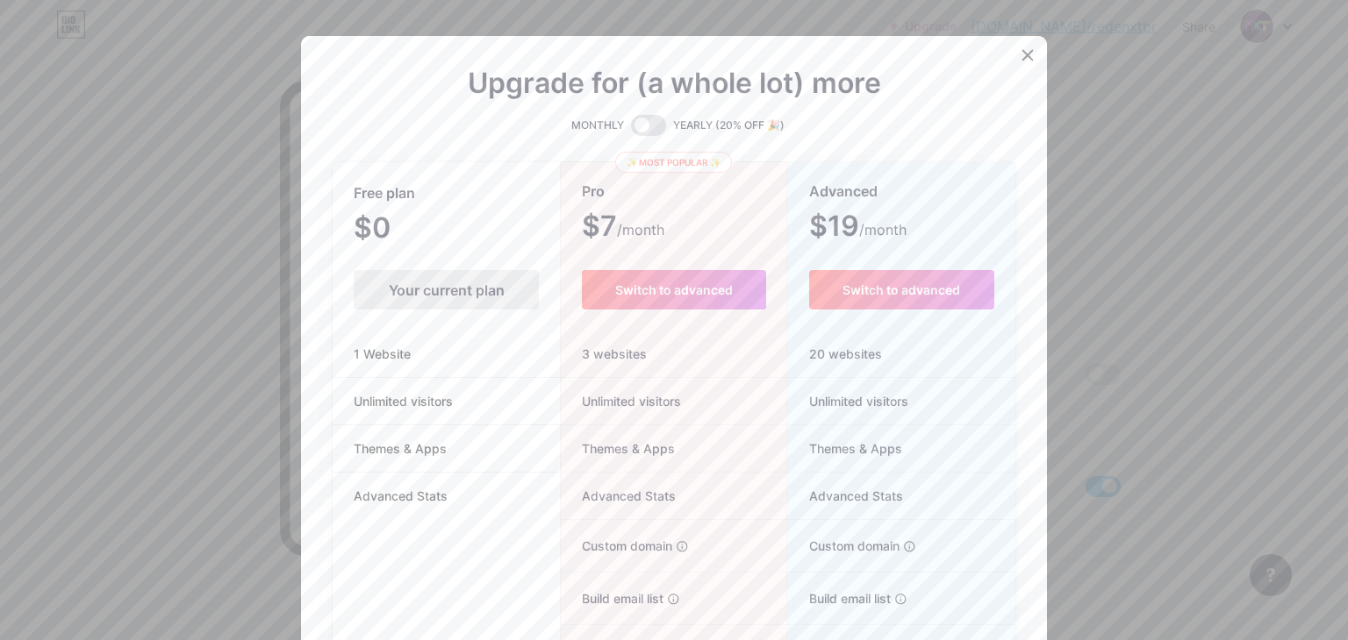
click at [443, 362] on li "1 Website" at bounding box center [446, 354] width 227 height 47
click at [1023, 55] on icon at bounding box center [1028, 56] width 10 height 10
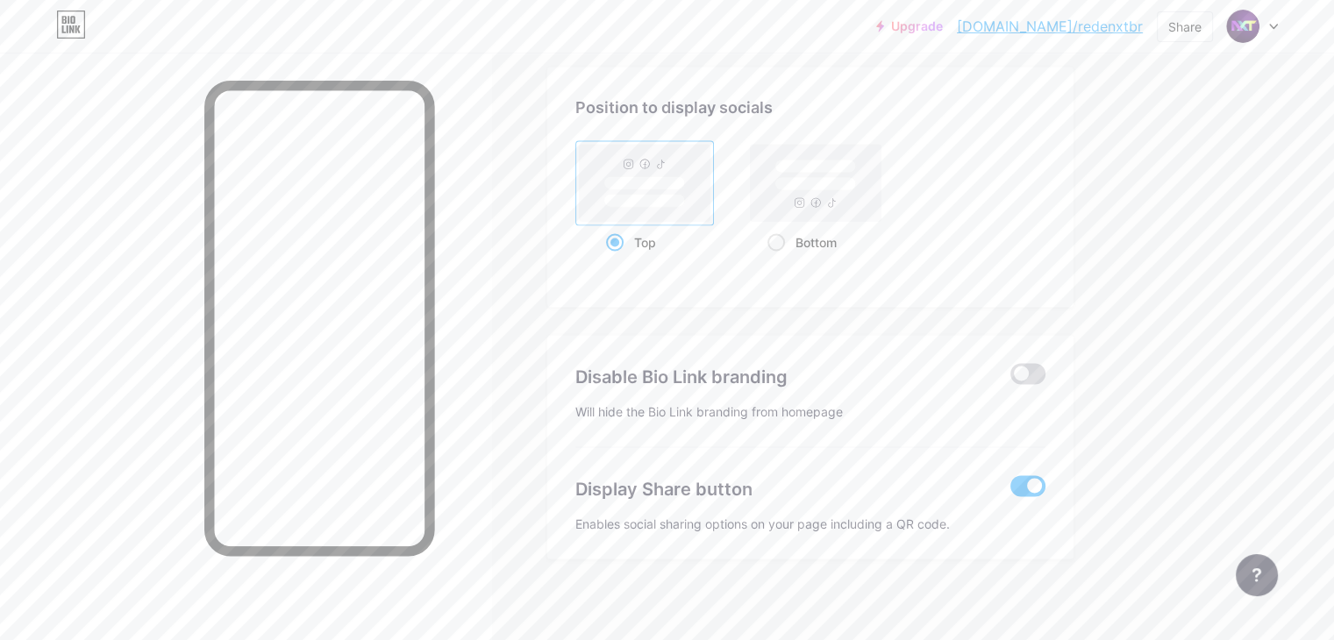
click at [1046, 364] on span at bounding box center [1028, 374] width 35 height 21
click at [1011, 379] on input "checkbox" at bounding box center [1011, 379] width 0 height 0
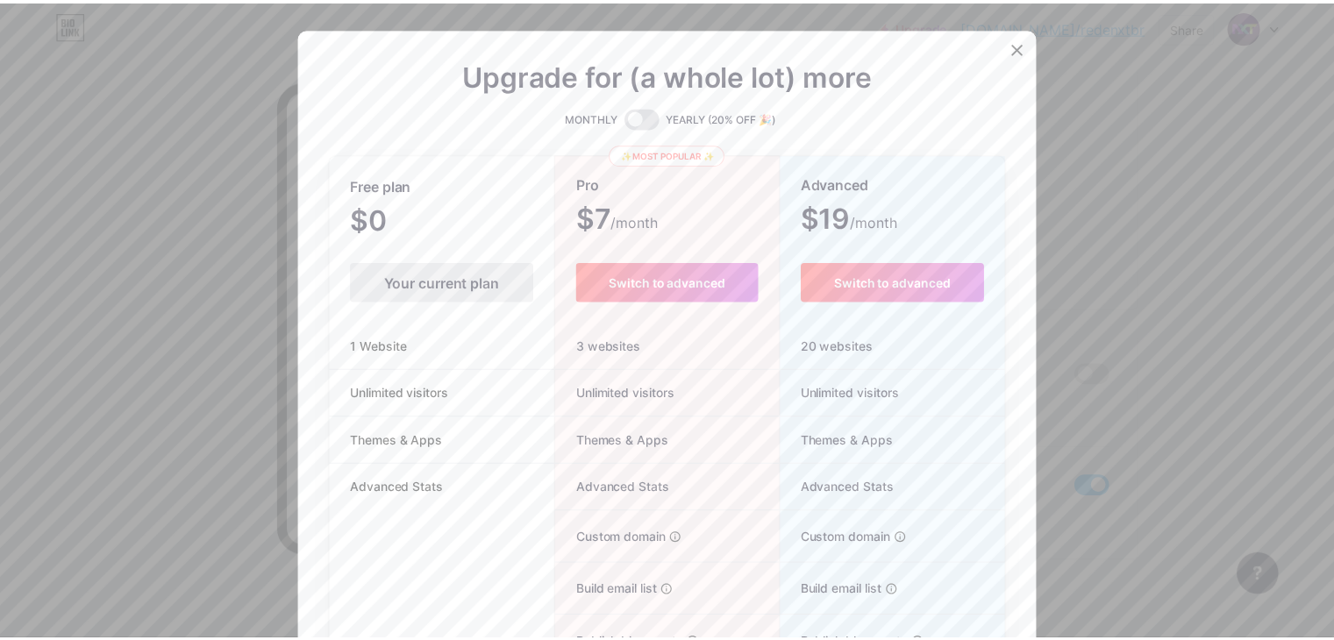
scroll to position [0, 0]
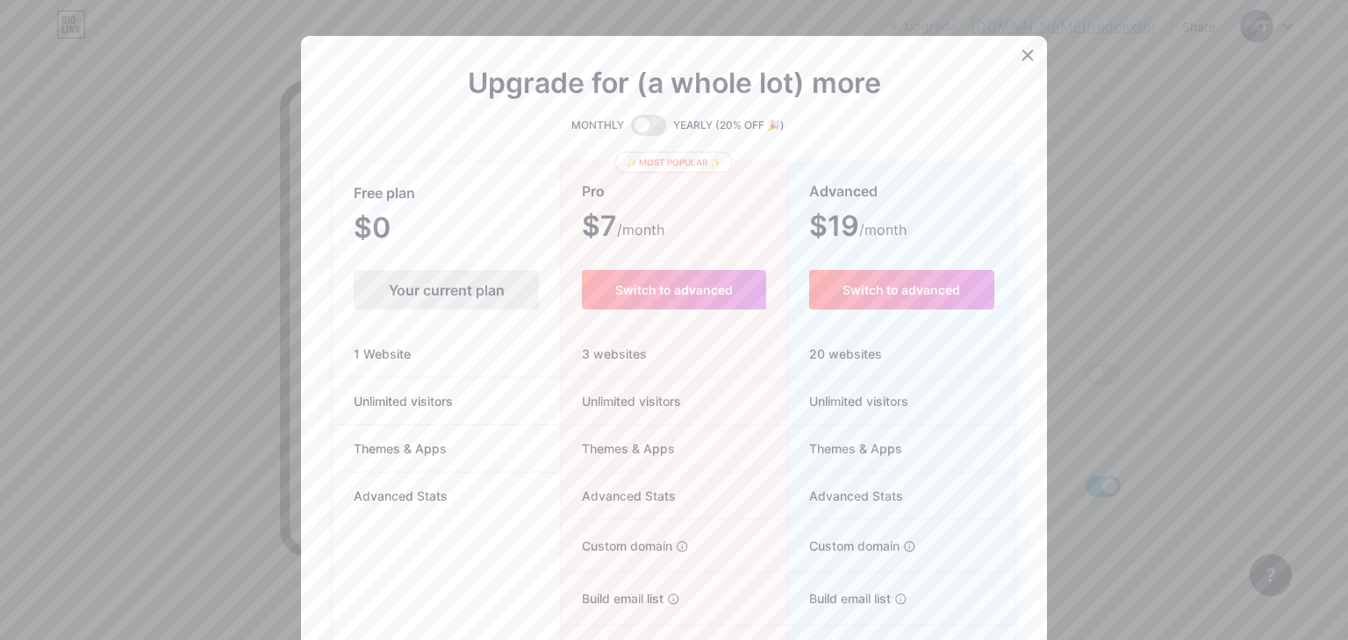
click at [427, 373] on li "1 Website" at bounding box center [446, 354] width 227 height 47
click at [1020, 54] on icon at bounding box center [1027, 55] width 14 height 14
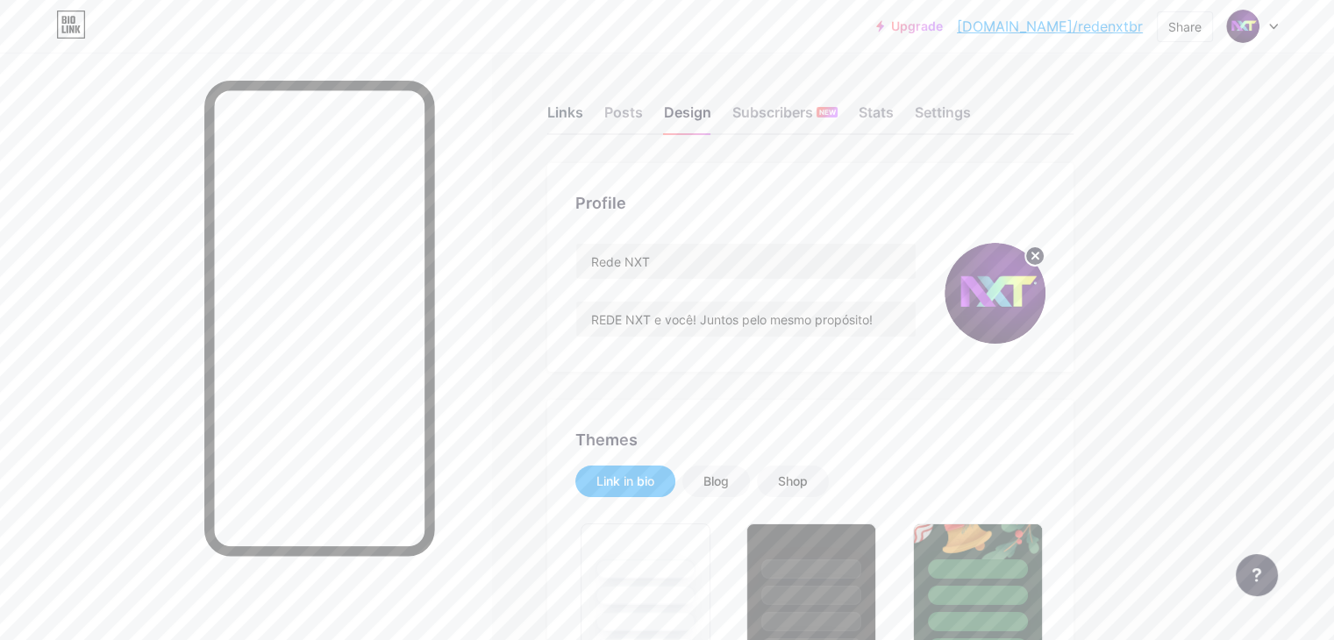
click at [583, 108] on div "Links" at bounding box center [565, 118] width 36 height 32
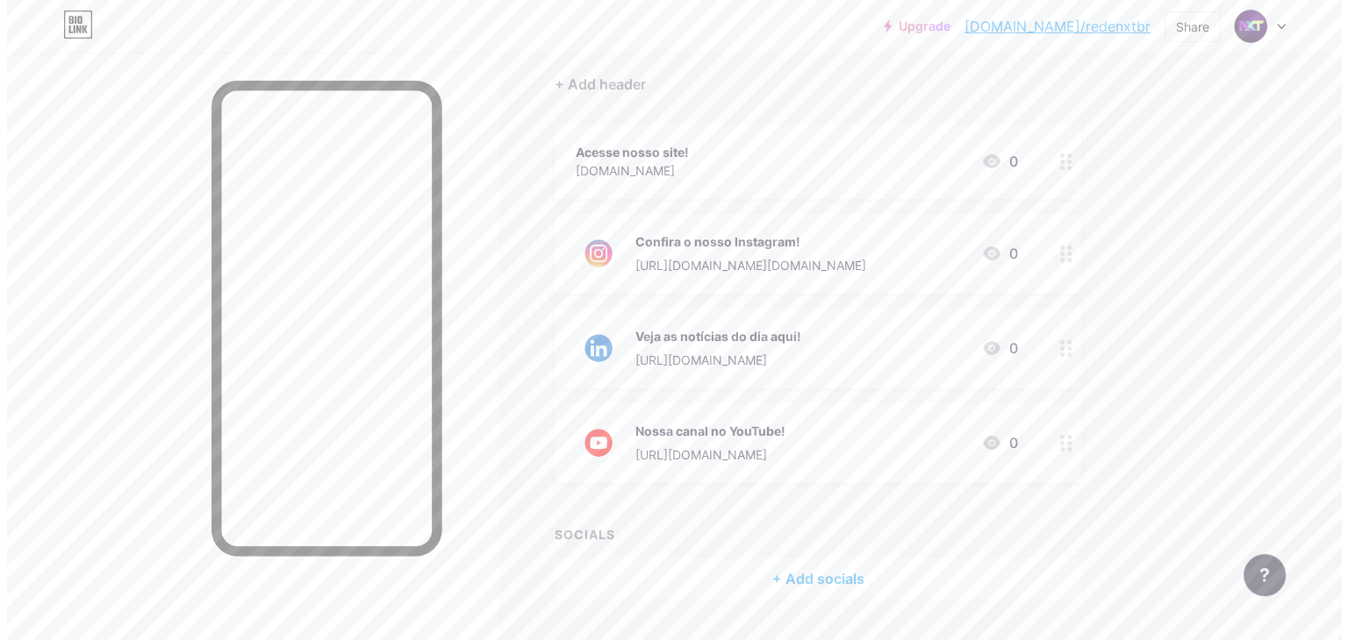
scroll to position [175, 0]
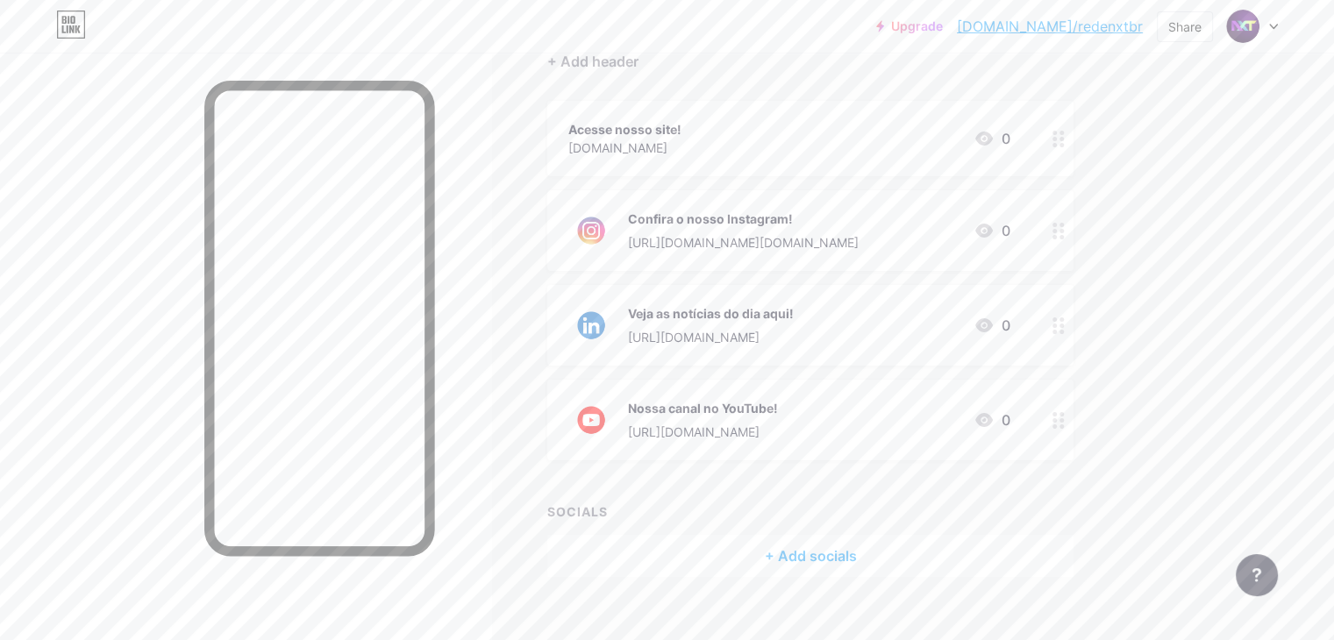
click at [981, 204] on div "Confira o nosso Instagram! https://www.instagram.com/redenxt.br/ 0" at bounding box center [810, 230] width 526 height 81
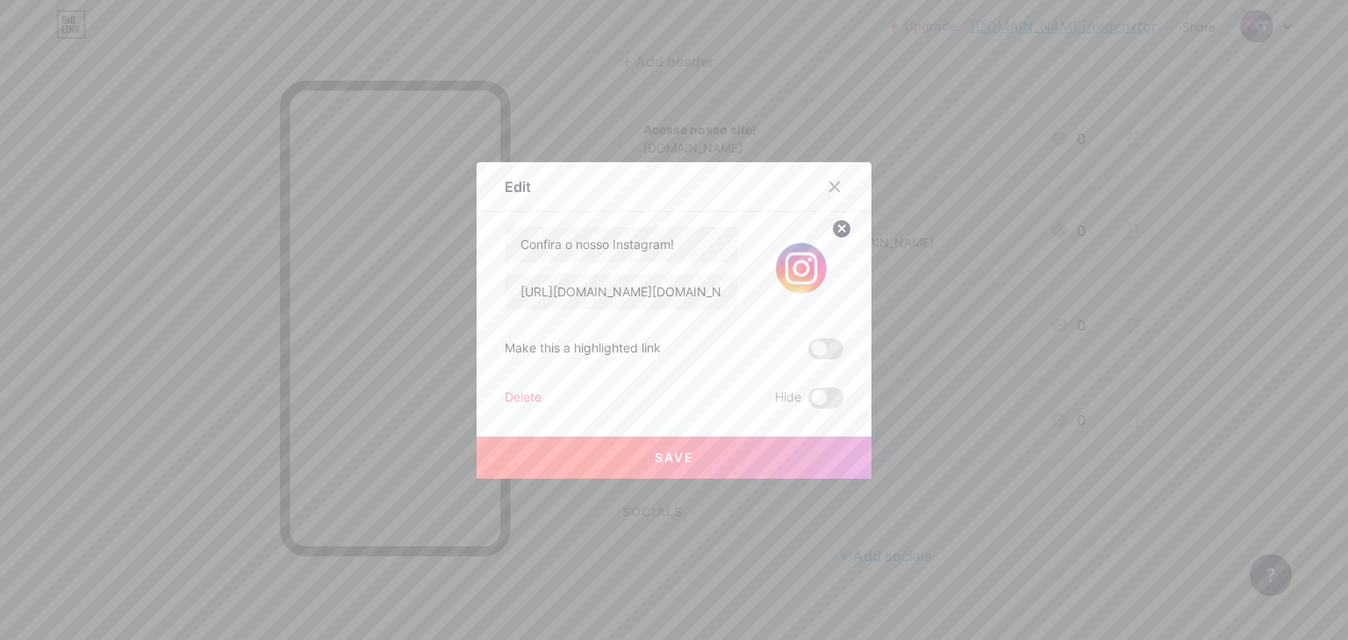
click at [840, 225] on circle at bounding box center [841, 228] width 19 height 19
click at [1193, 255] on div at bounding box center [674, 320] width 1348 height 640
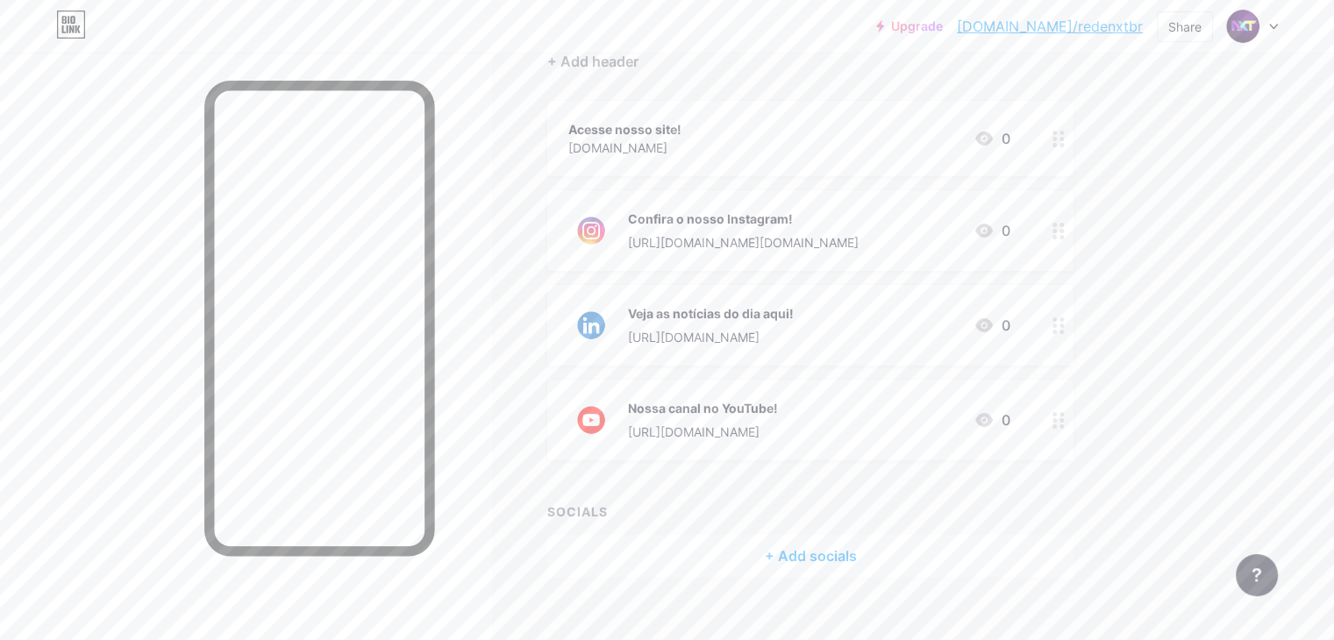
click at [934, 252] on div "Confira o nosso Instagram! https://www.instagram.com/redenxt.br/ 0" at bounding box center [790, 231] width 442 height 46
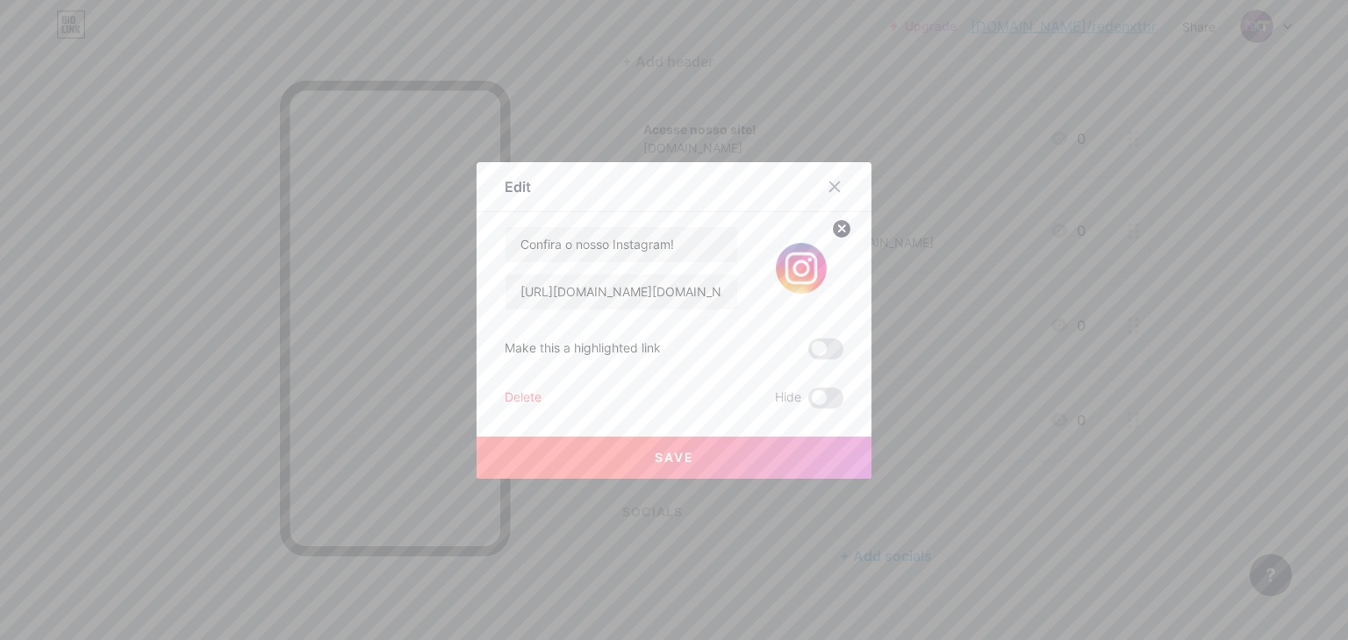
click at [832, 227] on circle at bounding box center [841, 228] width 19 height 19
click at [697, 458] on button "Save" at bounding box center [673, 458] width 395 height 42
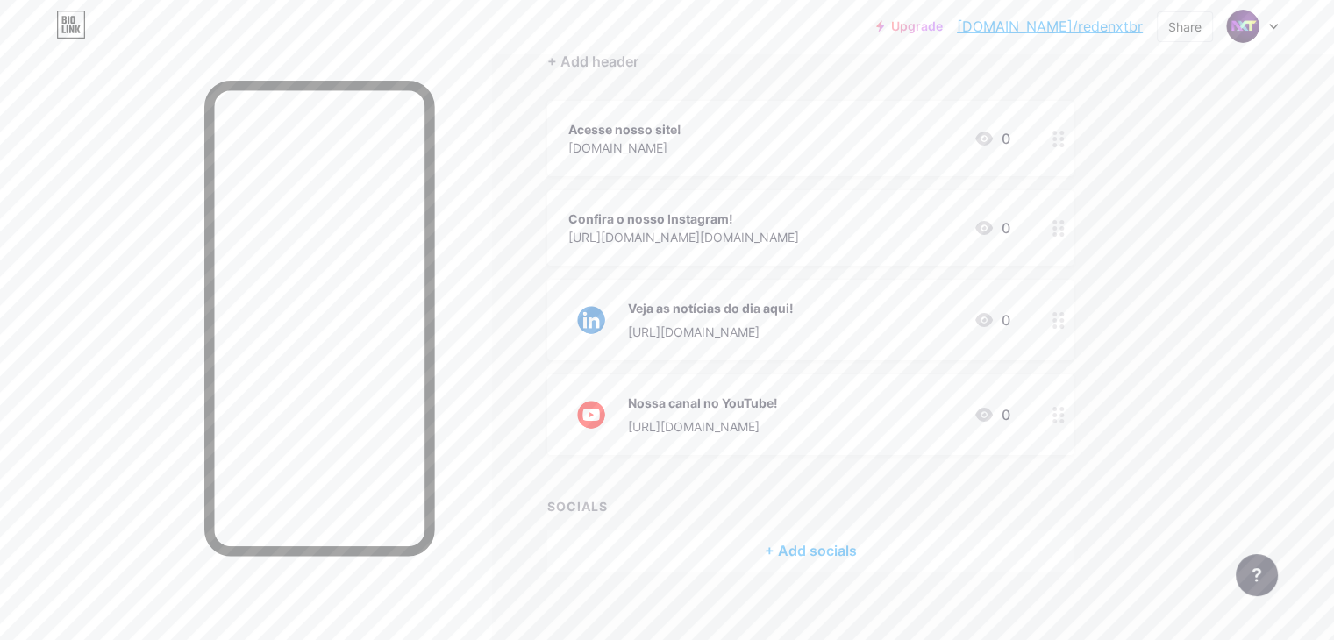
click at [794, 308] on div "Veja as notícias do dia aqui!" at bounding box center [711, 308] width 166 height 18
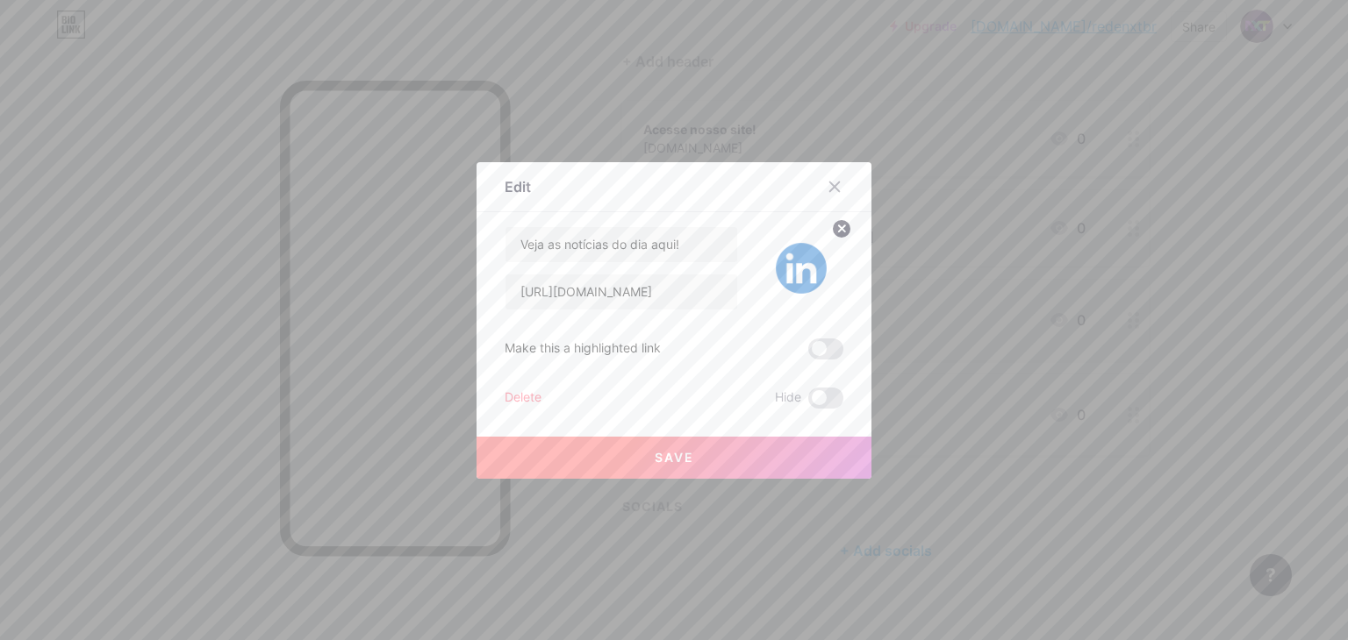
click at [834, 230] on circle at bounding box center [841, 228] width 19 height 19
click at [691, 455] on button "Save" at bounding box center [673, 458] width 395 height 42
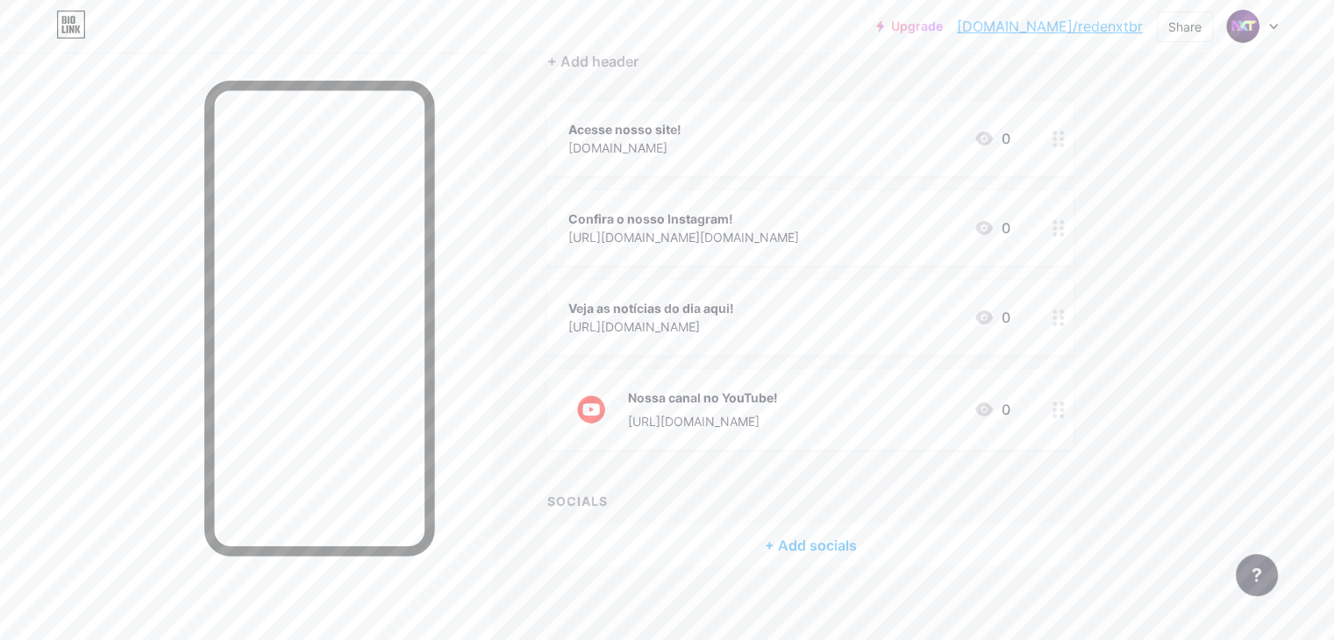
click at [984, 408] on div "Nossa canal no YouTube! [URL][DOMAIN_NAME] 0" at bounding box center [790, 410] width 442 height 46
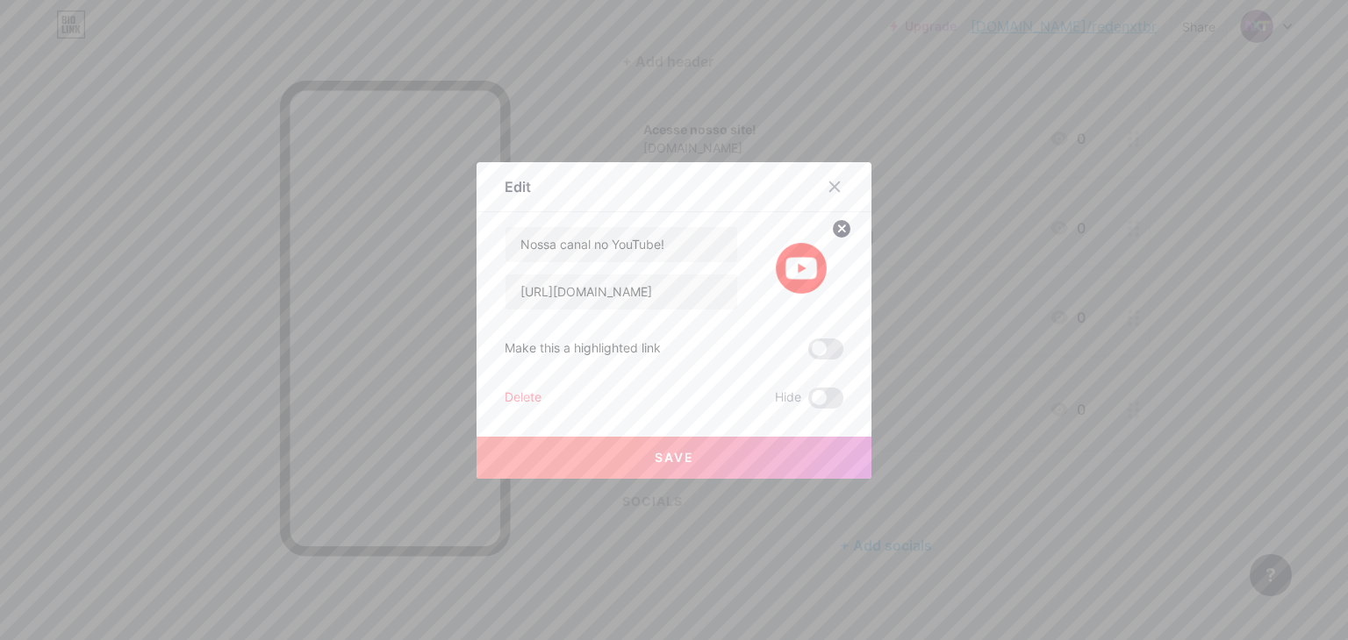
click at [833, 225] on circle at bounding box center [841, 228] width 19 height 19
click at [736, 464] on button "Save" at bounding box center [673, 458] width 395 height 42
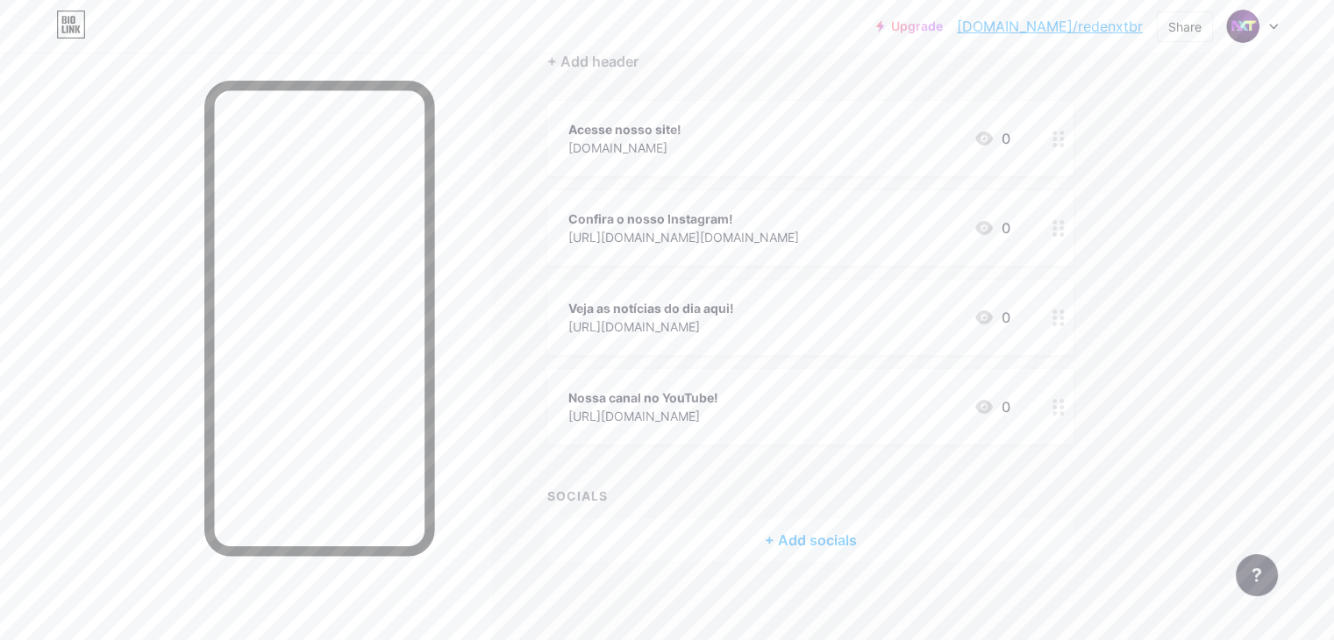
click at [682, 131] on div "Acesse nosso site!" at bounding box center [625, 129] width 113 height 18
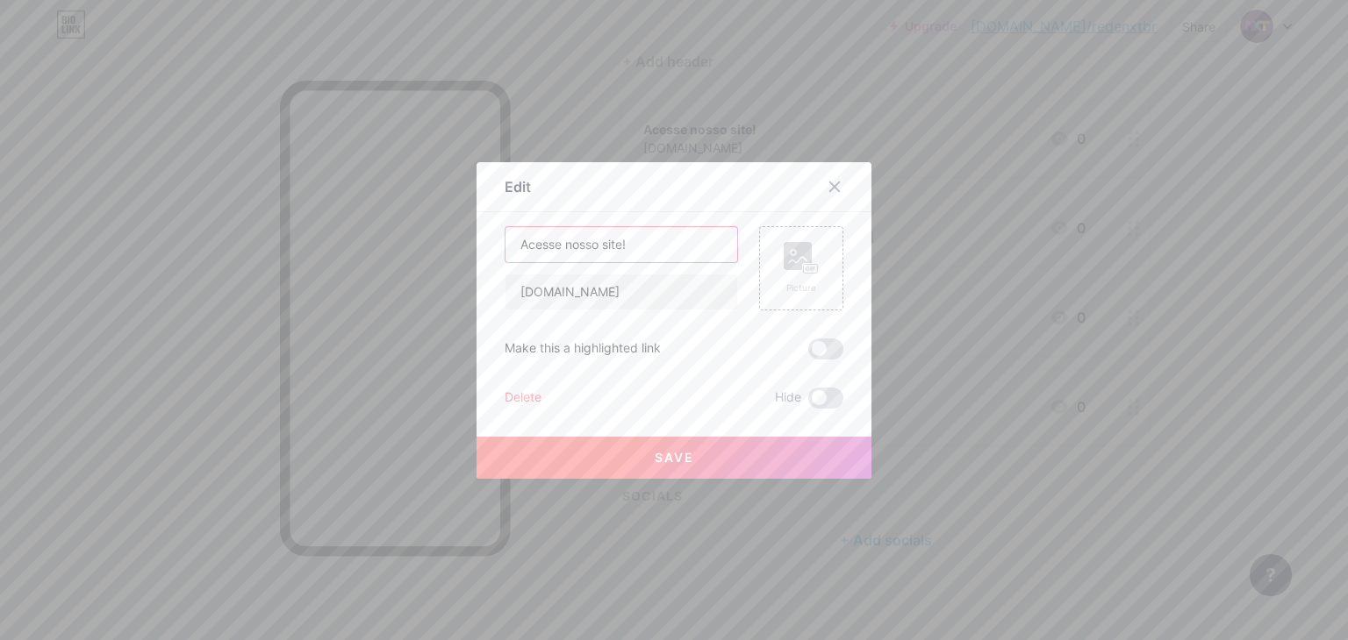
click at [618, 246] on input "Acesse nosso site!" at bounding box center [621, 244] width 232 height 35
type input "Acesse nossa plataforma!"
click at [669, 469] on button "Save" at bounding box center [673, 458] width 395 height 42
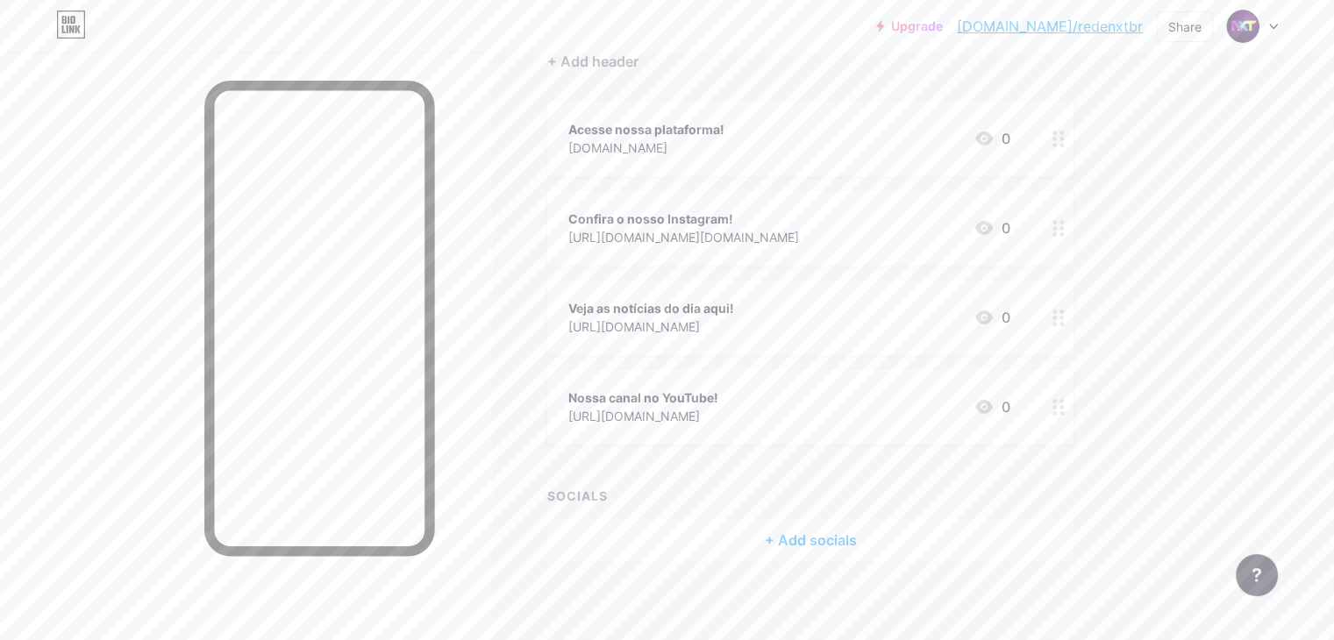
click at [799, 212] on div "Confira o nosso Instagram!" at bounding box center [684, 219] width 231 height 18
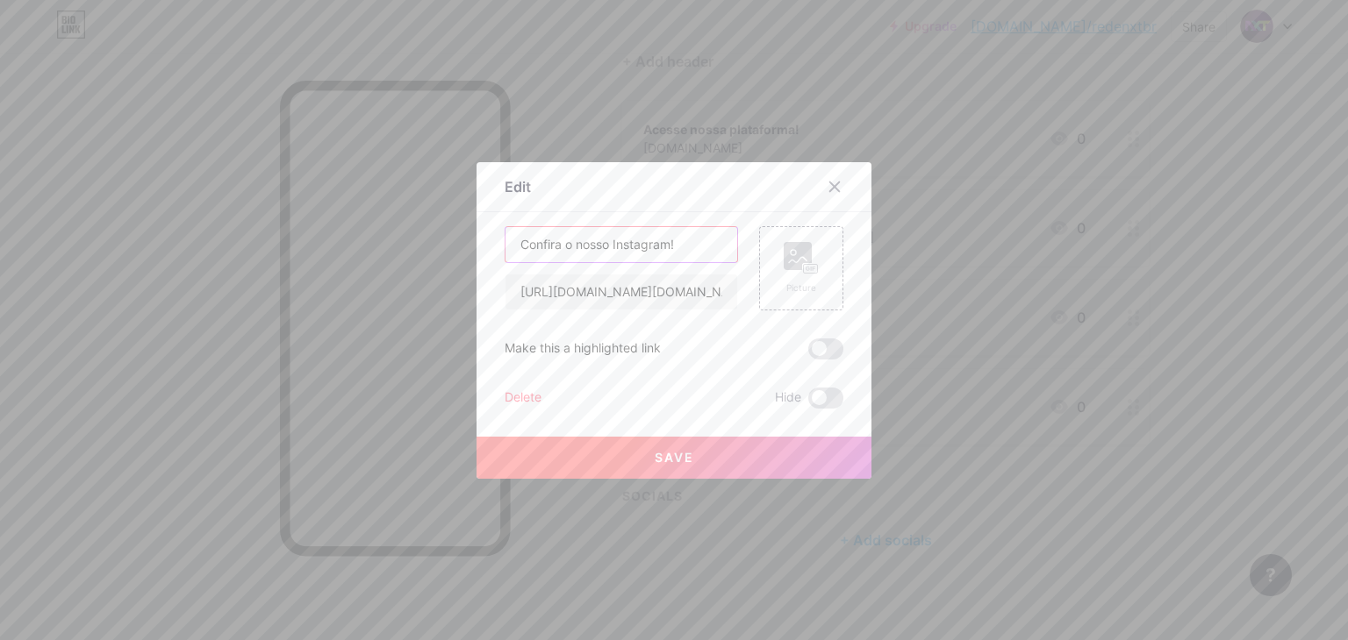
drag, startPoint x: 689, startPoint y: 247, endPoint x: 607, endPoint y: 257, distance: 82.2
click at [607, 257] on input "Confira o nosso Instagram!" at bounding box center [621, 244] width 232 height 35
type input "Confira o nosso guia!"
click at [728, 461] on button "Save" at bounding box center [673, 458] width 395 height 42
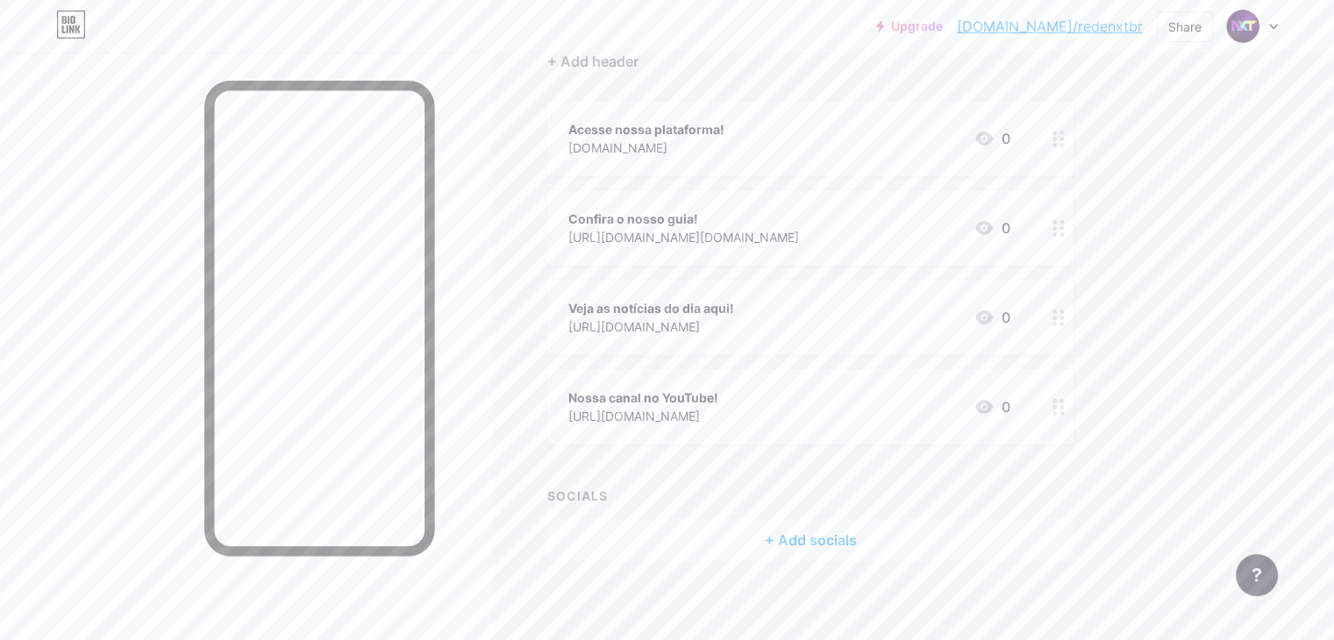
click at [734, 306] on div "Veja as notícias do dia aqui!" at bounding box center [652, 308] width 166 height 18
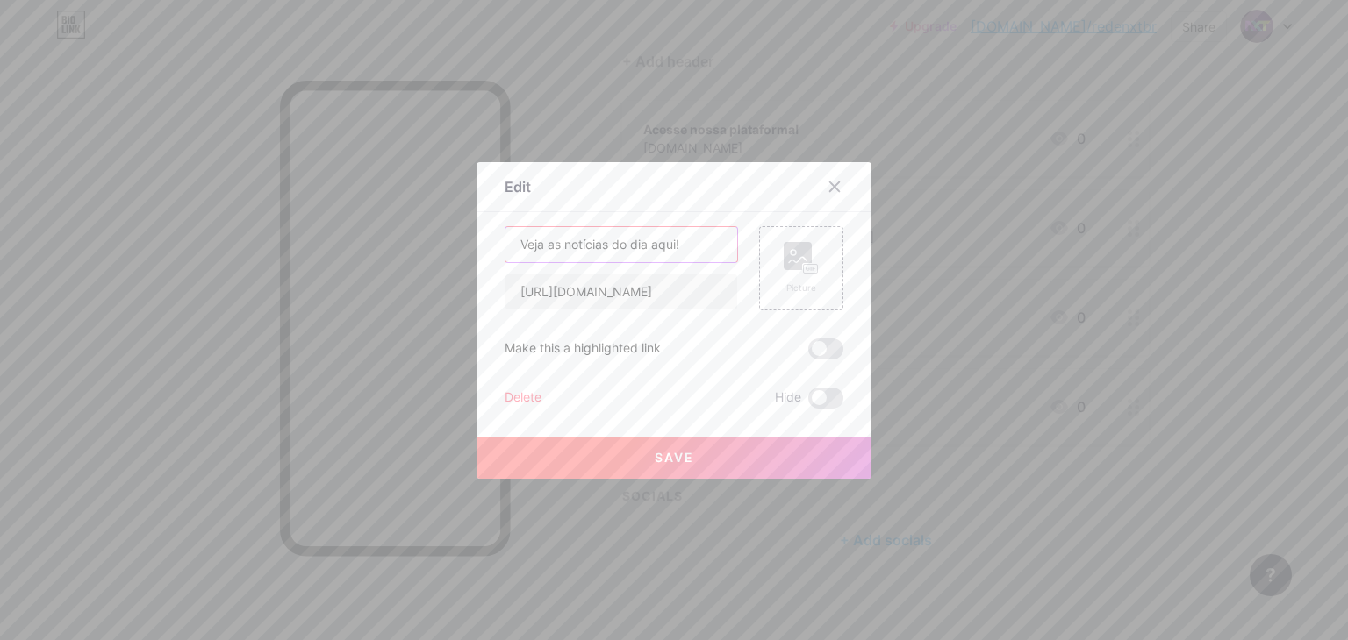
drag, startPoint x: 679, startPoint y: 246, endPoint x: 494, endPoint y: 252, distance: 185.2
click at [494, 252] on div "Edit Content YouTube Play YouTube video without leaving your page. ADD Vimeo Pl…" at bounding box center [673, 320] width 395 height 317
type input "Entre em contato com um de nossos especialistas!"
click at [686, 463] on span "Save" at bounding box center [674, 457] width 39 height 15
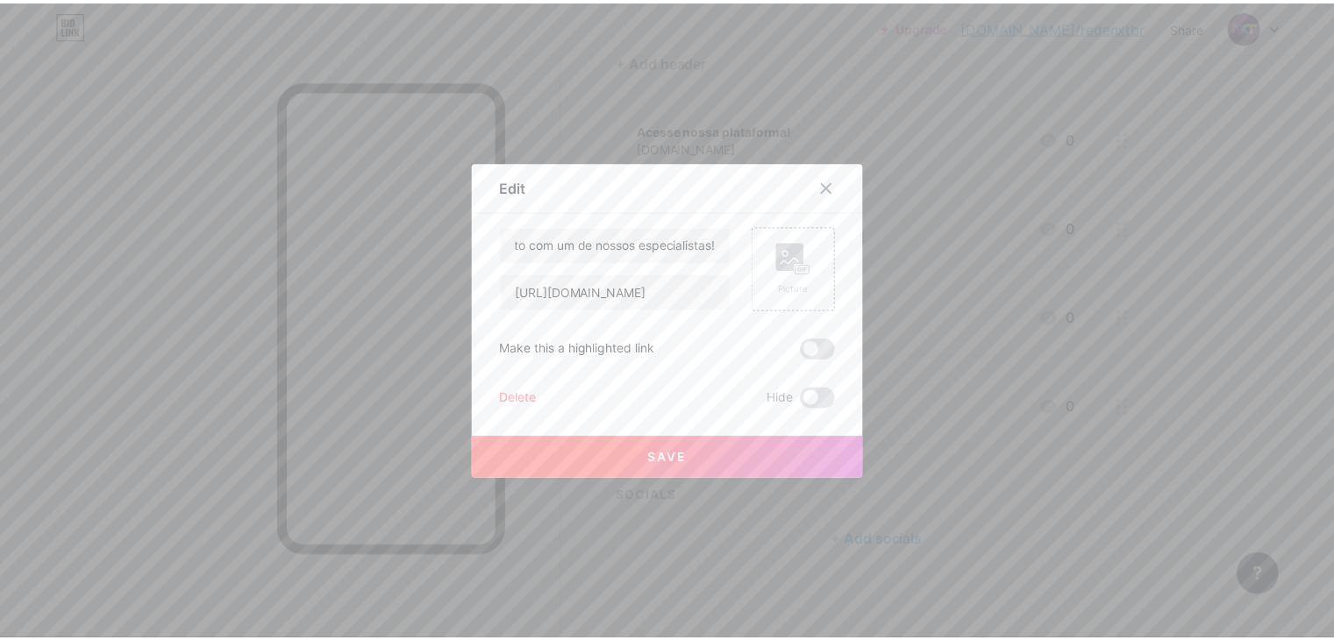
scroll to position [0, 0]
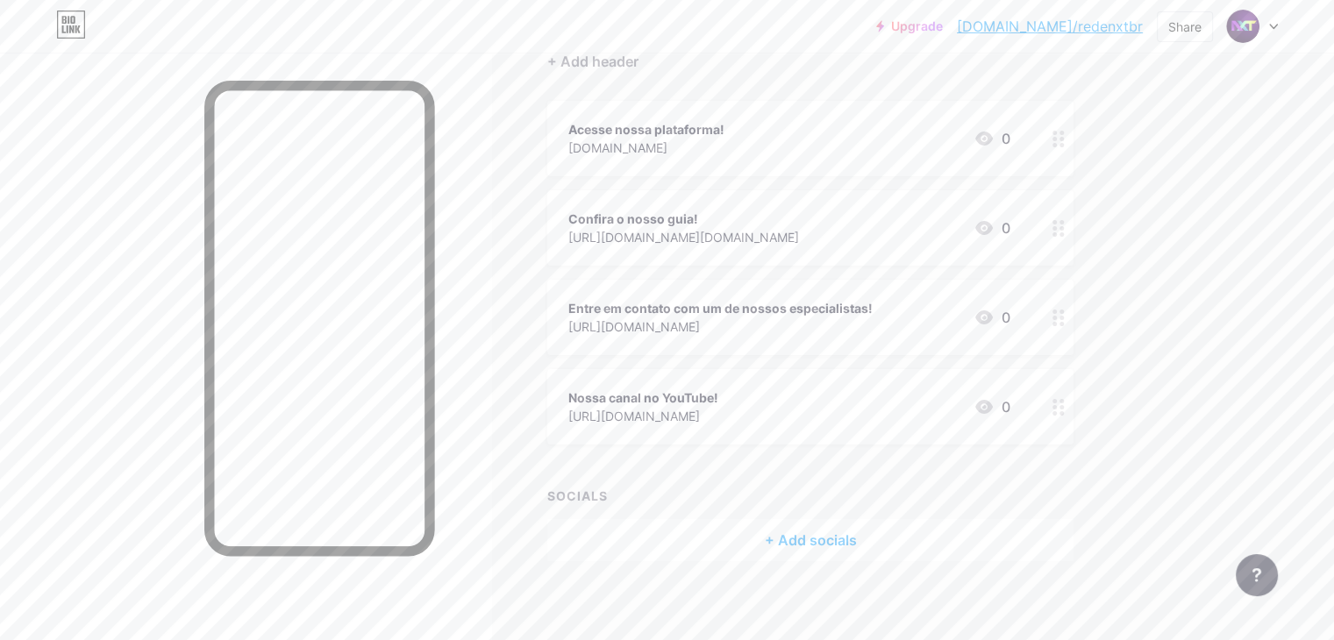
click at [962, 421] on div "Nossa canal no YouTube! [URL][DOMAIN_NAME] 0" at bounding box center [790, 407] width 442 height 40
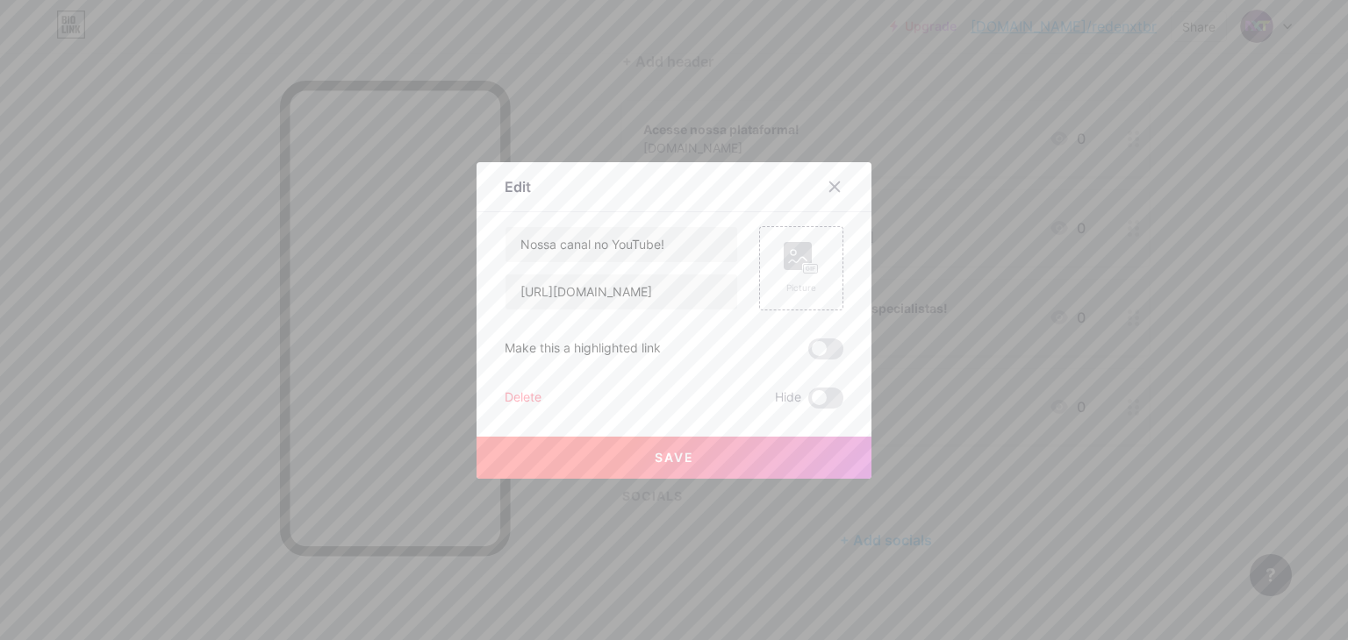
click at [520, 392] on div "Delete" at bounding box center [522, 398] width 37 height 21
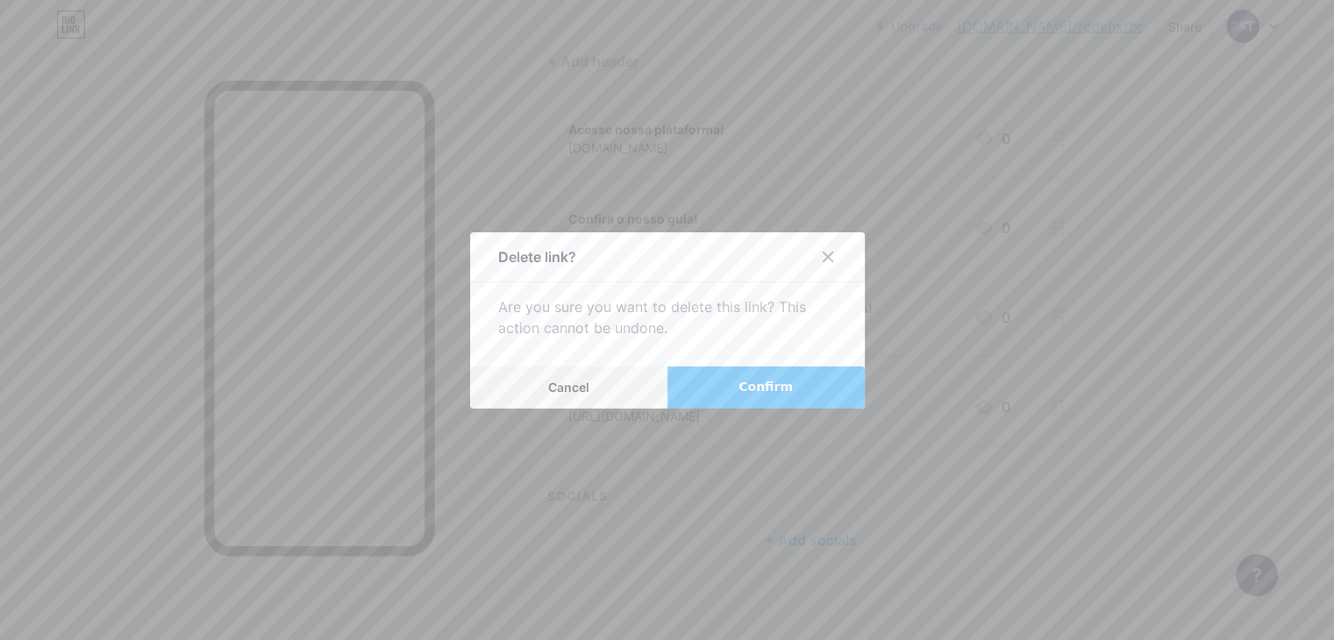
click at [776, 380] on span "Confirm" at bounding box center [766, 387] width 54 height 18
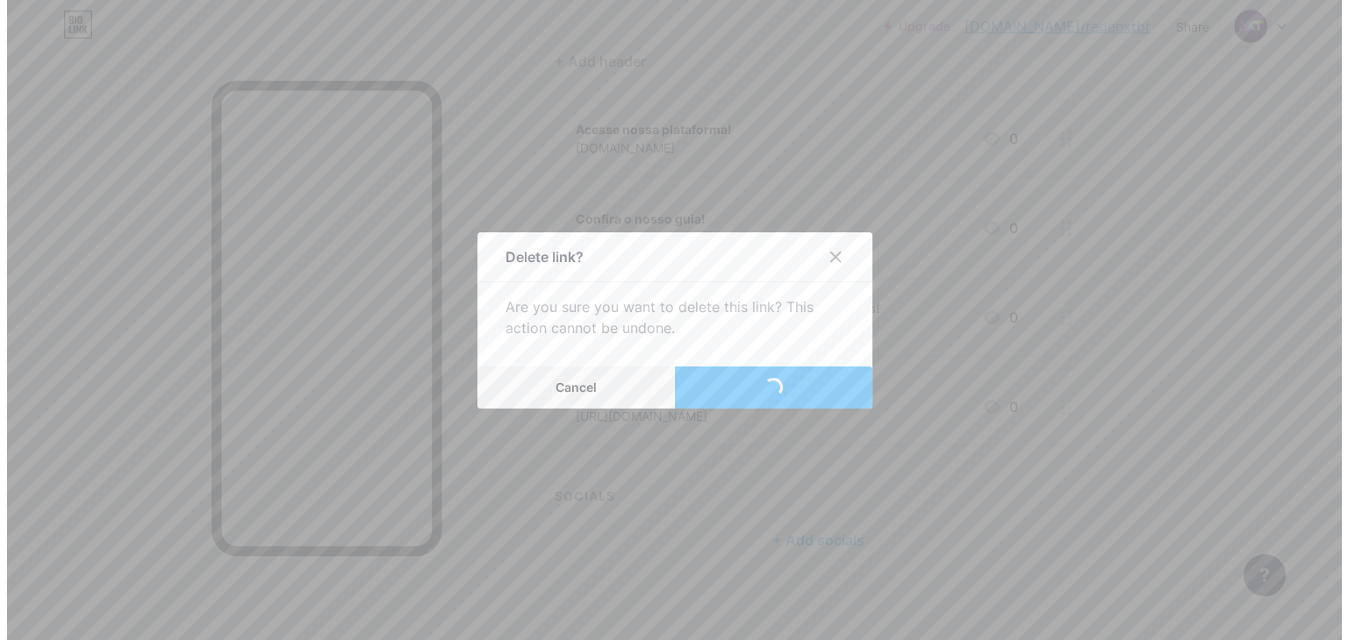
scroll to position [94, 0]
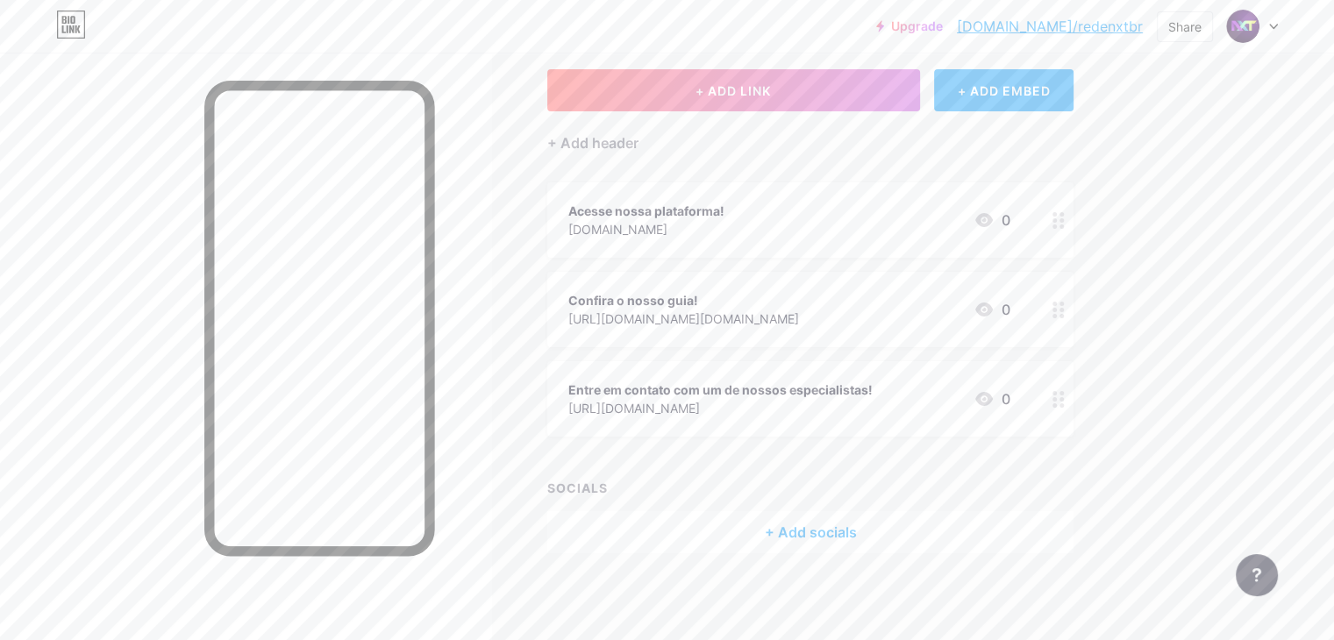
click at [866, 531] on div "+ Add socials" at bounding box center [810, 532] width 526 height 42
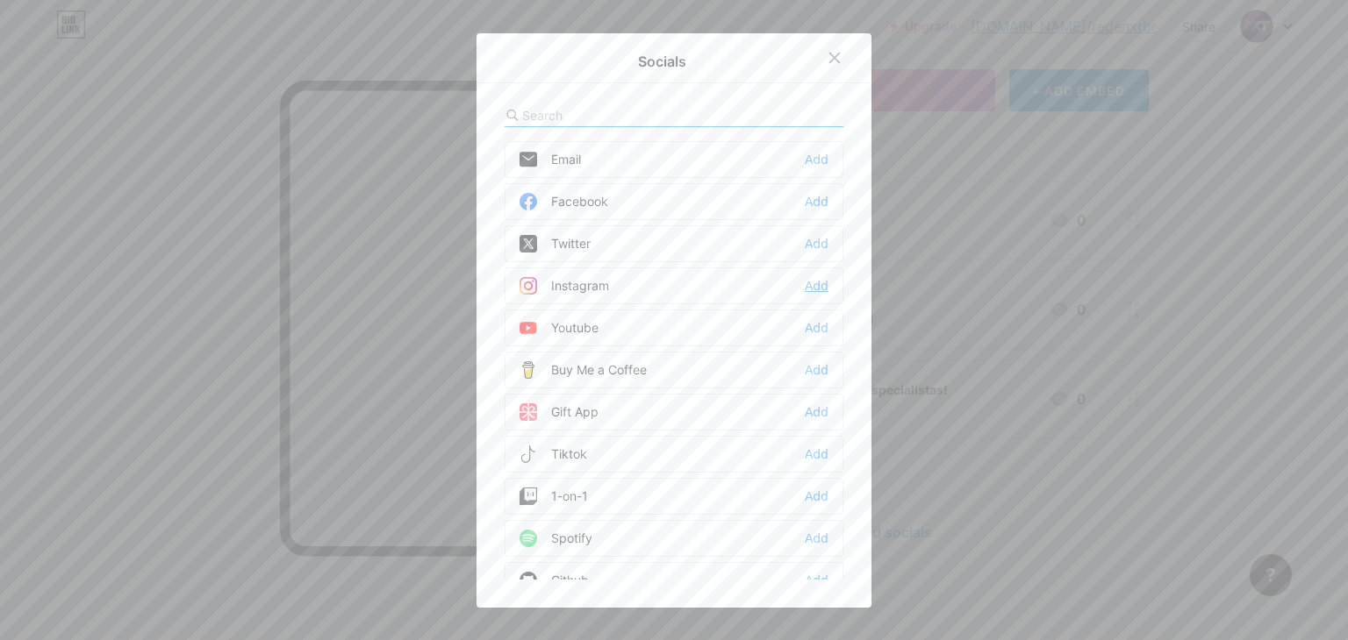
click at [819, 281] on div "Add" at bounding box center [817, 286] width 24 height 18
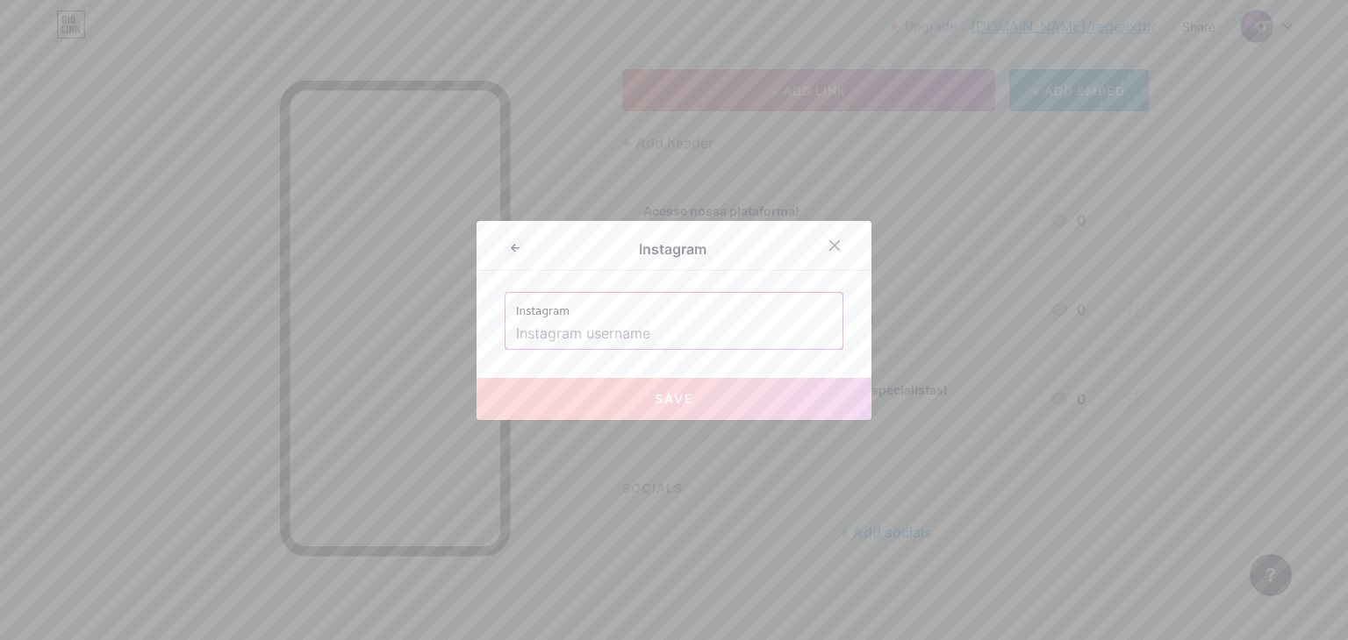
click at [755, 344] on input "text" at bounding box center [674, 334] width 316 height 30
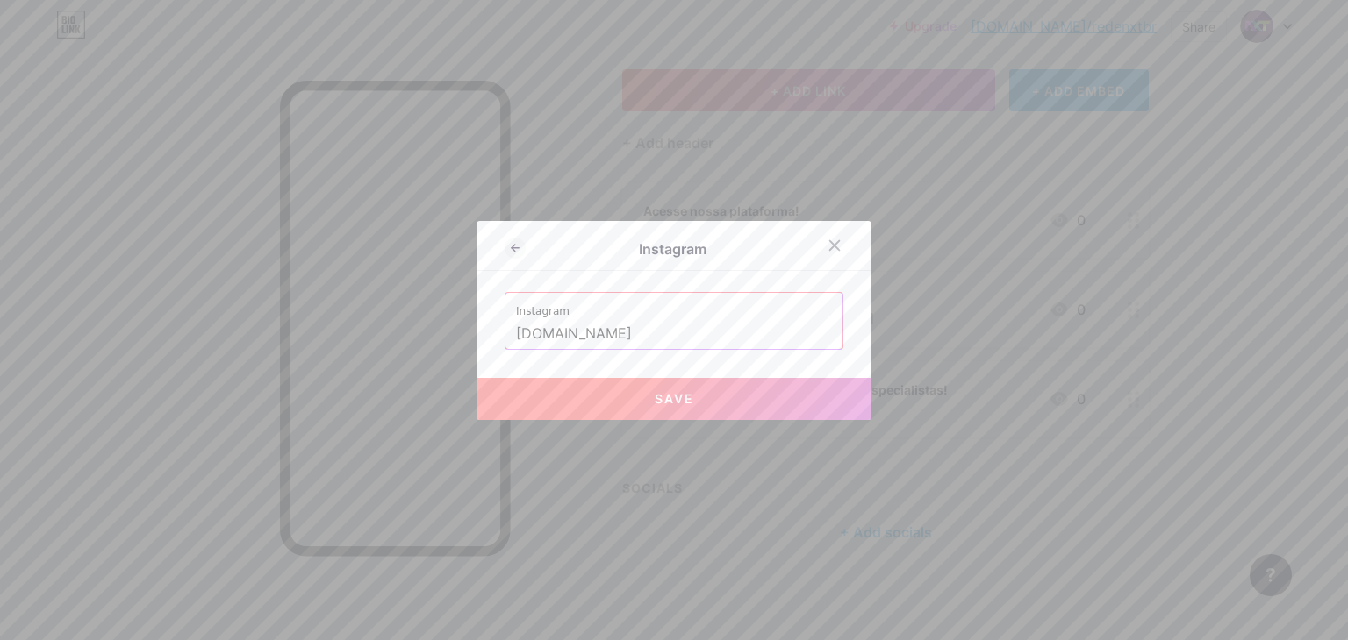
click at [683, 397] on span "Save" at bounding box center [674, 398] width 39 height 15
type input "https://instagram.com/redenxt.br"
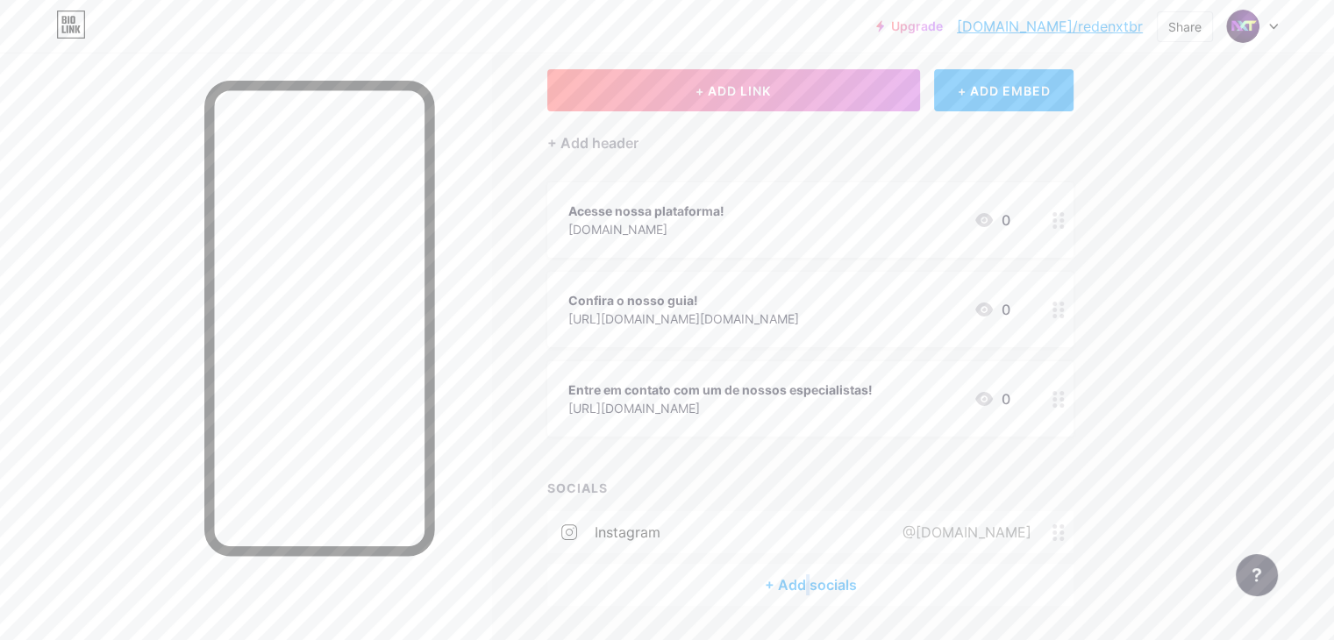
click at [882, 586] on div "+ Add socials" at bounding box center [810, 585] width 526 height 42
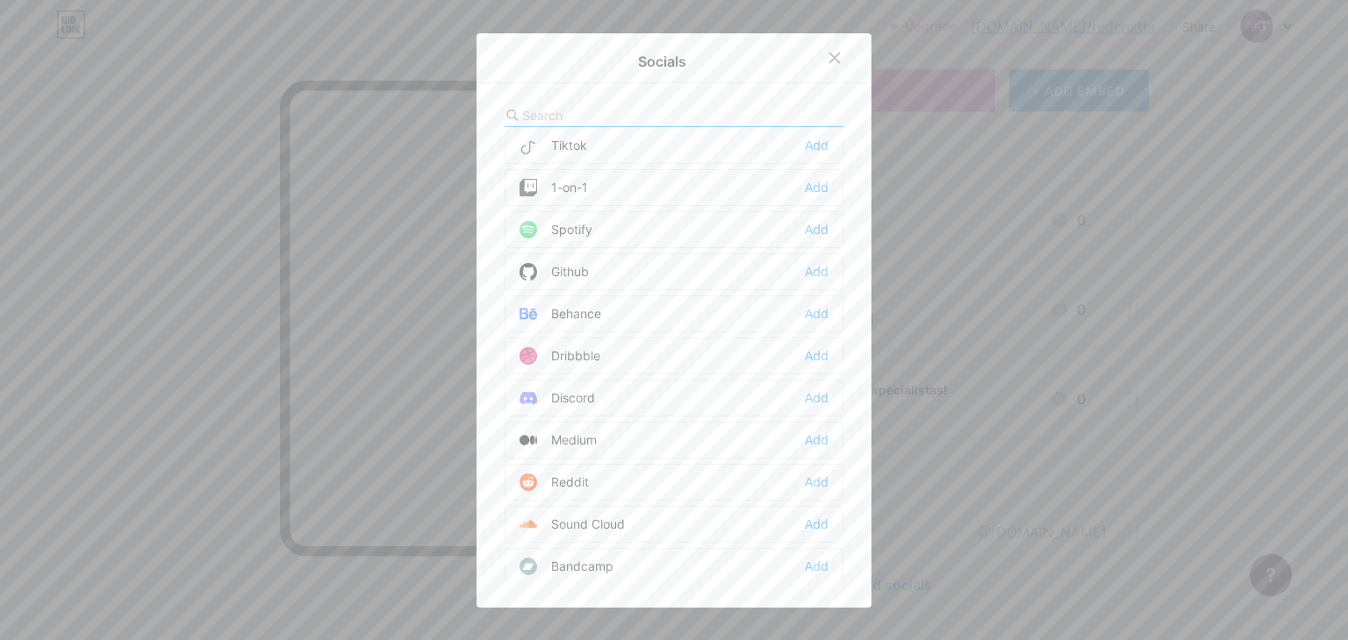
scroll to position [351, 0]
click at [798, 557] on div "Linkedin Add" at bounding box center [673, 566] width 339 height 37
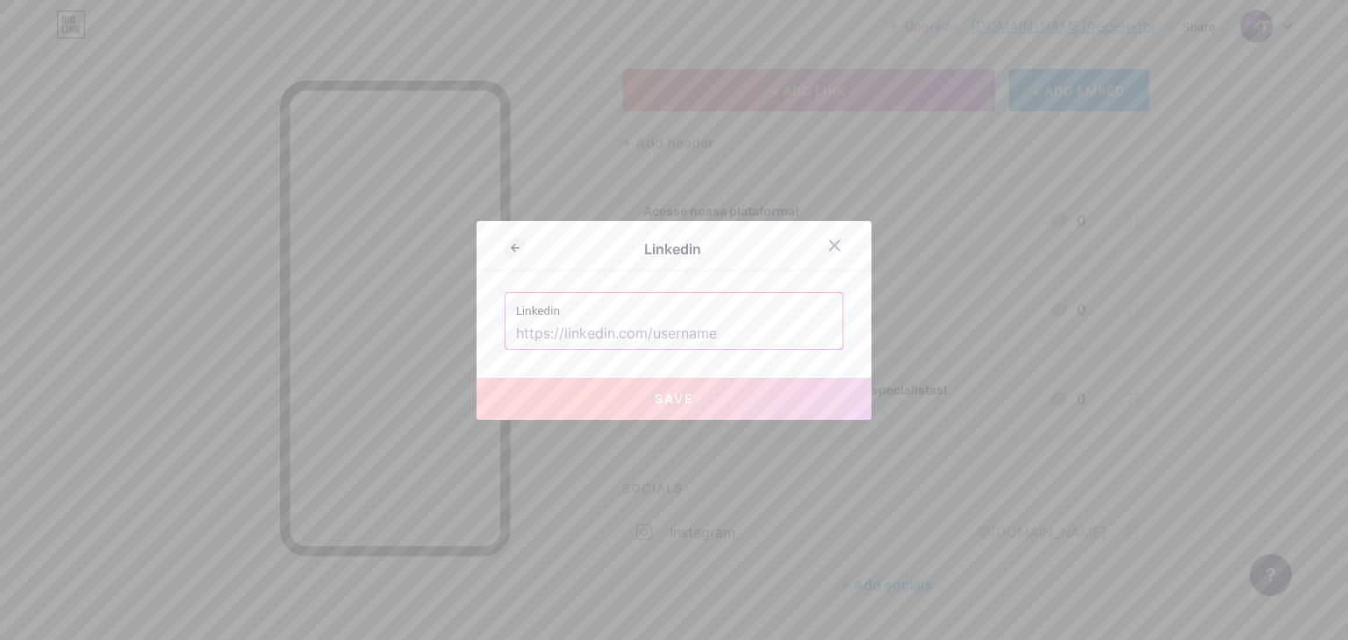
click at [719, 333] on input "text" at bounding box center [674, 334] width 316 height 30
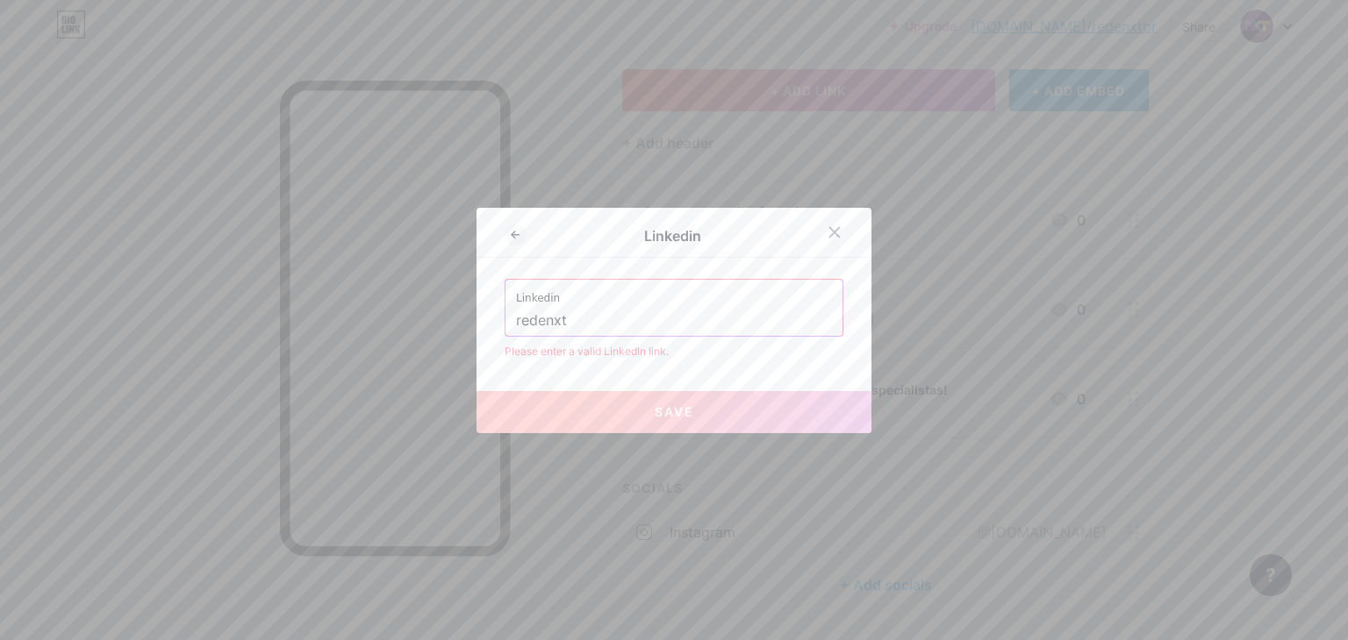
click at [748, 361] on div "Linkedin Linkedin redenxt Please enter a valid LinkedIn link. Save" at bounding box center [673, 320] width 395 height 225
click at [666, 322] on input "redenxt" at bounding box center [674, 321] width 316 height 30
paste input "[URL][DOMAIN_NAME]"
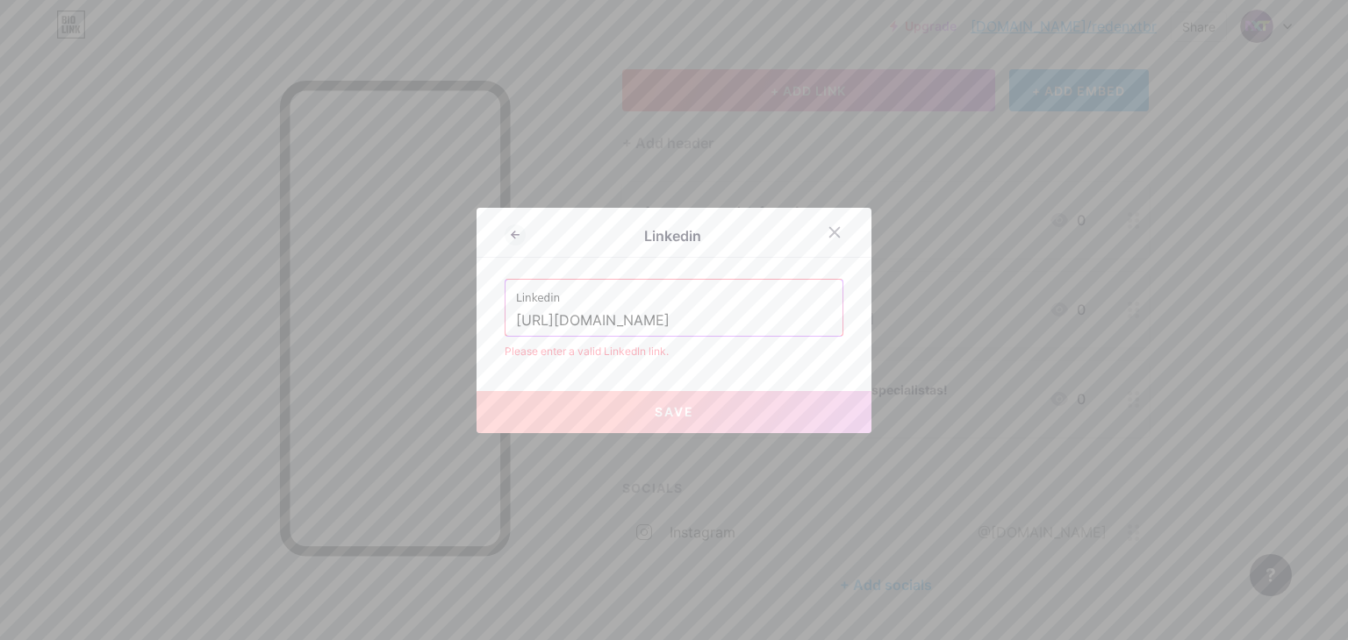
scroll to position [0, 122]
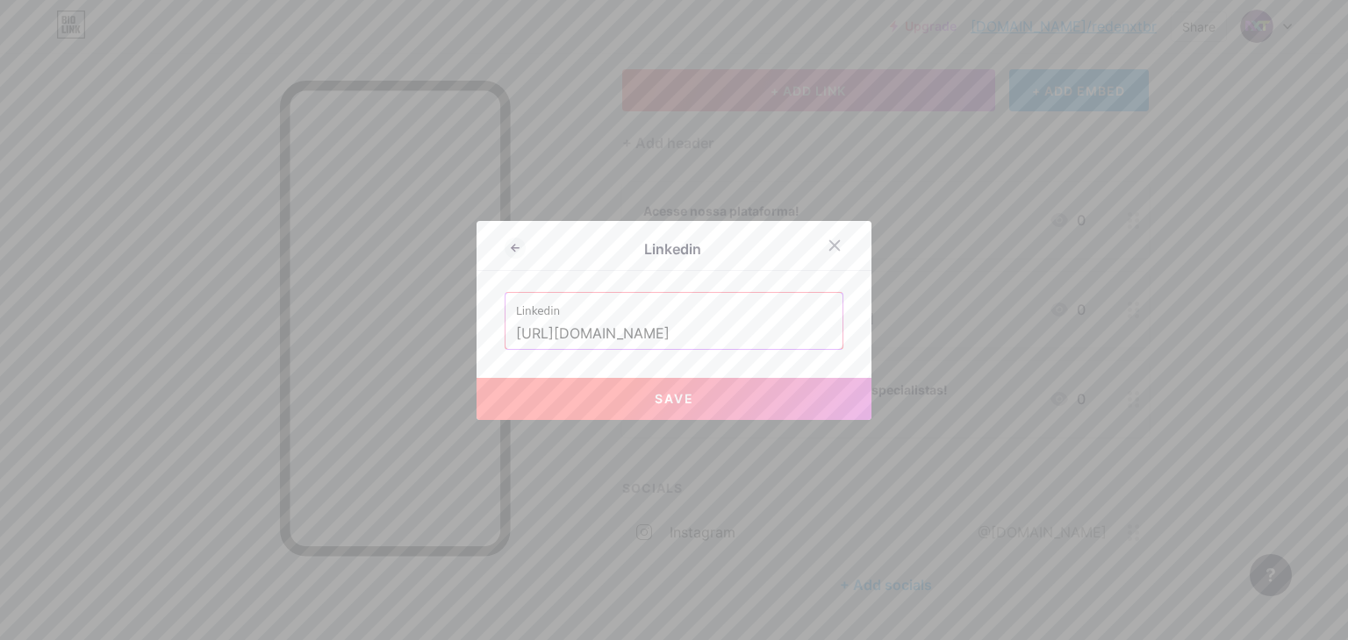
type input "[URL][DOMAIN_NAME]"
click at [719, 405] on button "Save" at bounding box center [673, 399] width 395 height 42
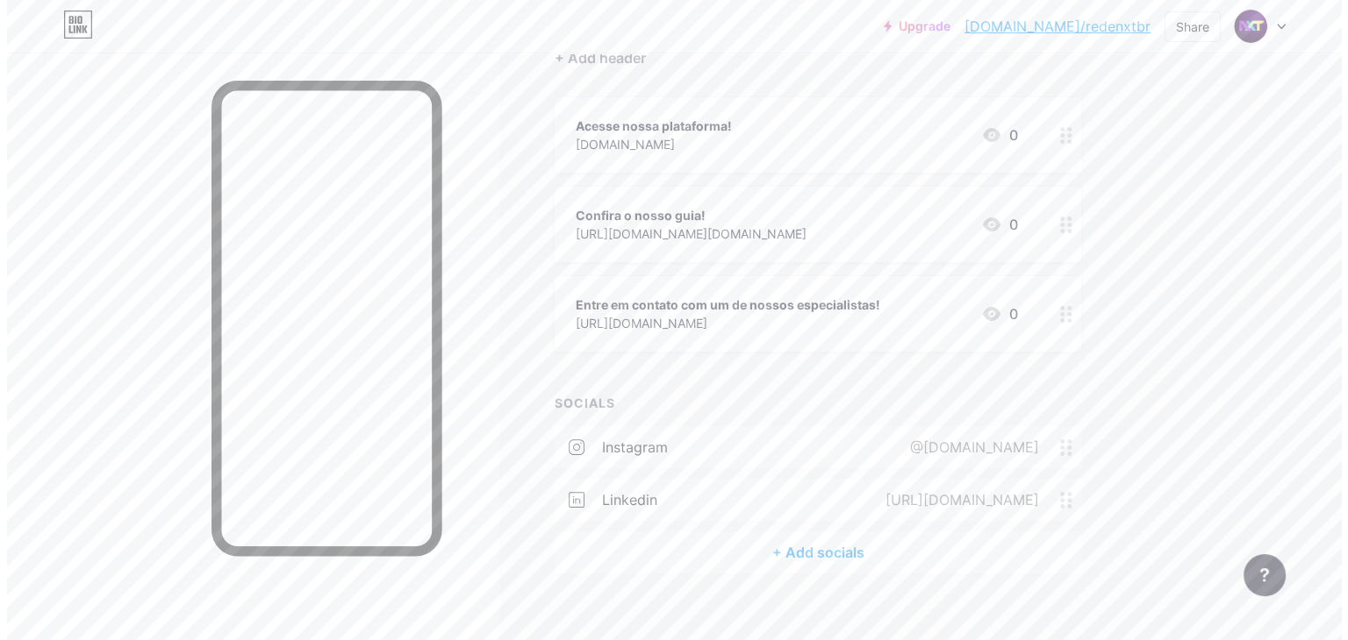
scroll to position [182, 0]
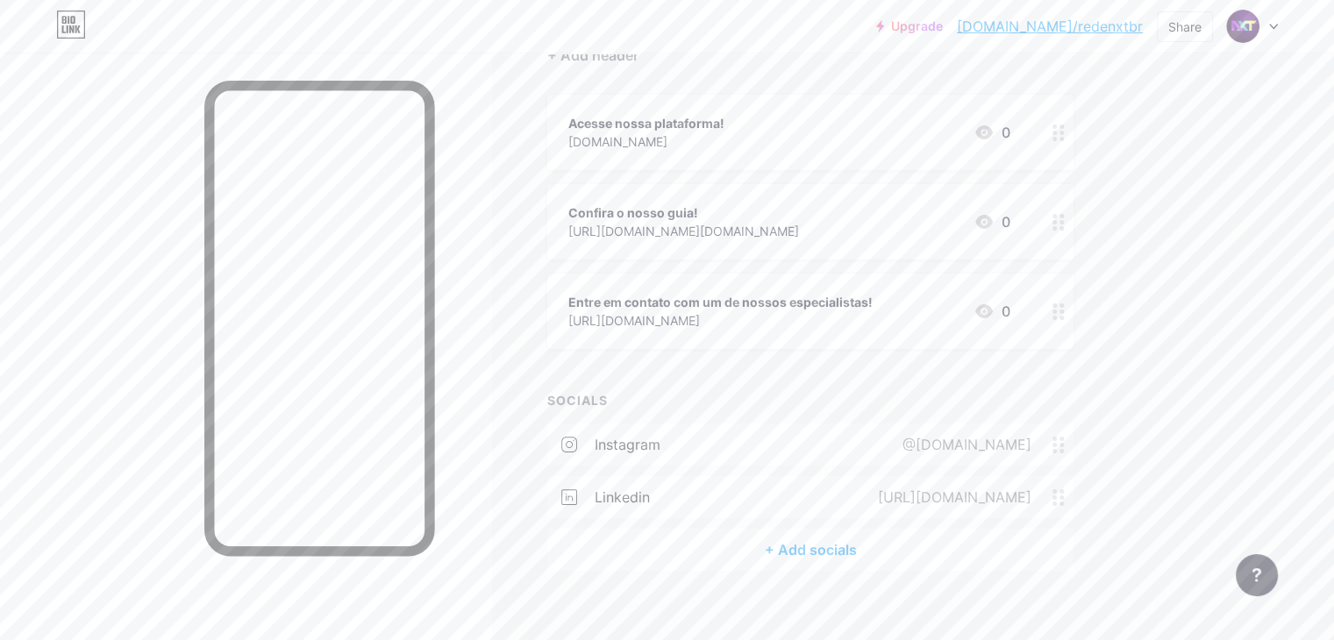
click at [891, 550] on div "+ Add socials" at bounding box center [810, 550] width 526 height 42
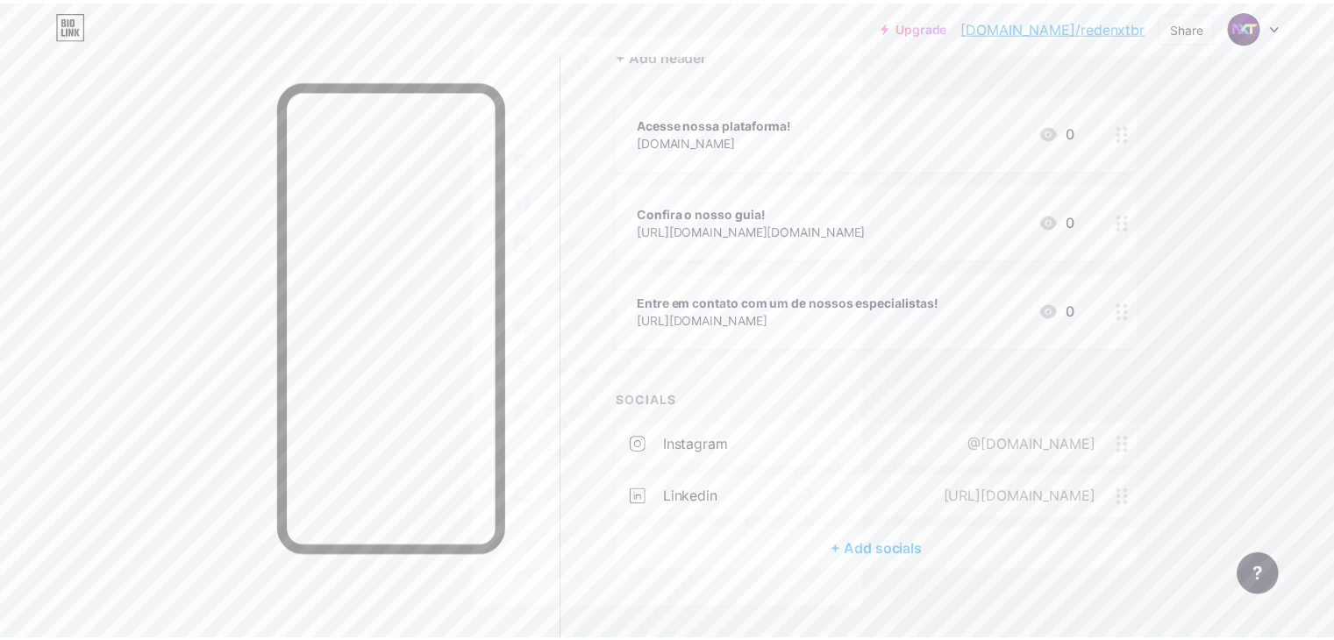
scroll to position [0, 0]
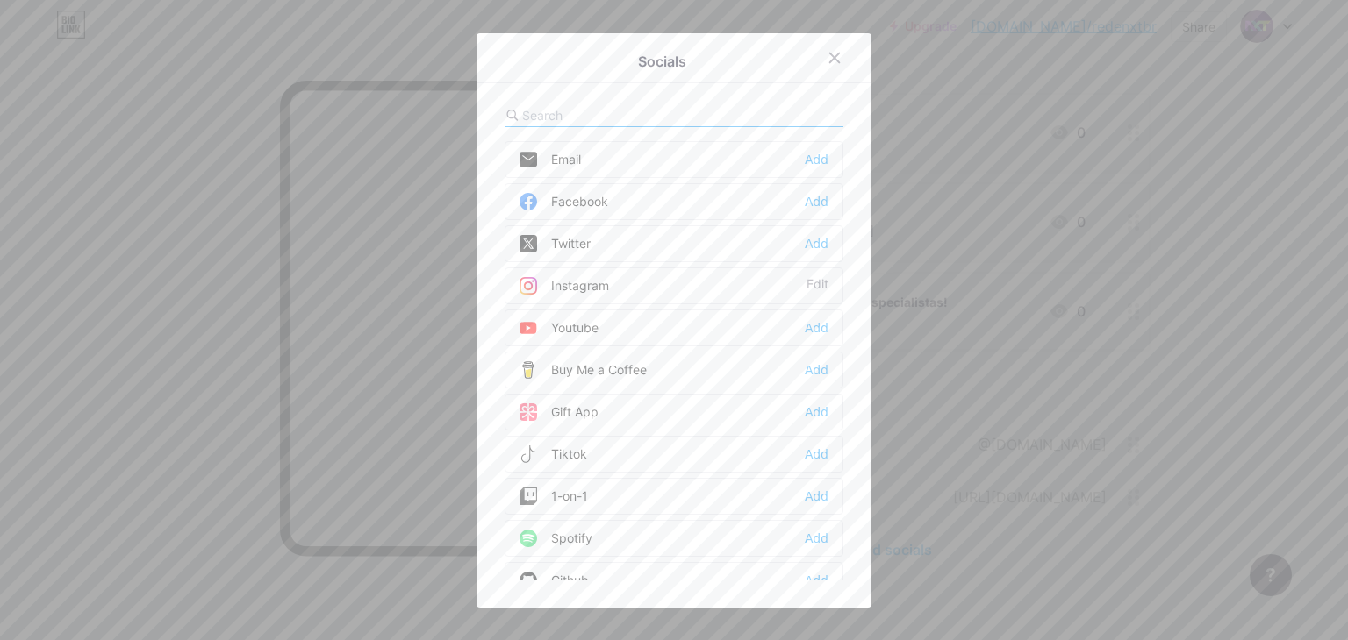
click at [726, 323] on div "Youtube Add" at bounding box center [673, 328] width 339 height 37
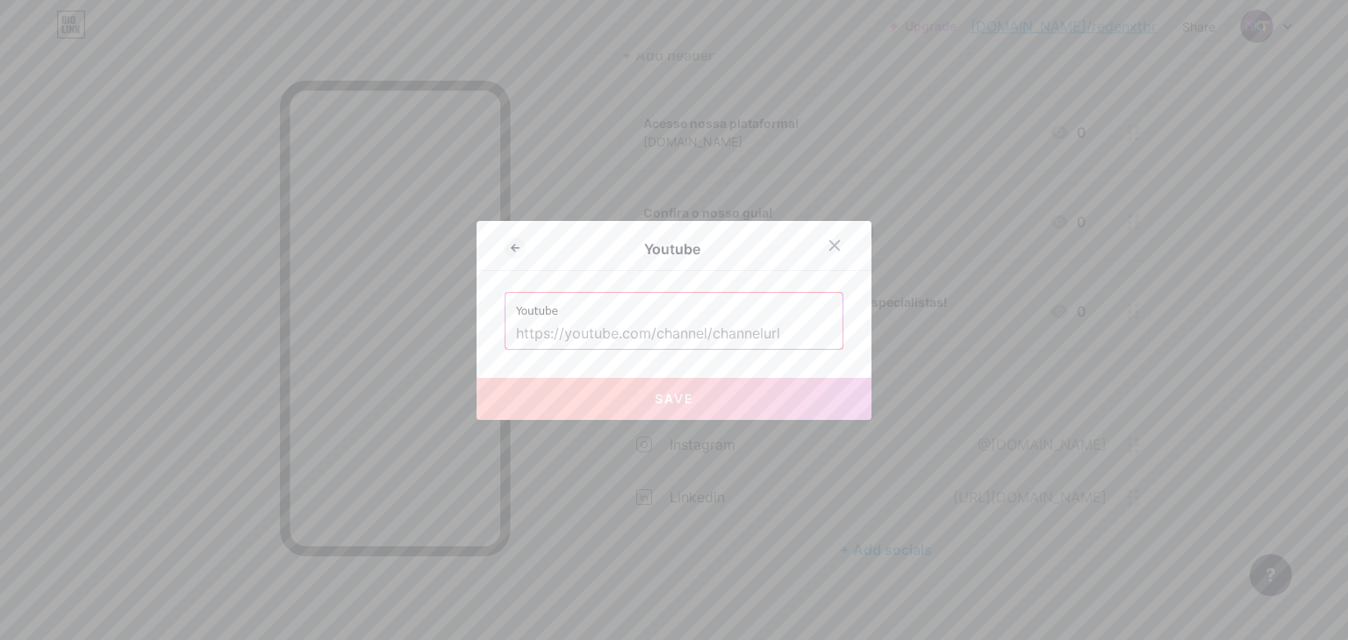
click at [726, 323] on input "text" at bounding box center [674, 334] width 316 height 30
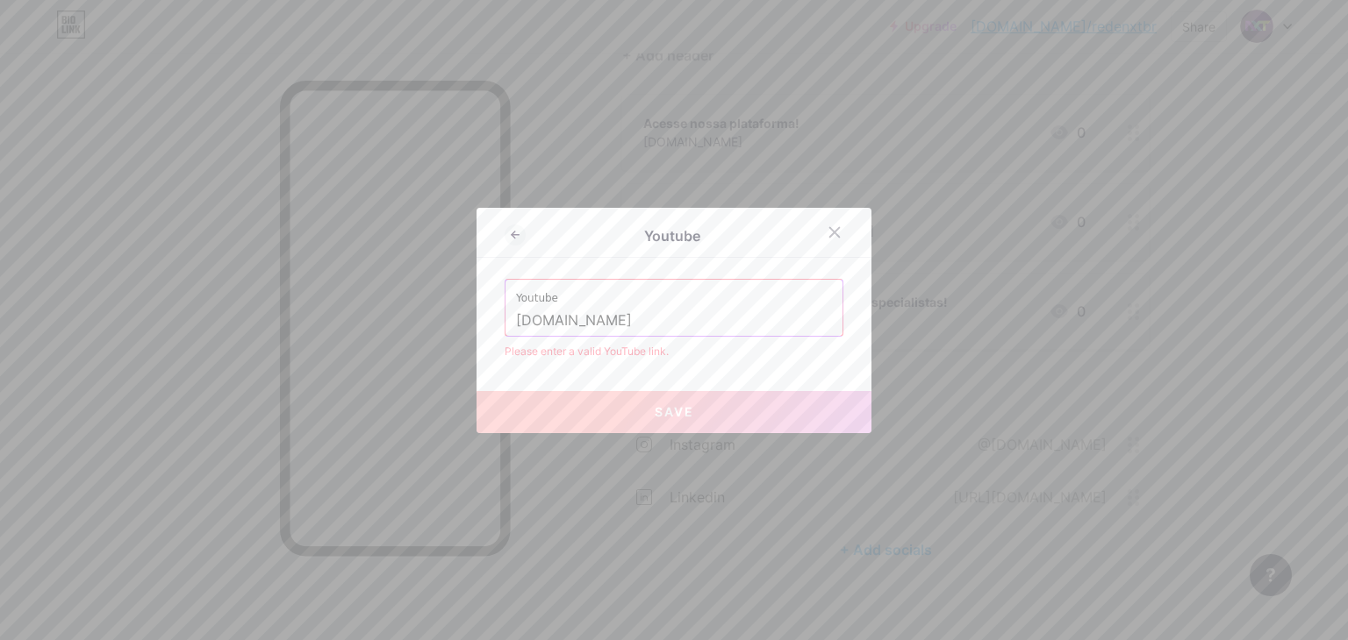
click at [762, 360] on div "Youtube Youtube redenxt.br Please enter a valid YouTube link. Save" at bounding box center [673, 320] width 395 height 225
click at [593, 314] on input "[DOMAIN_NAME]" at bounding box center [674, 321] width 316 height 30
paste input "[URL][DOMAIN_NAME]"
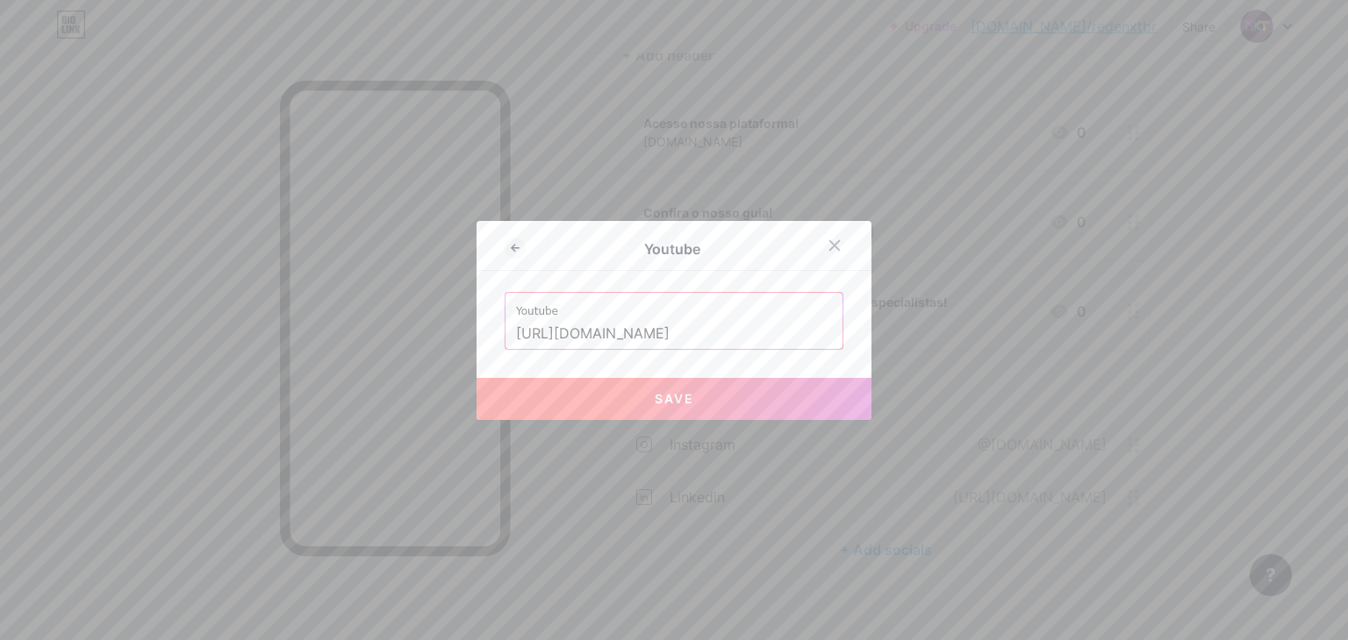
type input "[URL][DOMAIN_NAME]"
click at [690, 400] on button "Save" at bounding box center [673, 399] width 395 height 42
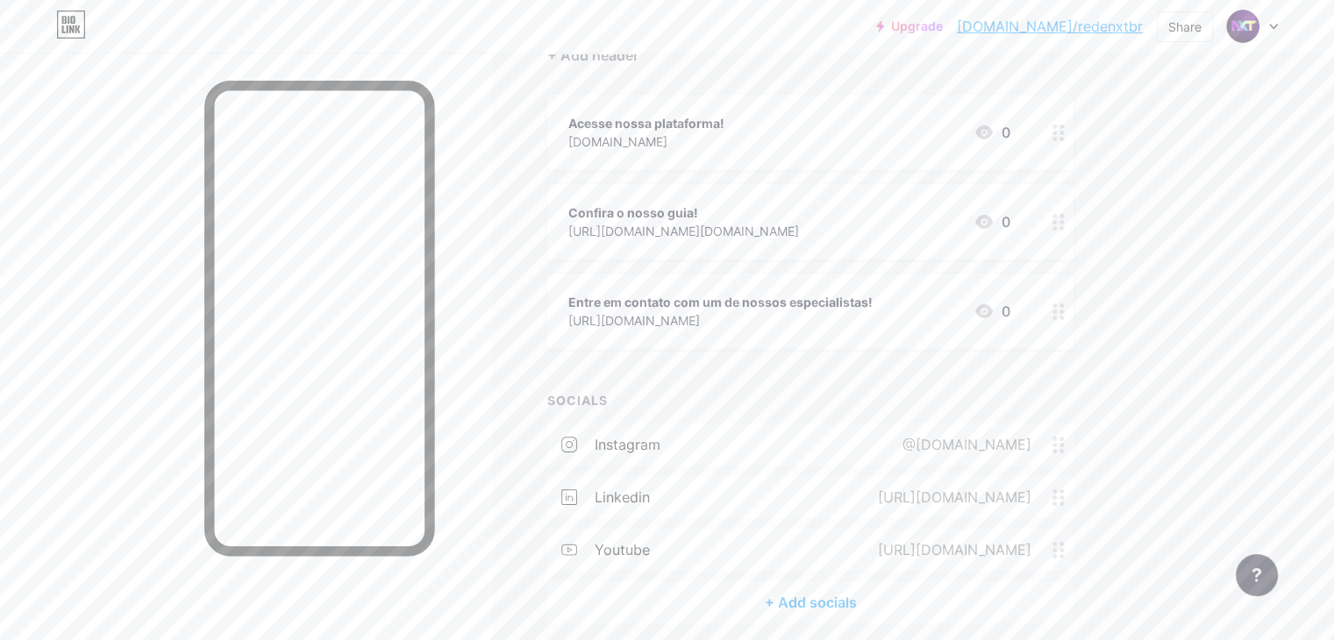
click at [862, 601] on div "+ Add socials" at bounding box center [810, 603] width 526 height 42
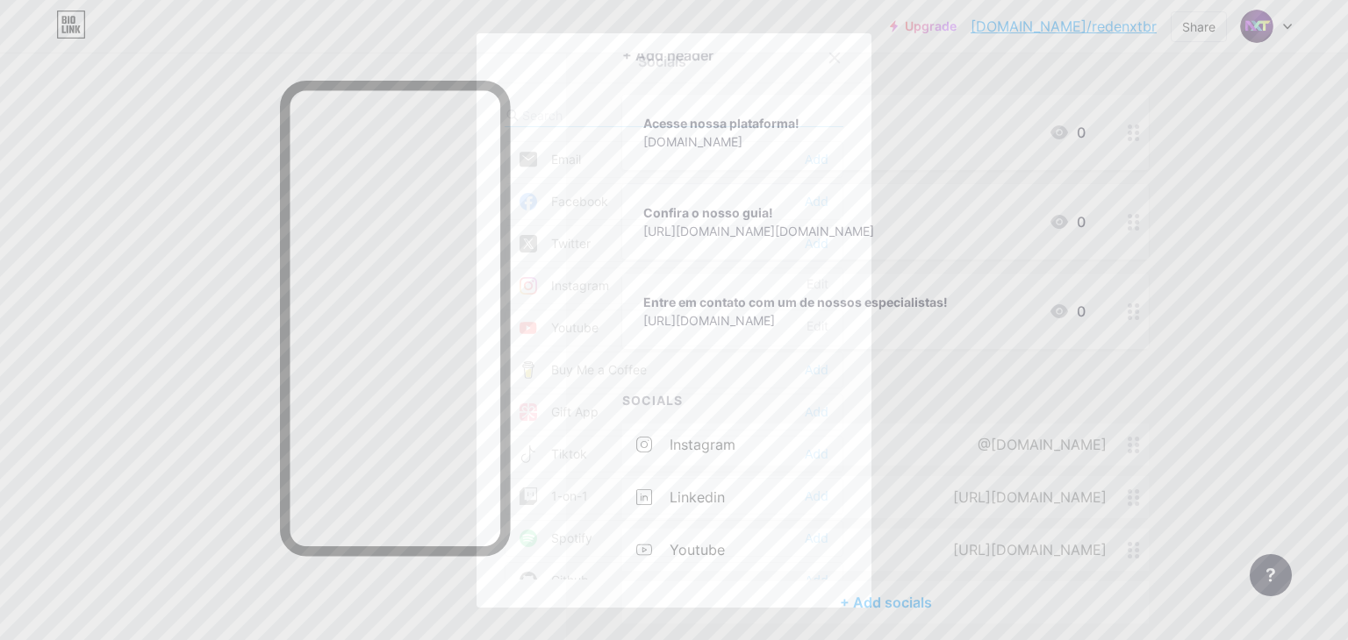
click at [729, 228] on div "Twitter Add" at bounding box center [673, 243] width 339 height 37
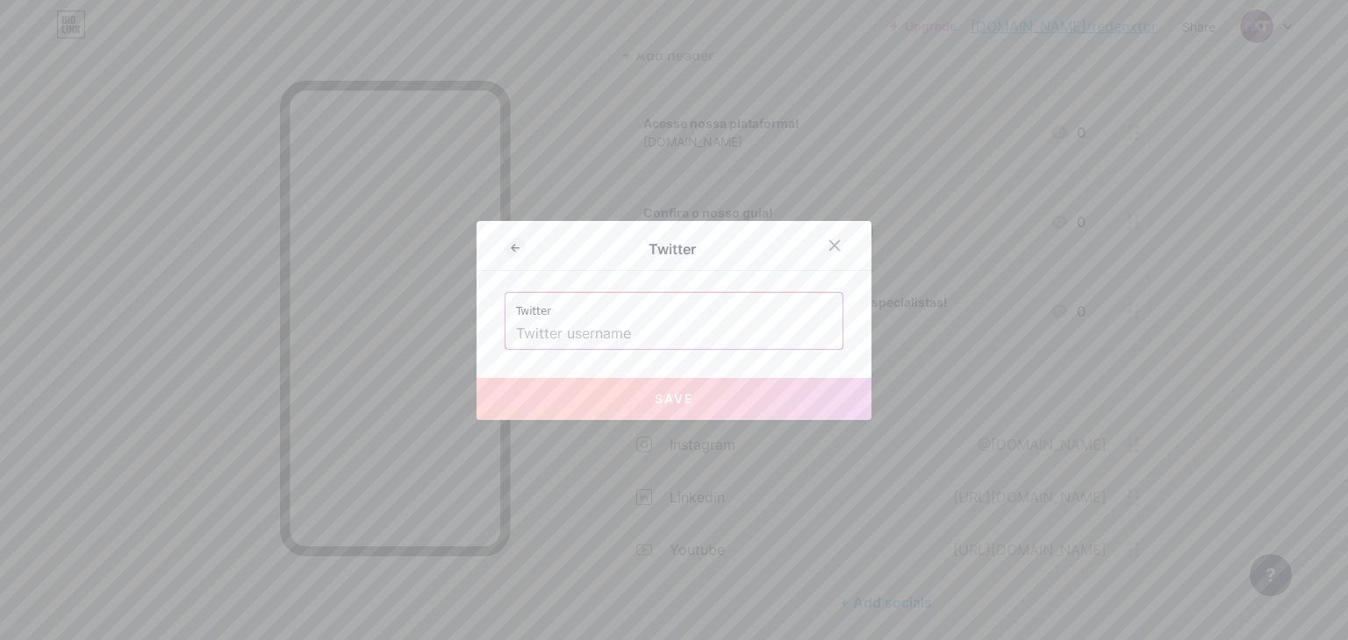
click at [736, 333] on input "text" at bounding box center [674, 334] width 316 height 30
paste input "https://x.com/RedeNXT_"
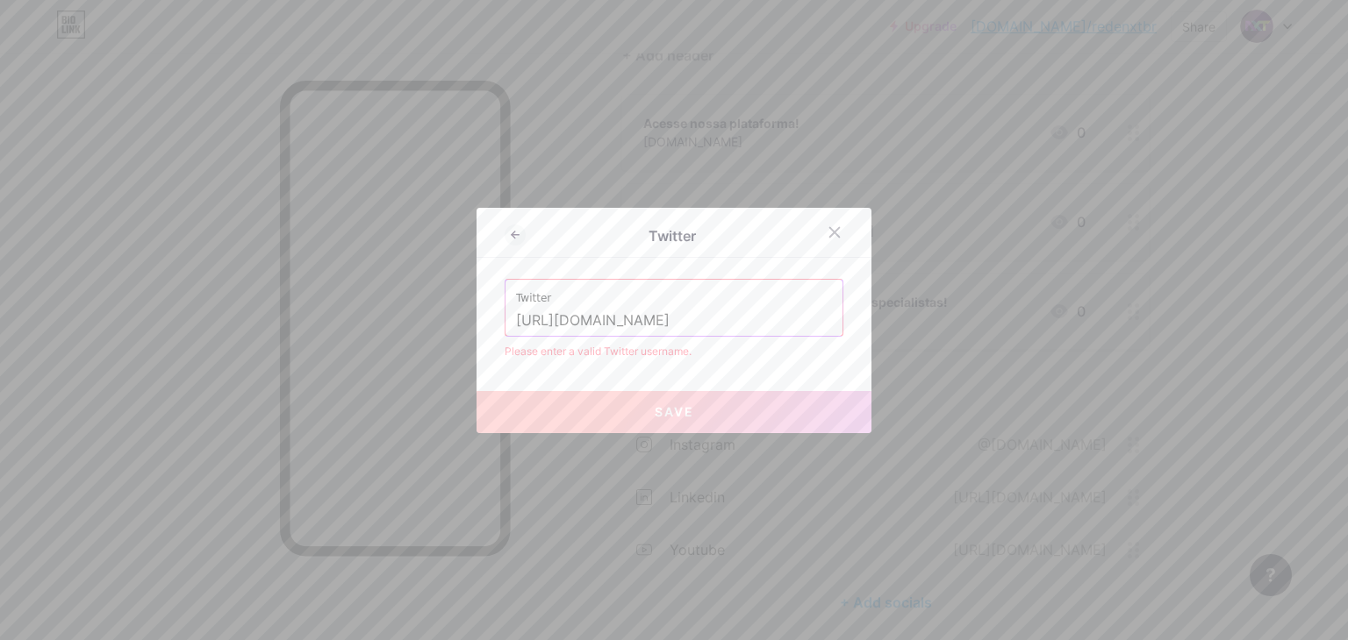
drag, startPoint x: 604, startPoint y: 313, endPoint x: 501, endPoint y: 312, distance: 103.5
click at [505, 312] on div "Twitter https://x.com/RedeNXT_" at bounding box center [673, 308] width 337 height 56
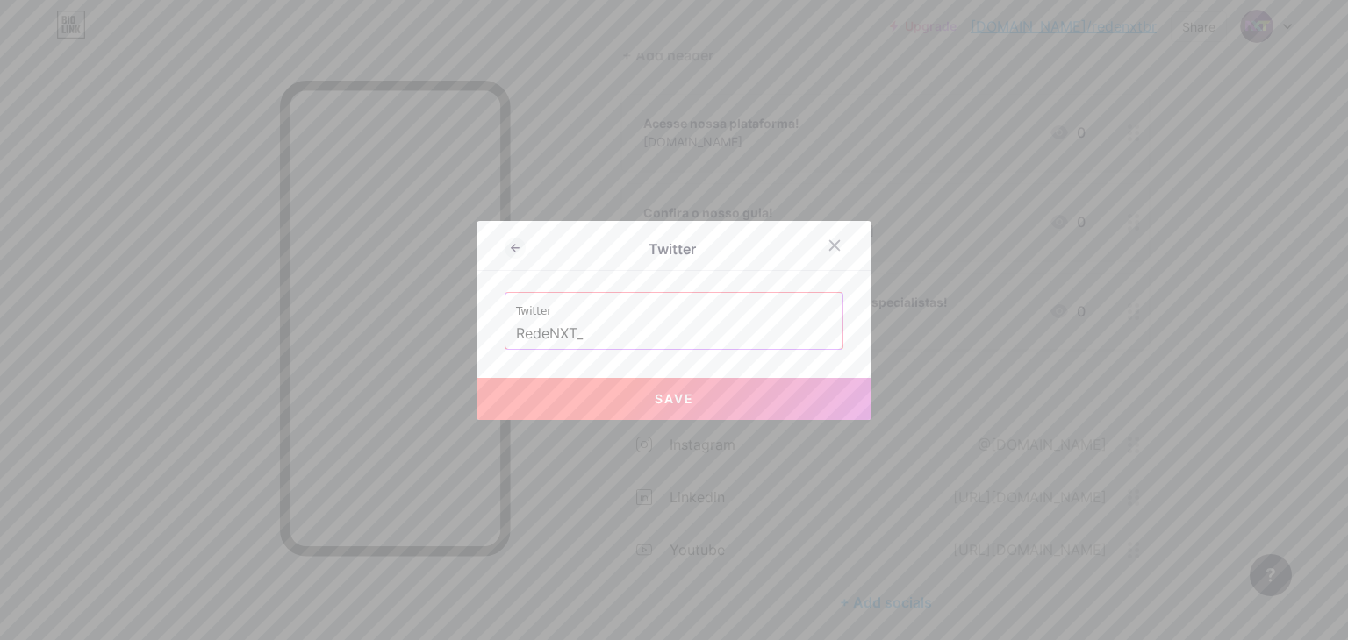
click at [676, 356] on div "Twitter Twitter RedeNXT_ Save" at bounding box center [673, 320] width 395 height 199
click at [683, 397] on span "Save" at bounding box center [674, 398] width 39 height 15
type input "https://twitter.com/RedeNXT_"
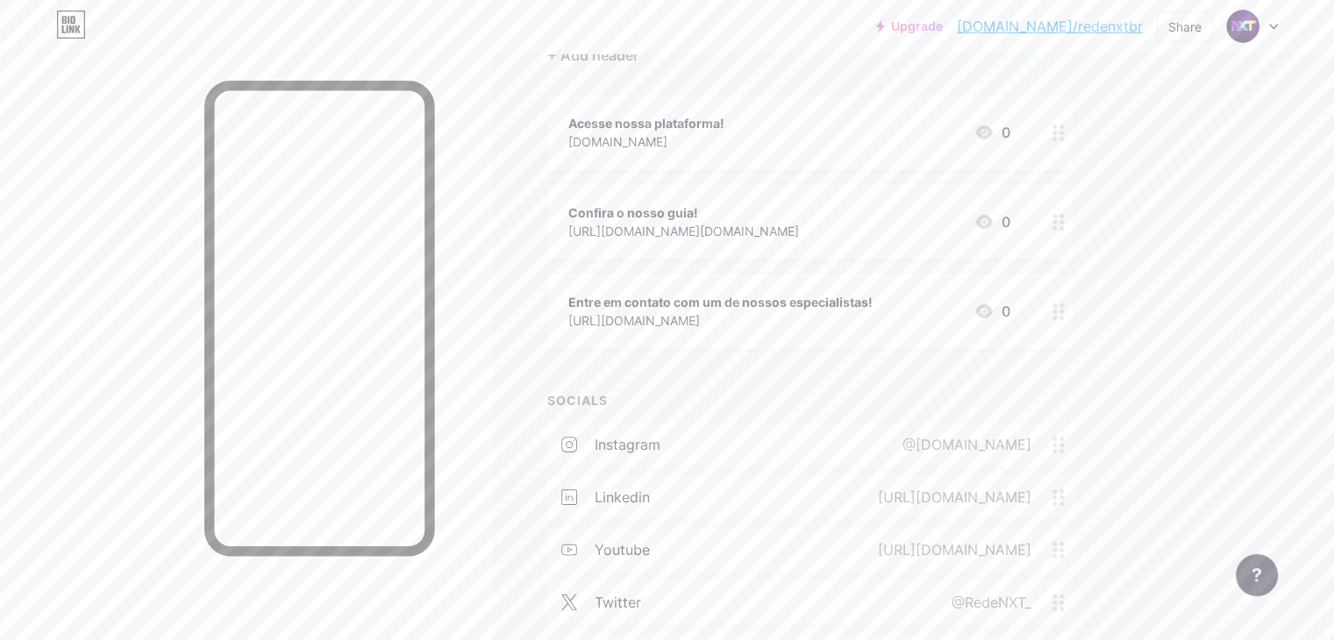
click at [1148, 425] on div "Links Posts Design Subscribers NEW Stats Settings + ADD LINK + ADD EMBED + Add …" at bounding box center [574, 317] width 1148 height 893
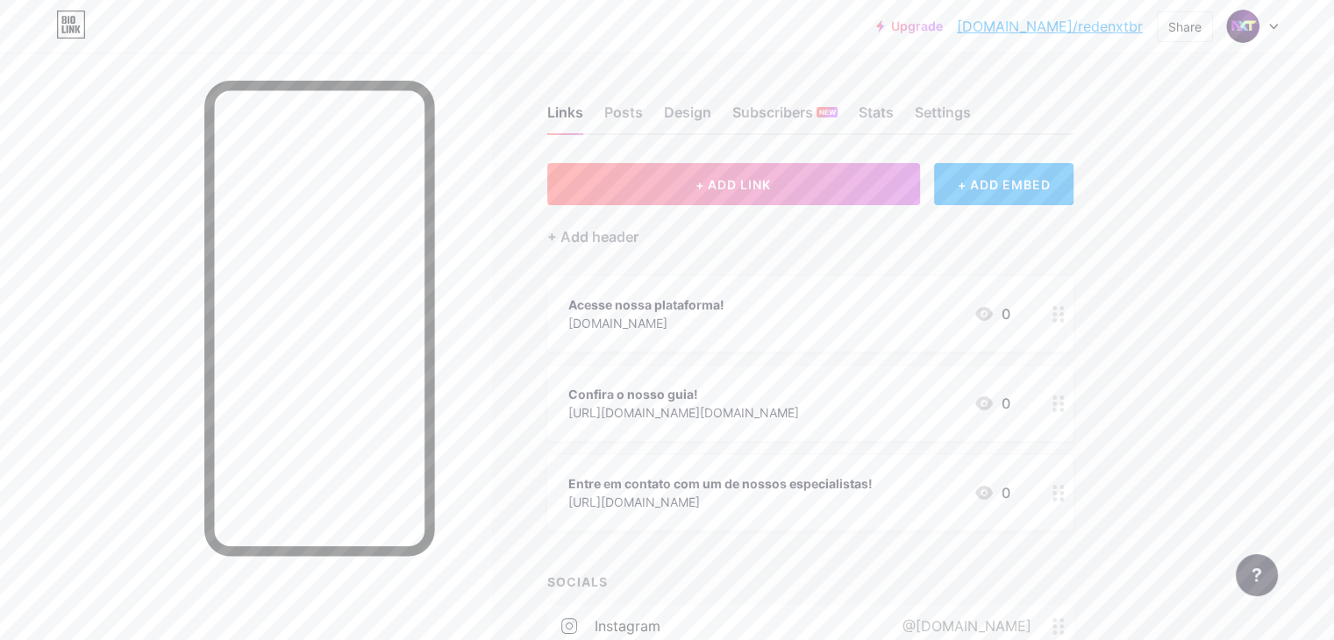
click at [913, 389] on div "Confira o nosso guia! https://www.instagram.com/redenxt.br/ 0" at bounding box center [790, 403] width 442 height 40
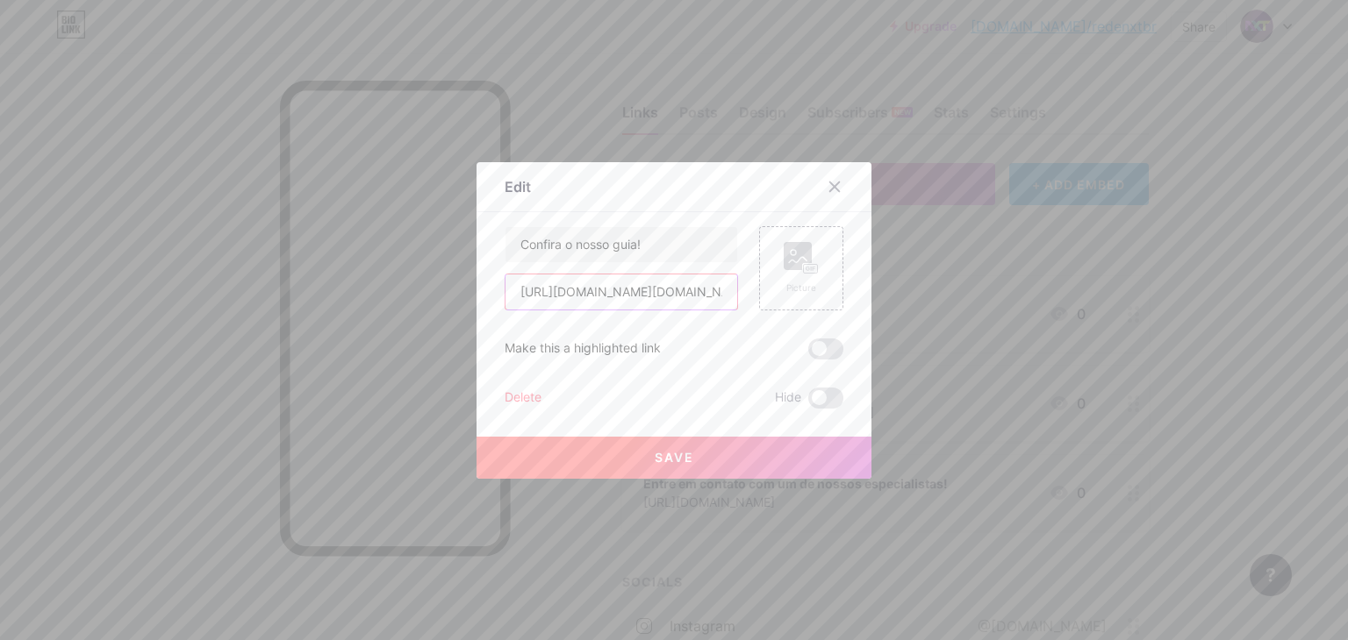
click at [705, 293] on input "[URL][DOMAIN_NAME][DOMAIN_NAME]" at bounding box center [621, 292] width 232 height 35
type input "r"
type input "[DOMAIN_NAME]"
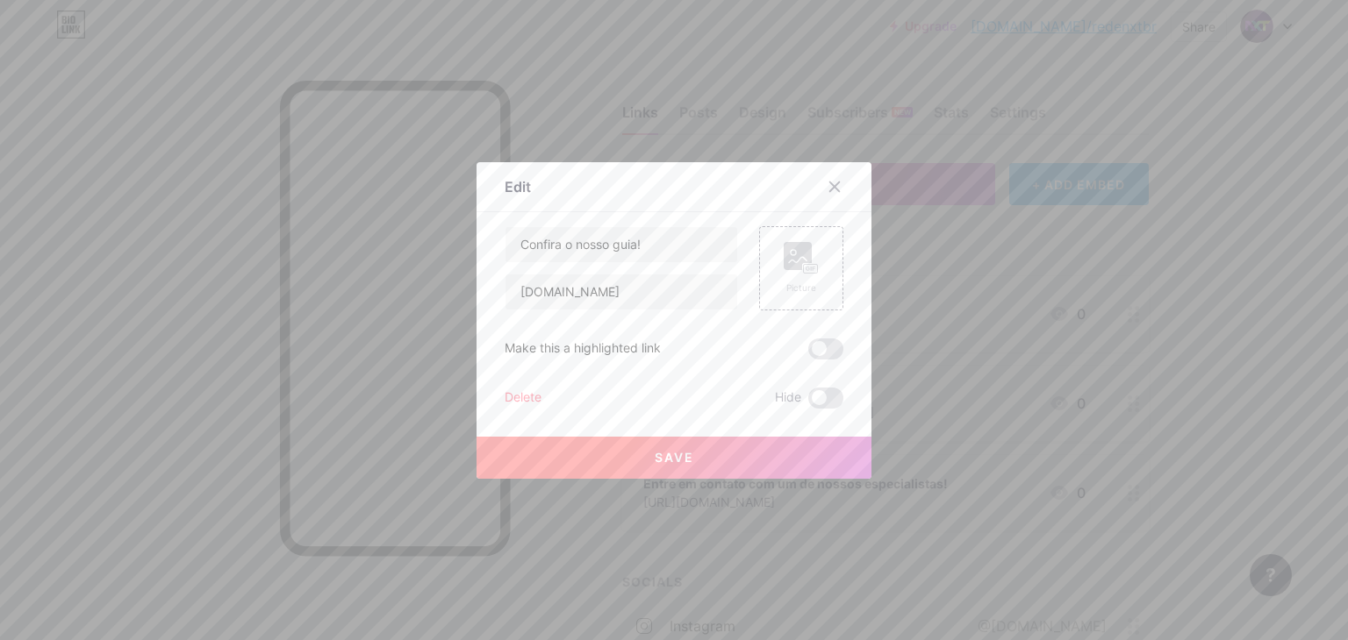
click at [715, 444] on button "Save" at bounding box center [673, 458] width 395 height 42
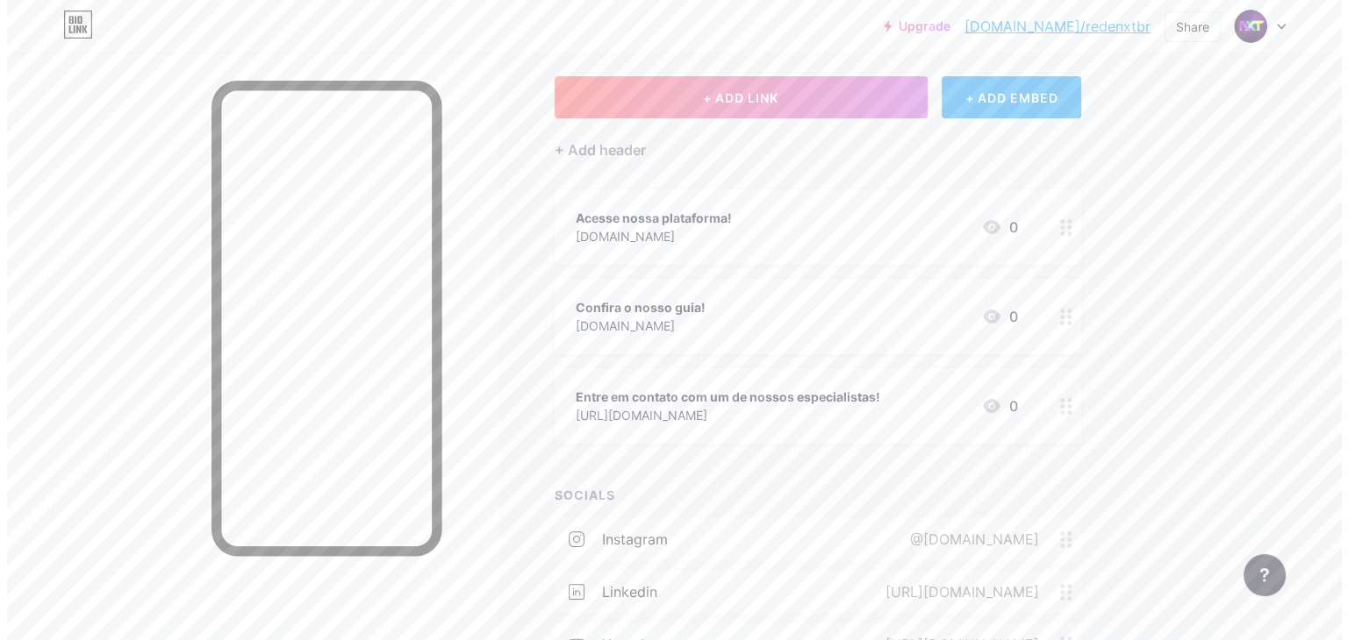
scroll to position [88, 0]
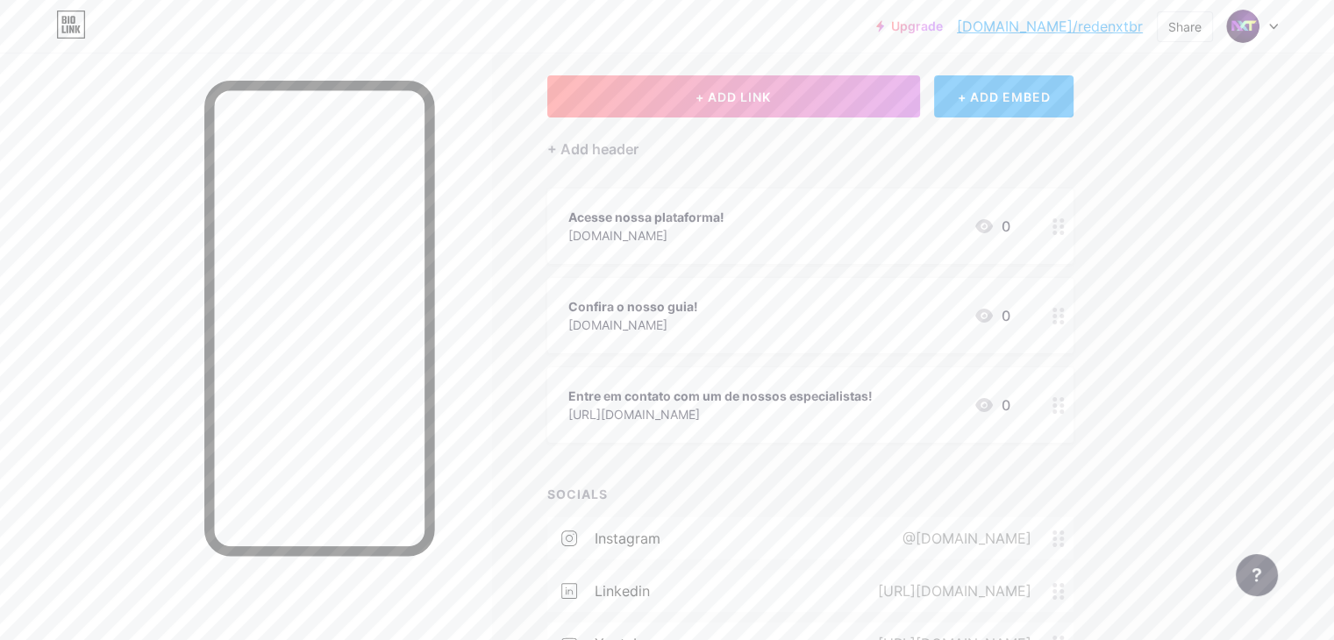
click at [833, 396] on div "Entre em contato com um de nossos especialistas!" at bounding box center [721, 396] width 304 height 18
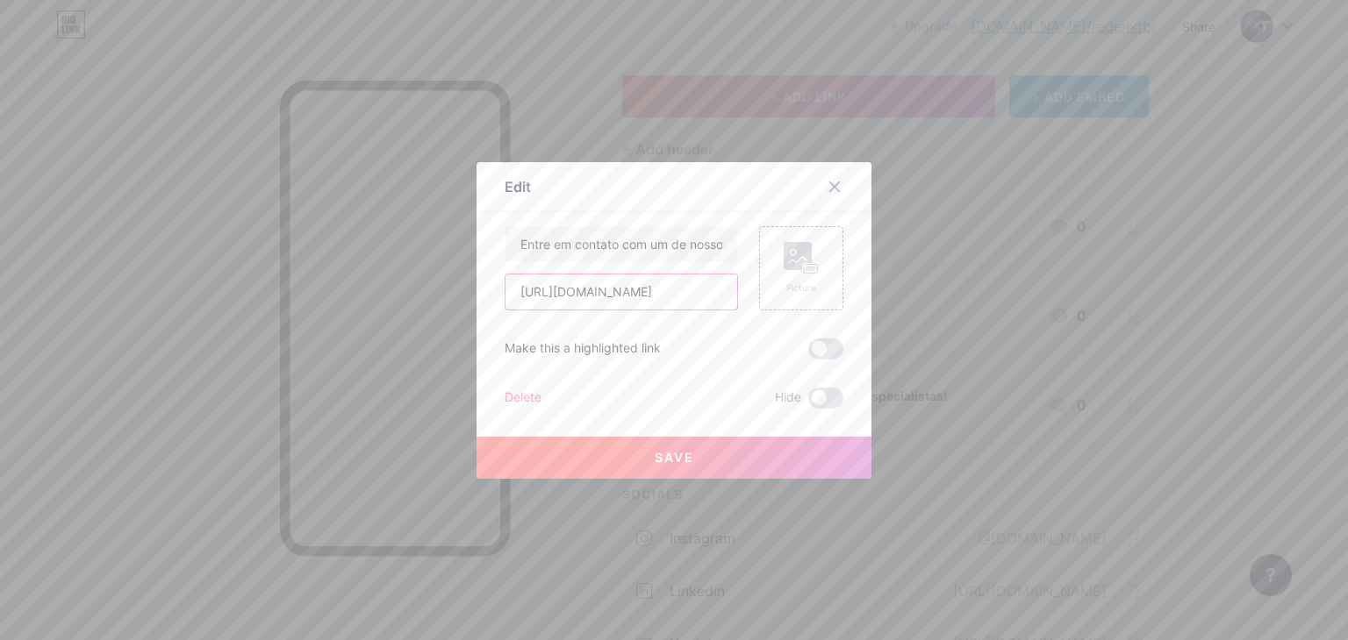
click at [691, 292] on input "[URL][DOMAIN_NAME]" at bounding box center [621, 292] width 232 height 35
paste input "api.whatsapp.com/send?phone=553531972260&text=Ol%C3%A1!%20Gostaria%20de%20tirar…"
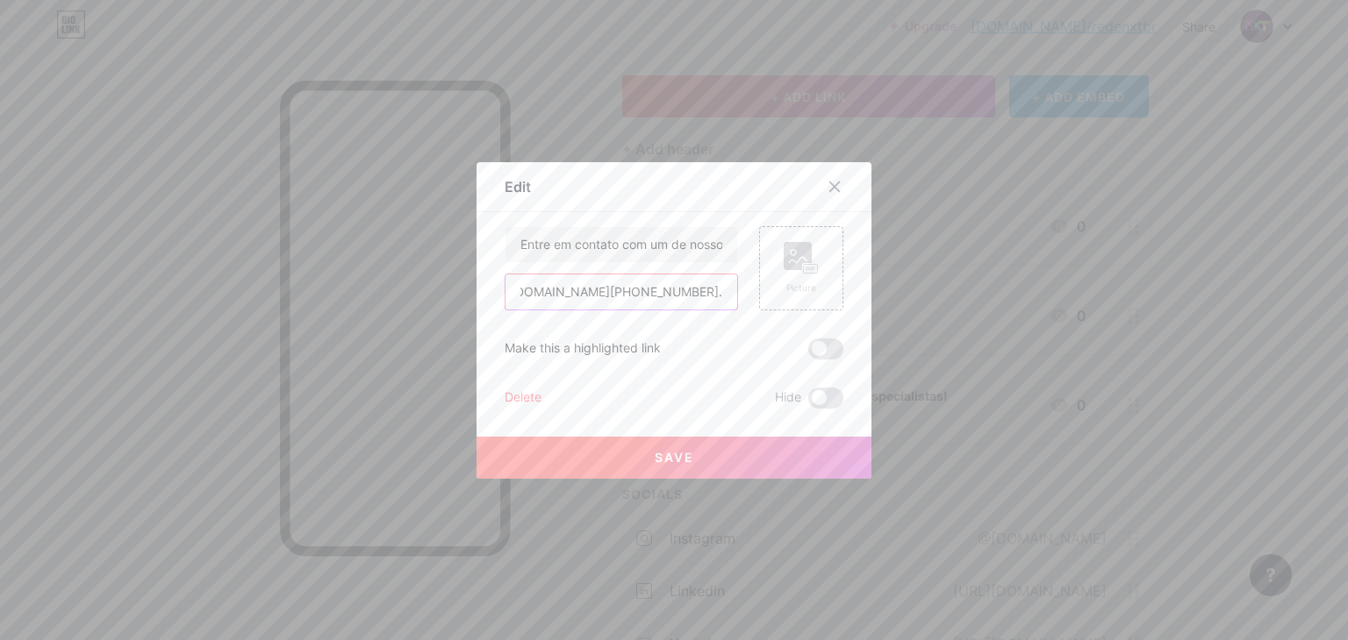
type input "https://api.whatsapp.com/send?phone=553531972260&text=Ol%C3%A1!%20Gostaria%20de…"
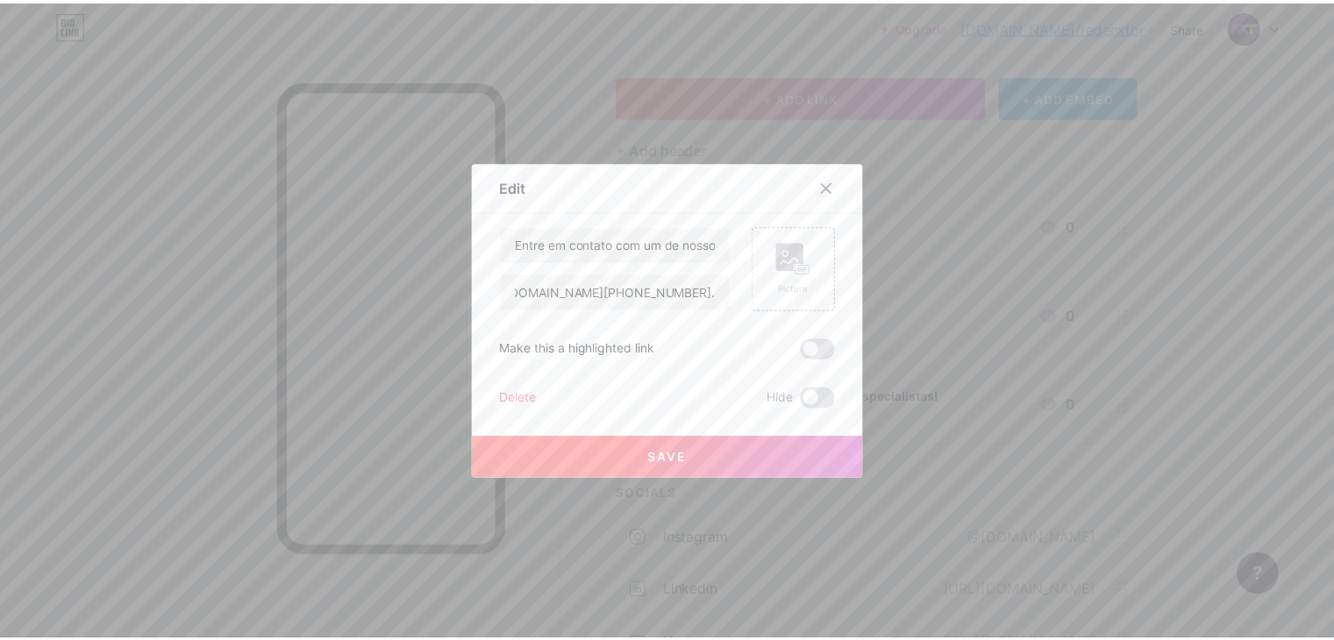
scroll to position [0, 0]
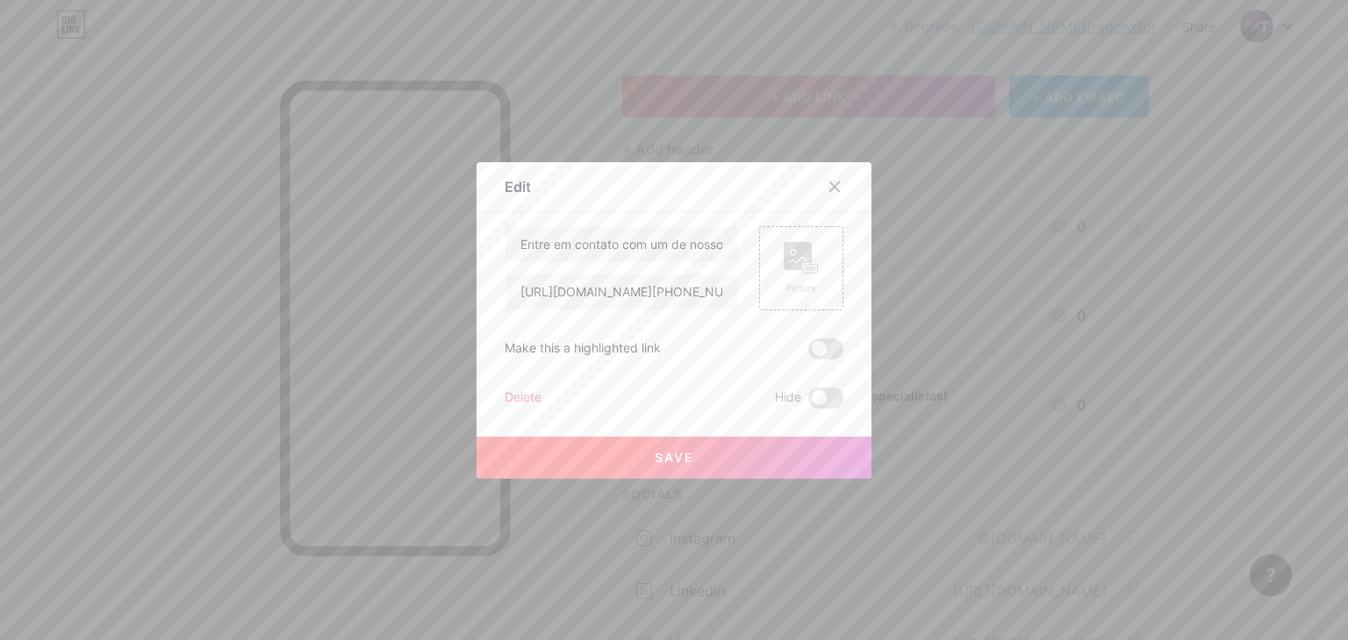
click at [702, 461] on button "Save" at bounding box center [673, 458] width 395 height 42
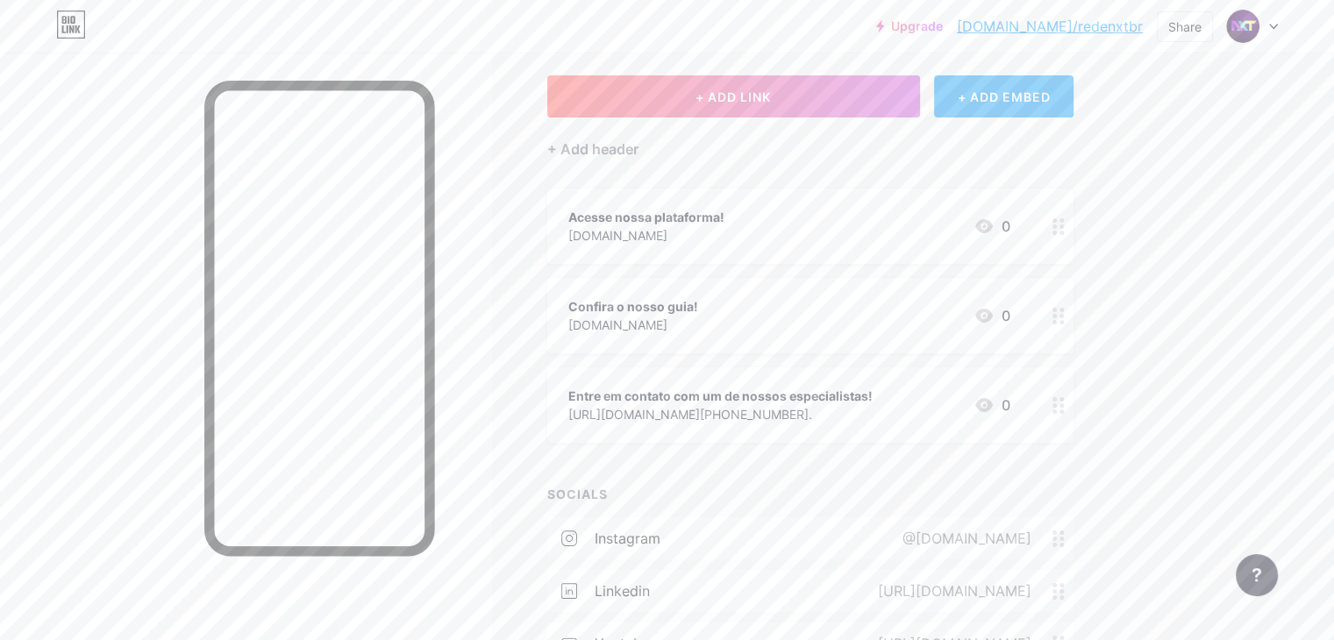
click at [1148, 422] on div "Links Posts Design Subscribers NEW Stats Settings + ADD LINK + ADD EMBED + Add …" at bounding box center [574, 411] width 1148 height 893
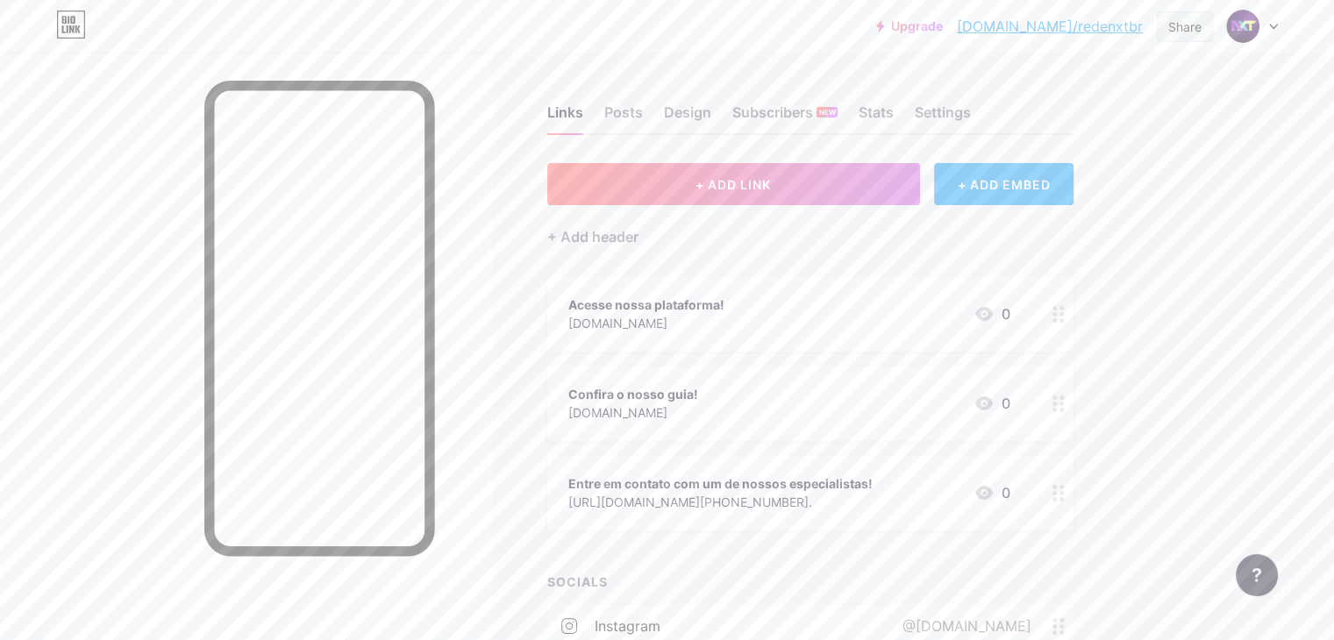
click at [1186, 24] on div "Share" at bounding box center [1185, 27] width 33 height 18
click at [1127, 85] on div "Copy link" at bounding box center [1081, 90] width 261 height 42
click at [1272, 163] on div "Upgrade bio.link/redenx... bio.link/redenxtbr Share Copy link https://bio.link/…" at bounding box center [667, 473] width 1334 height 946
click at [1120, 26] on link "[DOMAIN_NAME]/redenxtbr" at bounding box center [1050, 26] width 186 height 21
click at [971, 112] on div "Settings" at bounding box center [943, 118] width 56 height 32
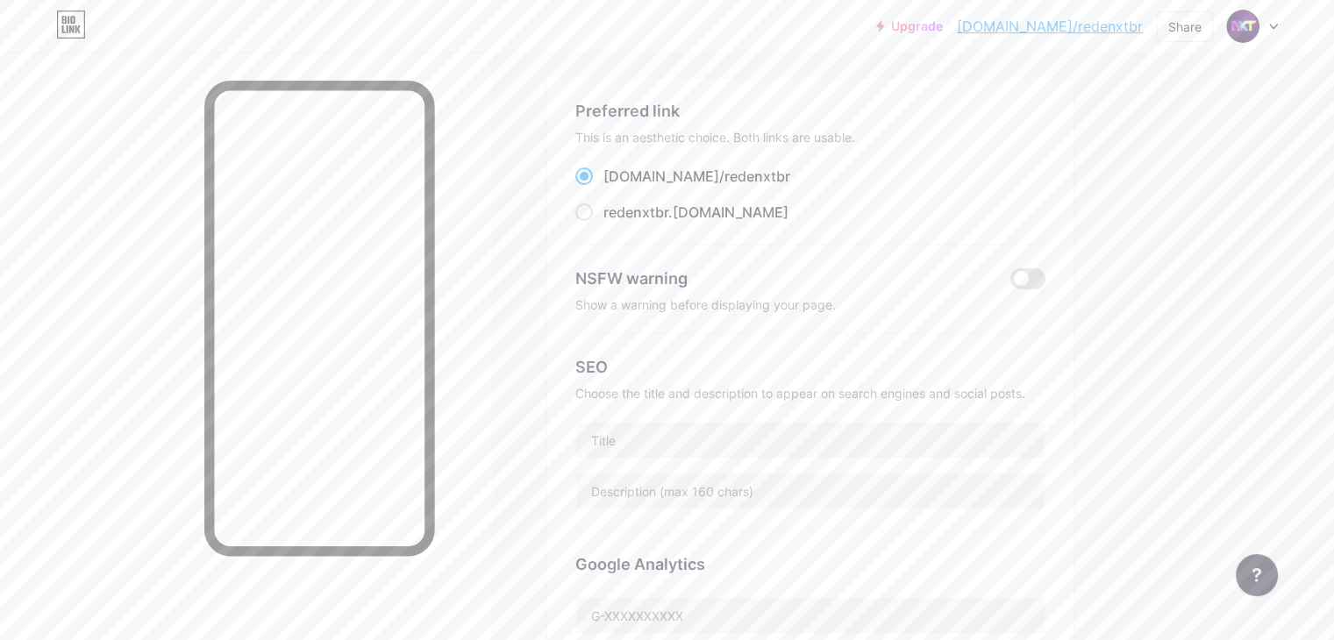
scroll to position [88, 0]
click at [1272, 32] on div at bounding box center [1252, 27] width 51 height 32
click at [1180, 152] on div "+ Add a new page" at bounding box center [1170, 152] width 197 height 18
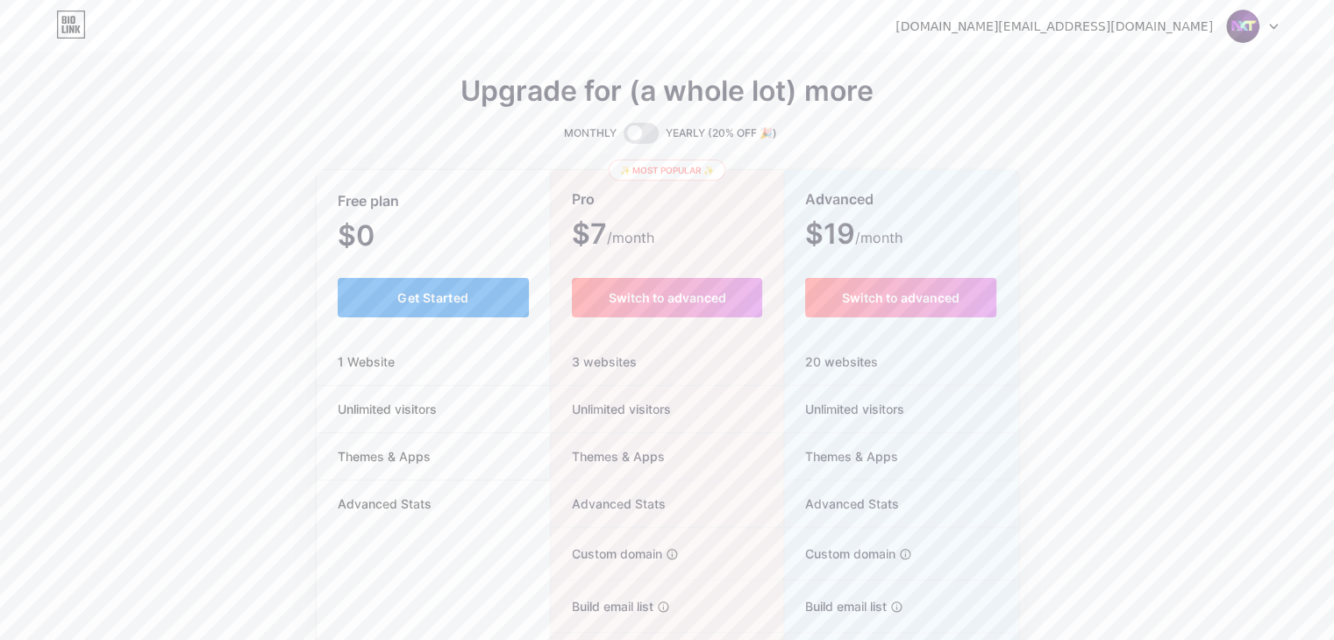
click at [379, 309] on button "Get Started" at bounding box center [434, 297] width 192 height 39
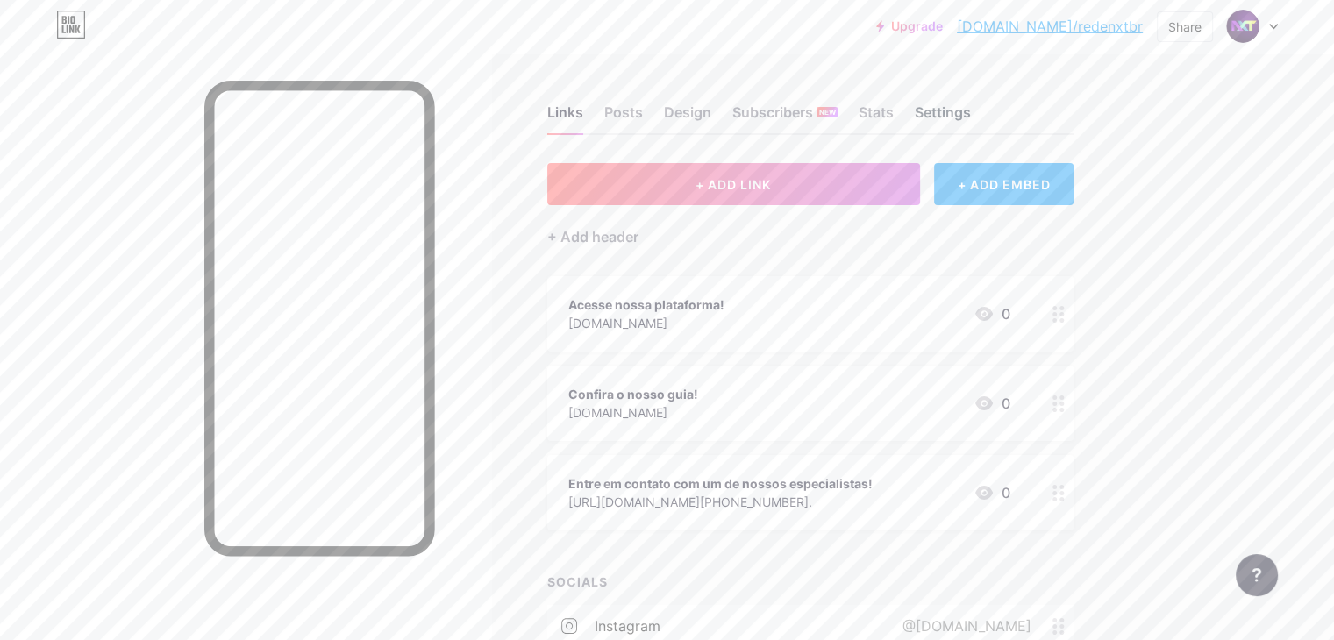
click at [971, 113] on div "Settings" at bounding box center [943, 118] width 56 height 32
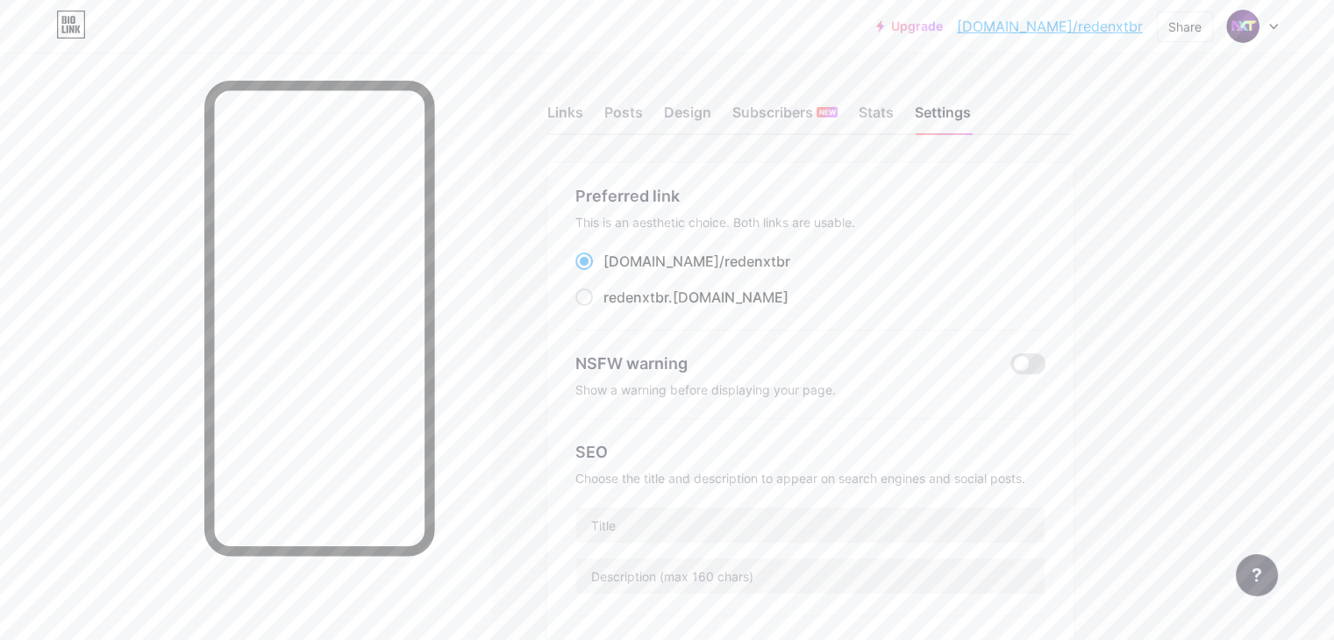
click at [1284, 24] on div "Upgrade bio.link/redenx... bio.link/redenxtbr Share Switch accounts Rede NXT bi…" at bounding box center [667, 27] width 1334 height 32
click at [1277, 25] on icon at bounding box center [1273, 27] width 7 height 4
click at [1172, 194] on link "Account settings" at bounding box center [1169, 198] width 218 height 47
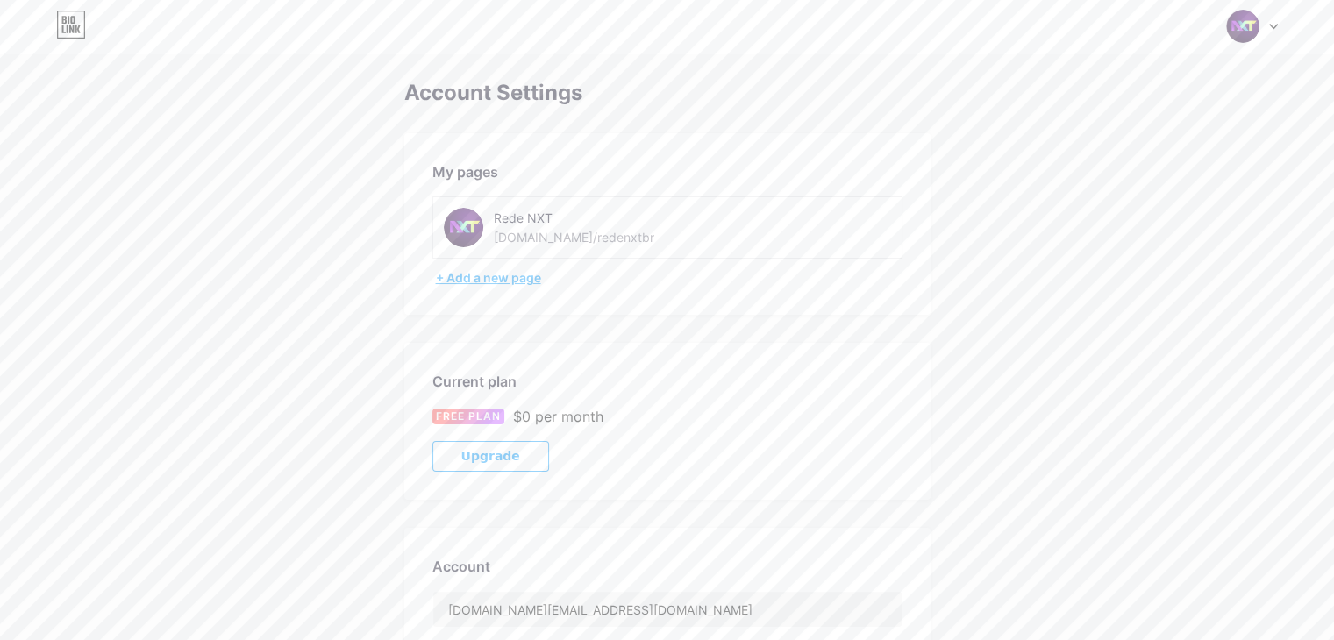
click at [529, 283] on div "+ Add a new page" at bounding box center [669, 278] width 467 height 18
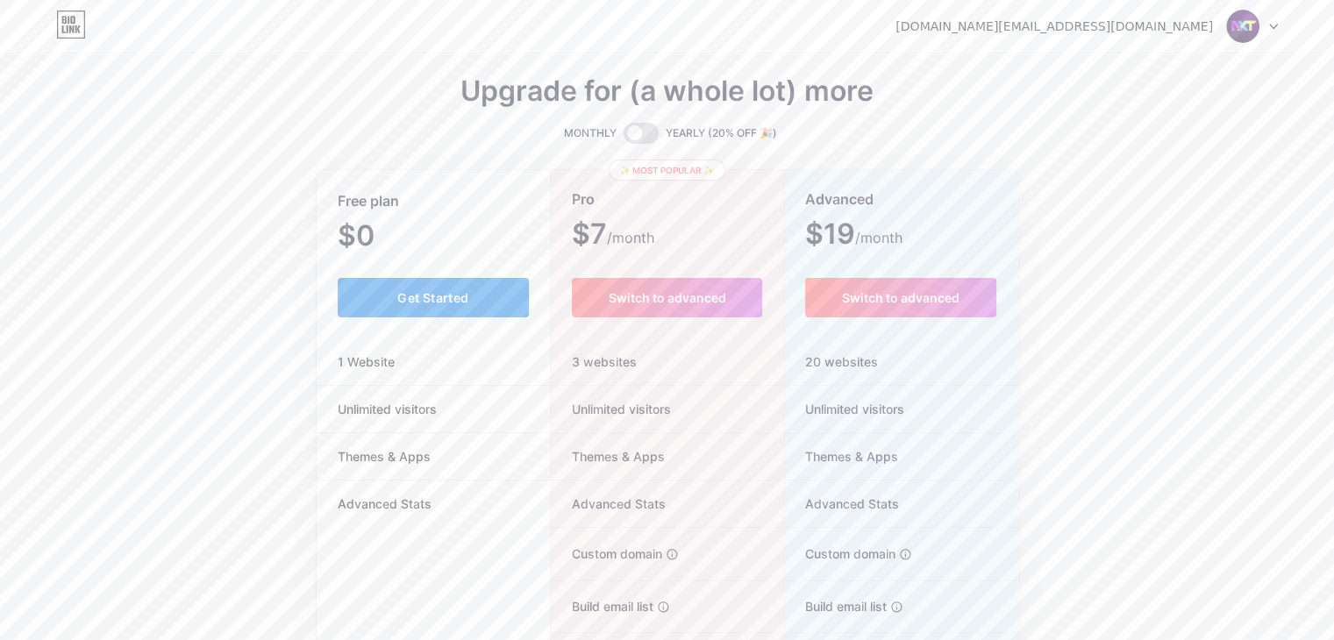
click at [453, 290] on span "Get Started" at bounding box center [432, 297] width 71 height 15
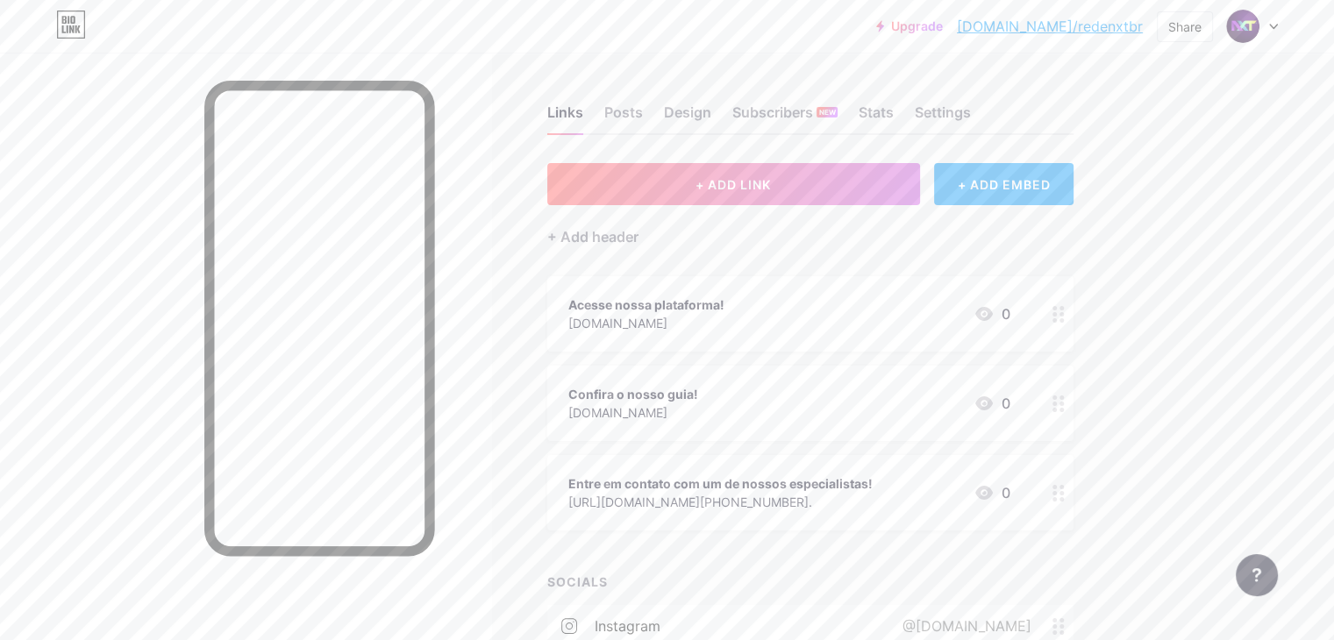
click at [1270, 24] on icon at bounding box center [1274, 27] width 9 height 6
click at [971, 113] on div "Settings" at bounding box center [943, 118] width 56 height 32
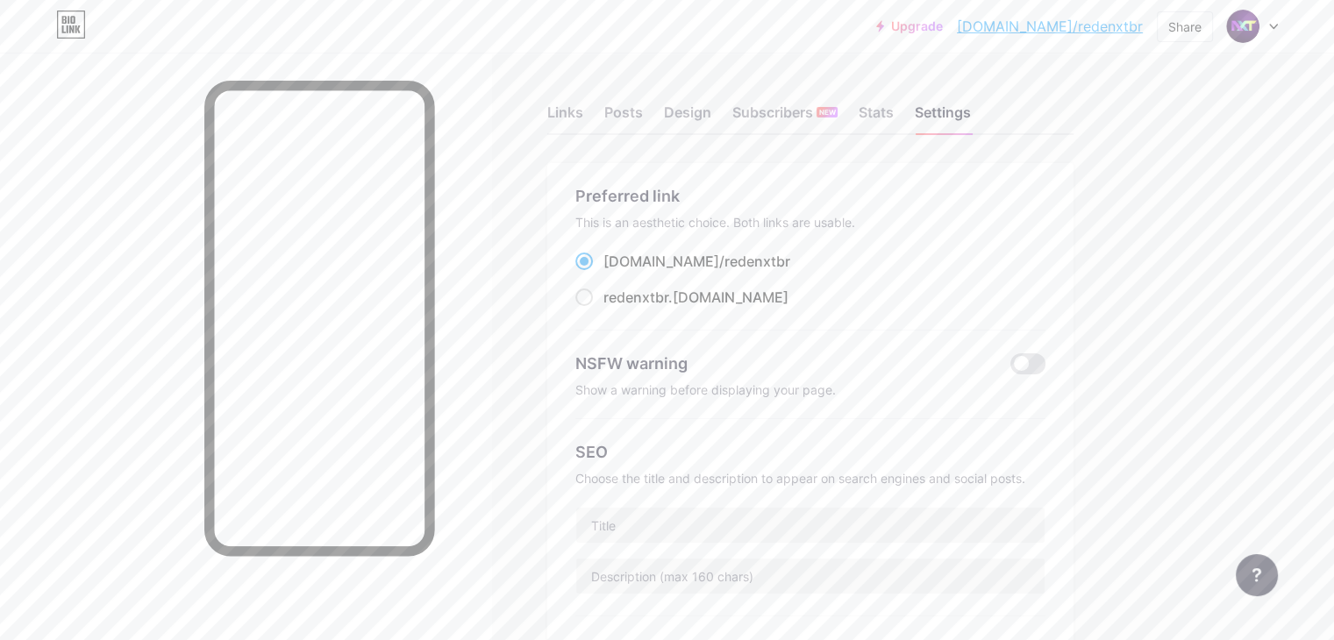
click at [1277, 32] on div at bounding box center [1252, 27] width 51 height 32
click at [1191, 194] on link "Account settings" at bounding box center [1169, 198] width 218 height 47
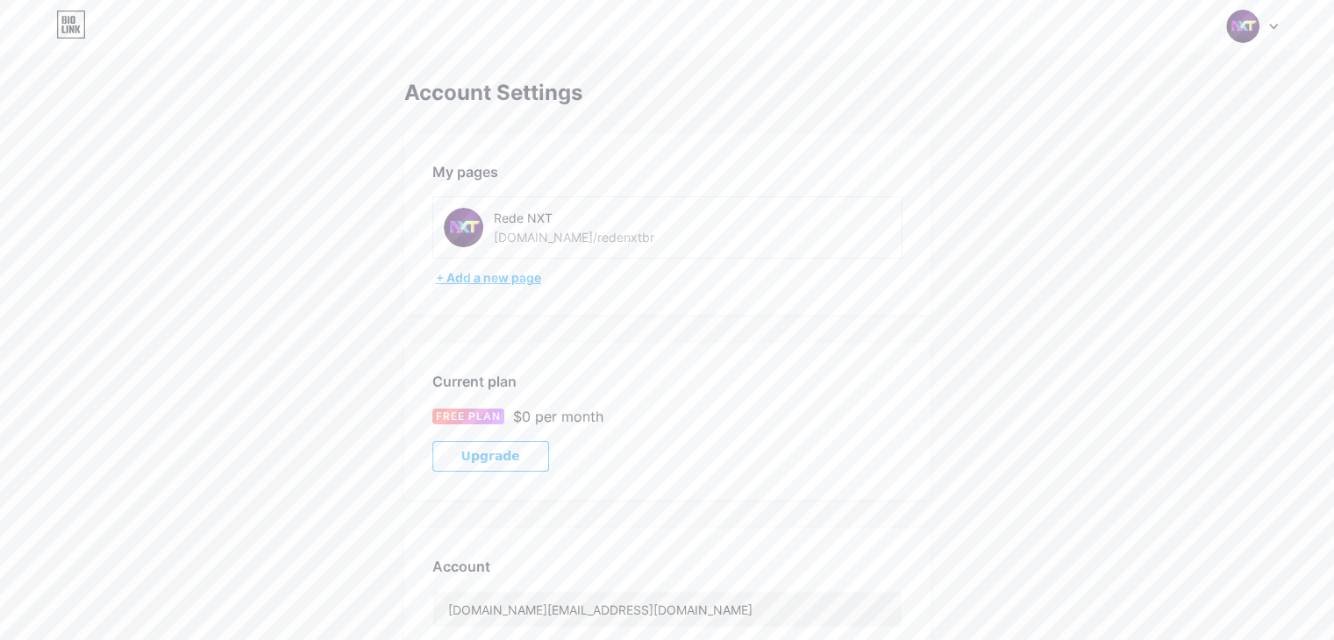
click at [526, 283] on div "+ Add a new page" at bounding box center [669, 278] width 467 height 18
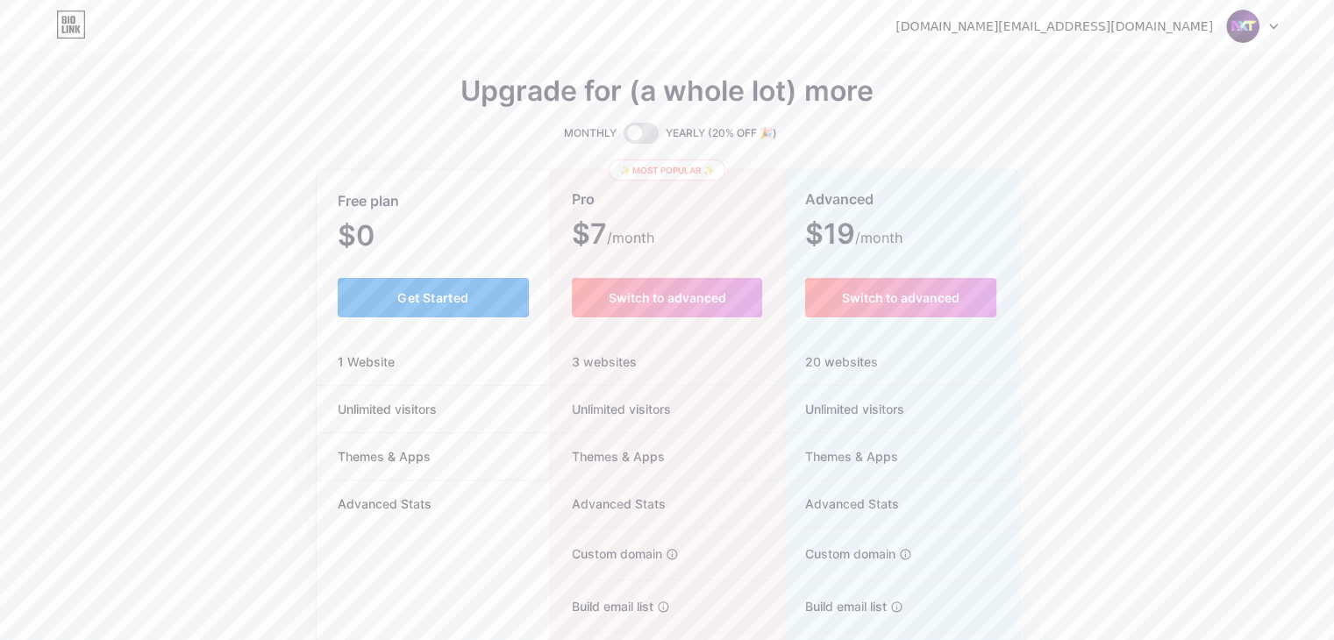
click at [447, 291] on span "Get Started" at bounding box center [432, 297] width 71 height 15
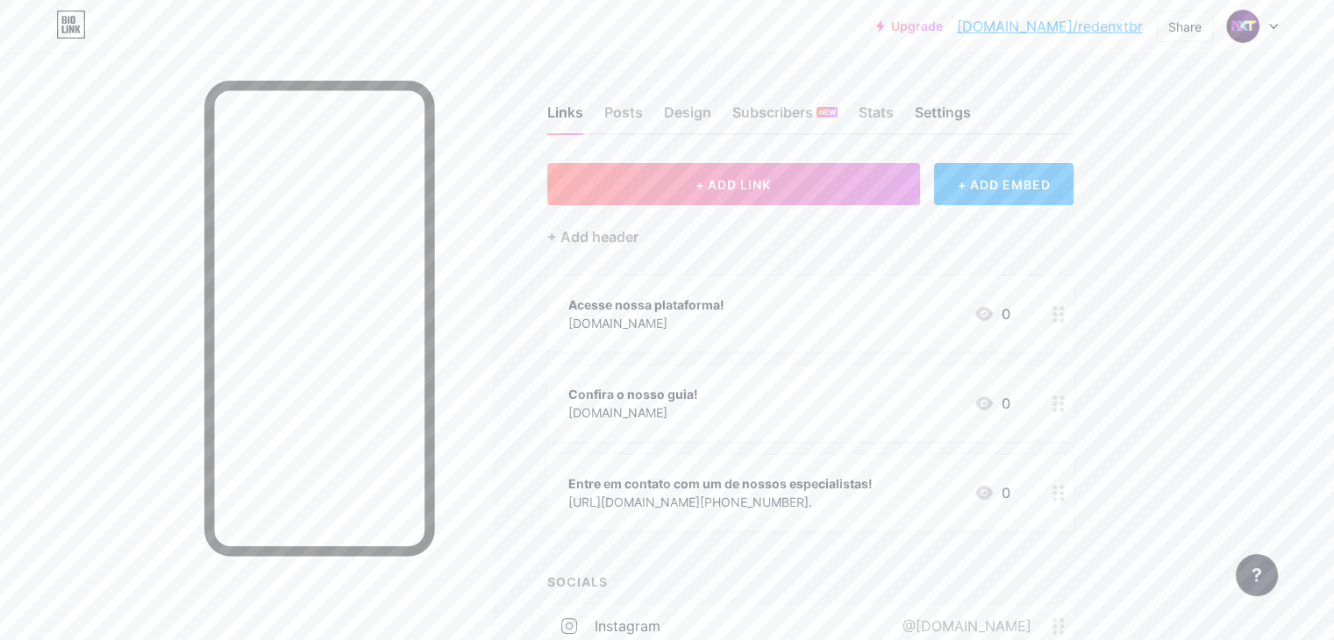
click at [971, 114] on div "Settings" at bounding box center [943, 118] width 56 height 32
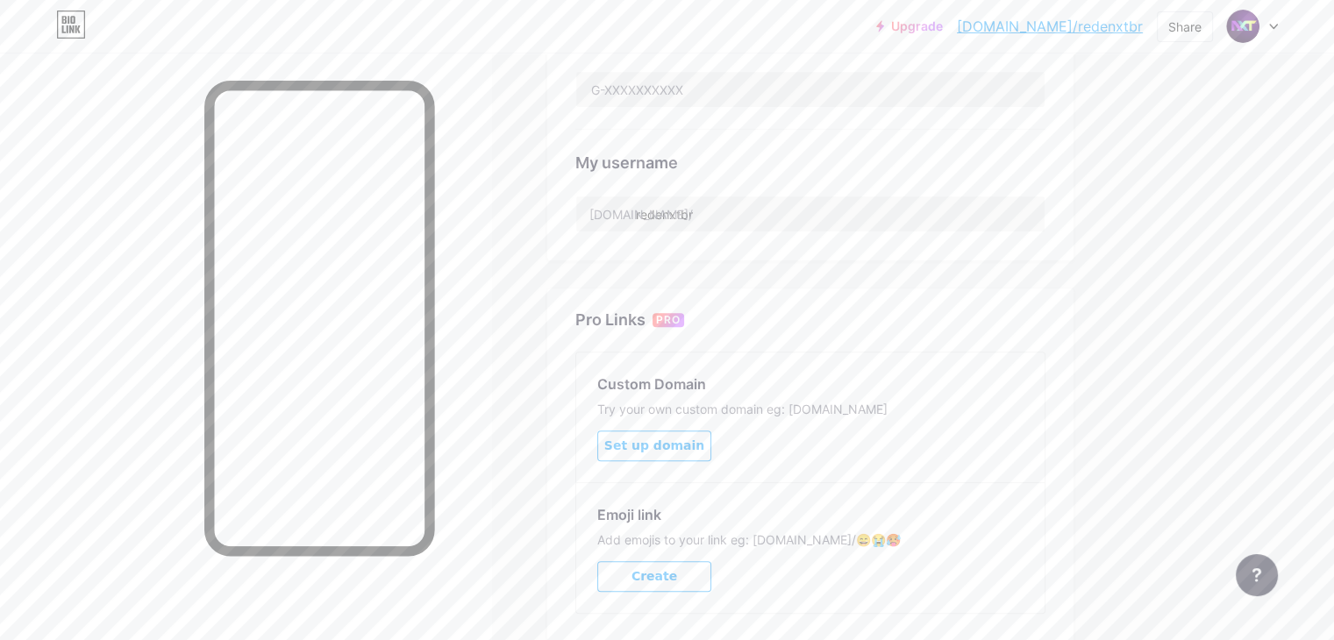
scroll to position [614, 0]
click at [794, 209] on input "redenxtbr" at bounding box center [810, 211] width 469 height 35
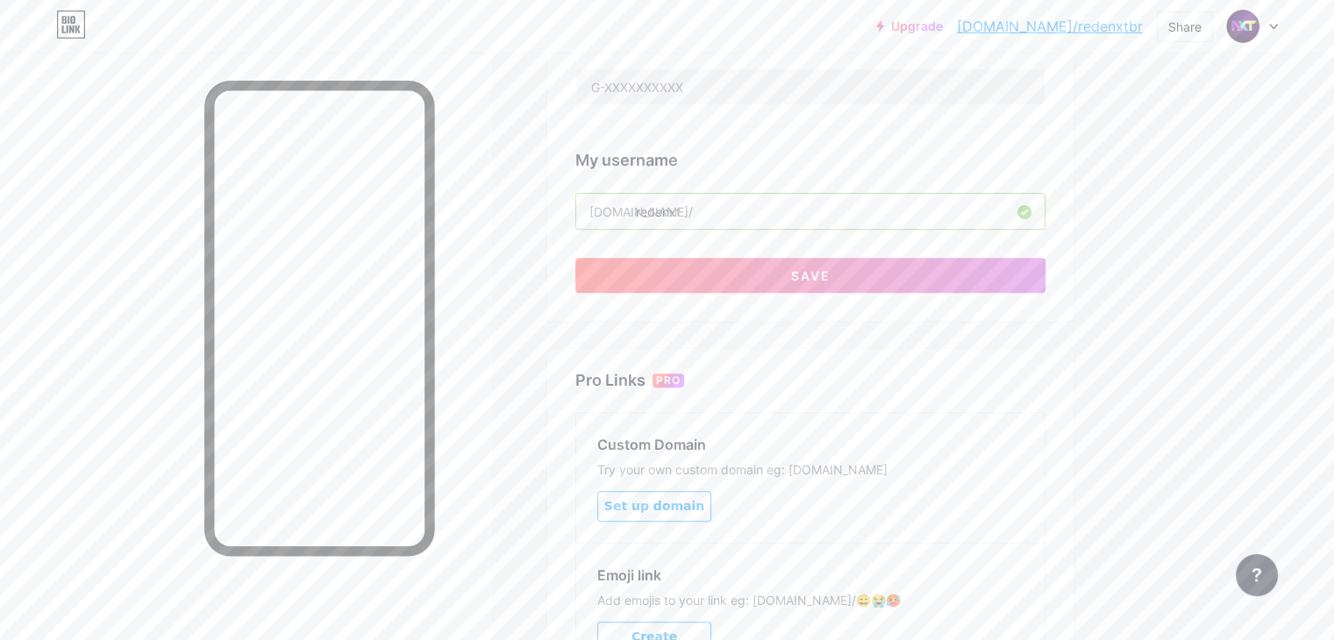
type input "redenxt"
click at [1271, 222] on div "Upgrade bio.link/redenx... bio.link/redenxtbr Share Switch accounts Rede NXT bi…" at bounding box center [667, 104] width 1334 height 1437
click at [991, 268] on button "Save" at bounding box center [811, 275] width 470 height 35
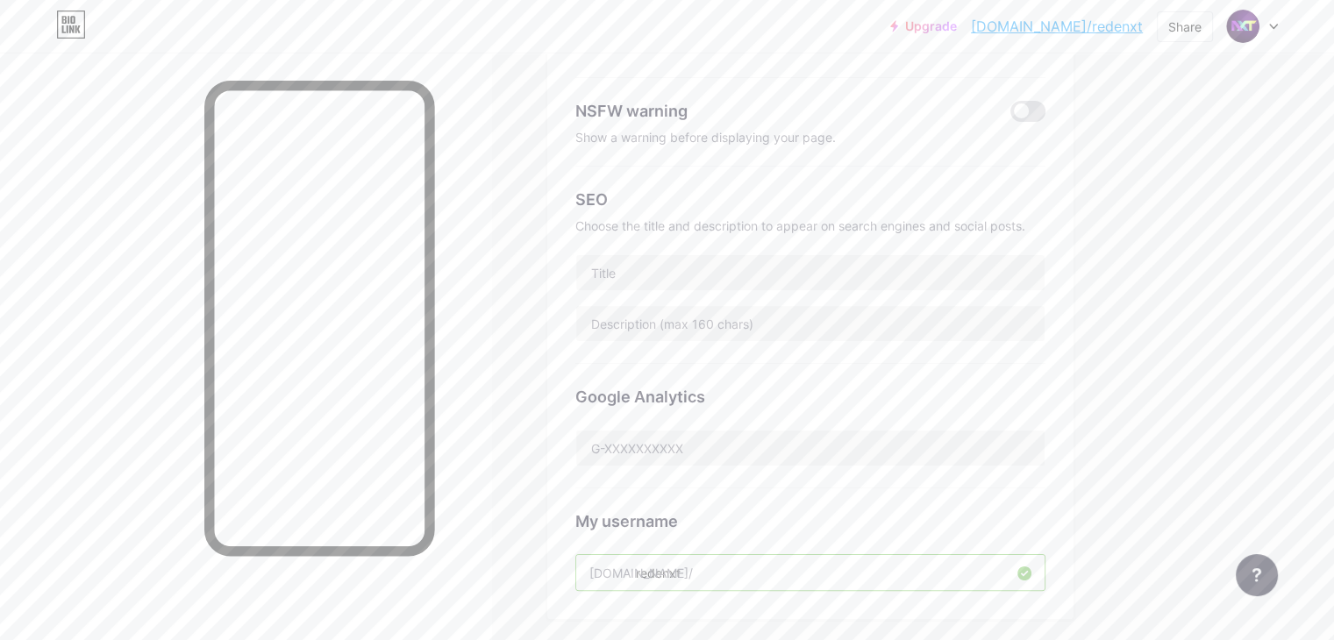
scroll to position [263, 0]
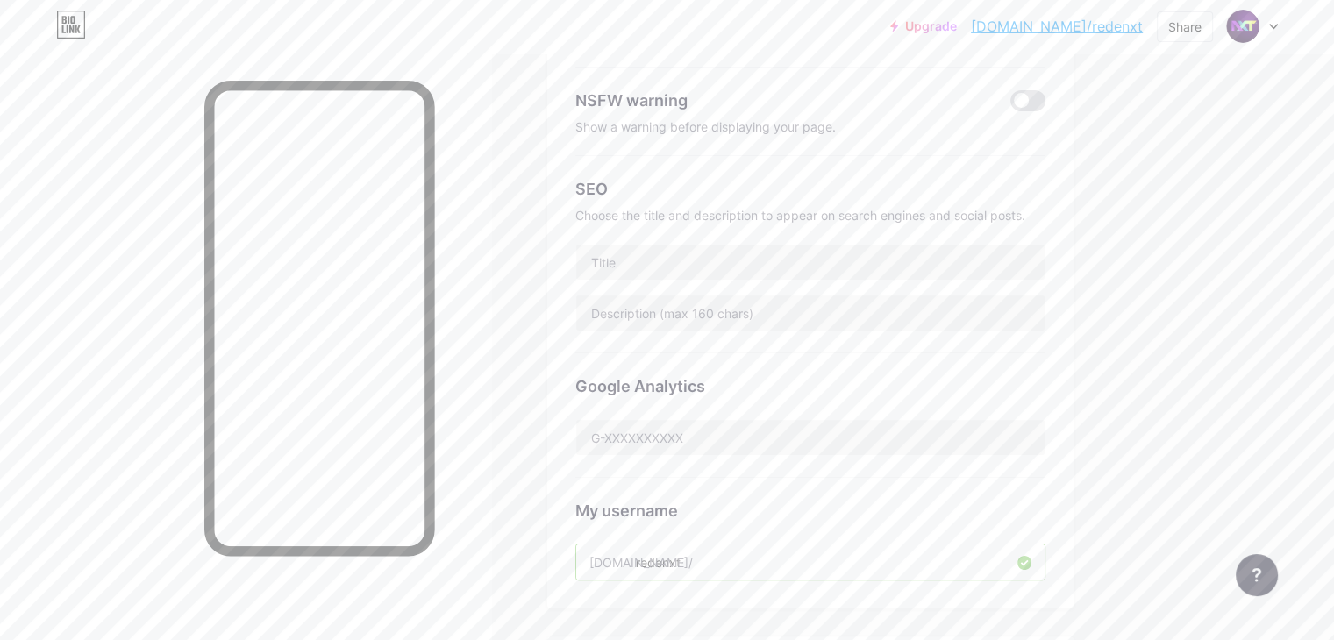
click at [576, 222] on div "Links Posts Design Subscribers NEW Stats Settings Preferred link This is an aes…" at bounding box center [574, 449] width 1148 height 1321
